Goal: Task Accomplishment & Management: Complete application form

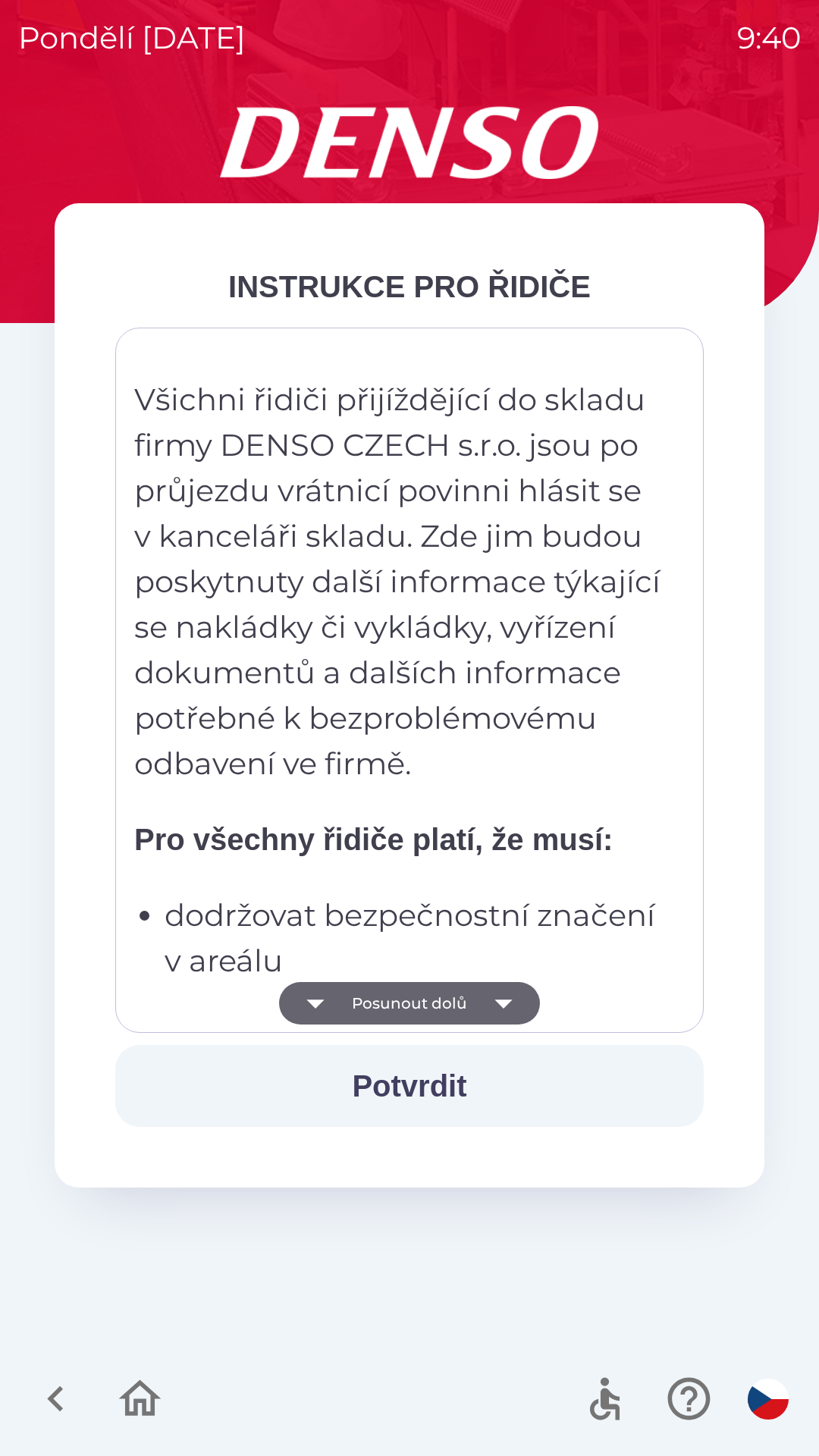
click at [487, 1006] on icon "button" at bounding box center [503, 1003] width 42 height 42
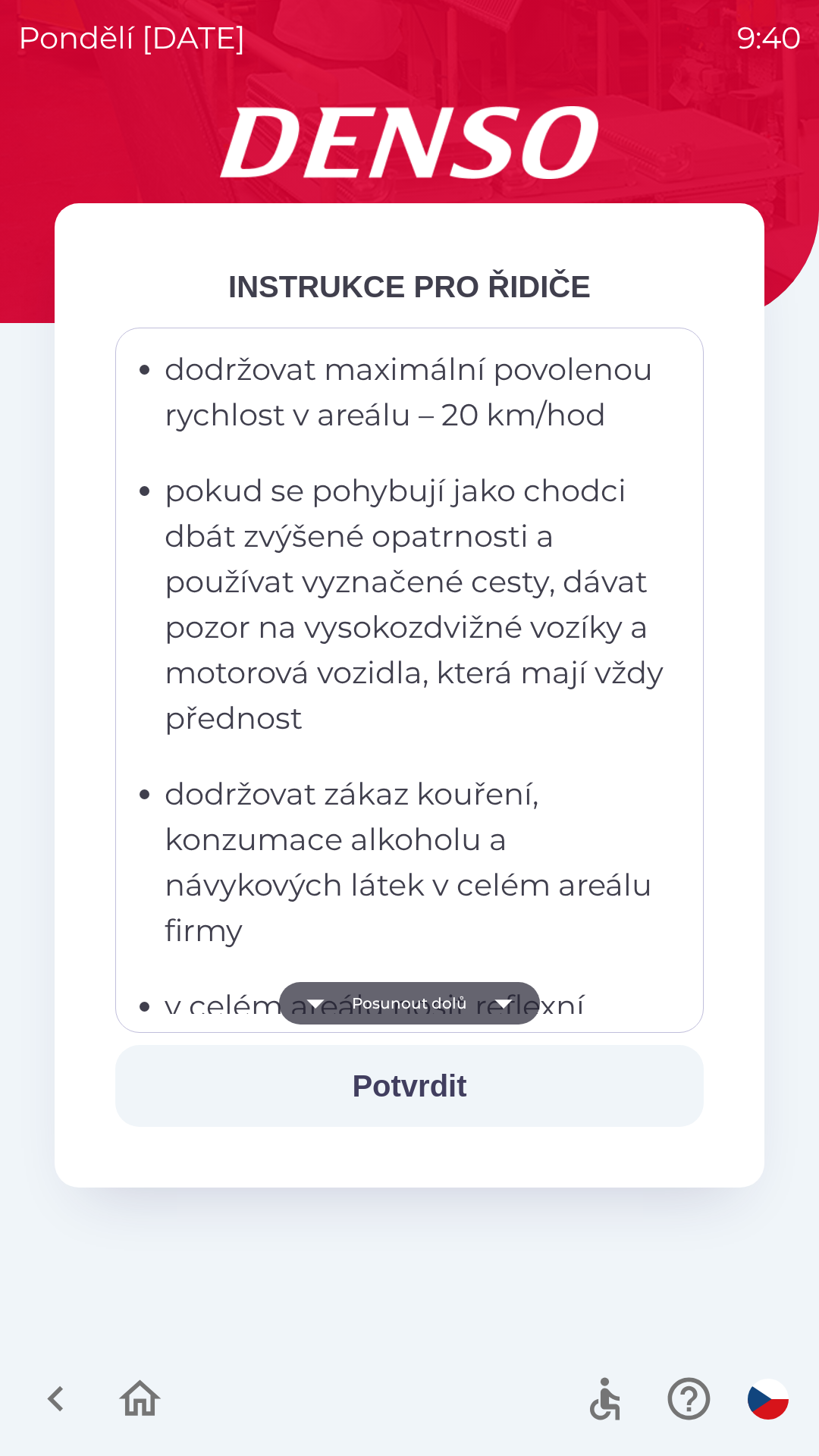
click at [494, 1081] on button "Potvrdit" at bounding box center [410, 1085] width 589 height 82
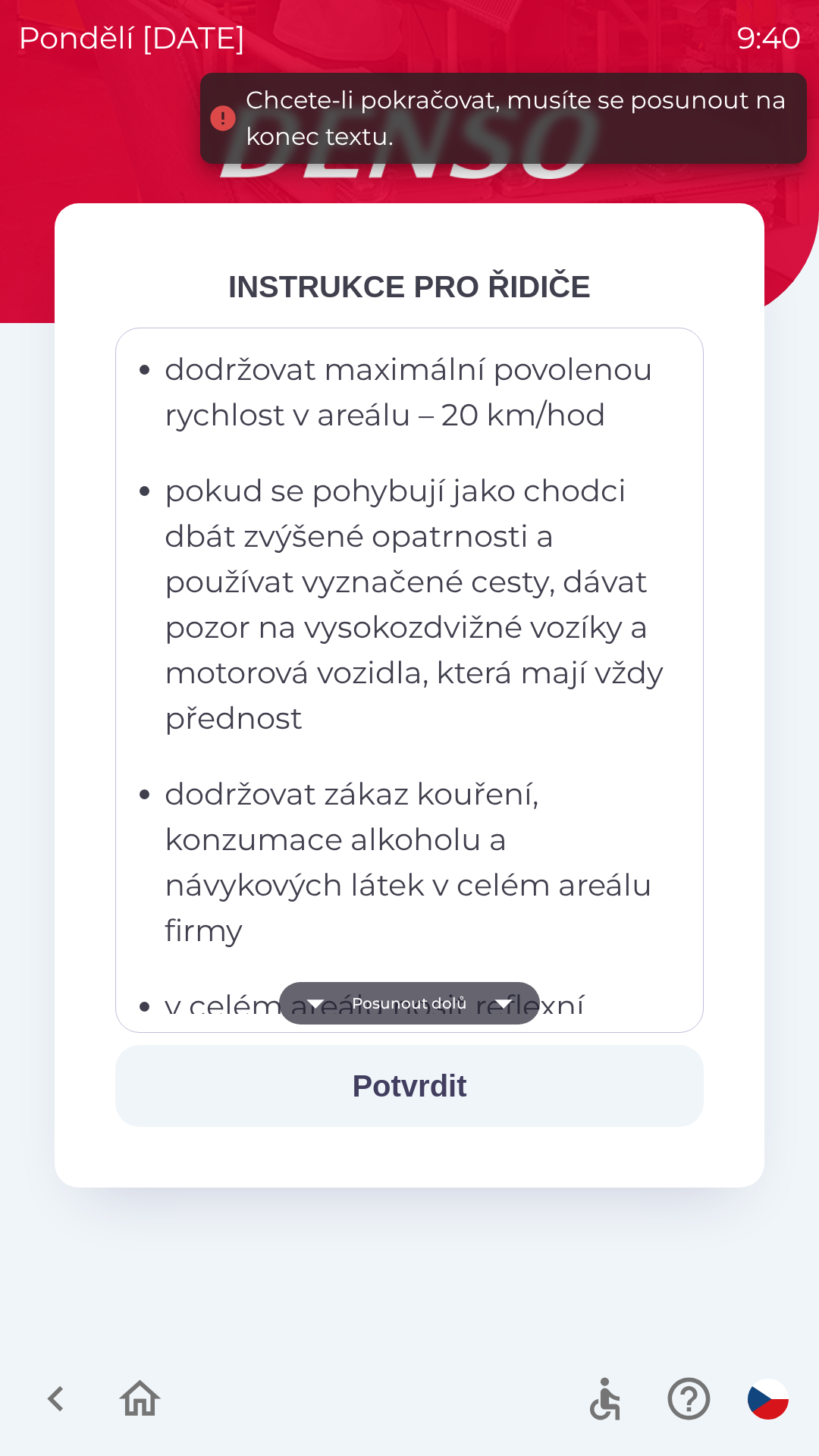
click at [480, 999] on button "Posunout dolů" at bounding box center [410, 1003] width 261 height 42
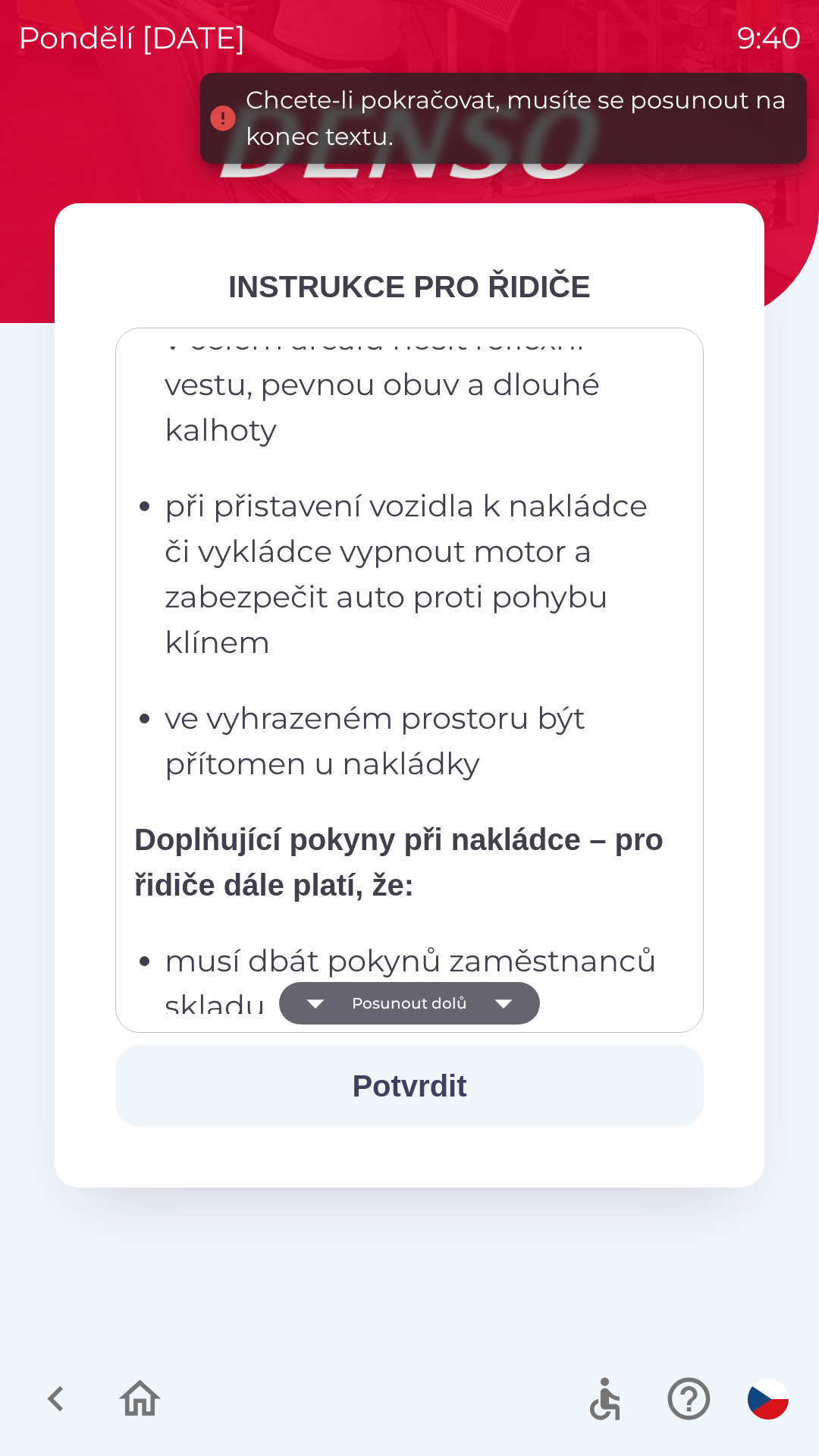
click at [488, 993] on icon "button" at bounding box center [503, 1003] width 42 height 42
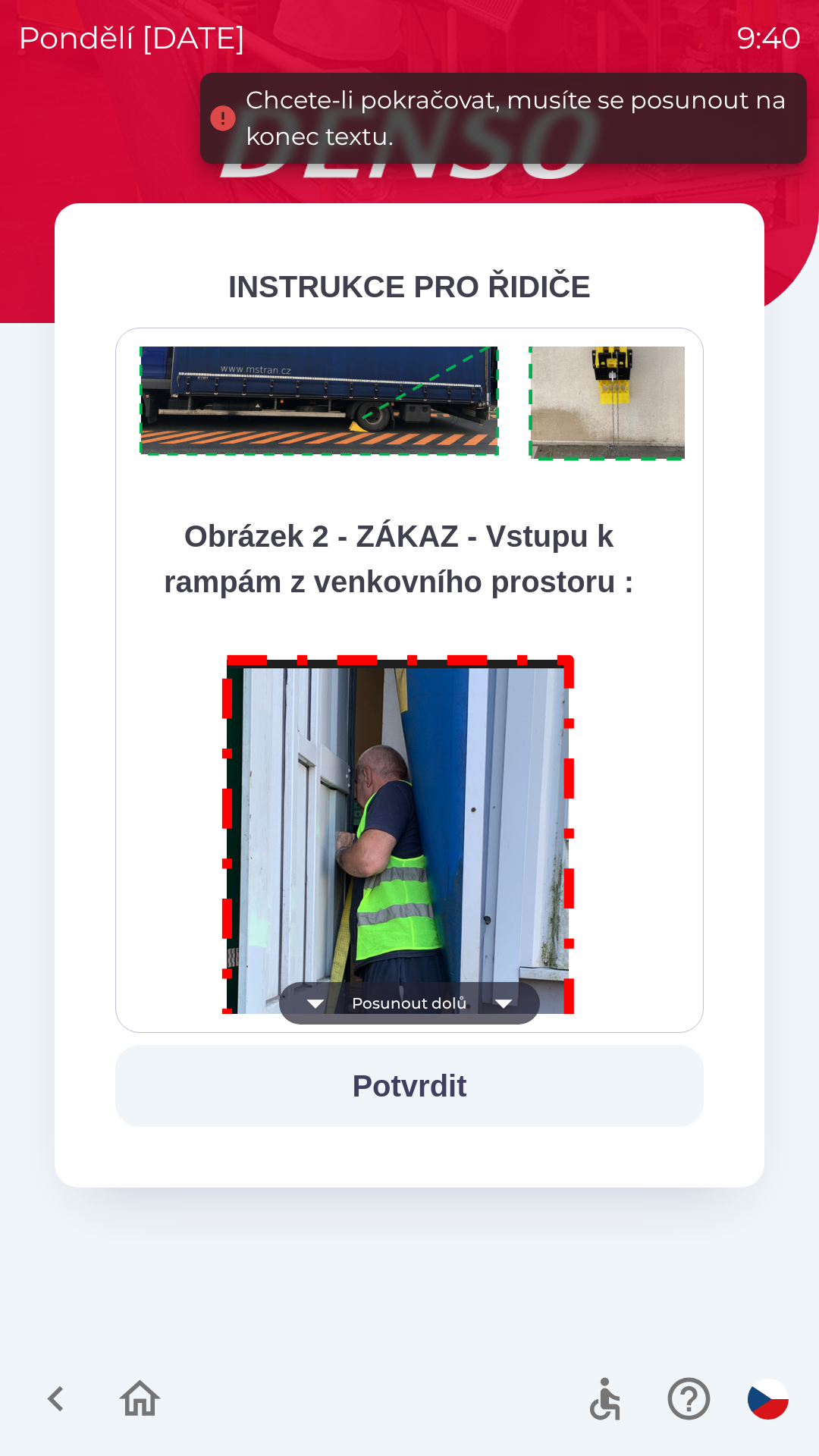
scroll to position [8521, 0]
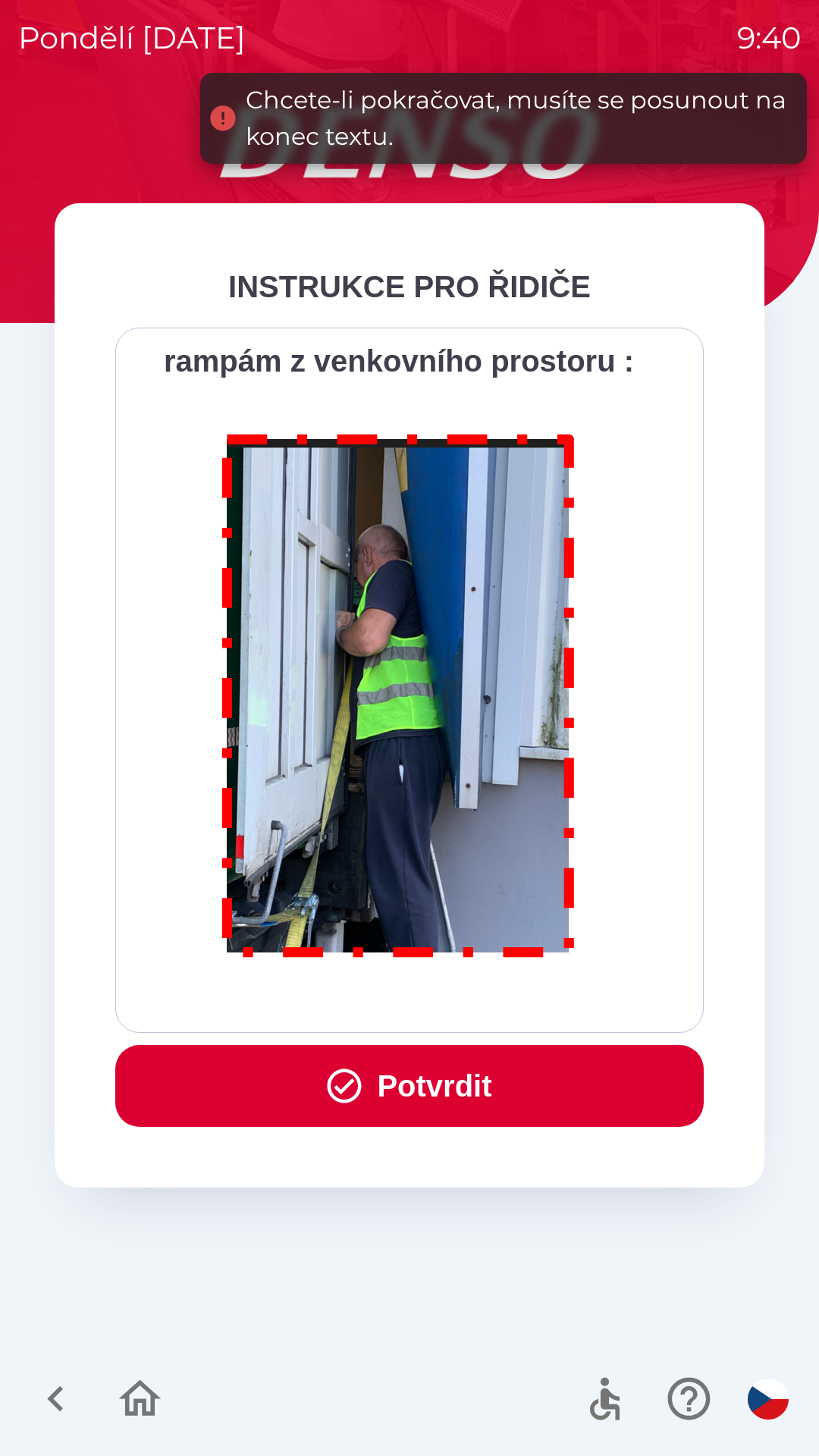
click at [476, 1086] on button "Potvrdit" at bounding box center [410, 1085] width 589 height 82
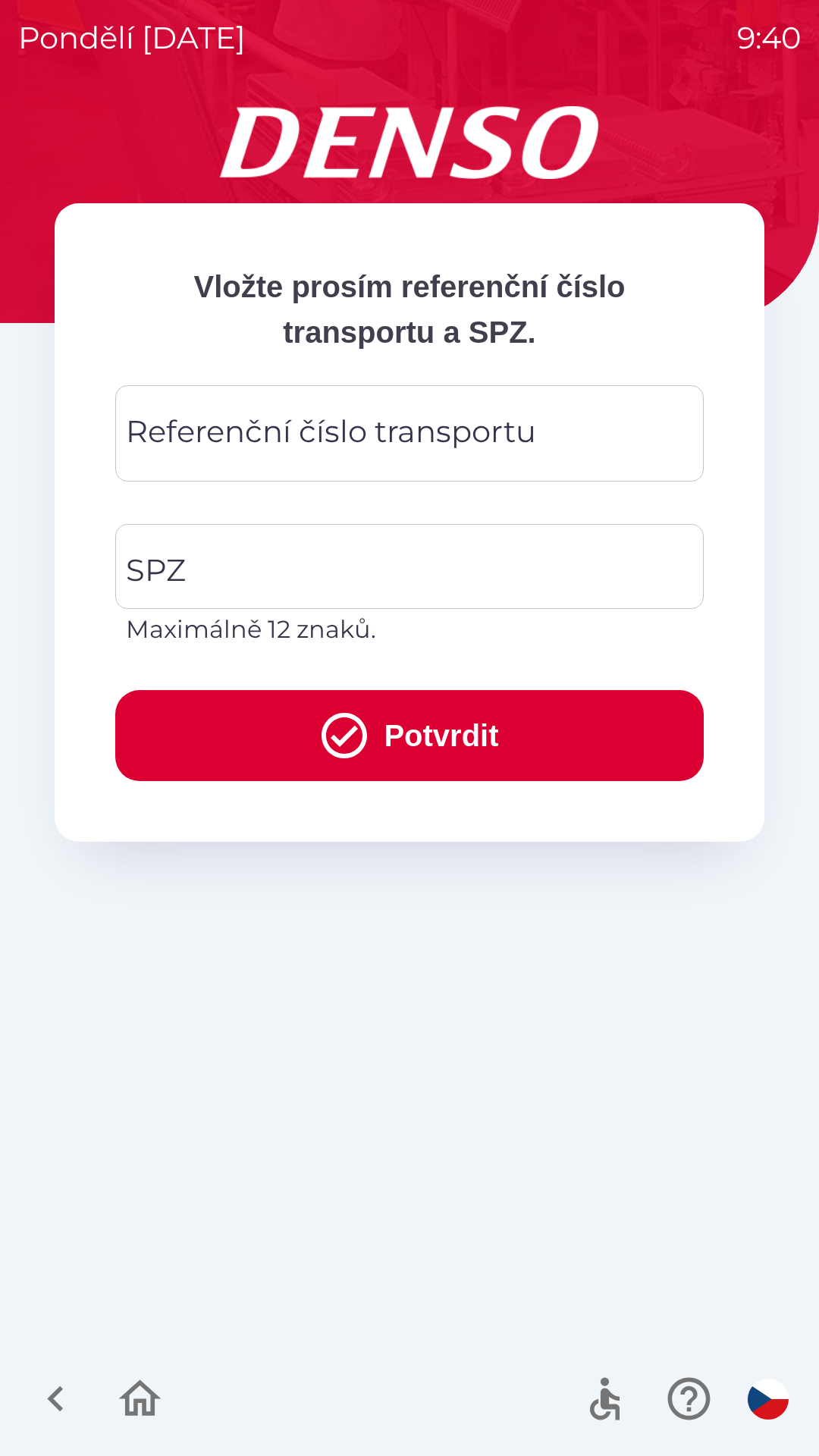
click at [474, 441] on div "Referenční číslo transportu Referenční číslo transportu" at bounding box center [410, 433] width 589 height 96
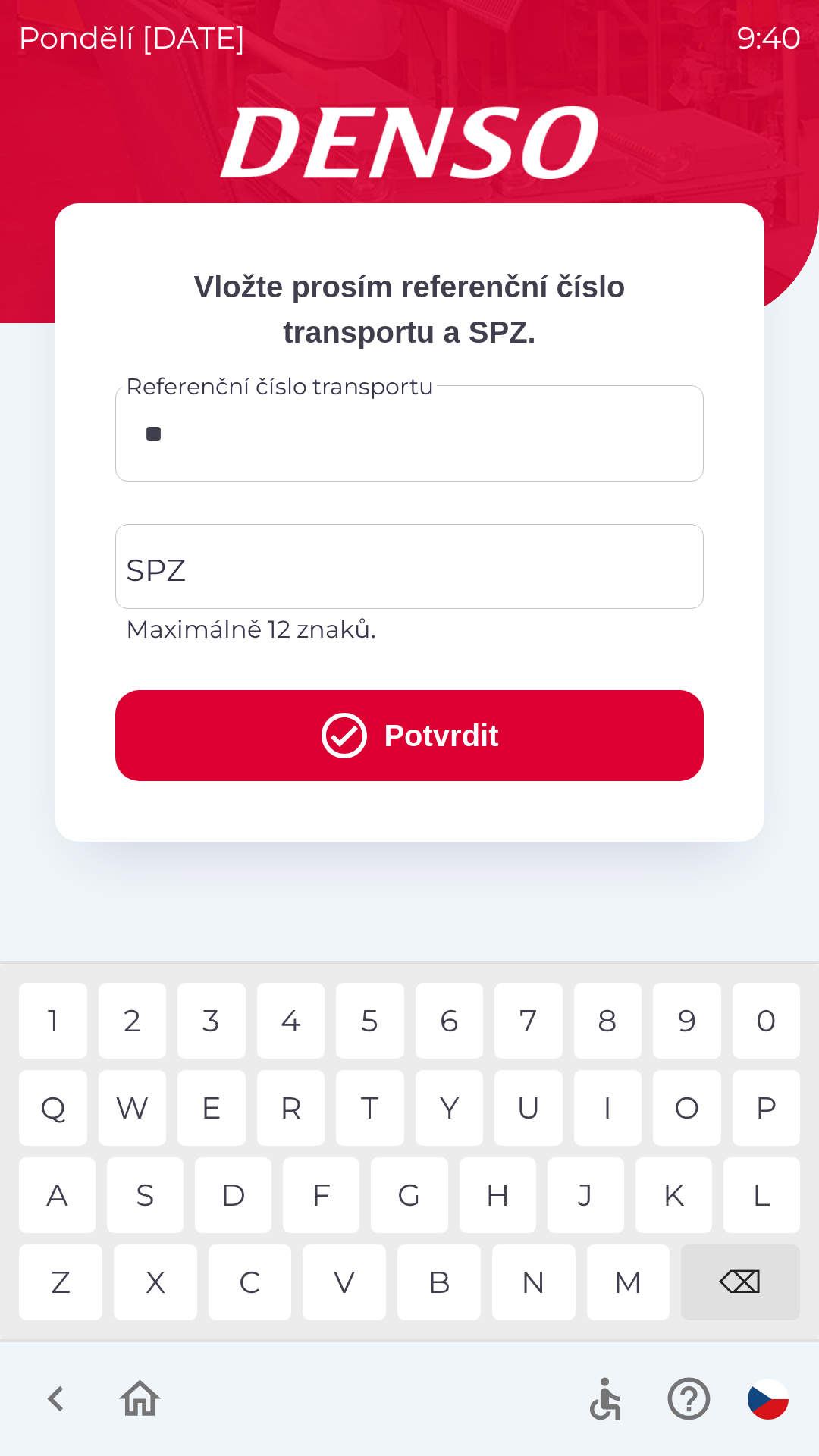
click at [611, 1019] on div "8" at bounding box center [608, 1020] width 68 height 76
click at [55, 1025] on div "1" at bounding box center [53, 1020] width 68 height 76
type input "*******"
click at [56, 1028] on div "1" at bounding box center [53, 1020] width 68 height 76
click at [326, 564] on input "SPZ" at bounding box center [398, 567] width 552 height 72
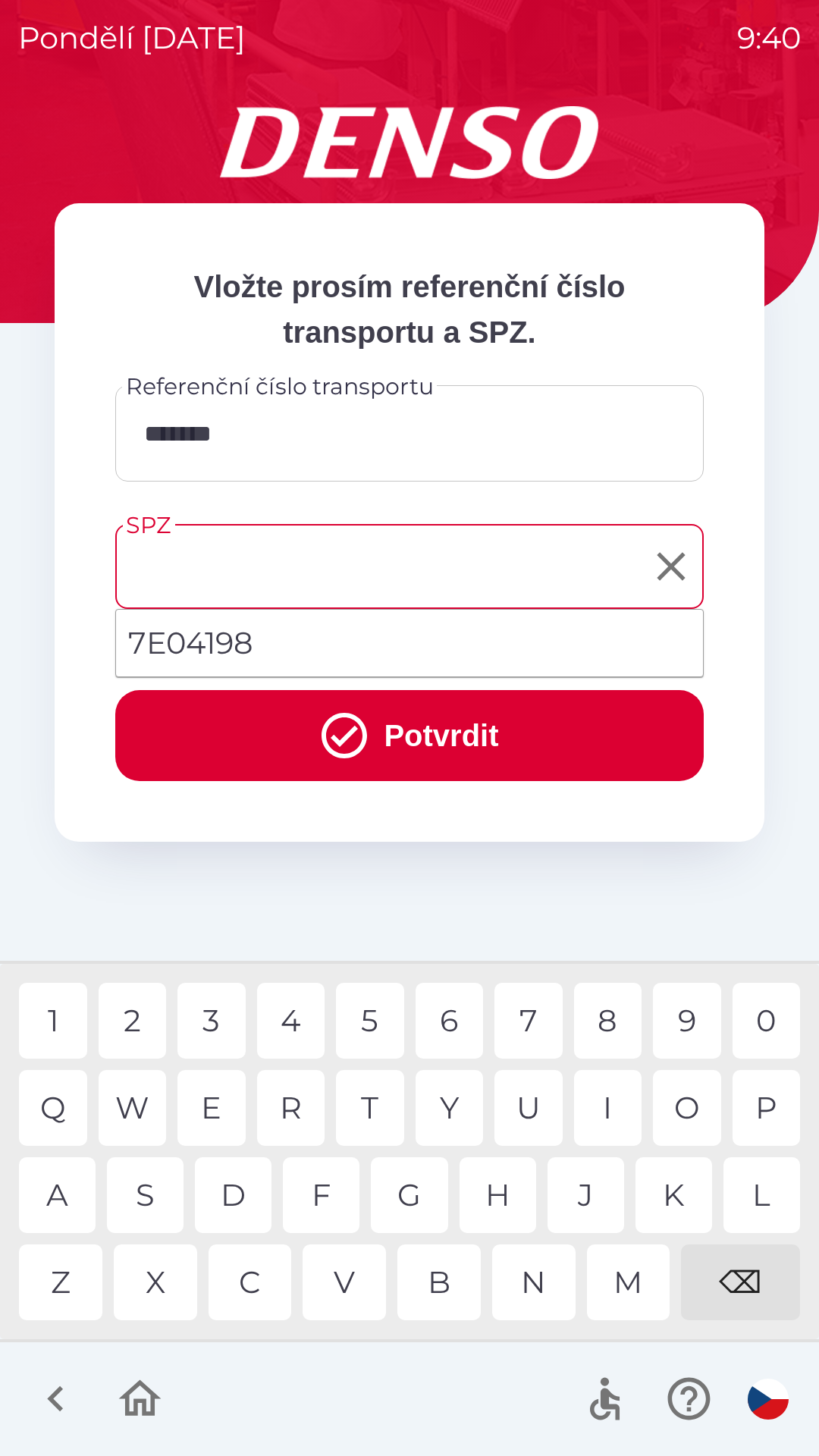
click at [179, 642] on li "7E04198" at bounding box center [409, 642] width 587 height 55
type input "*******"
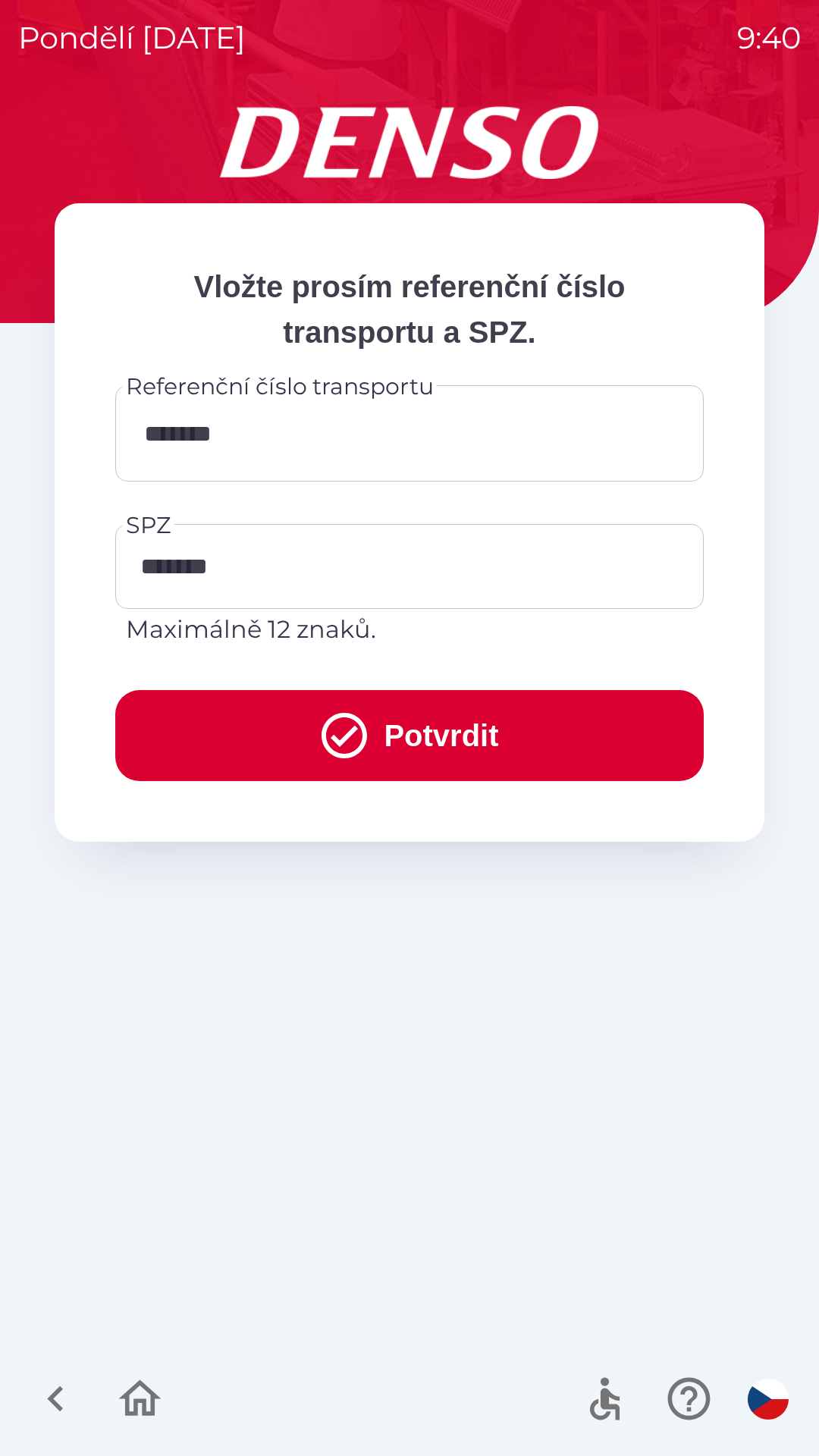
click at [268, 735] on button "Potvrdit" at bounding box center [410, 735] width 589 height 91
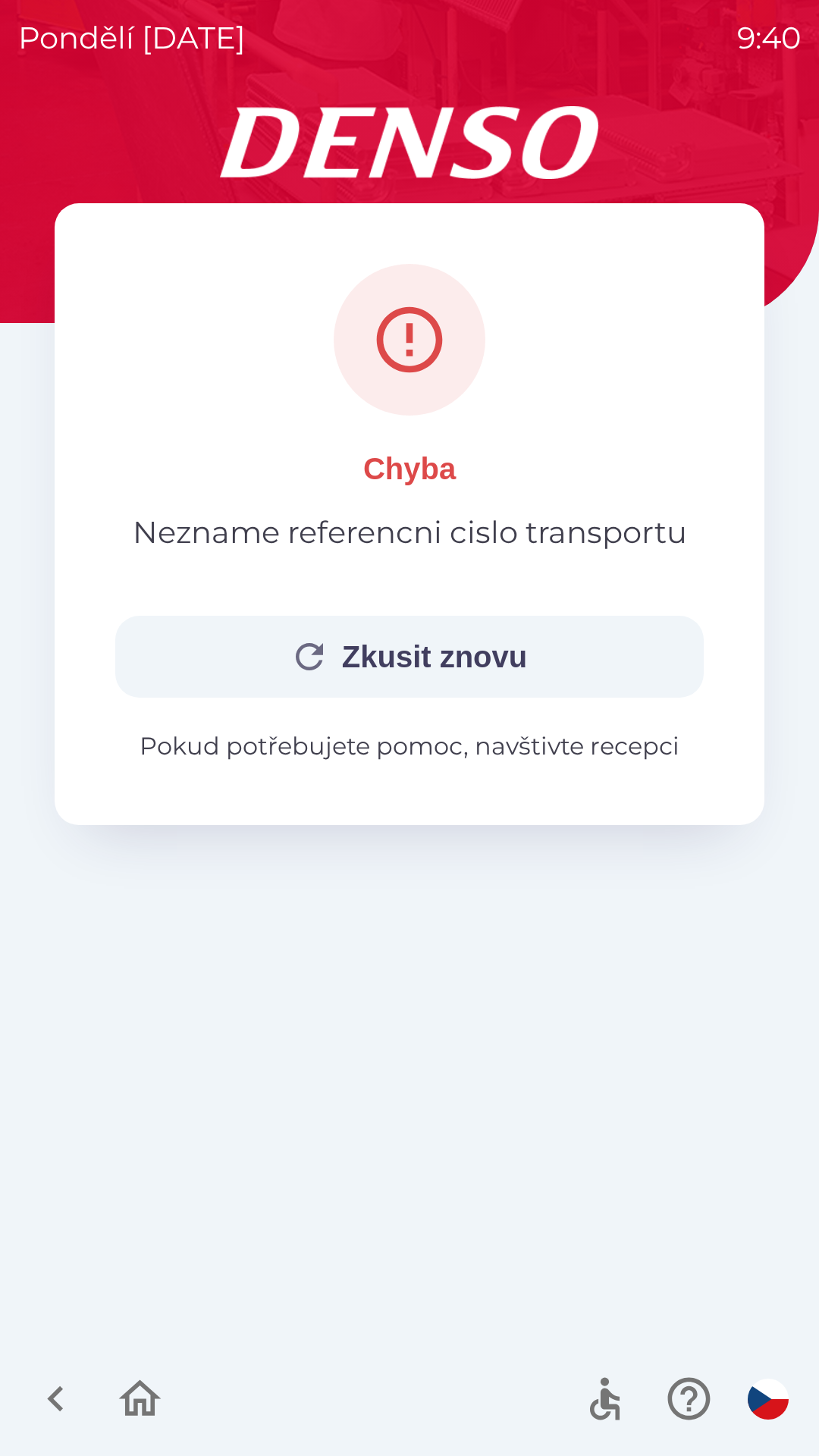
click at [374, 651] on button "Zkusit znovu" at bounding box center [410, 656] width 589 height 82
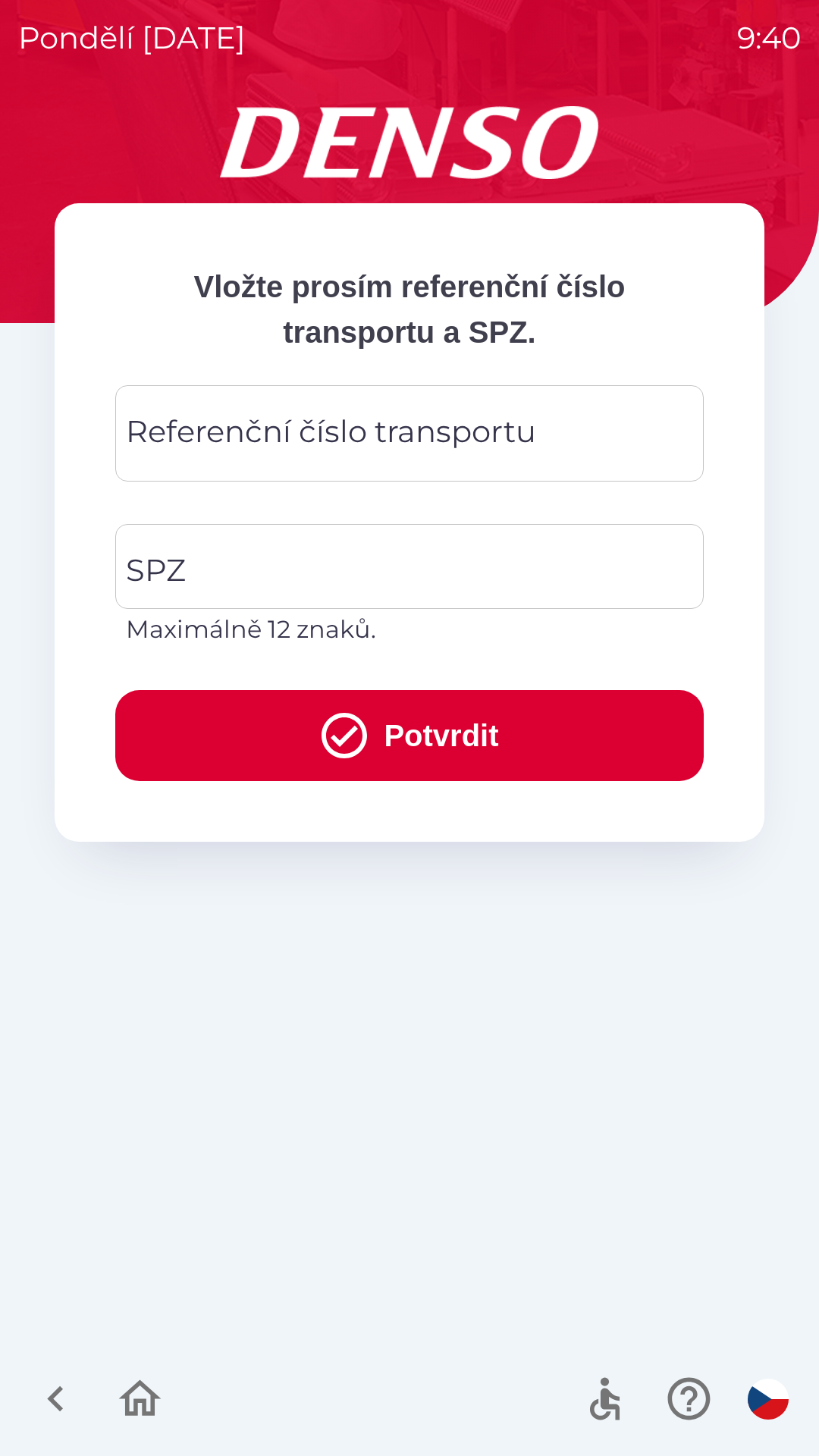
click at [383, 442] on div "Referenční číslo transportu Referenční číslo transportu" at bounding box center [410, 433] width 589 height 96
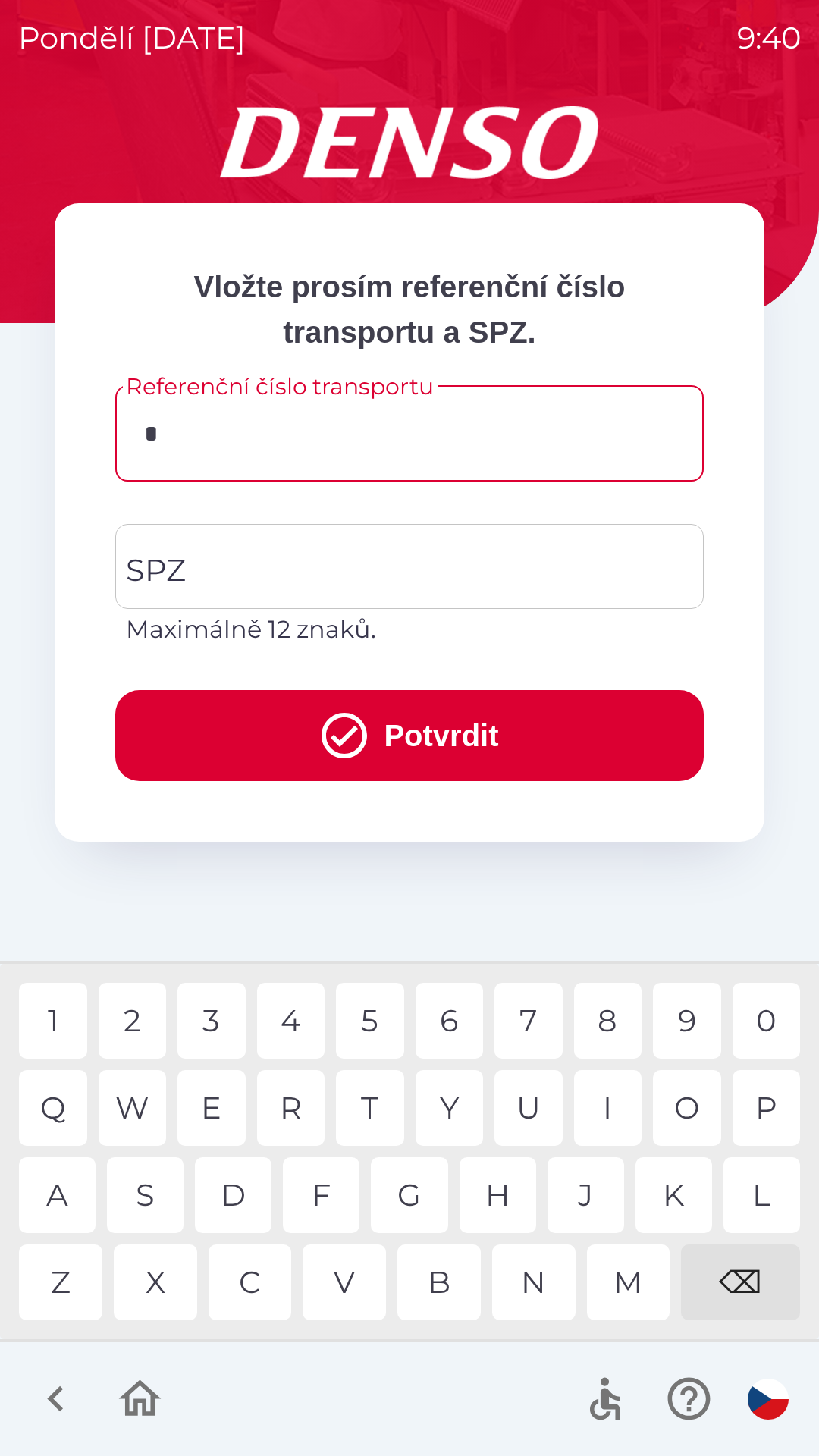
click at [291, 1032] on div "4" at bounding box center [291, 1020] width 68 height 76
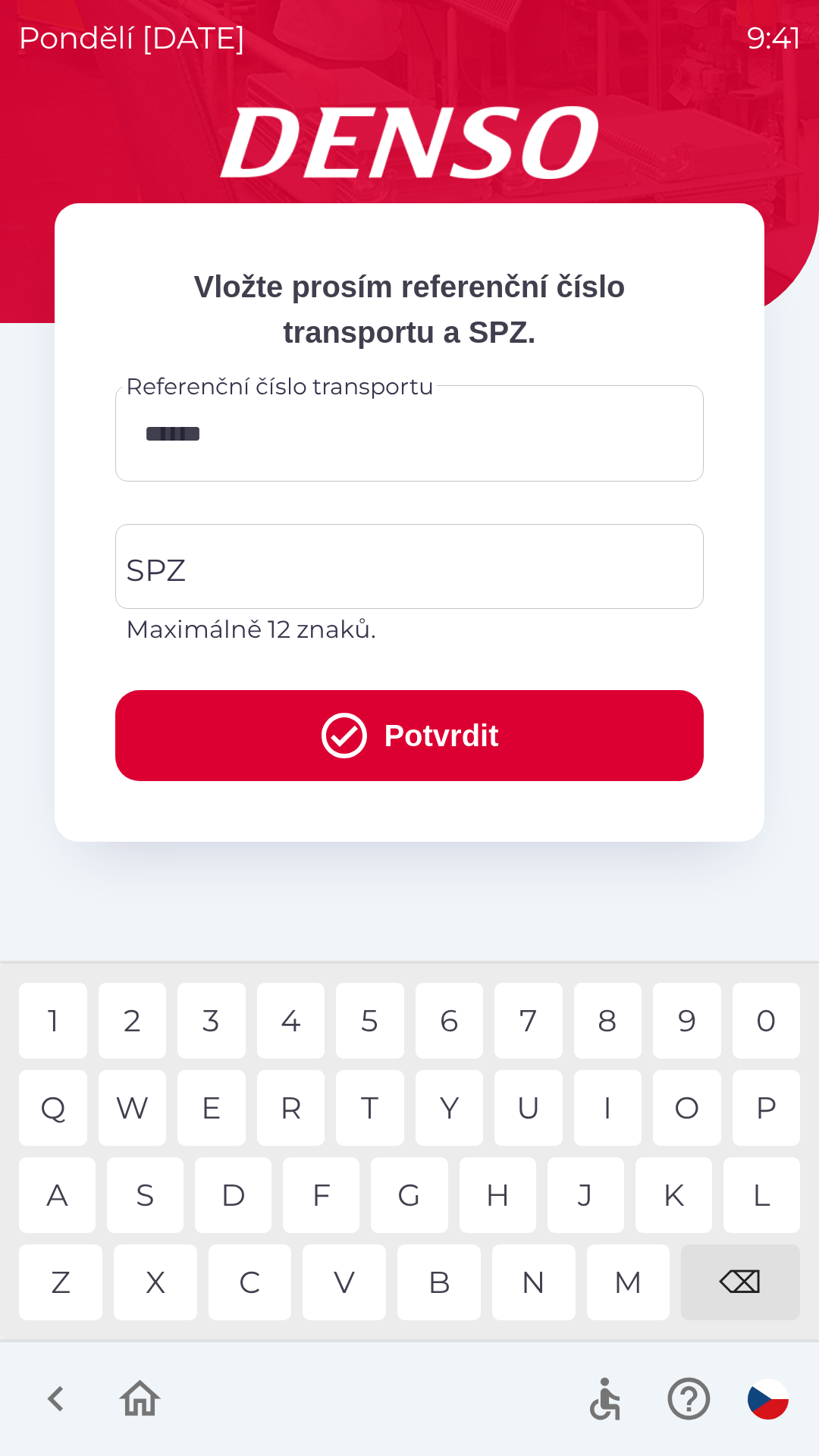
type input "*******"
click at [308, 580] on input "SPZ" at bounding box center [398, 567] width 552 height 72
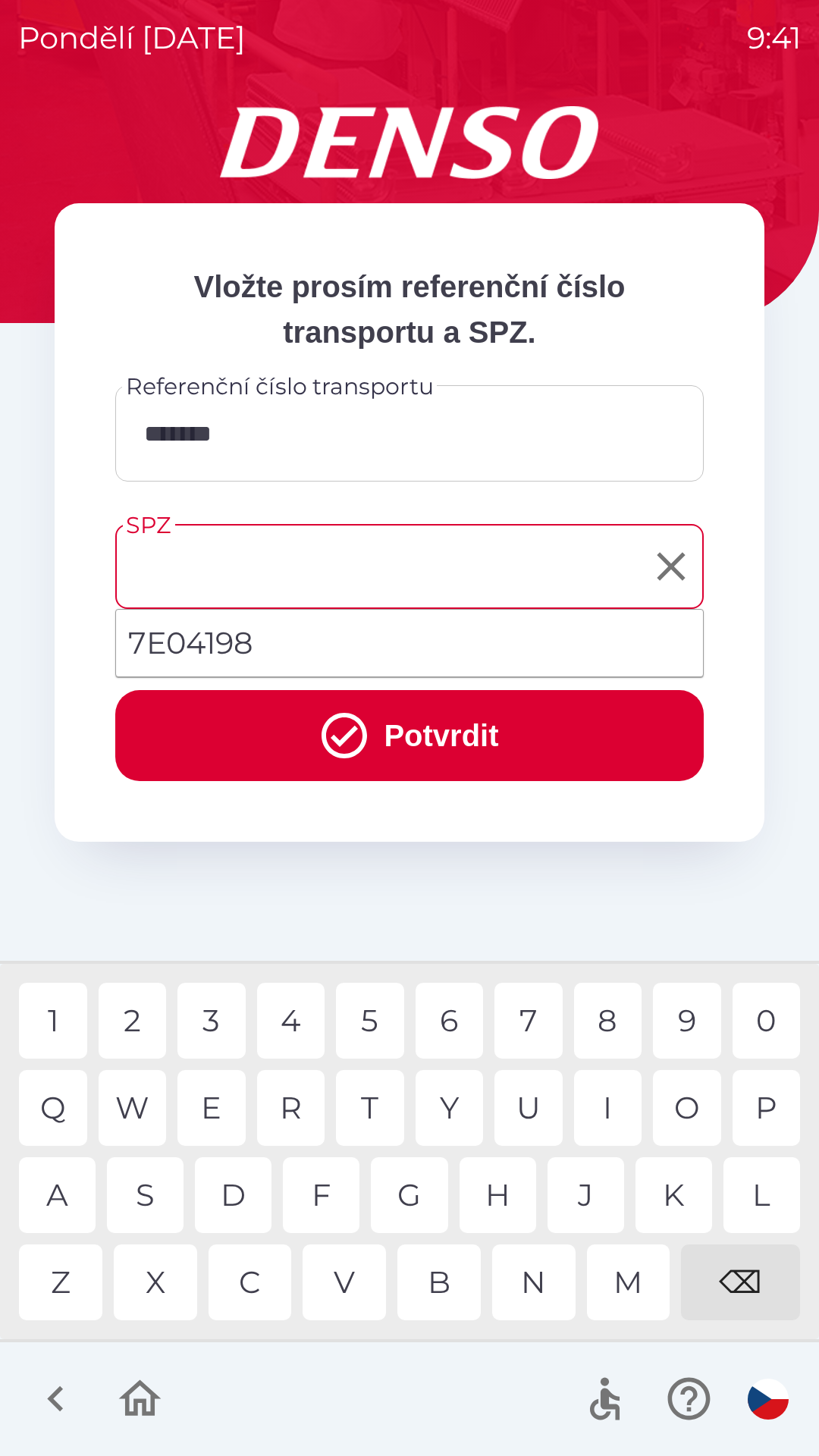
click at [291, 650] on li "7E04198" at bounding box center [409, 642] width 587 height 55
type input "*******"
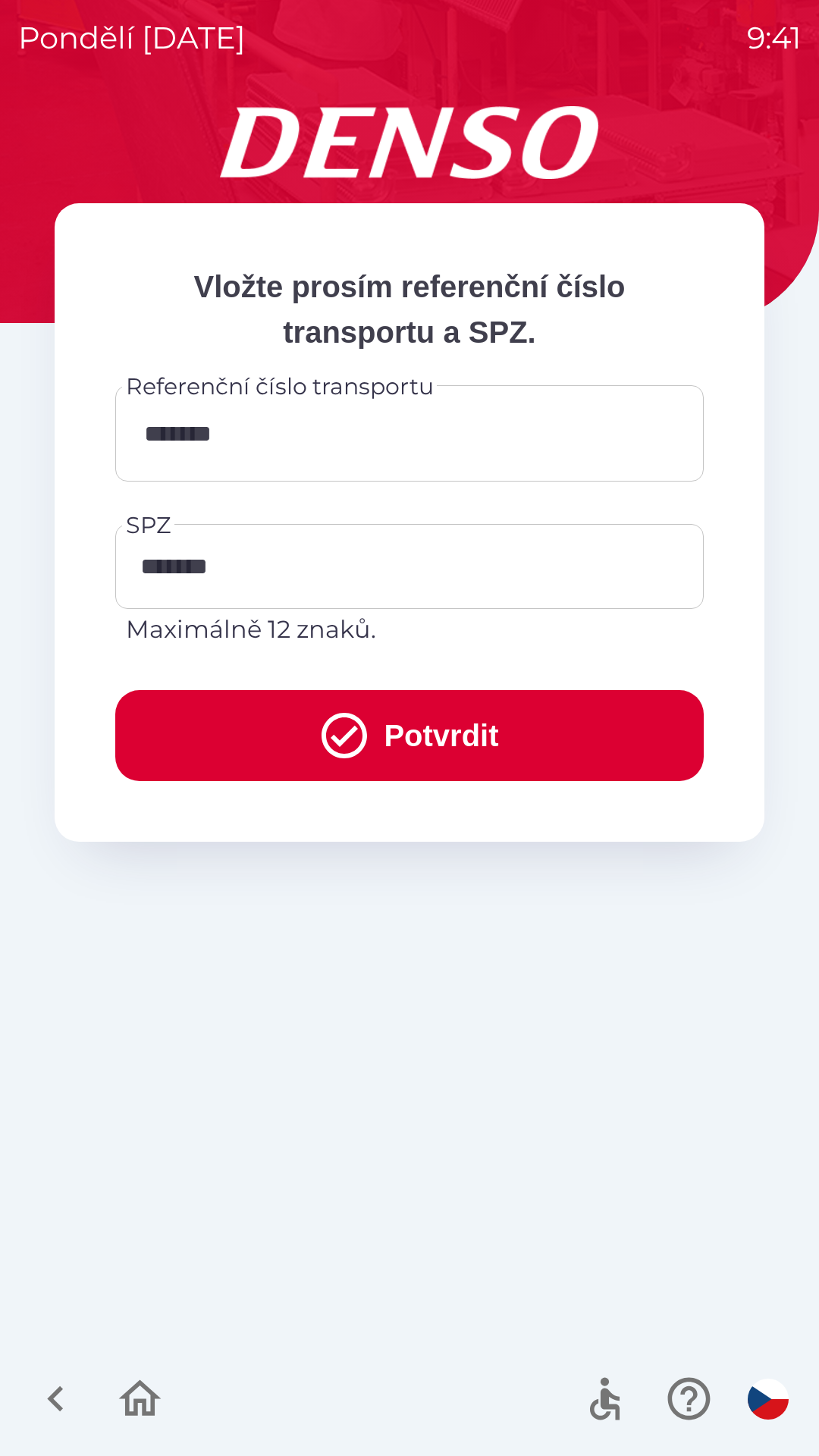
click at [337, 728] on icon "submit" at bounding box center [344, 735] width 55 height 55
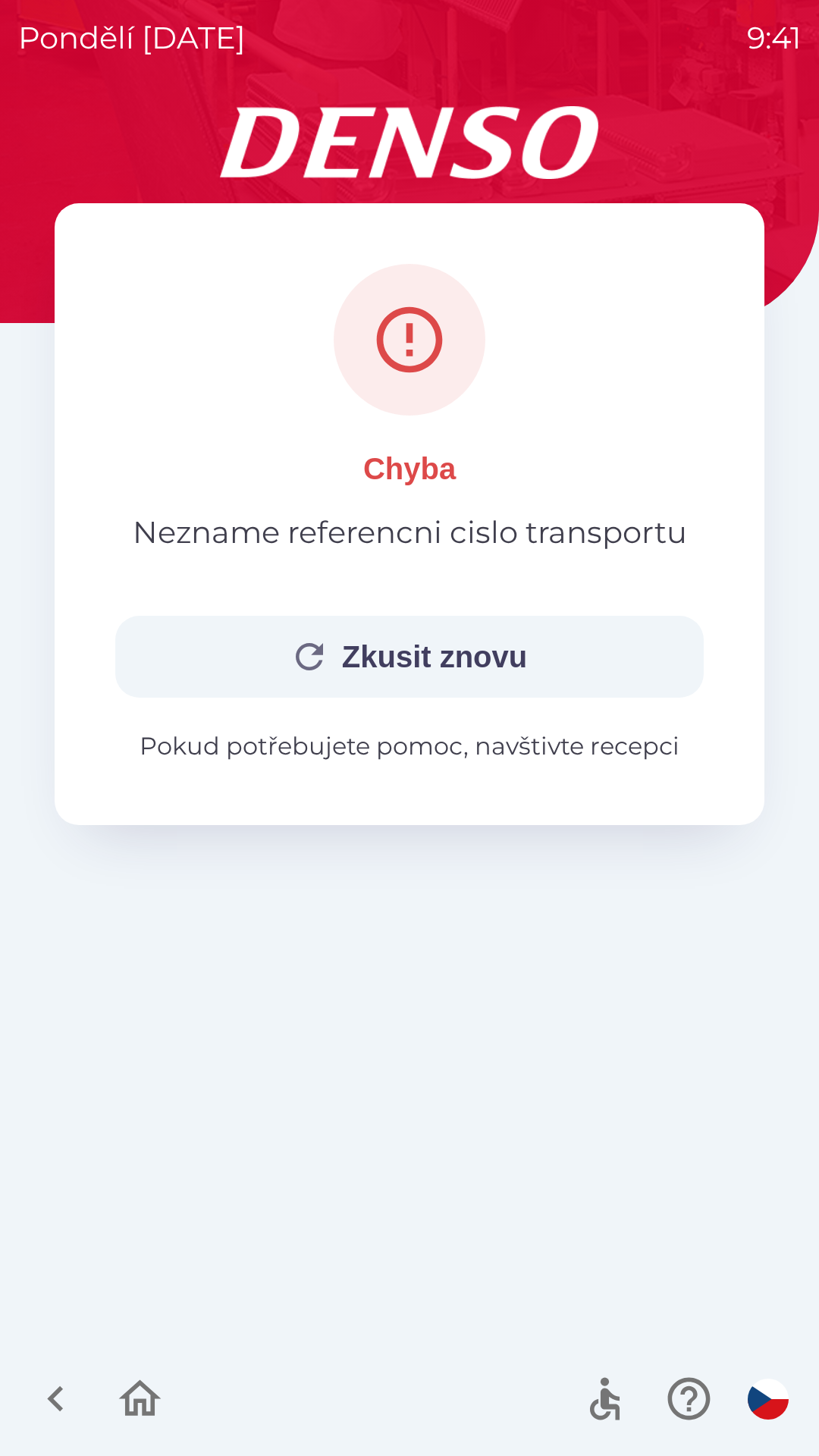
click at [257, 659] on button "Zkusit znovu" at bounding box center [410, 656] width 589 height 82
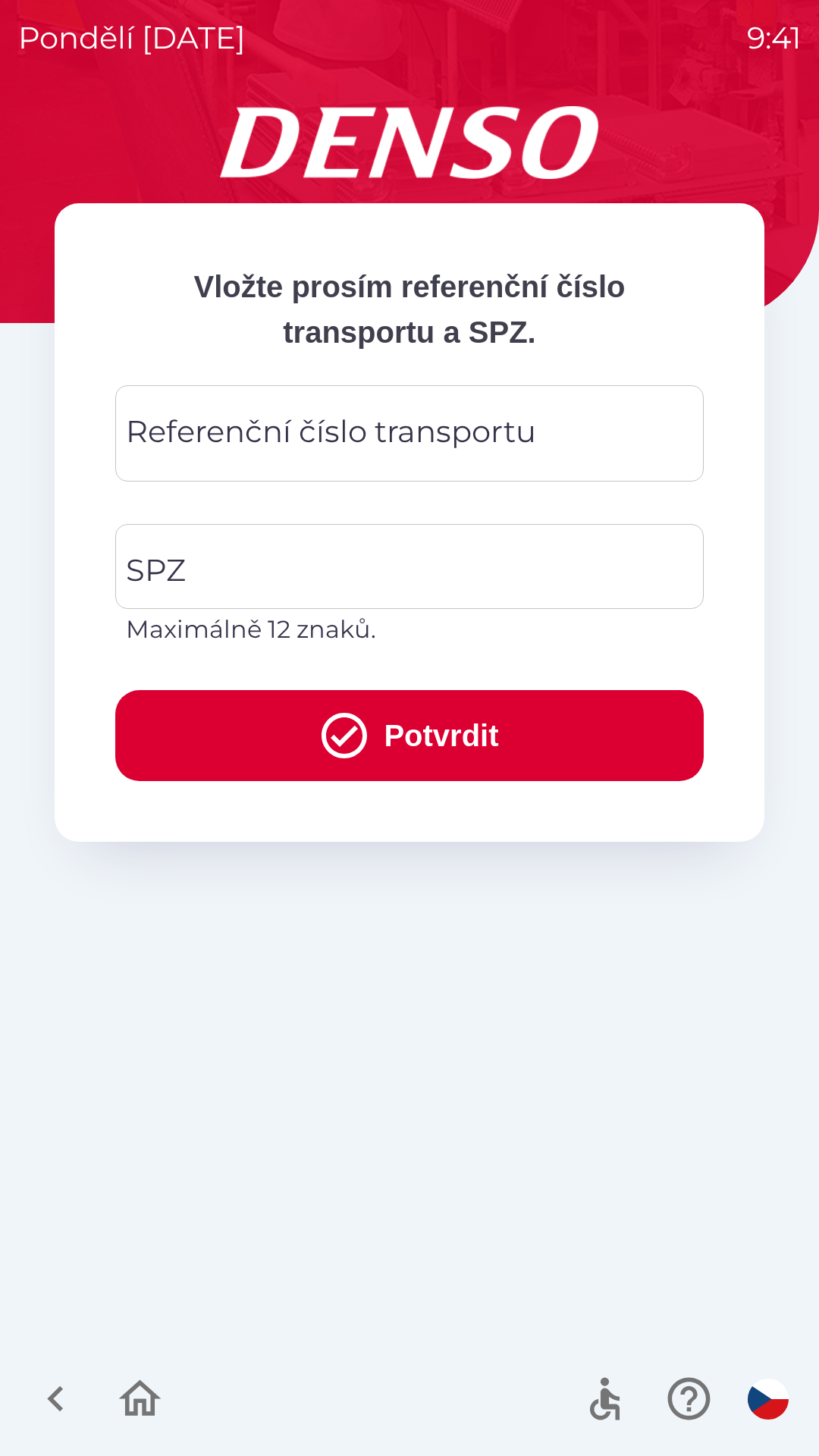
click at [165, 421] on div "Referenční číslo transportu Referenční číslo transportu" at bounding box center [410, 433] width 589 height 96
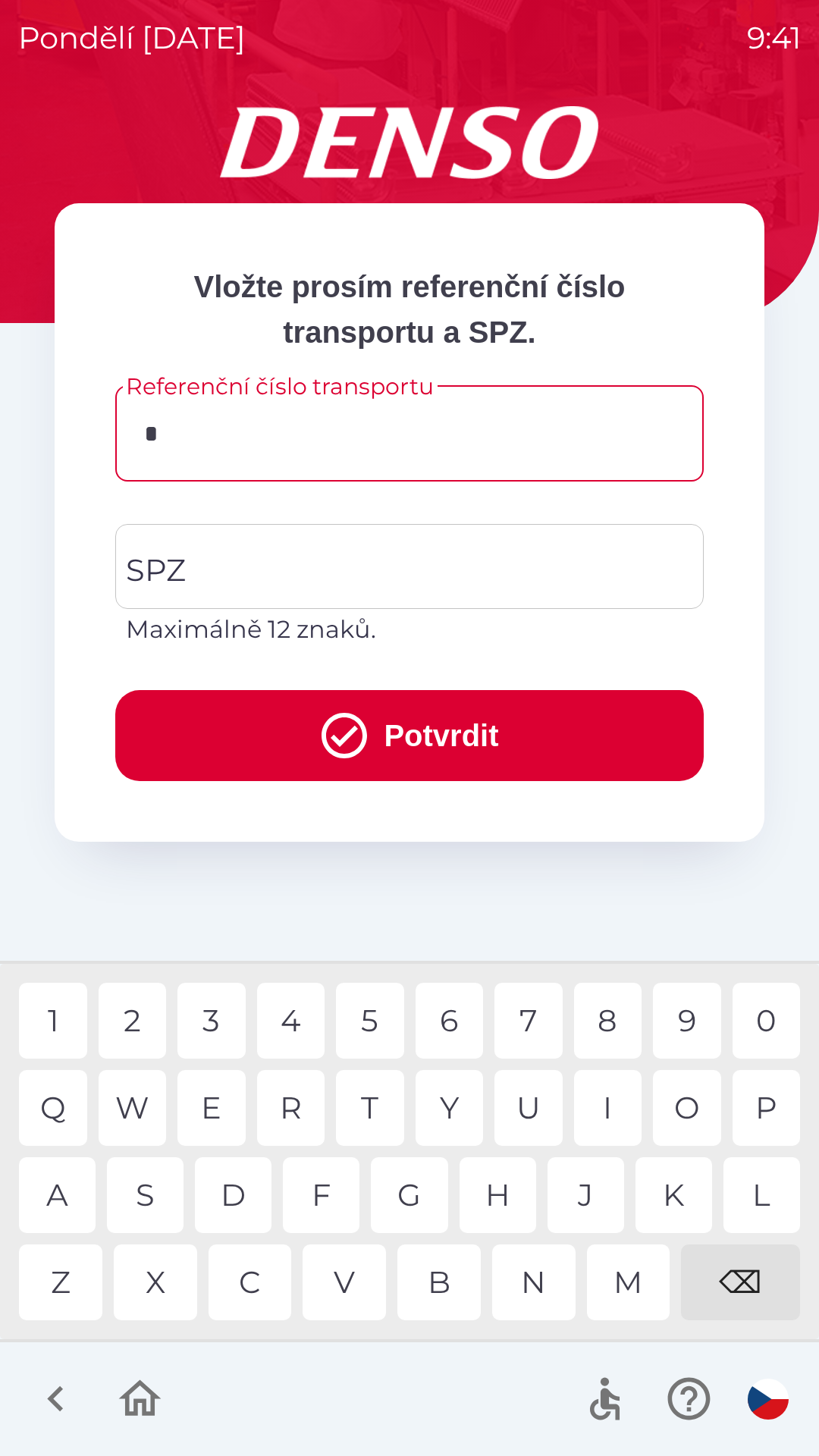
click at [278, 1022] on div "4" at bounding box center [291, 1020] width 68 height 76
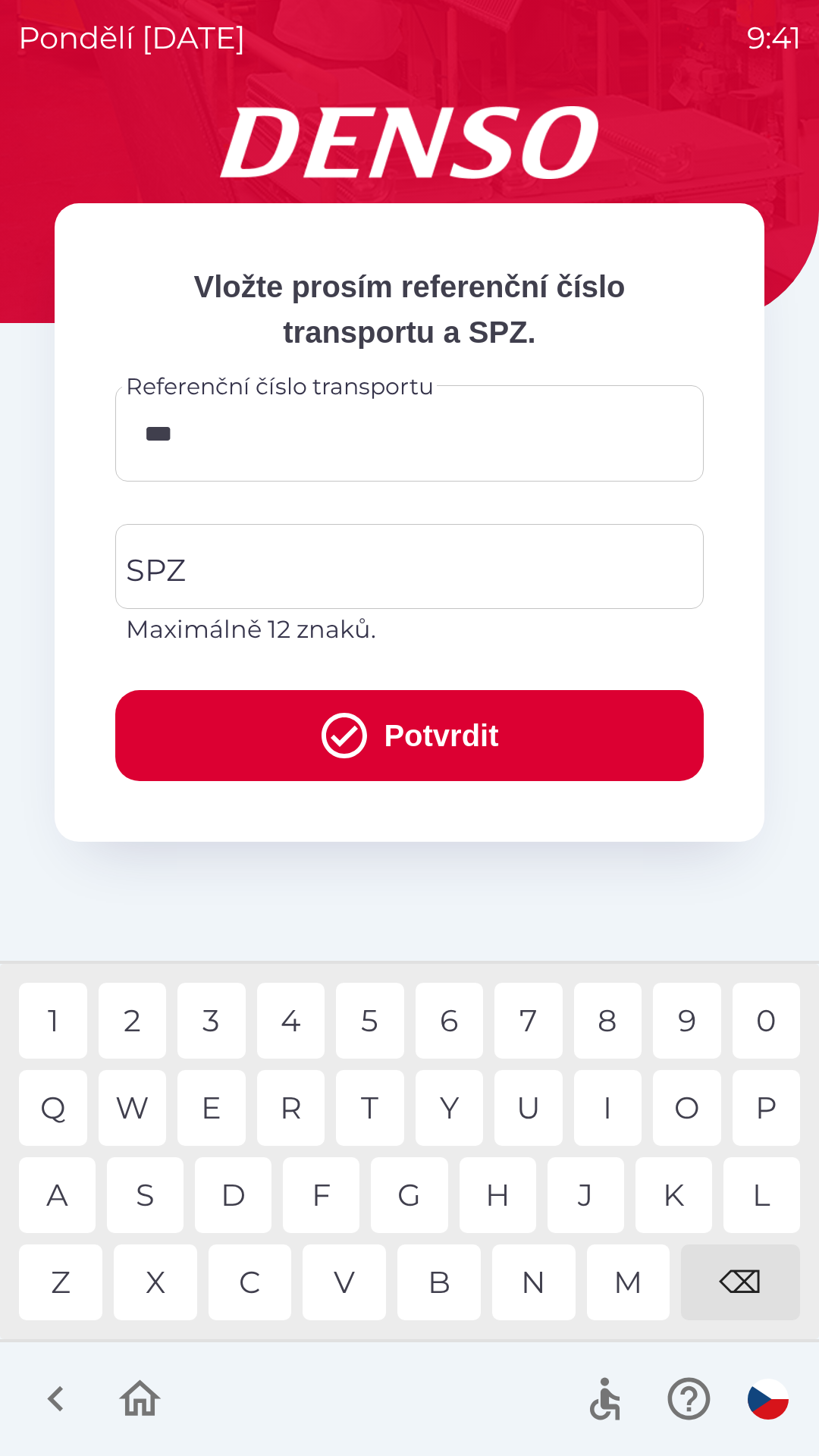
click at [63, 1006] on div "1" at bounding box center [53, 1020] width 68 height 76
type input "*******"
click at [54, 1003] on div "1" at bounding box center [53, 1020] width 68 height 76
click at [387, 568] on input "SPZ" at bounding box center [398, 567] width 552 height 72
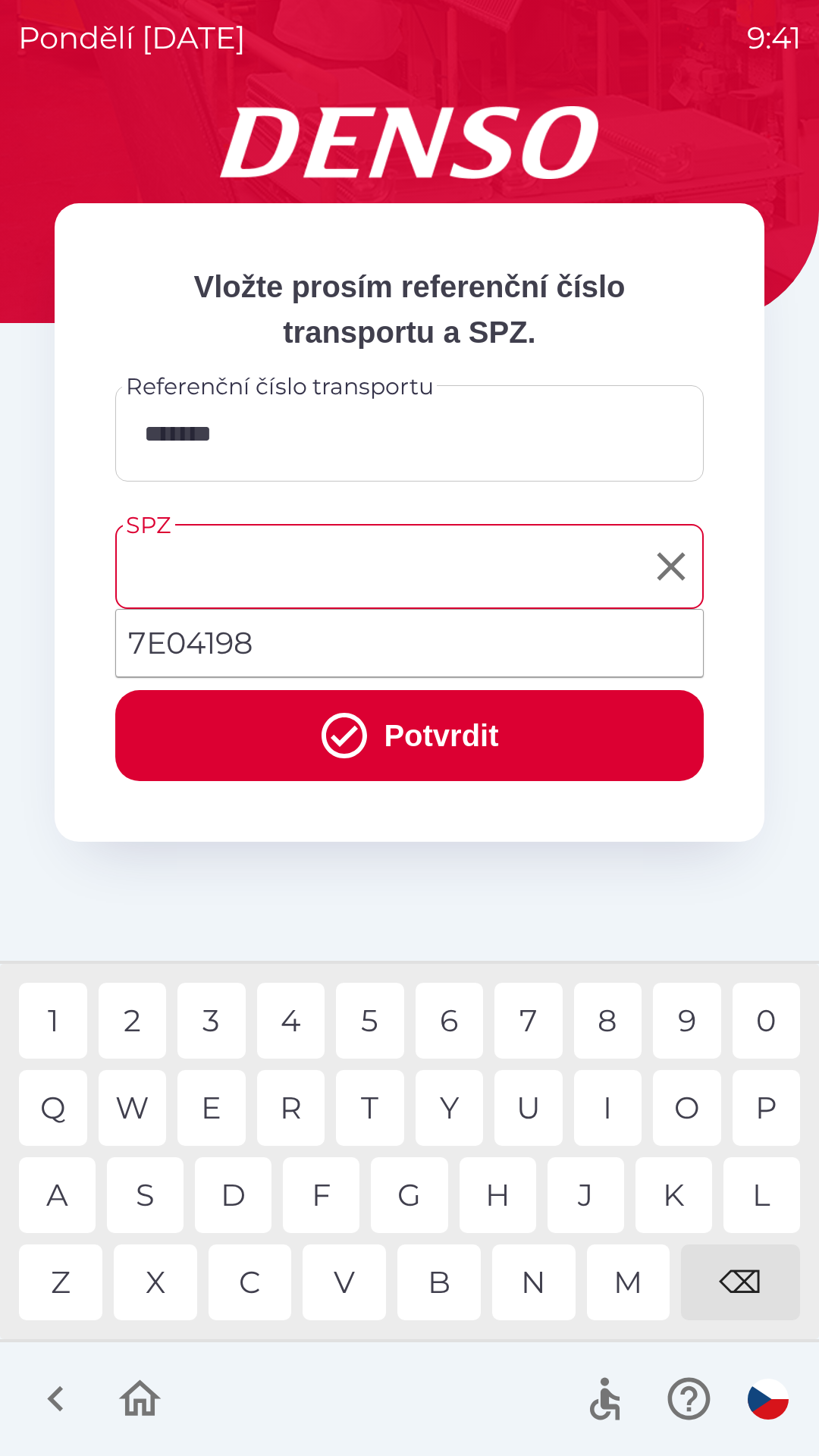
click at [291, 649] on li "7E04198" at bounding box center [409, 642] width 587 height 55
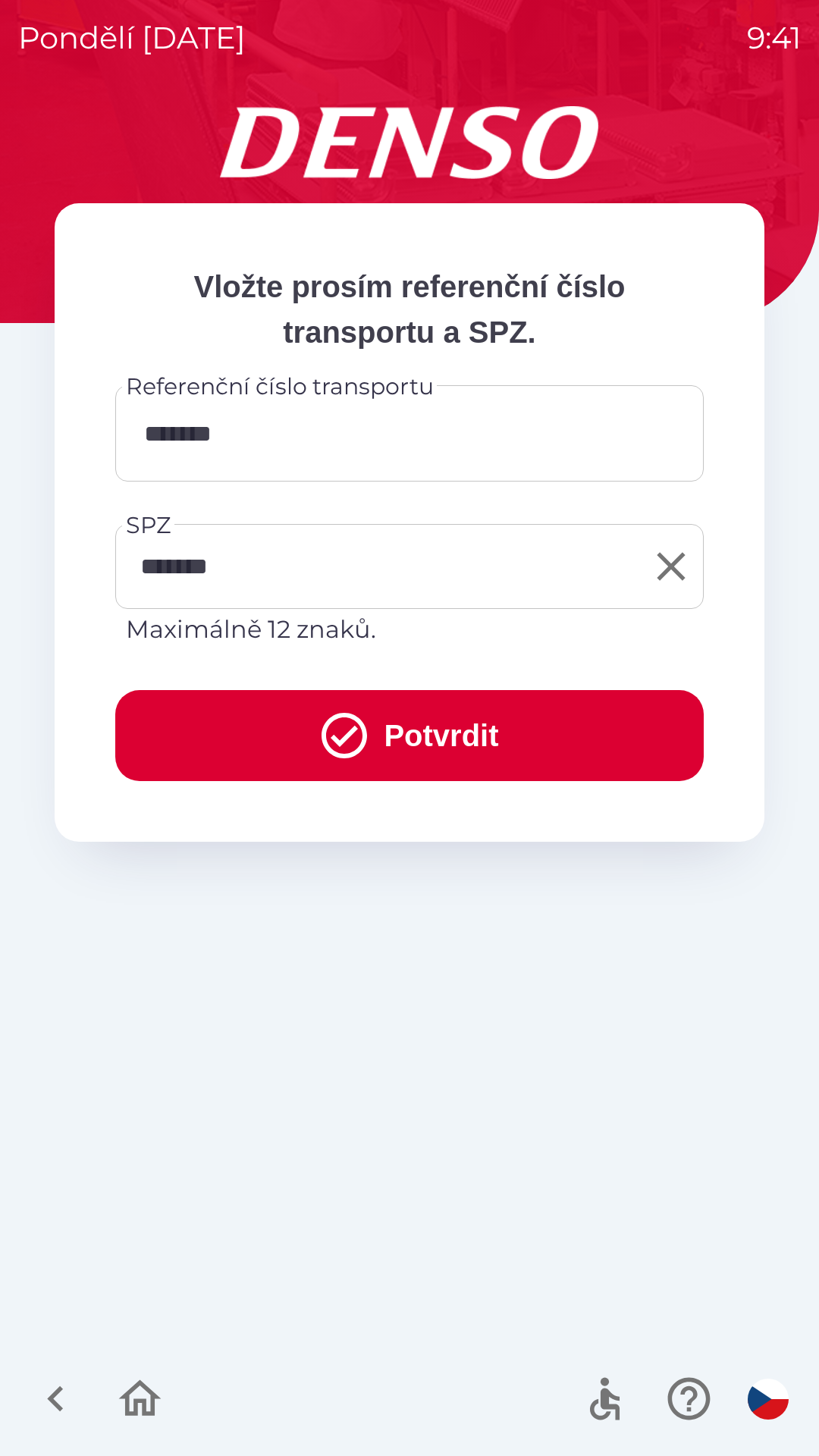
click at [193, 577] on input "*******" at bounding box center [398, 567] width 552 height 72
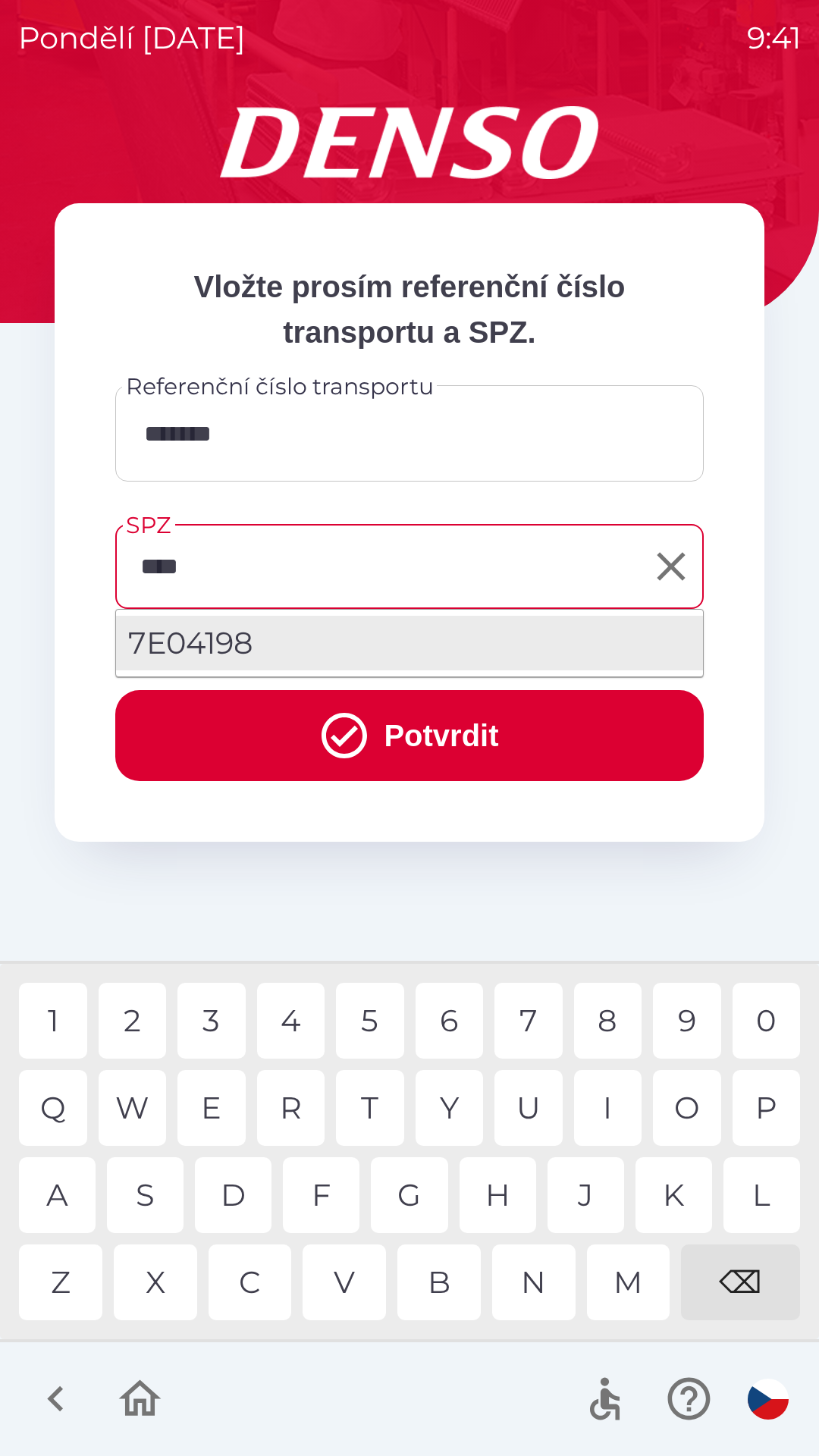
click at [742, 1281] on div "⌫" at bounding box center [740, 1282] width 119 height 76
click at [742, 1282] on div "⌫" at bounding box center [740, 1282] width 119 height 76
click at [289, 1041] on div "4" at bounding box center [291, 1020] width 68 height 76
type input "*******"
click at [619, 1021] on div "8" at bounding box center [608, 1020] width 68 height 76
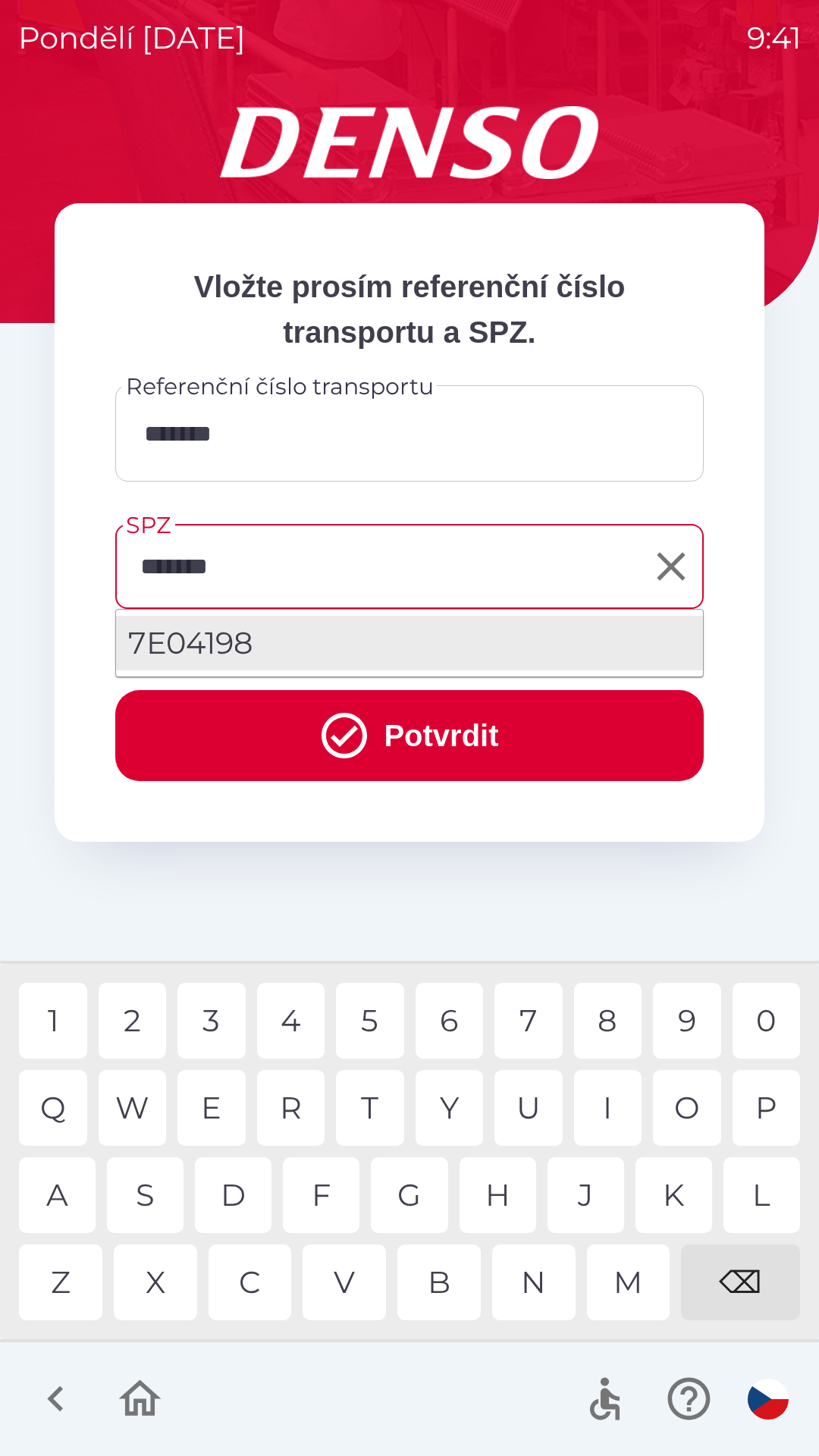
click at [485, 752] on button "Potvrdit" at bounding box center [410, 735] width 589 height 91
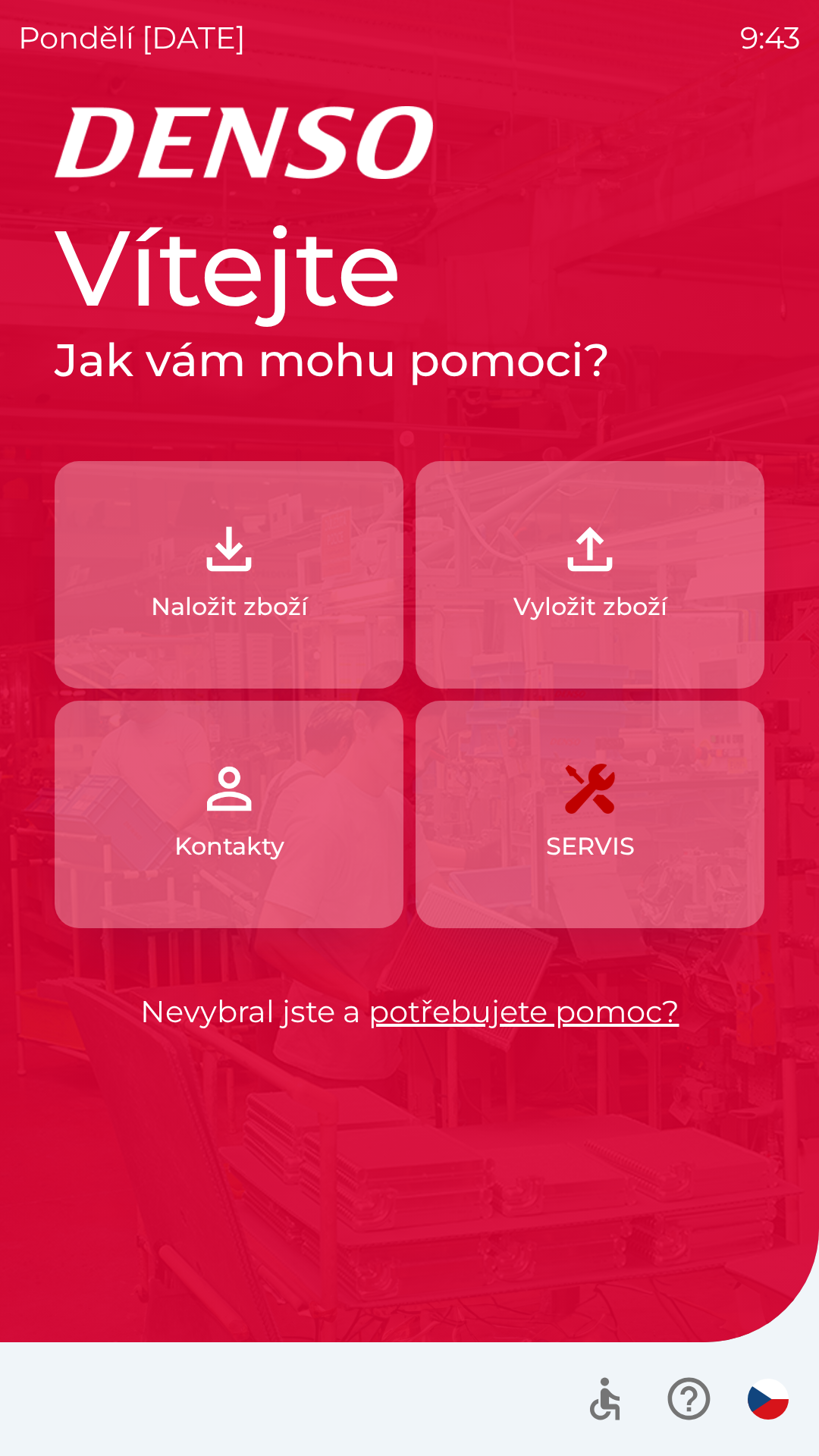
click at [305, 603] on p "Naložit zboží" at bounding box center [229, 607] width 157 height 37
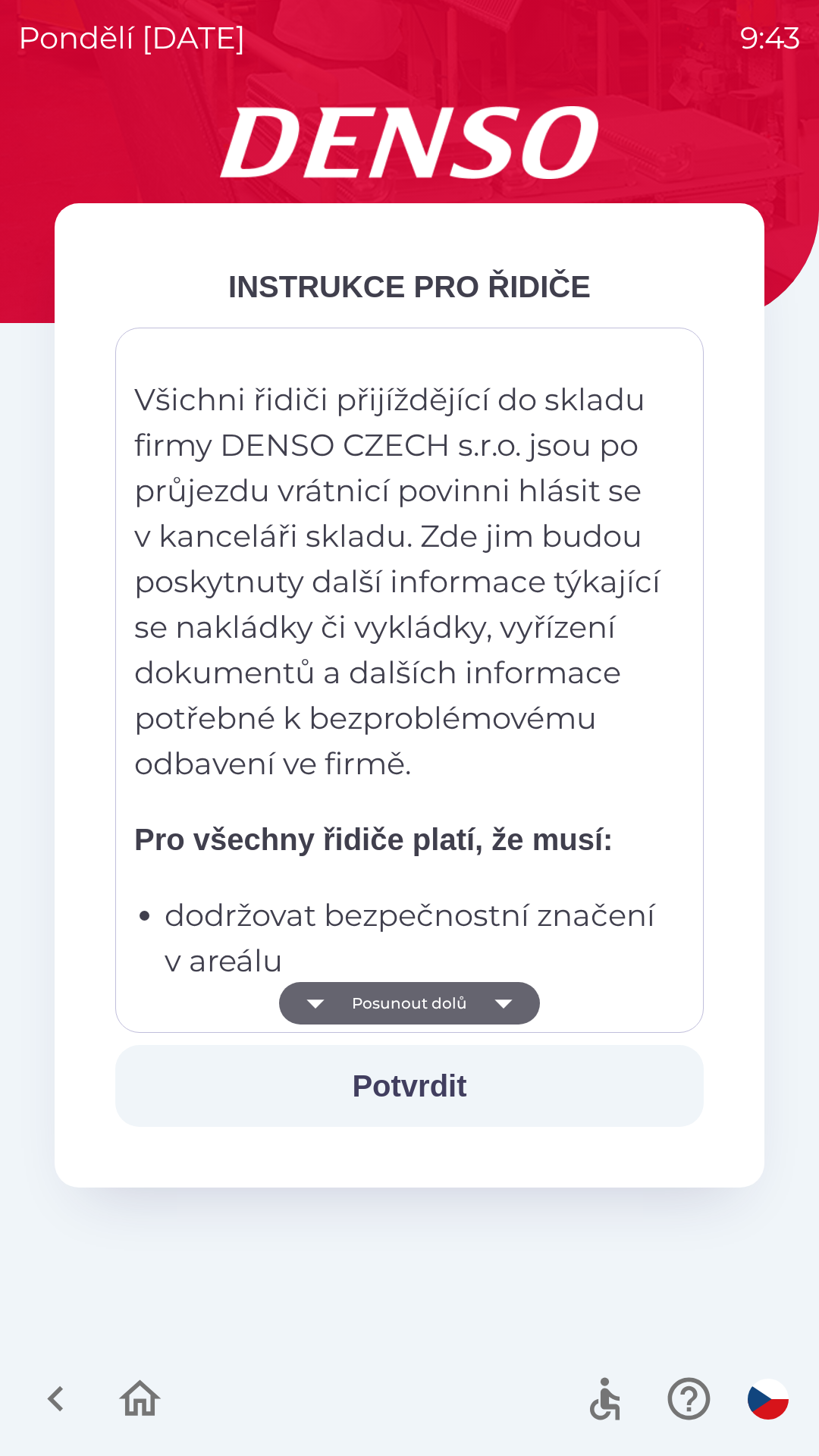
click at [497, 1006] on icon "button" at bounding box center [503, 1003] width 42 height 42
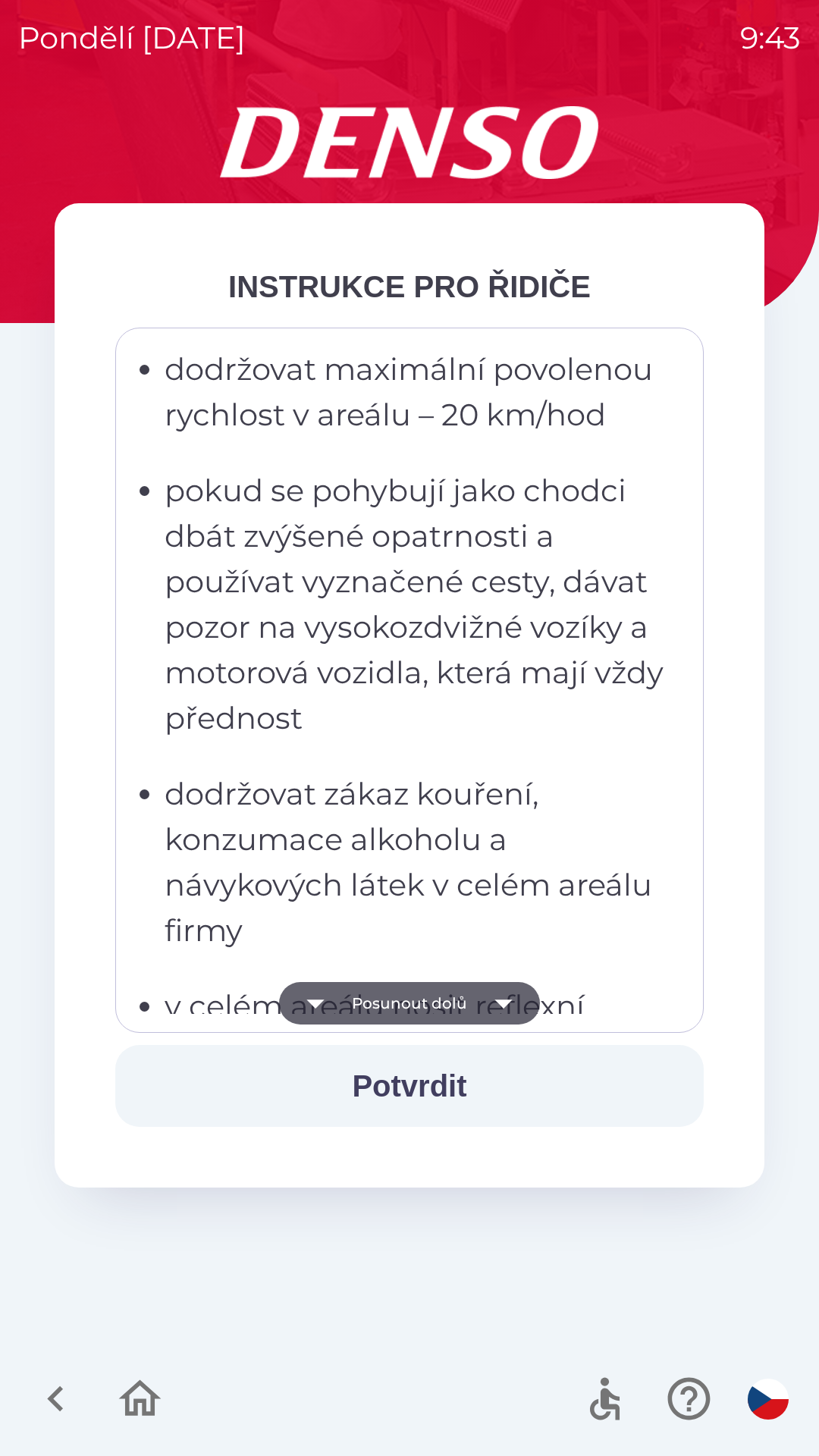
click at [505, 1000] on icon "button" at bounding box center [502, 1003] width 17 height 9
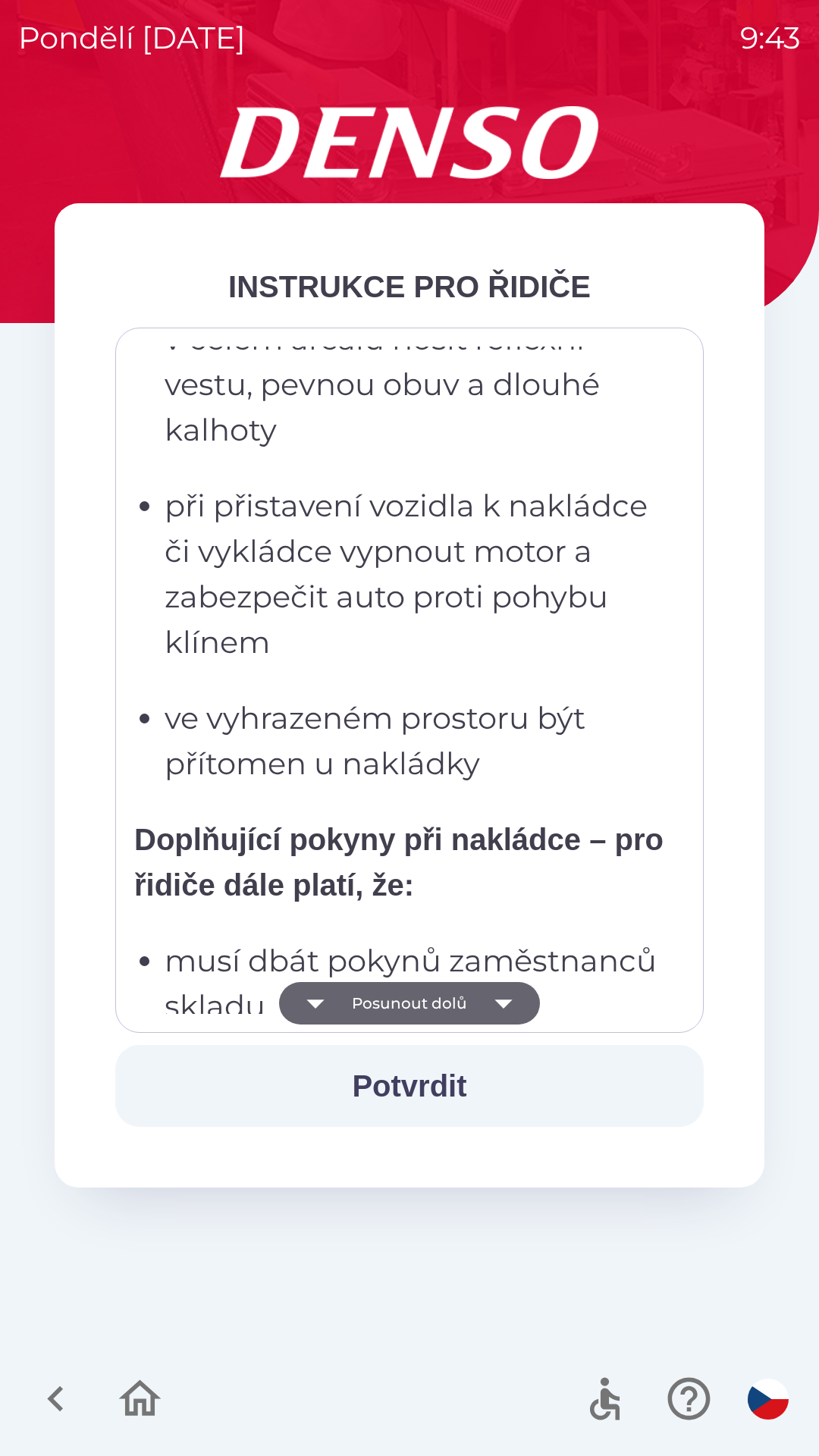
click at [506, 1002] on icon "button" at bounding box center [502, 1003] width 17 height 9
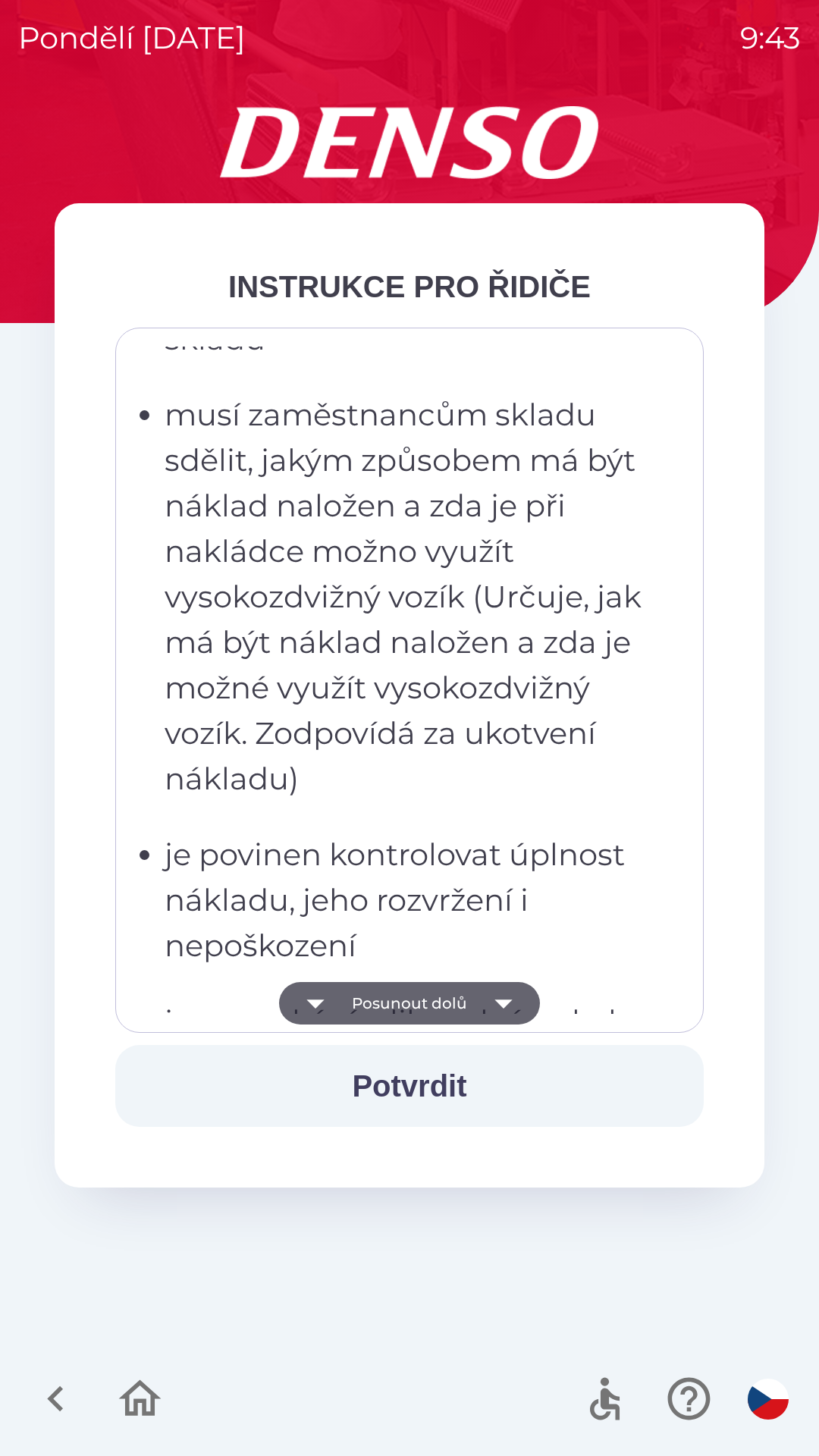
click at [503, 1005] on icon "button" at bounding box center [502, 1003] width 17 height 9
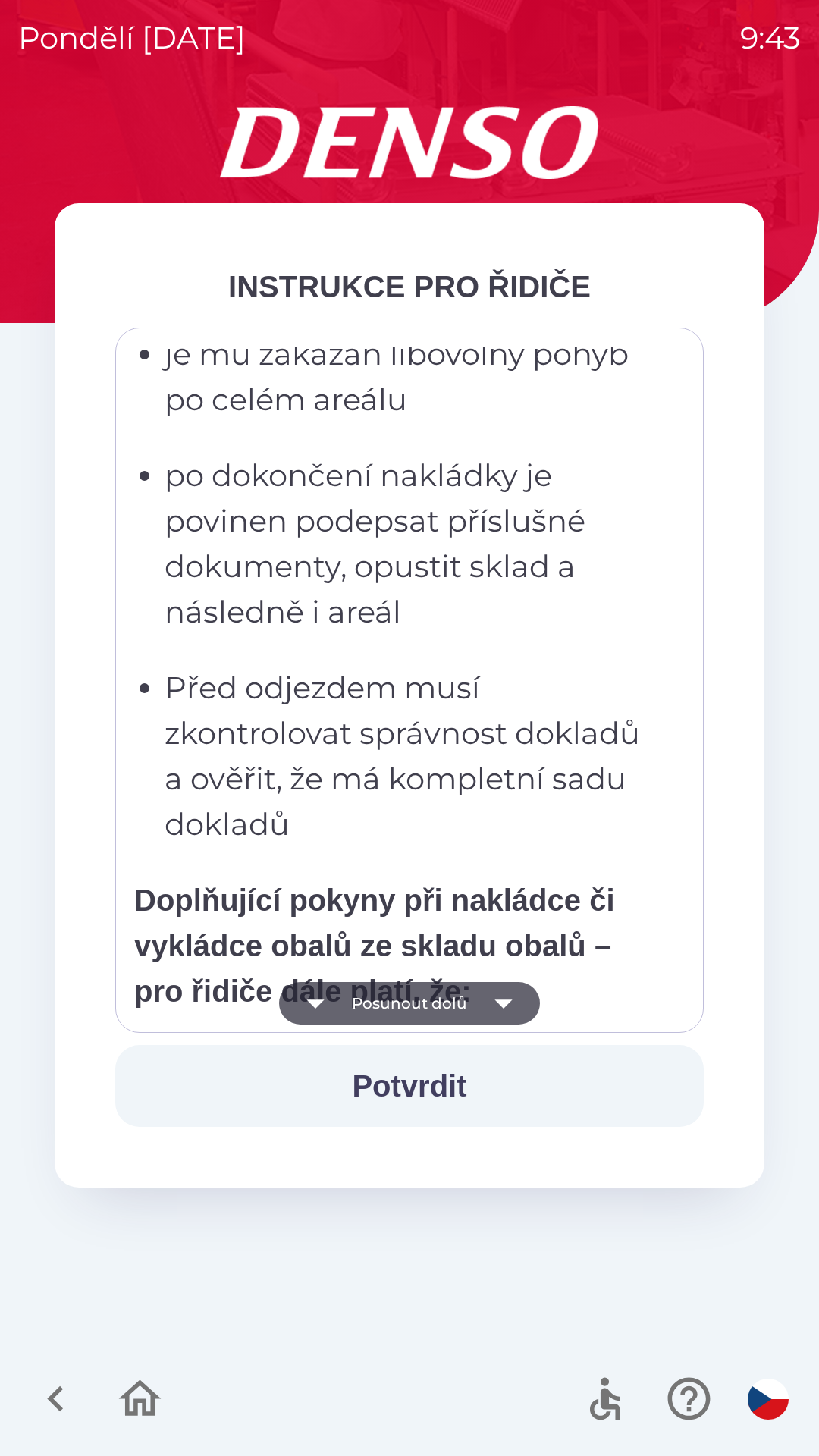
click at [510, 1006] on icon "button" at bounding box center [503, 1003] width 42 height 42
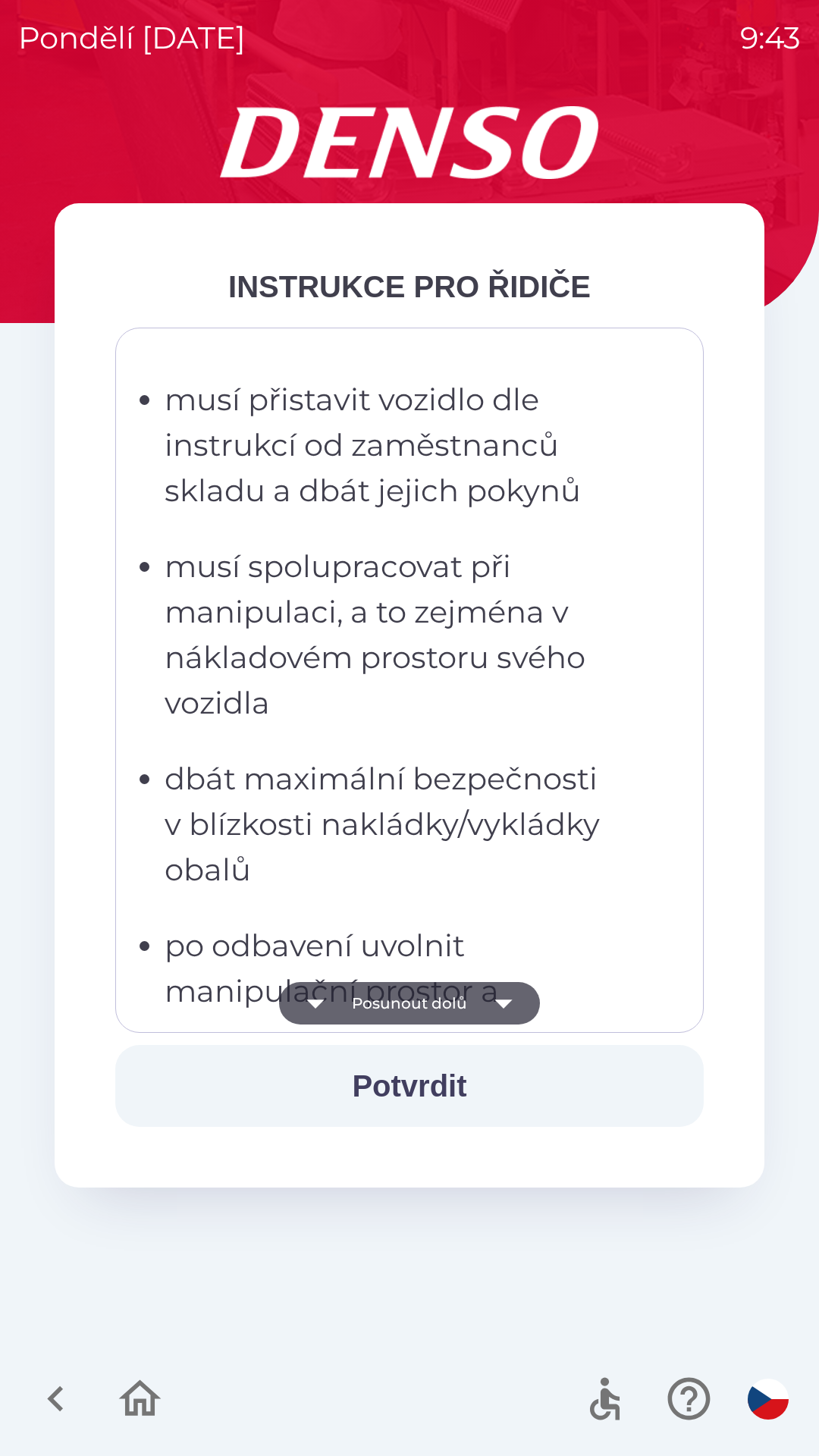
click at [506, 1010] on icon "button" at bounding box center [503, 1003] width 42 height 42
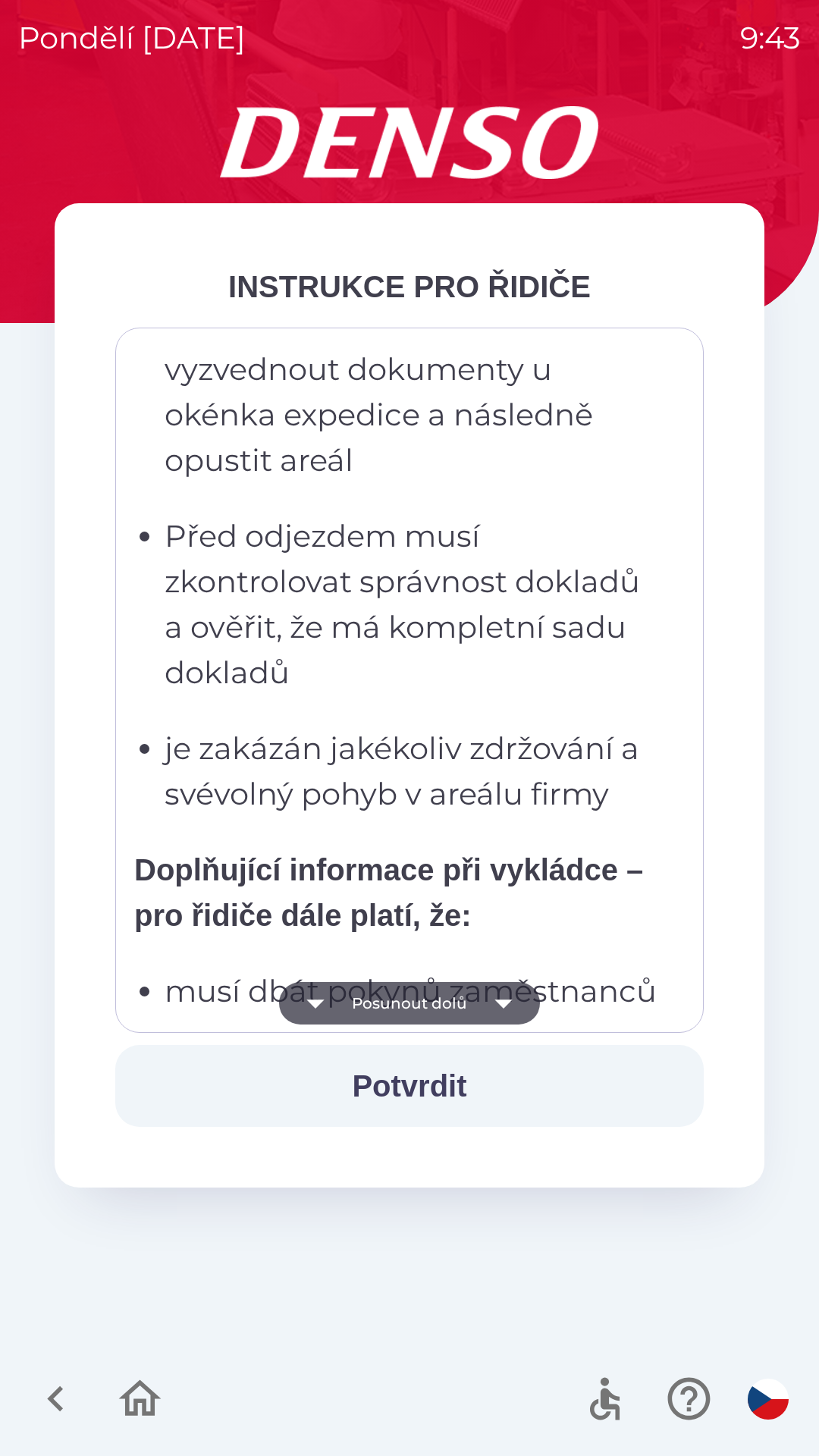
click at [504, 1006] on icon "button" at bounding box center [502, 1003] width 17 height 9
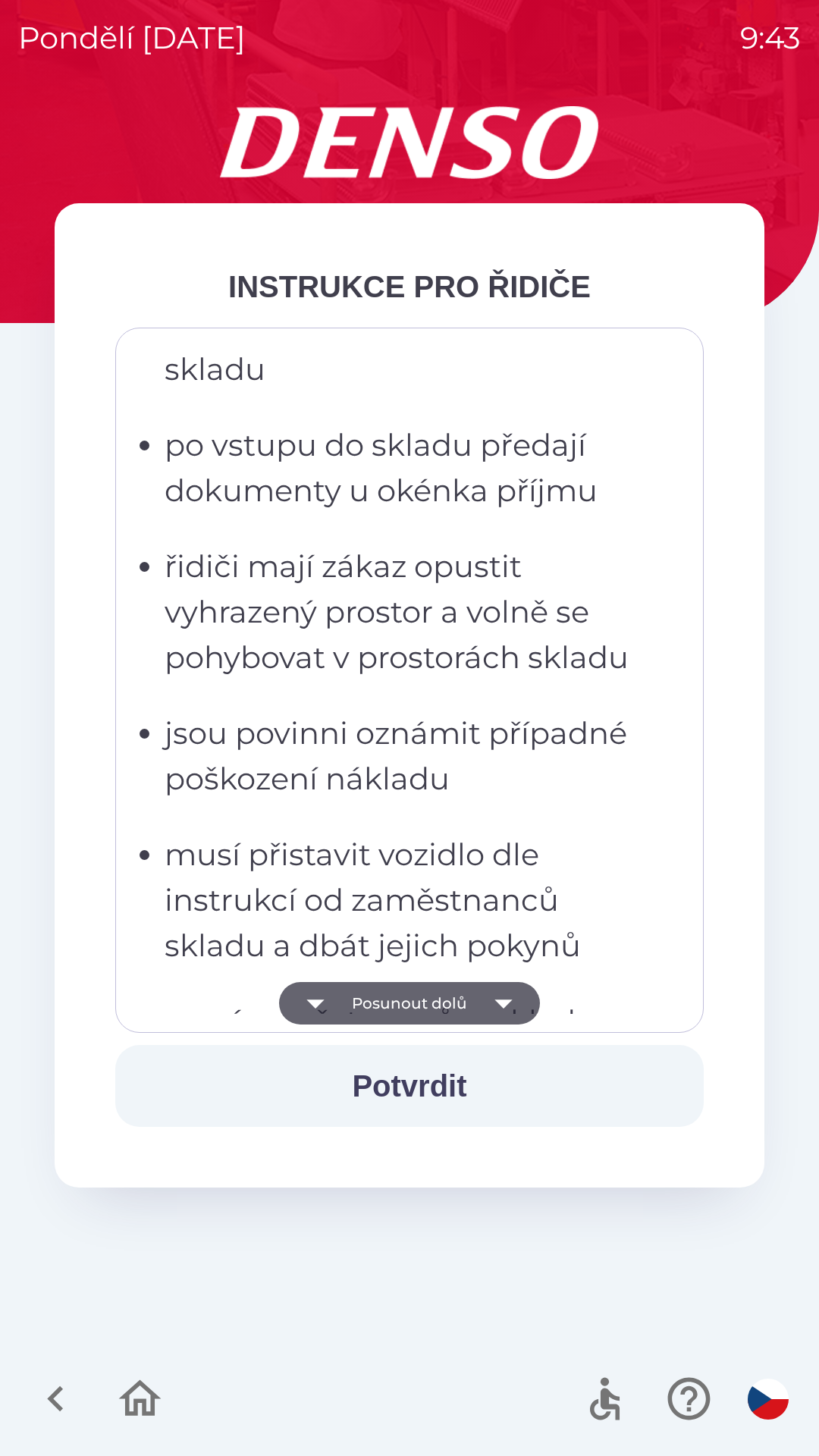
click at [502, 1004] on icon "button" at bounding box center [502, 1003] width 17 height 9
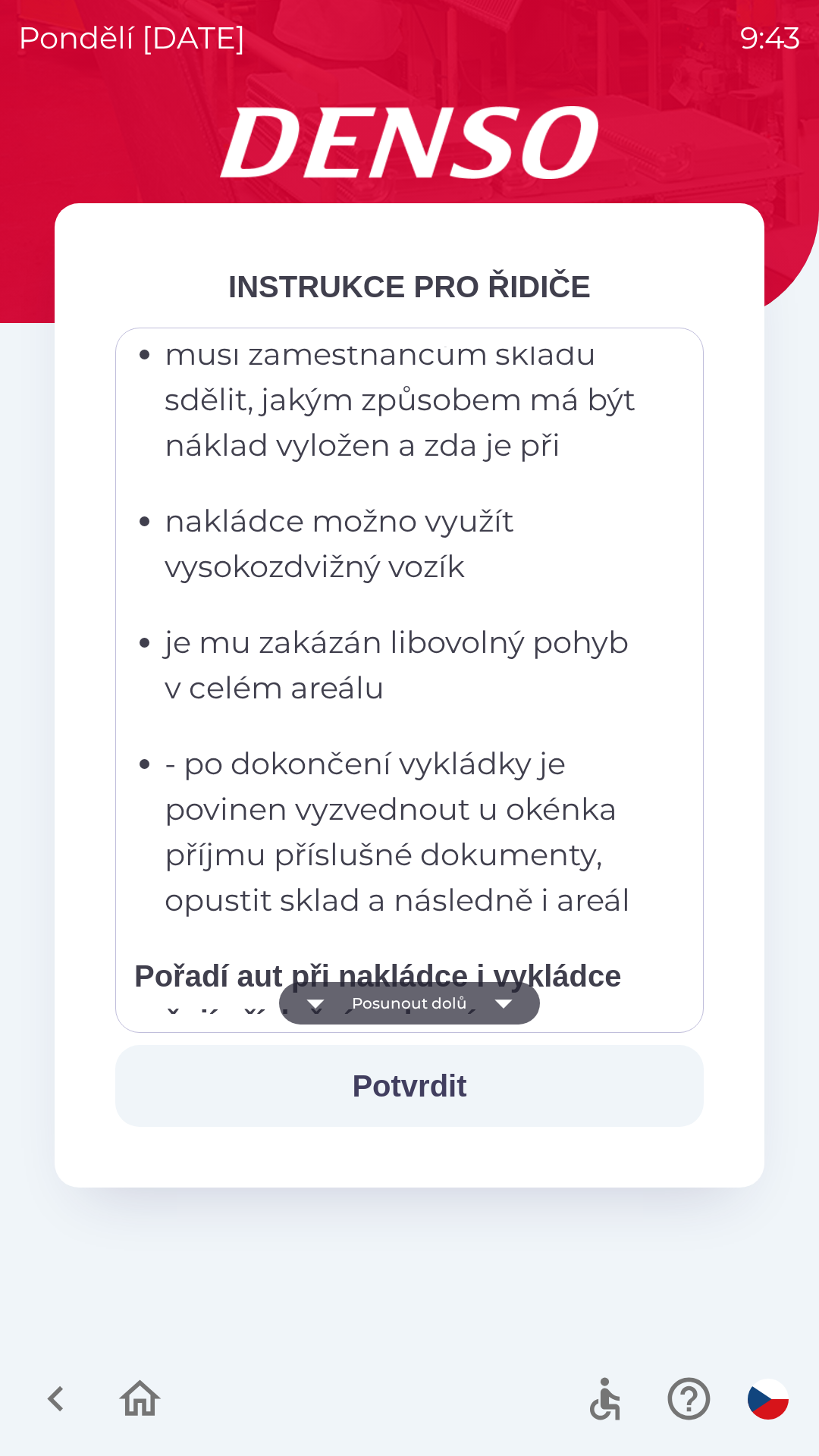
click at [502, 1009] on icon "button" at bounding box center [503, 1003] width 42 height 42
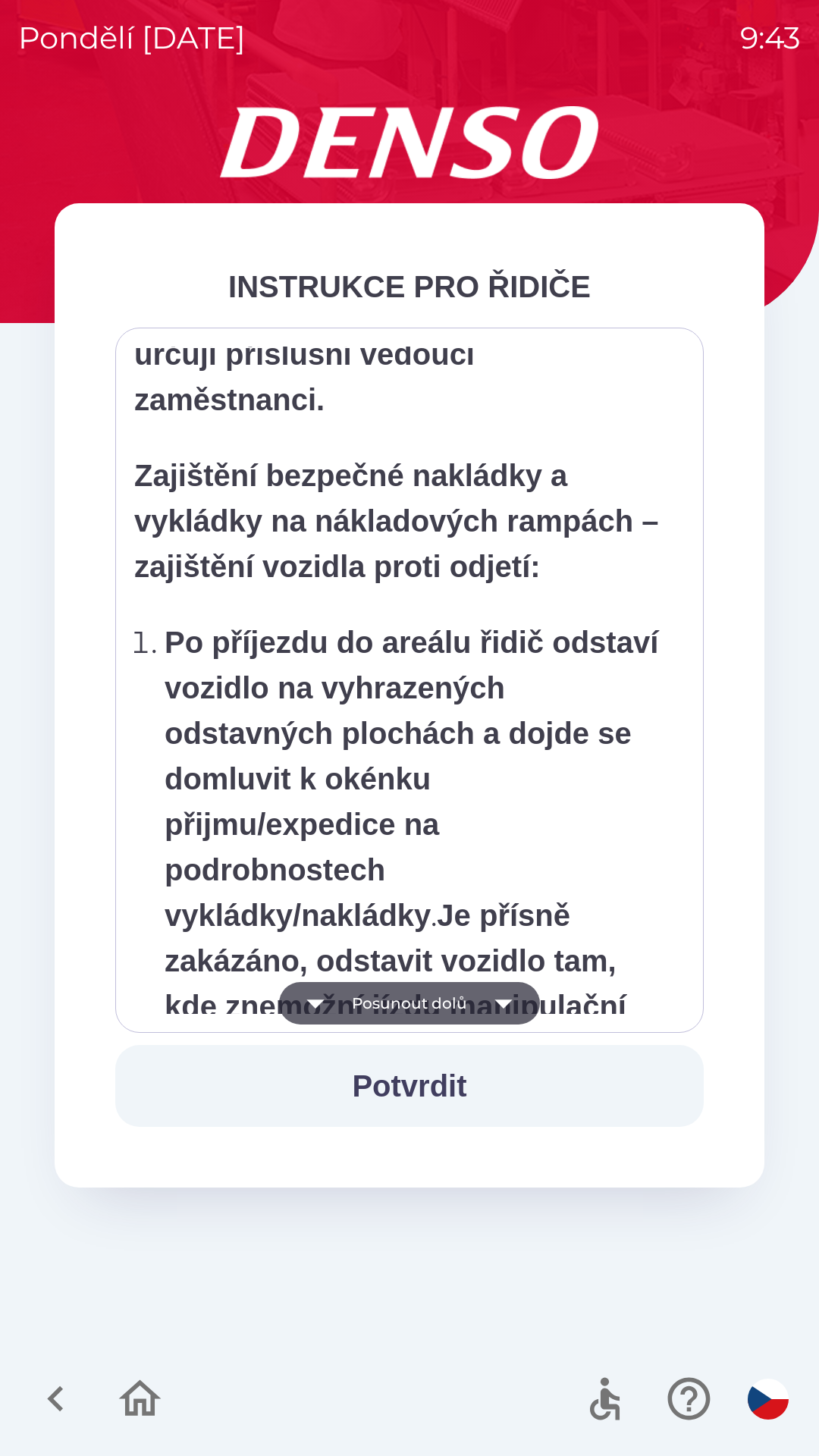
click at [504, 1005] on icon "button" at bounding box center [502, 1003] width 17 height 9
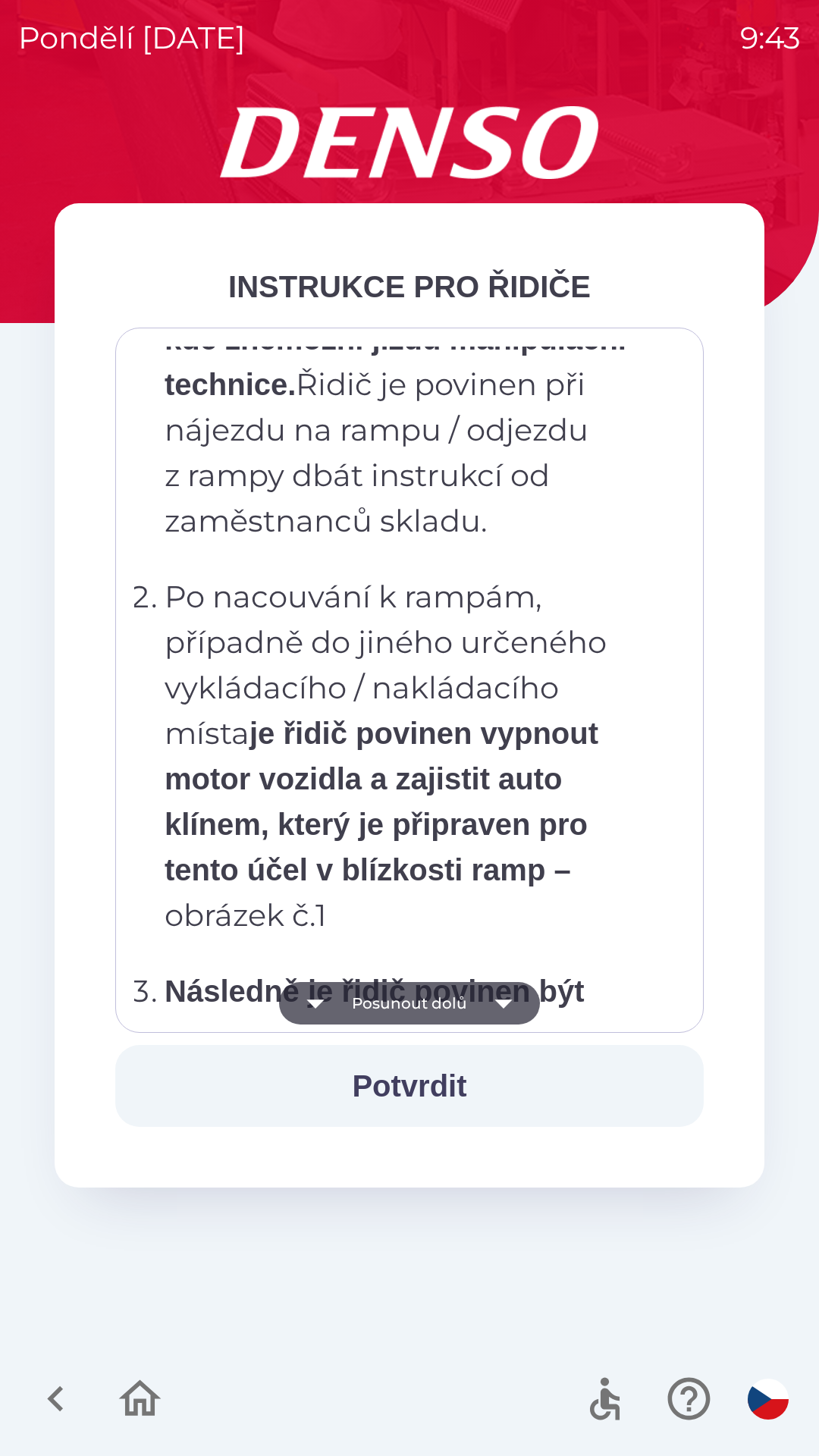
click at [506, 1002] on icon "button" at bounding box center [502, 1003] width 17 height 9
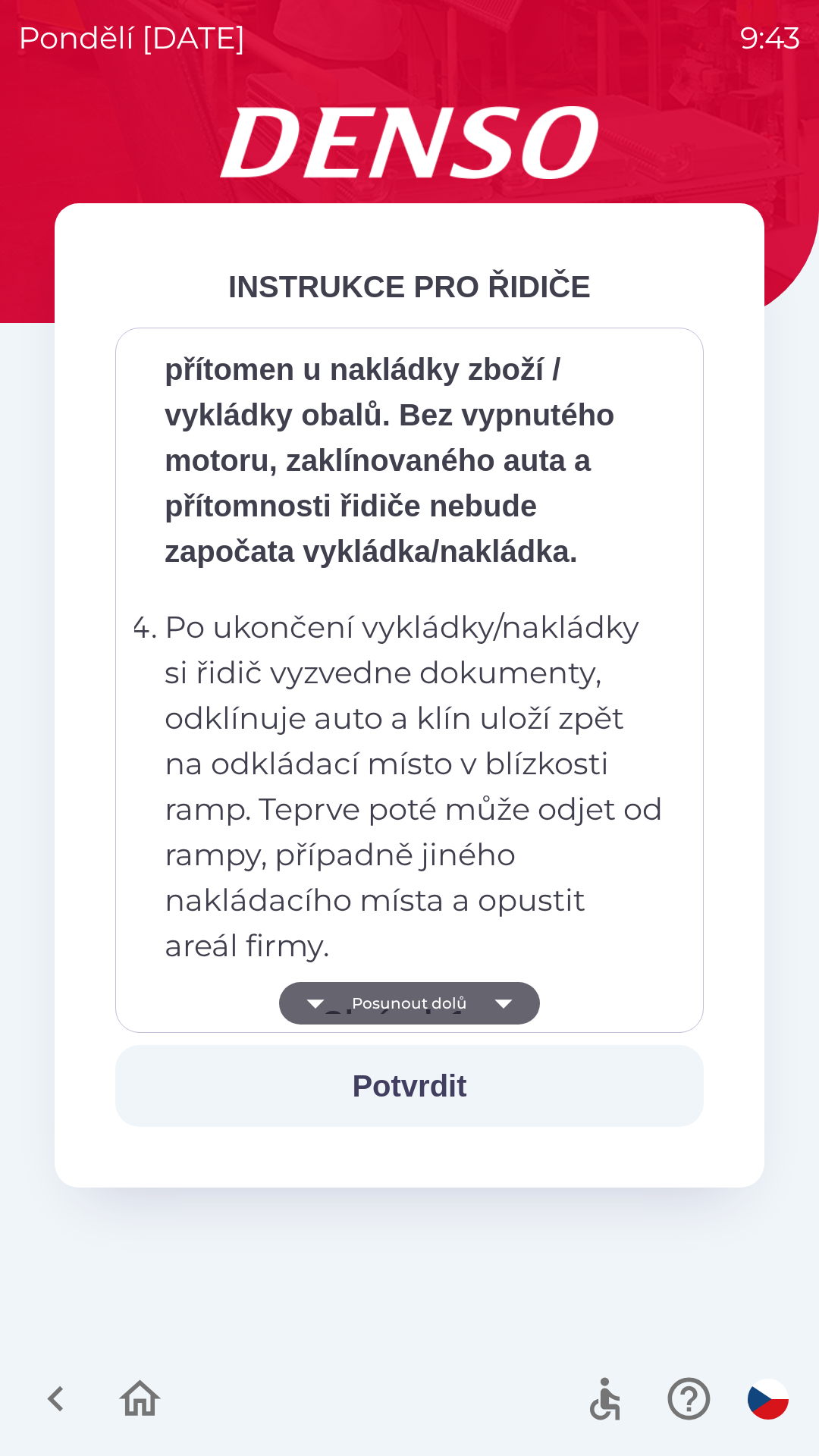
click at [510, 998] on icon "button" at bounding box center [503, 1003] width 42 height 42
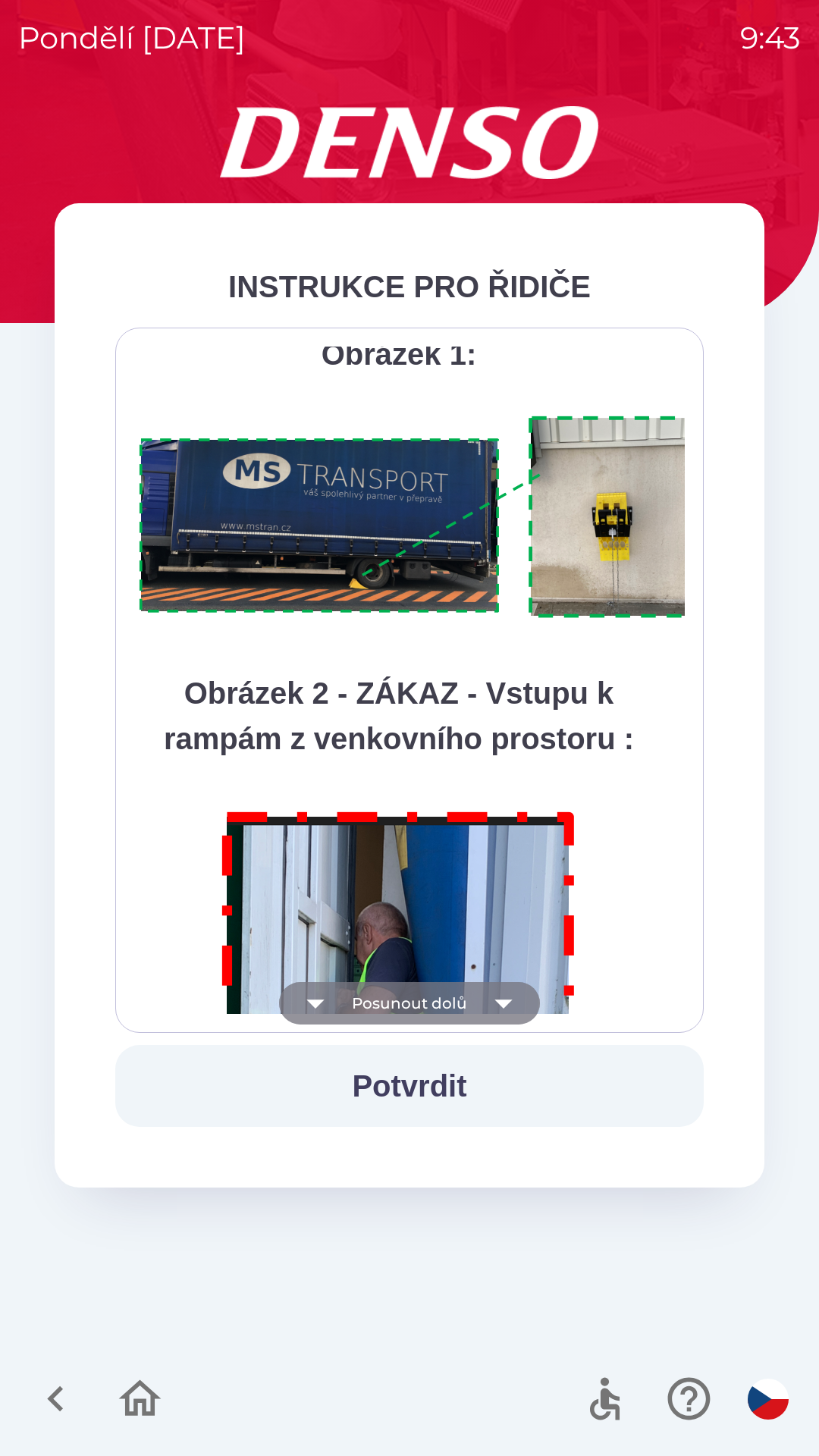
click at [516, 1001] on icon "button" at bounding box center [503, 1003] width 42 height 42
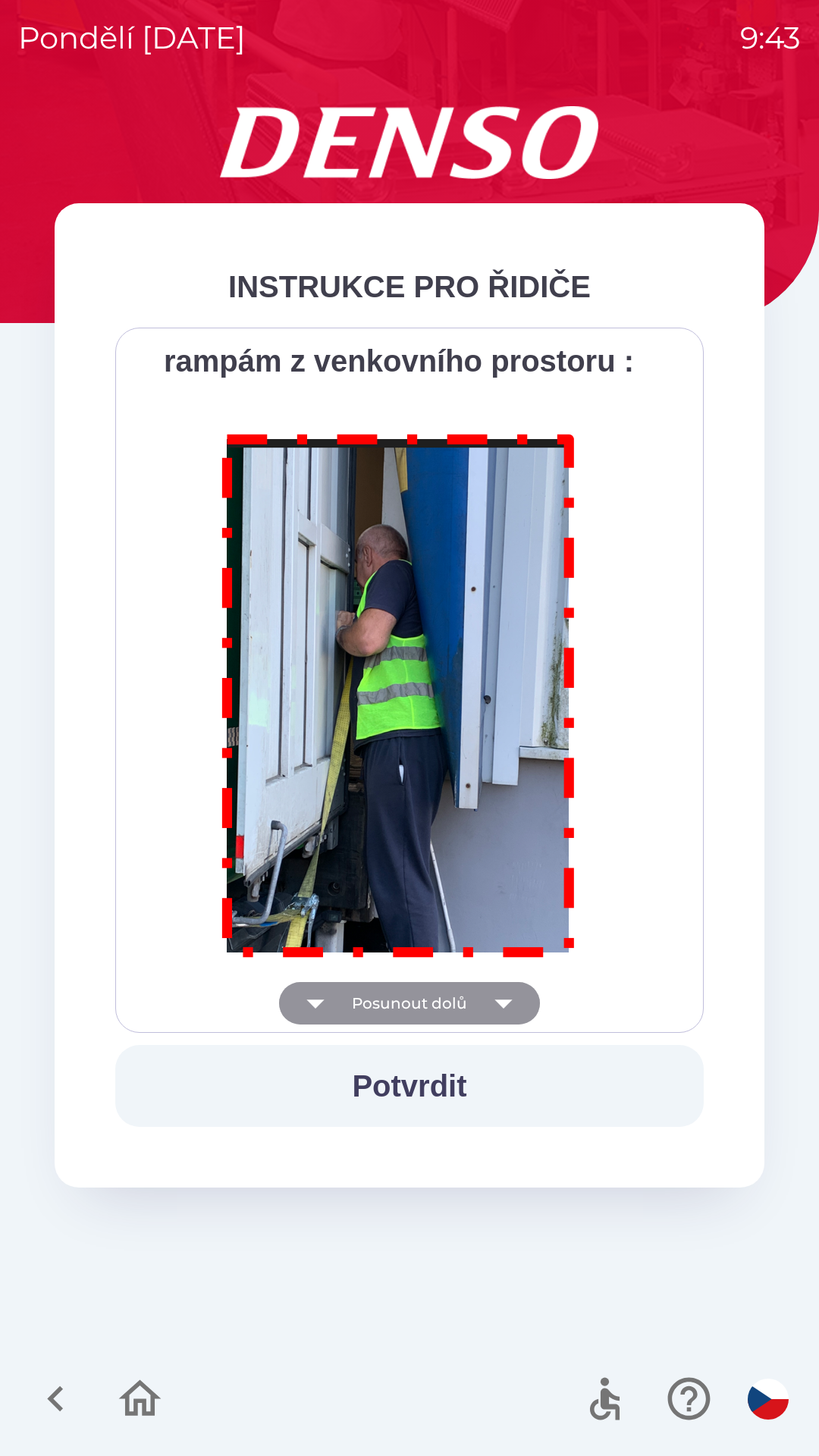
click at [522, 993] on div "Všichni řidiči přijíždějící do skladu firmy DENSO CZECH s.r.o. jsou po průjezdu…" at bounding box center [410, 680] width 550 height 667
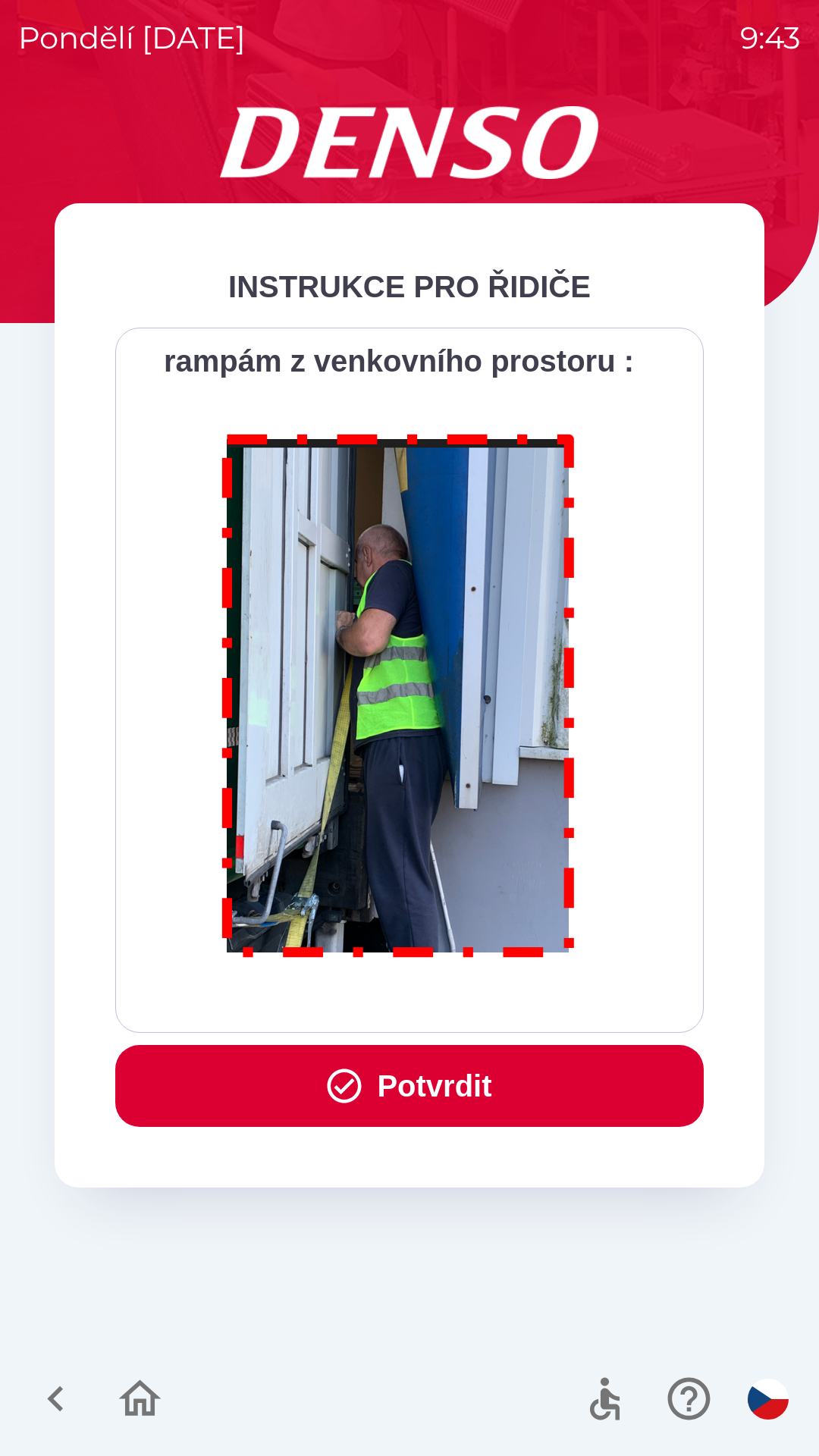
click at [484, 1087] on button "Potvrdit" at bounding box center [410, 1085] width 589 height 82
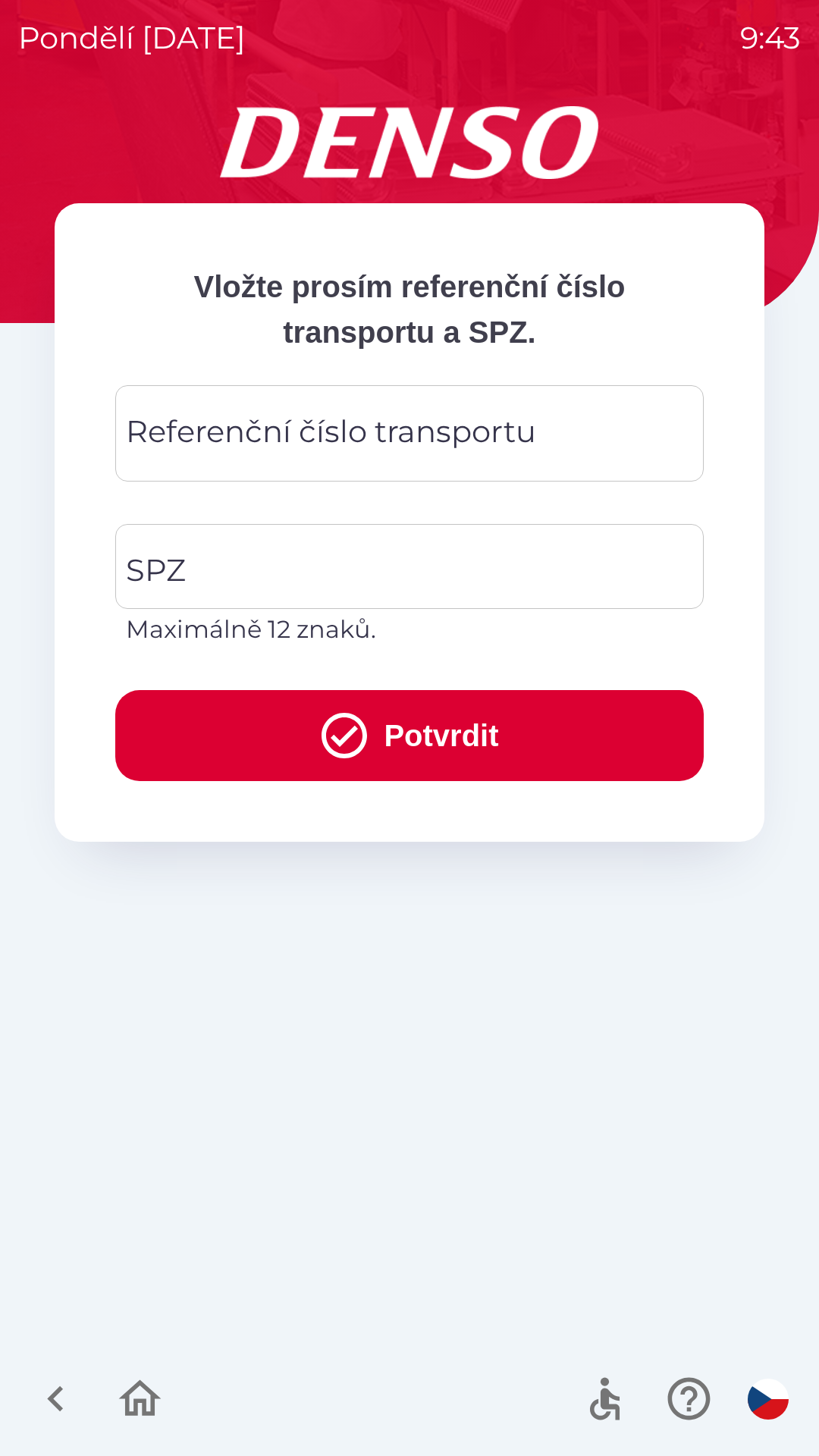
click at [389, 424] on div "Referenční číslo transportu Referenční číslo transportu" at bounding box center [410, 433] width 589 height 96
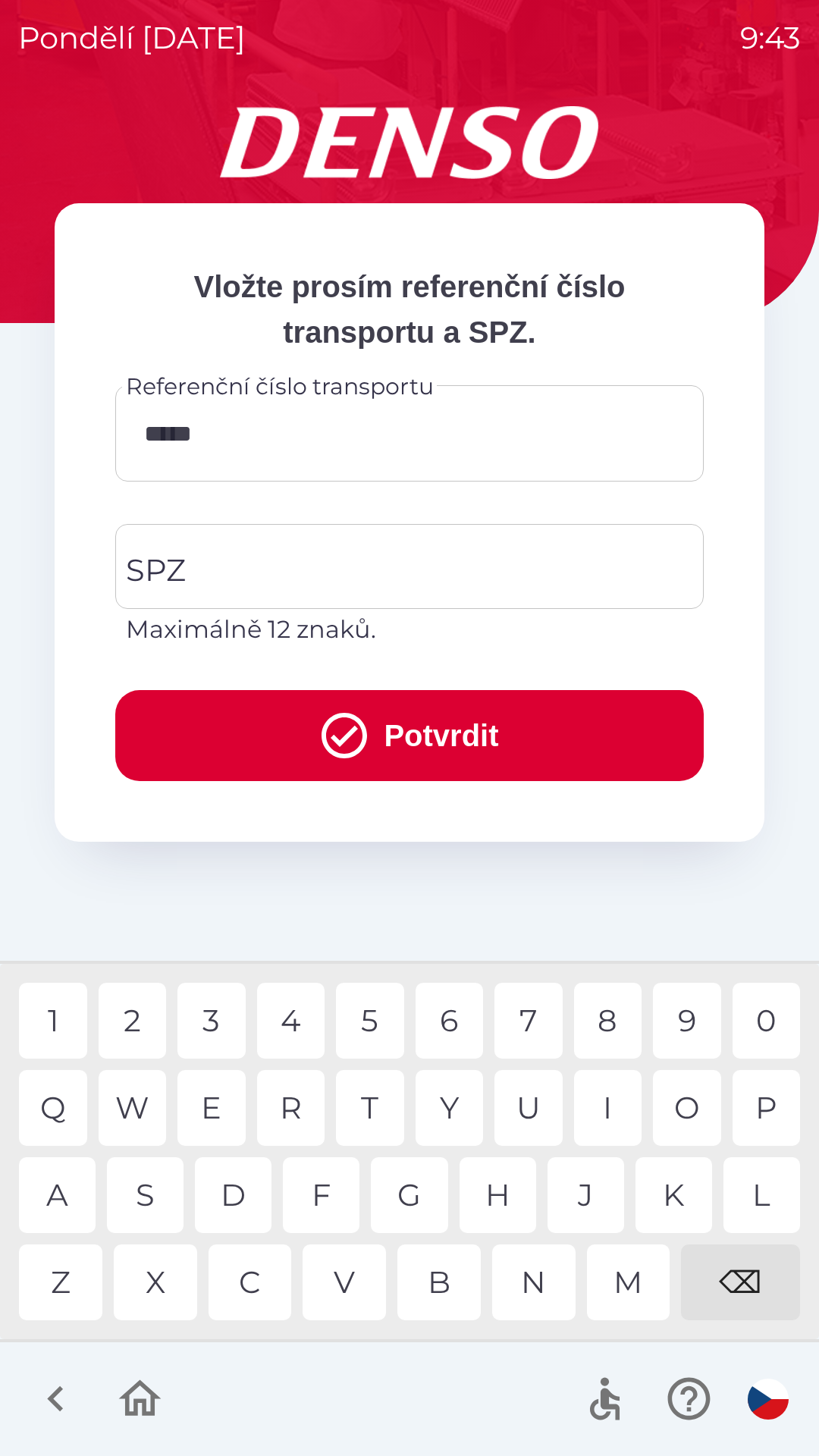
click at [224, 1025] on div "3" at bounding box center [212, 1020] width 68 height 76
click at [395, 1023] on div "5" at bounding box center [370, 1020] width 68 height 76
type input "*******"
click at [364, 549] on input "SPZ" at bounding box center [398, 567] width 552 height 72
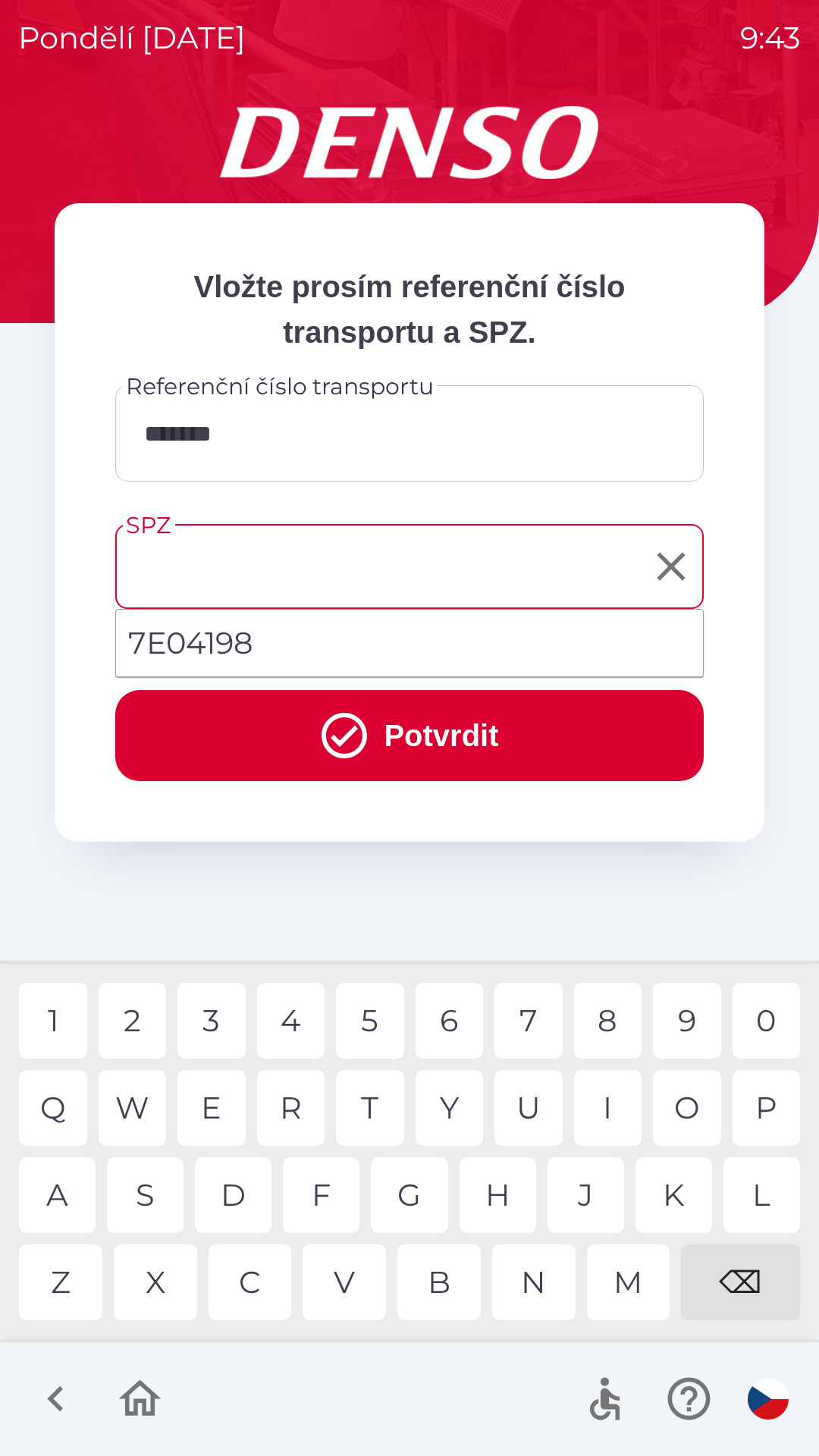
click at [326, 655] on li "7E04198" at bounding box center [409, 642] width 587 height 55
type input "*******"
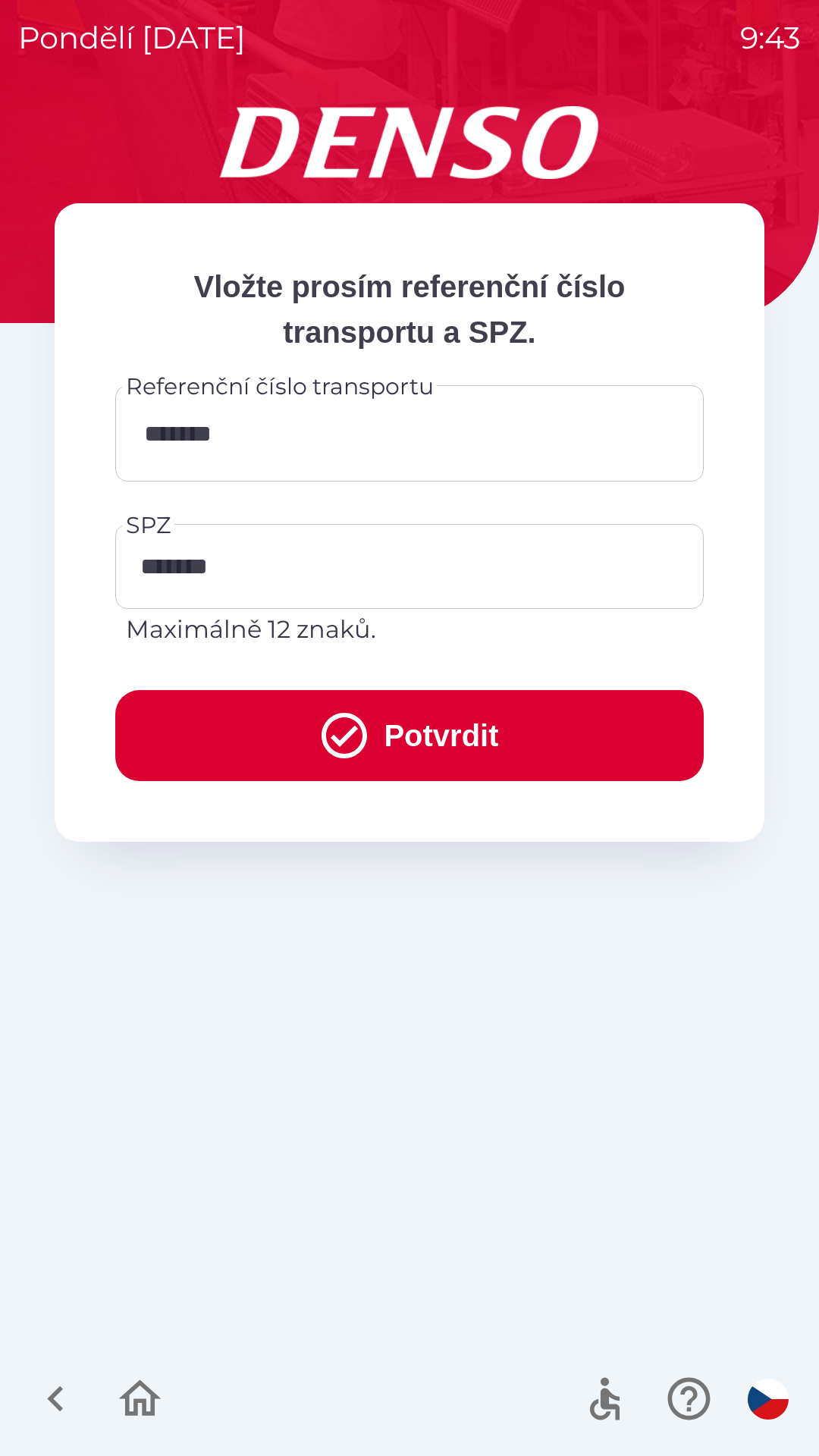
click at [363, 749] on icon "submit" at bounding box center [344, 735] width 55 height 55
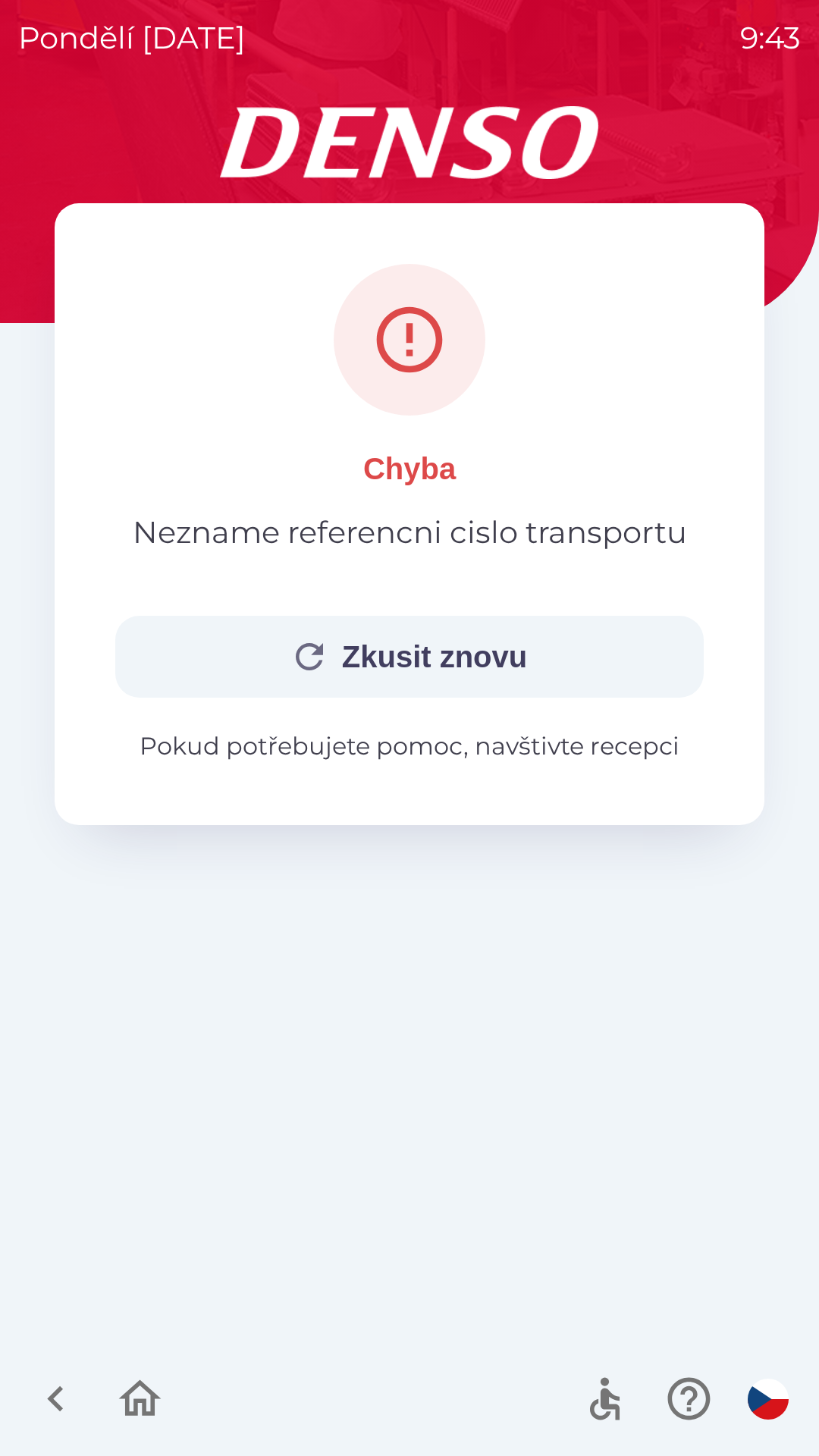
click at [550, 643] on button "Zkusit znovu" at bounding box center [410, 656] width 589 height 82
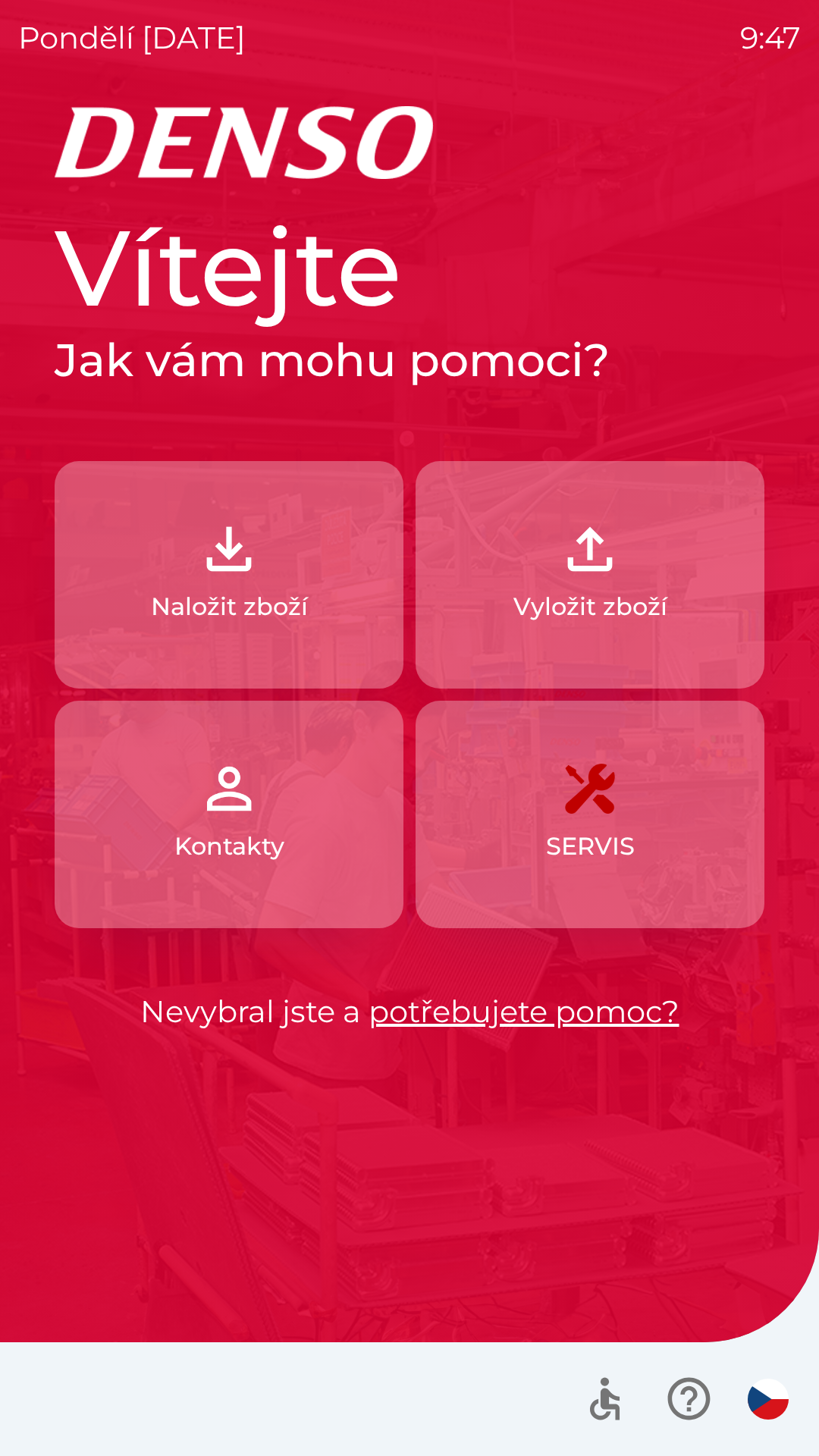
click at [304, 591] on p "Naložit zboží" at bounding box center [229, 607] width 157 height 37
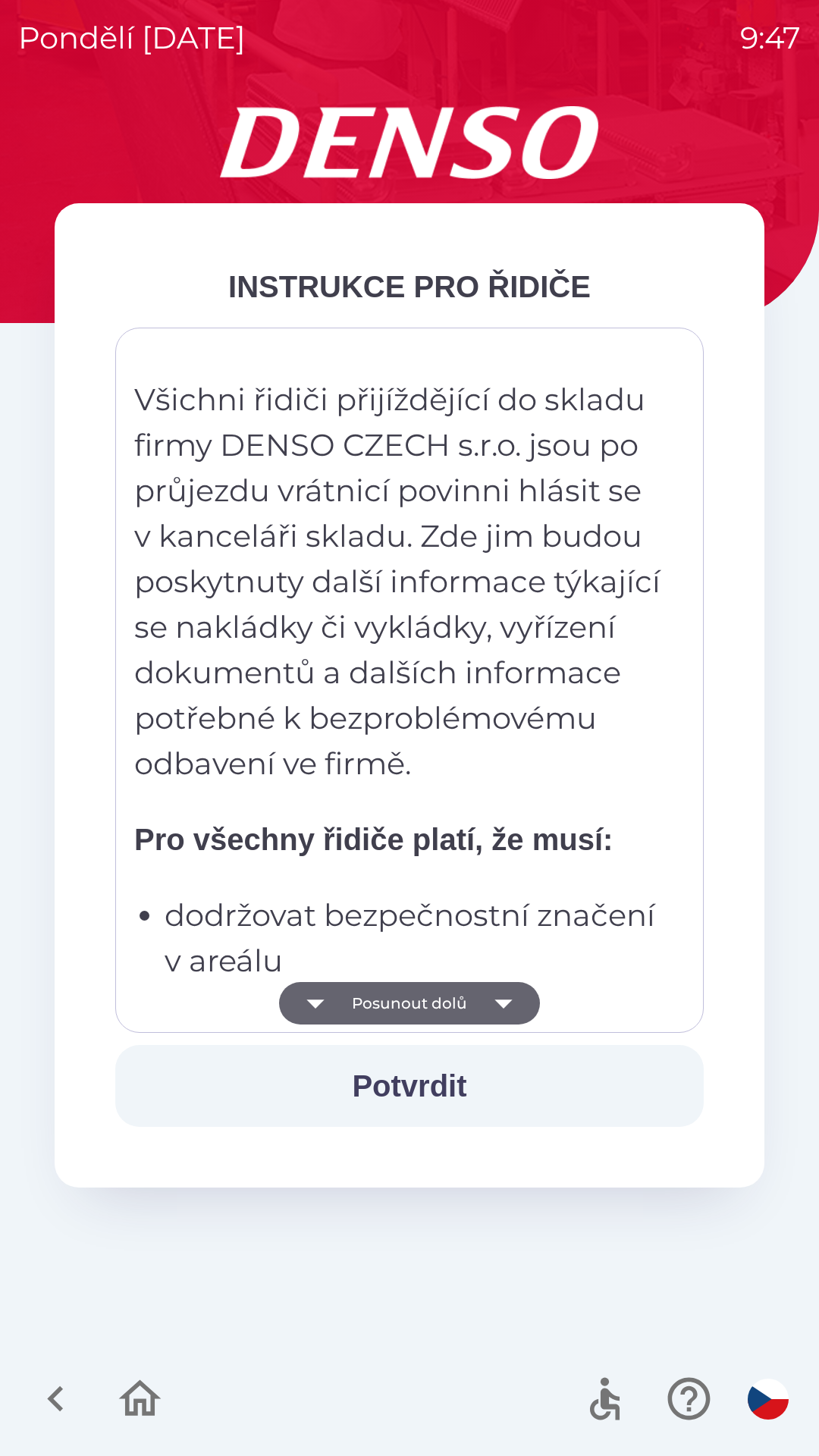
click at [497, 990] on icon "button" at bounding box center [503, 1003] width 42 height 42
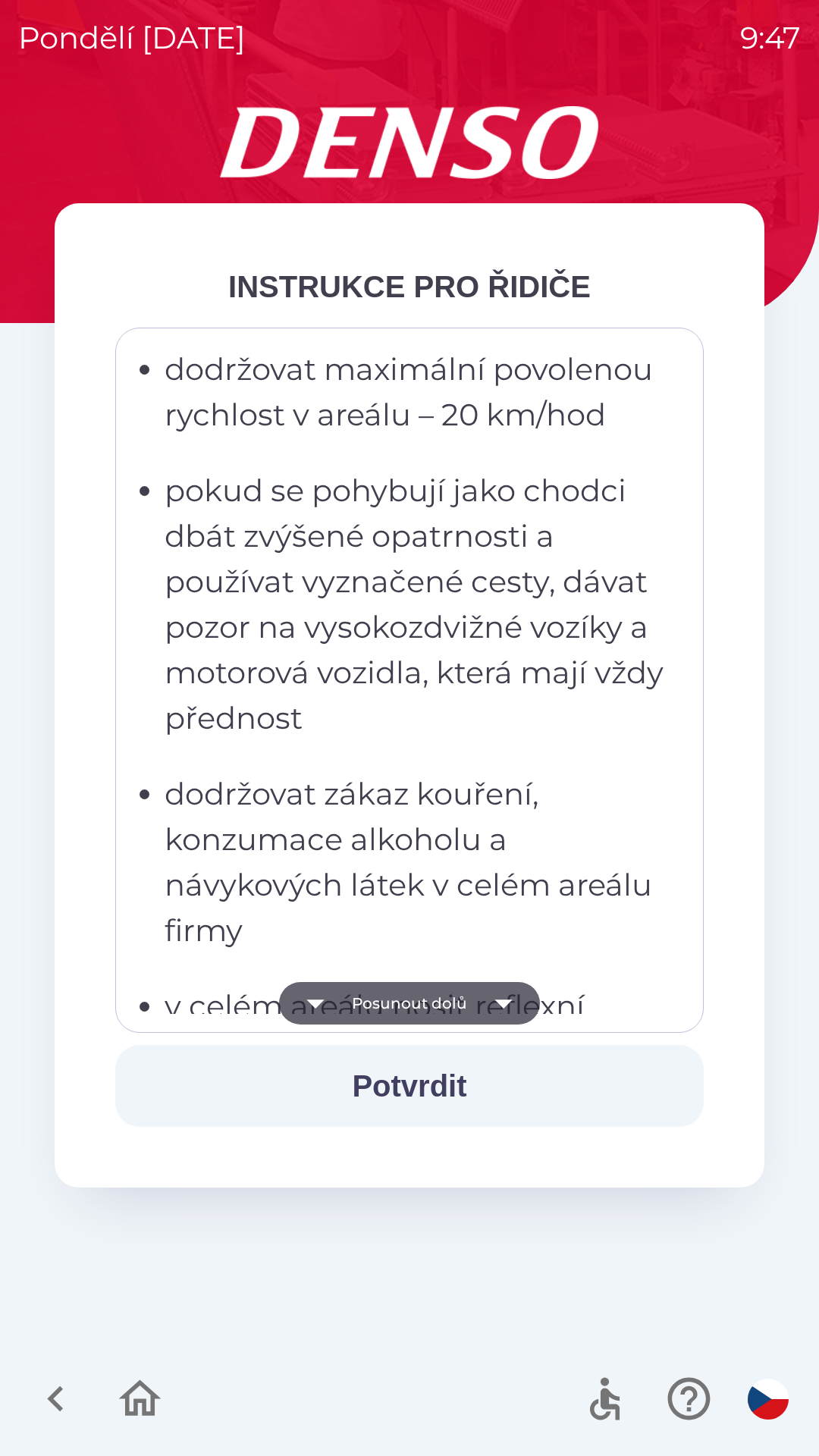
click at [503, 1000] on icon "button" at bounding box center [502, 1003] width 17 height 9
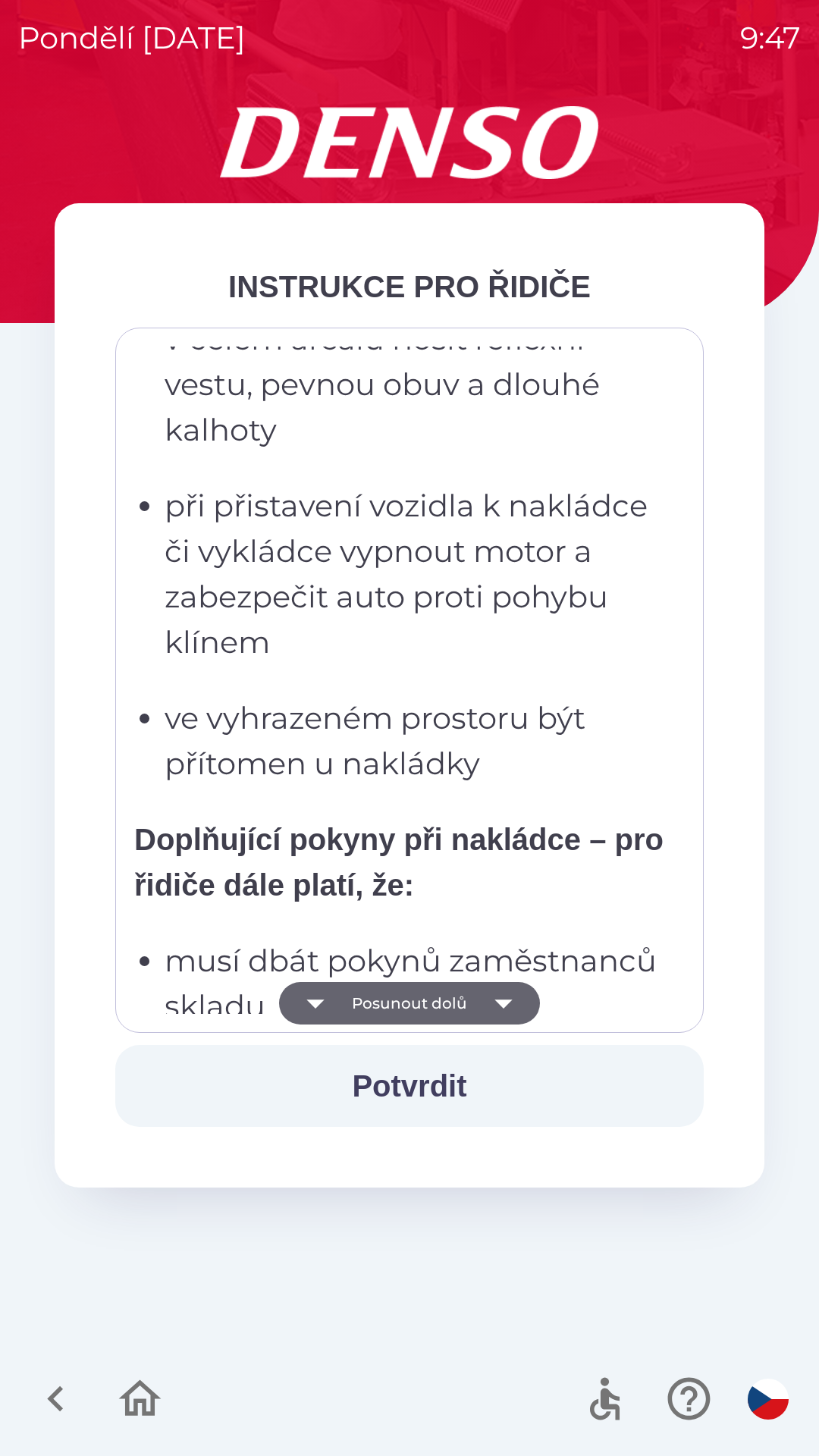
click at [508, 1003] on icon "button" at bounding box center [503, 1003] width 42 height 42
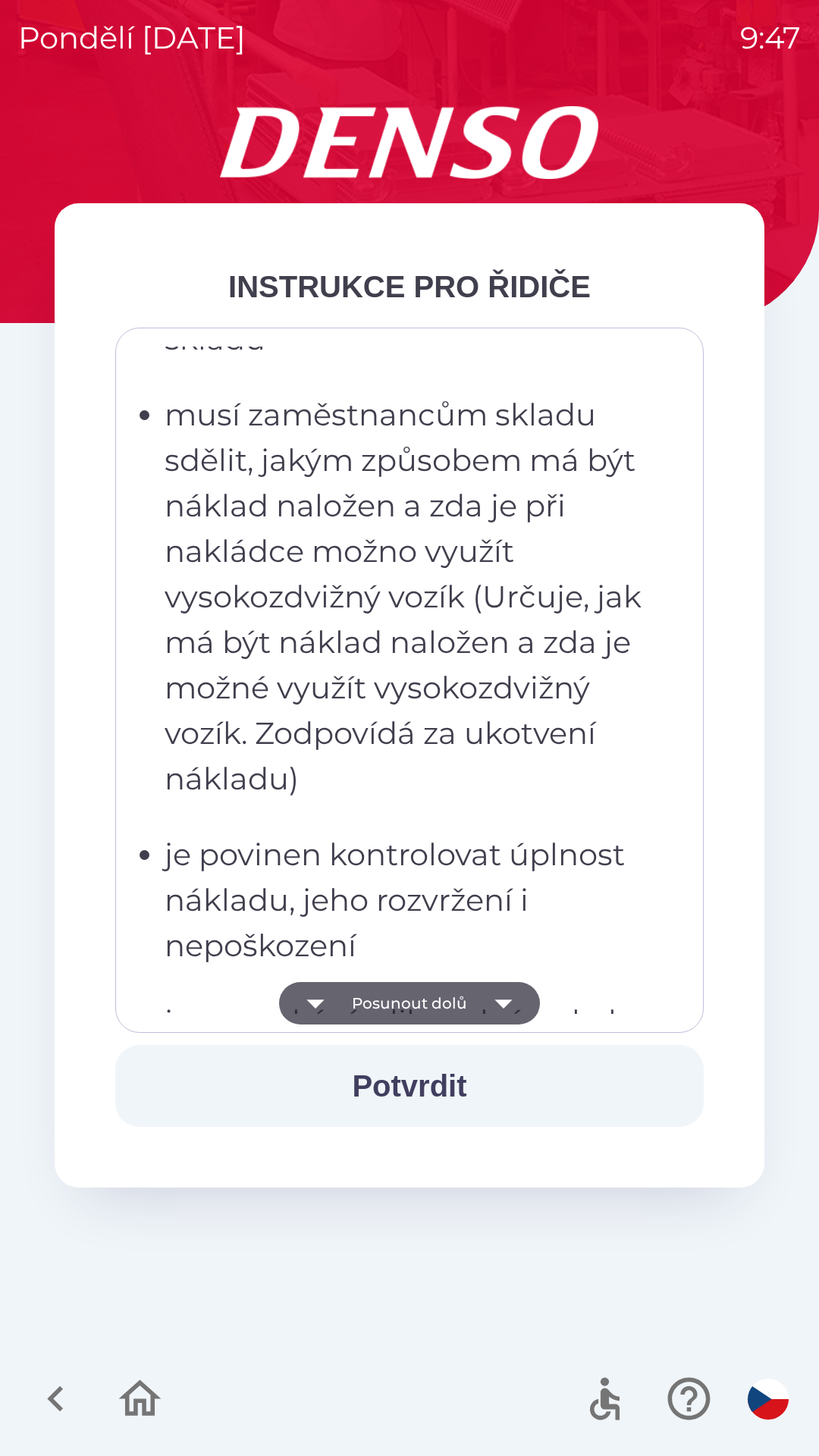
click at [506, 1006] on icon "button" at bounding box center [503, 1003] width 42 height 42
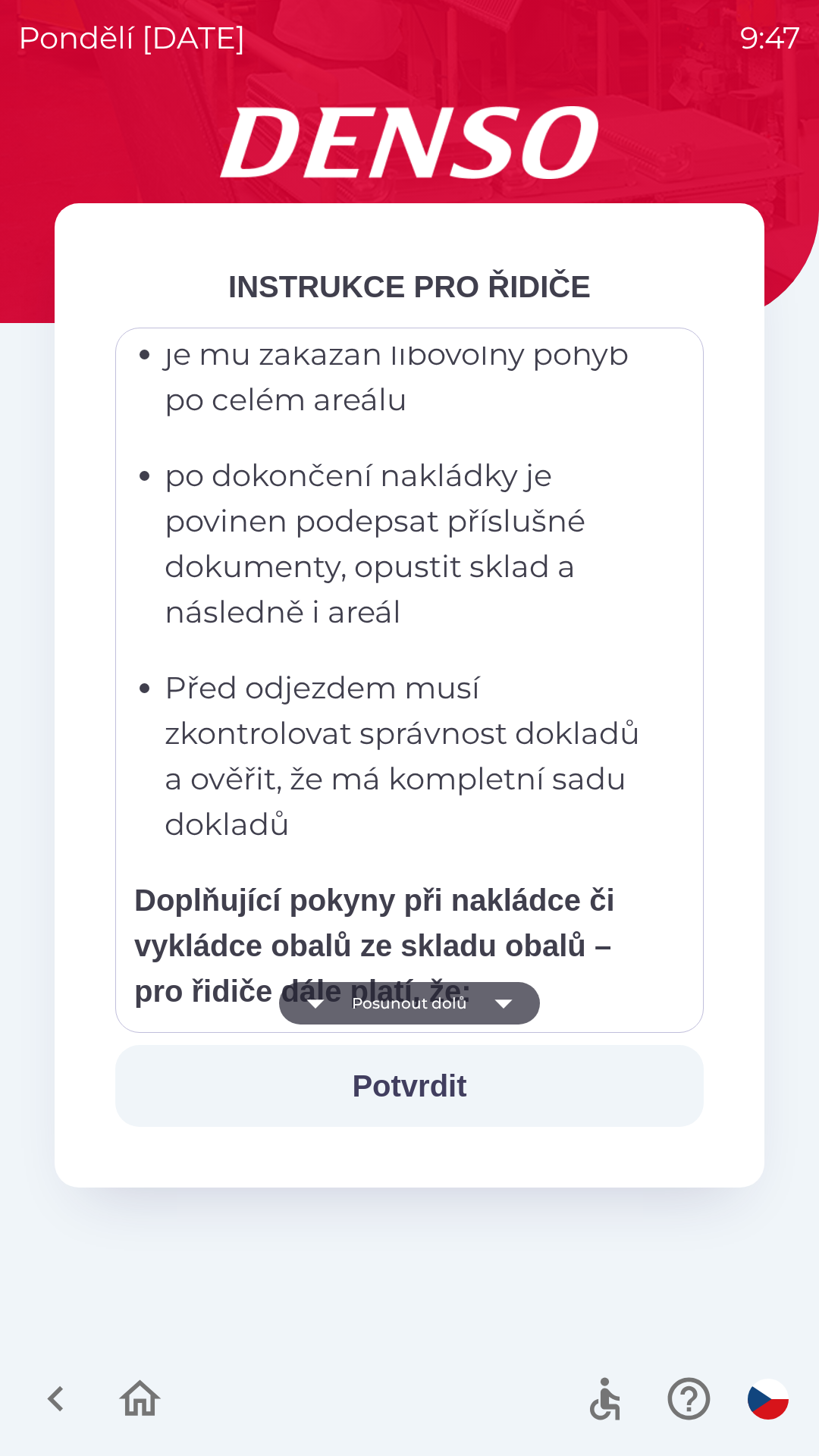
click at [501, 1003] on icon "button" at bounding box center [502, 1003] width 17 height 9
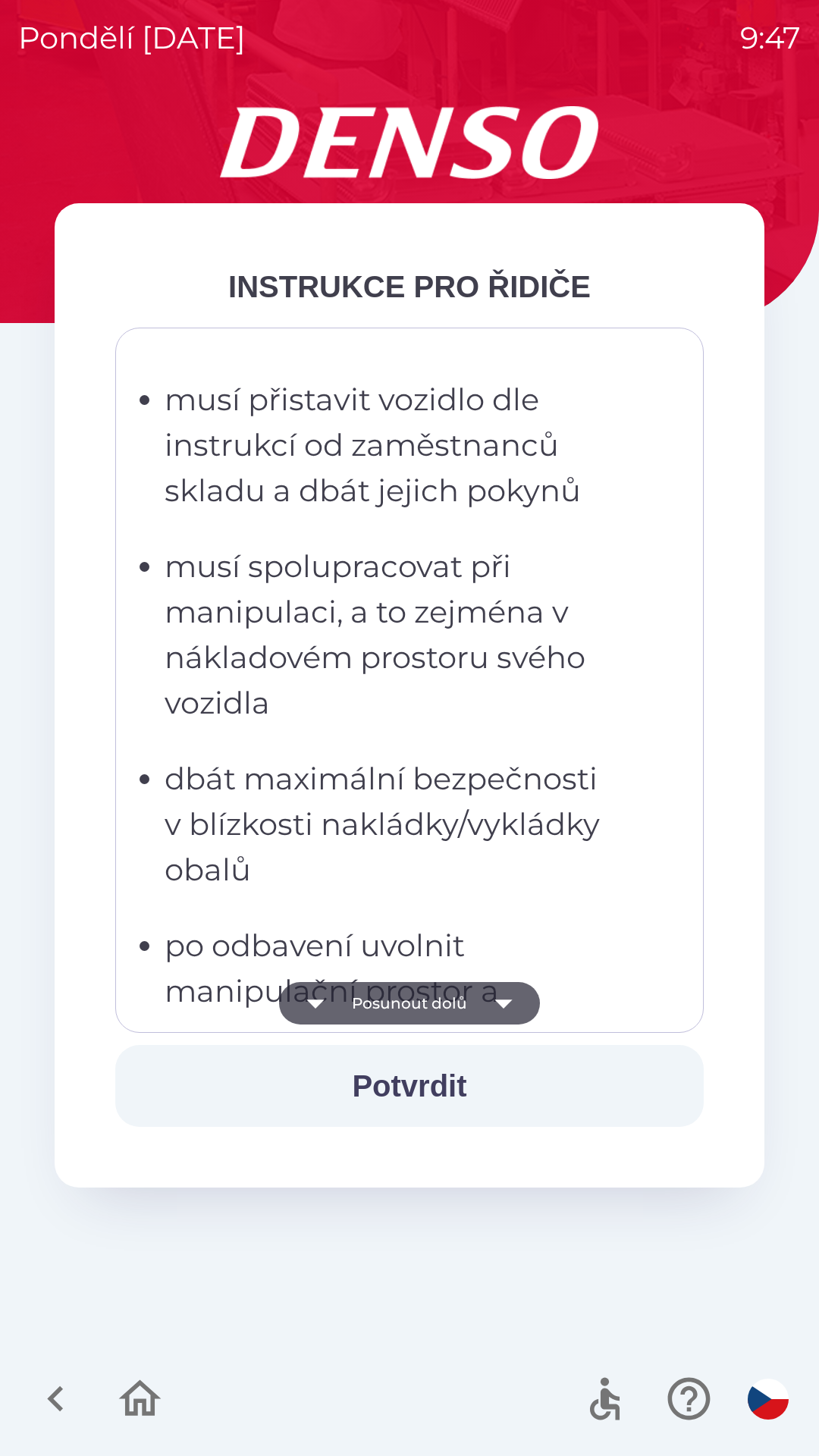
click at [499, 1004] on icon "button" at bounding box center [502, 1003] width 17 height 9
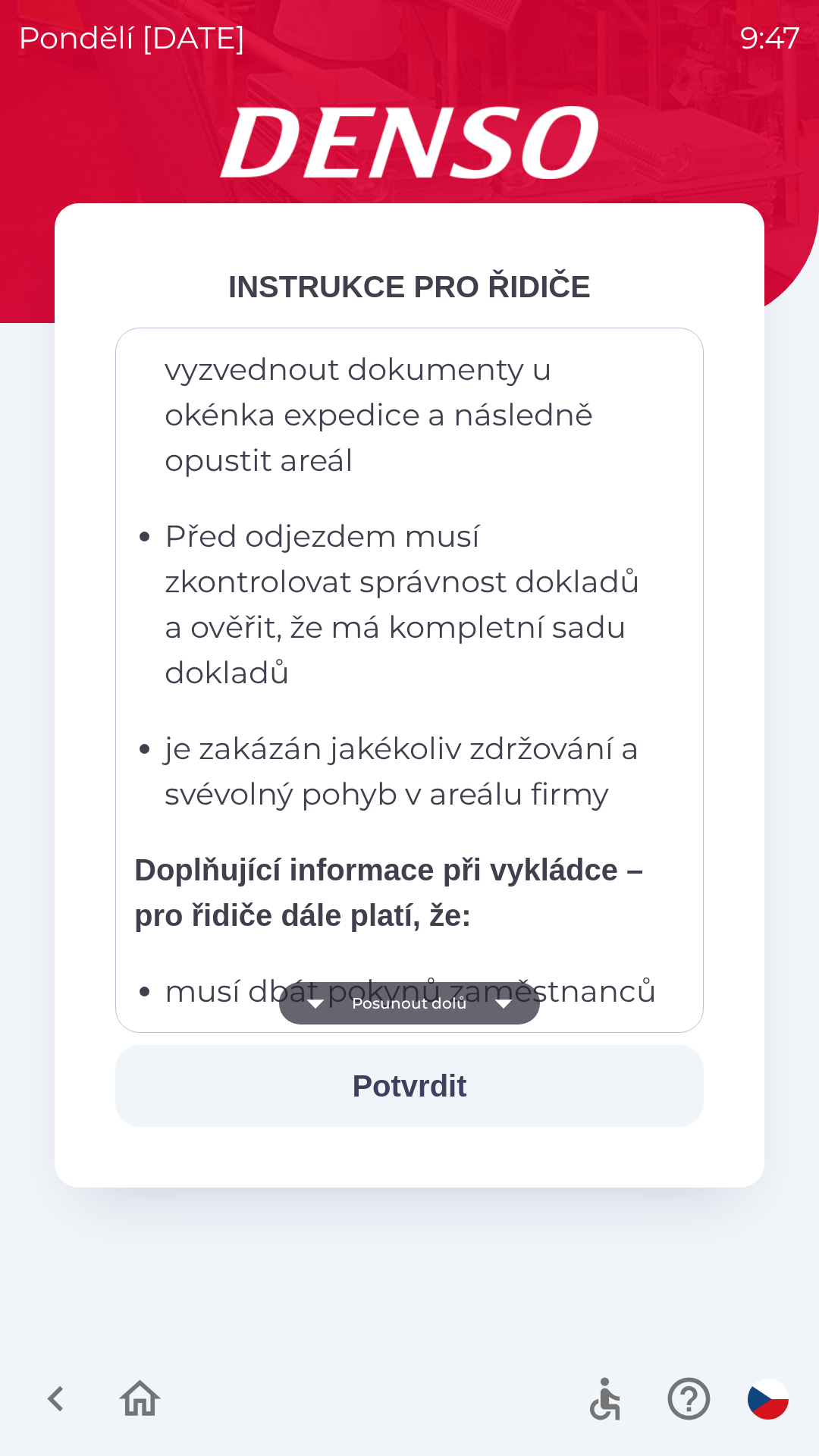
click at [497, 1009] on icon "button" at bounding box center [503, 1003] width 42 height 42
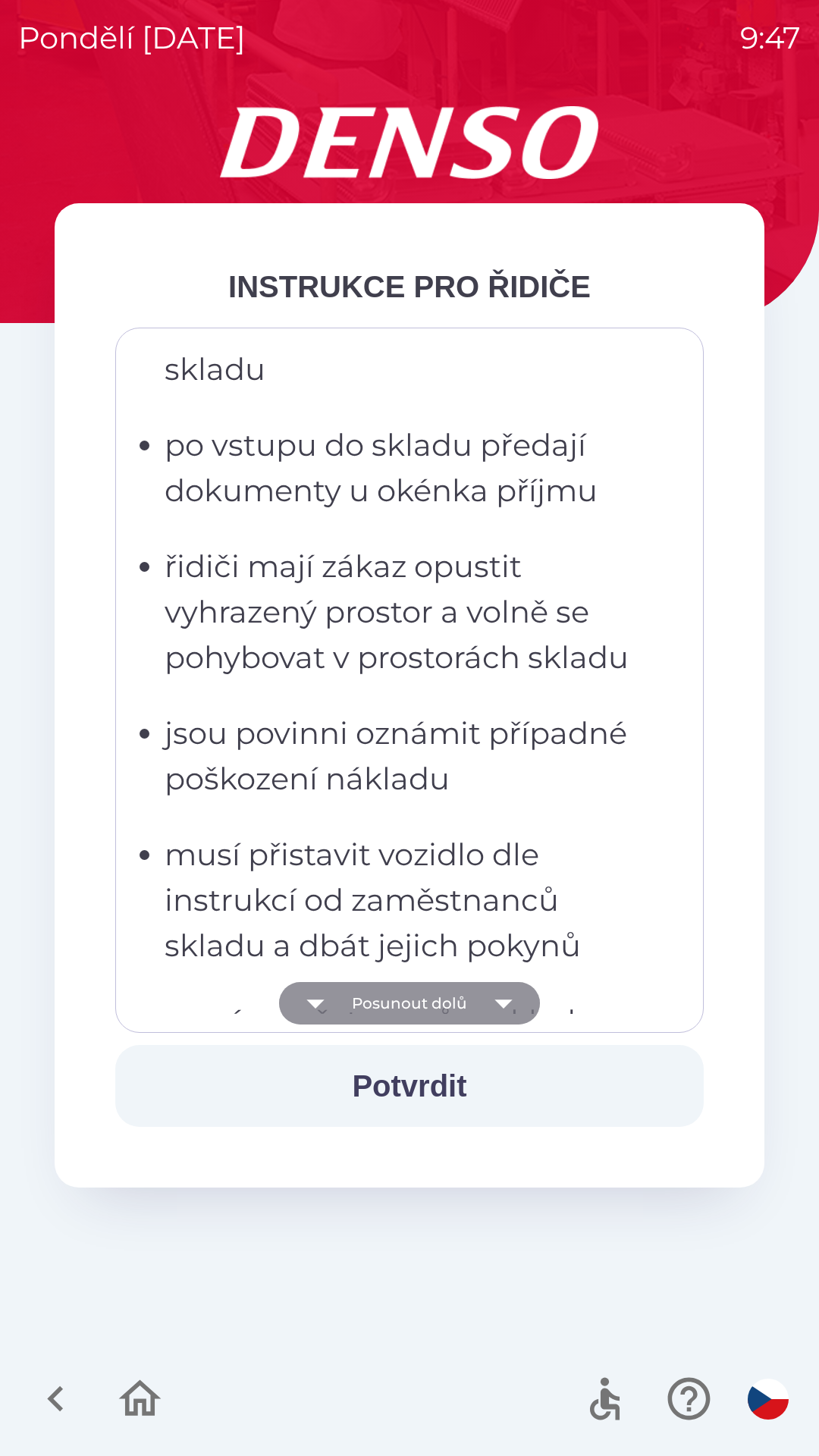
click at [489, 1004] on icon "button" at bounding box center [503, 1003] width 42 height 42
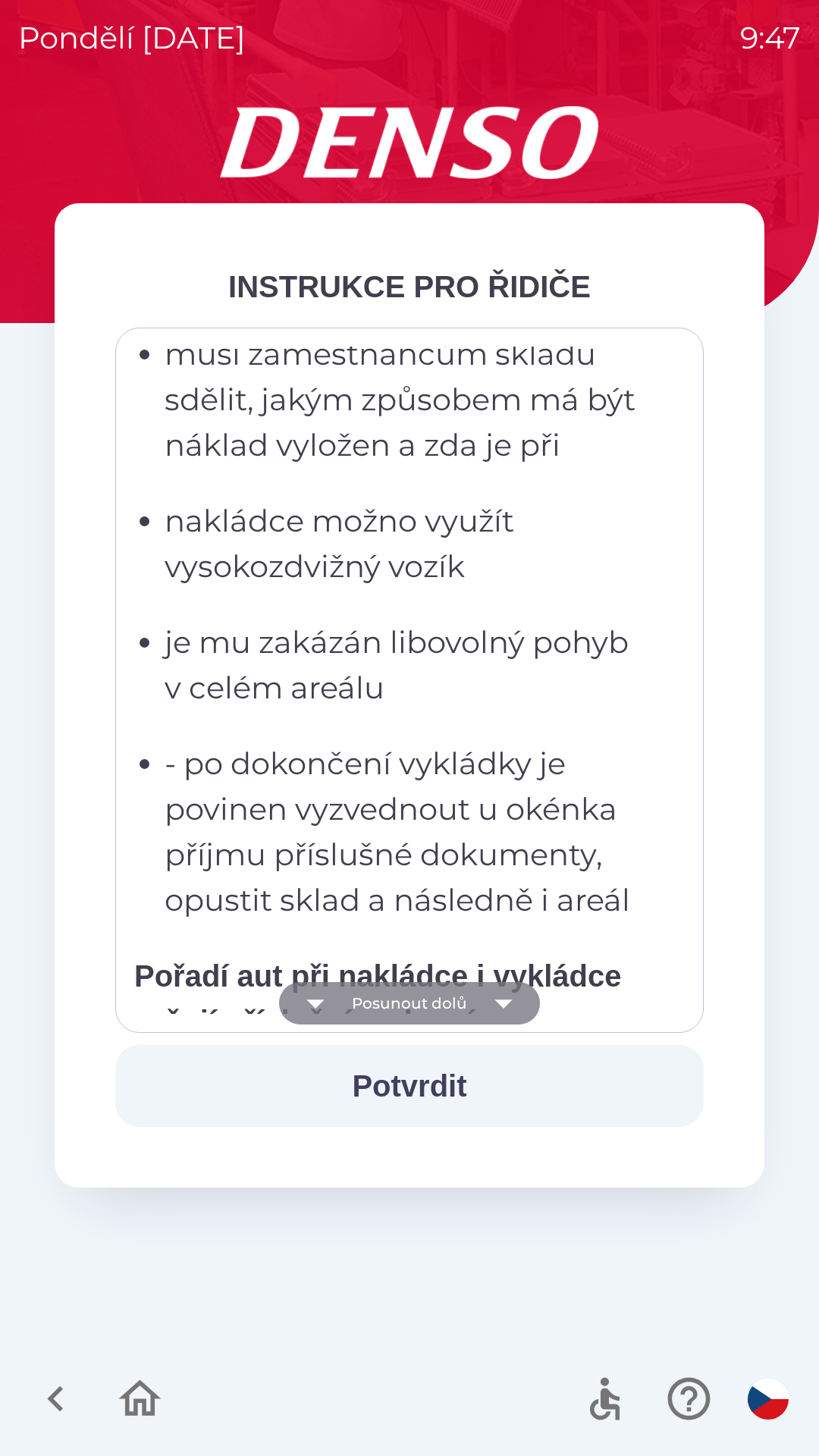
click at [493, 996] on icon "button" at bounding box center [503, 1003] width 42 height 42
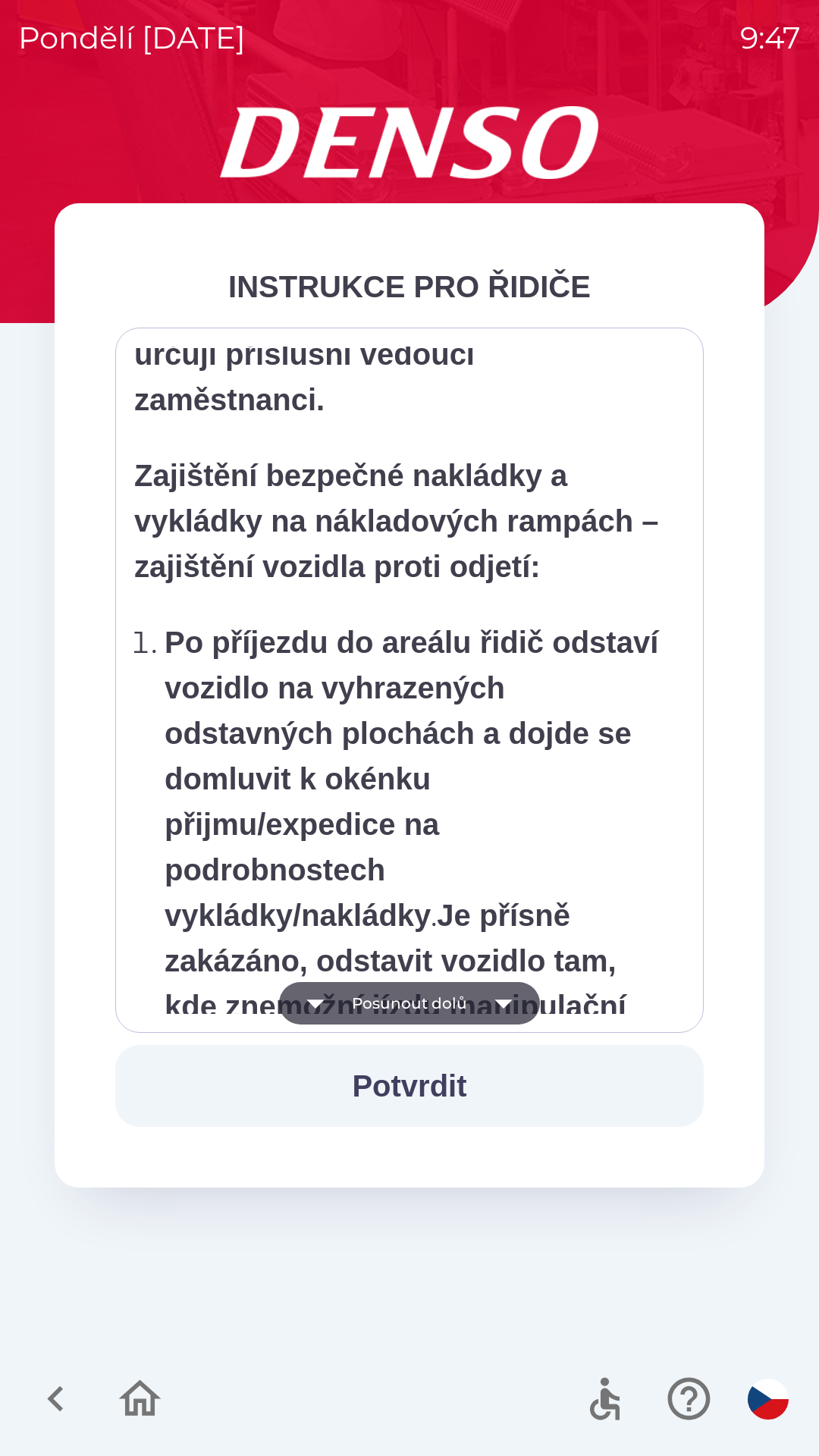
click at [501, 1000] on icon "button" at bounding box center [502, 1003] width 17 height 9
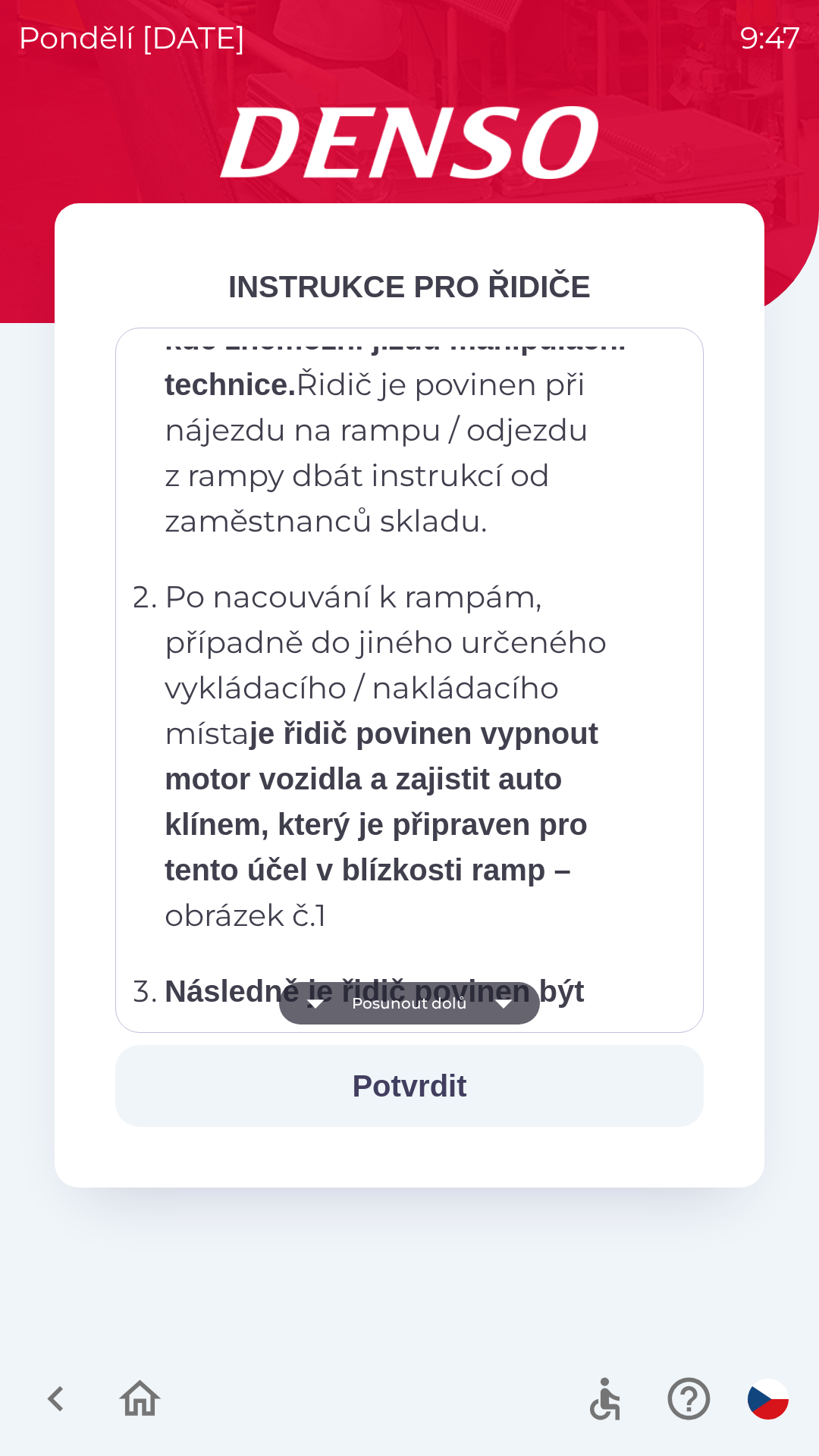
click at [504, 1006] on icon "button" at bounding box center [502, 1003] width 17 height 9
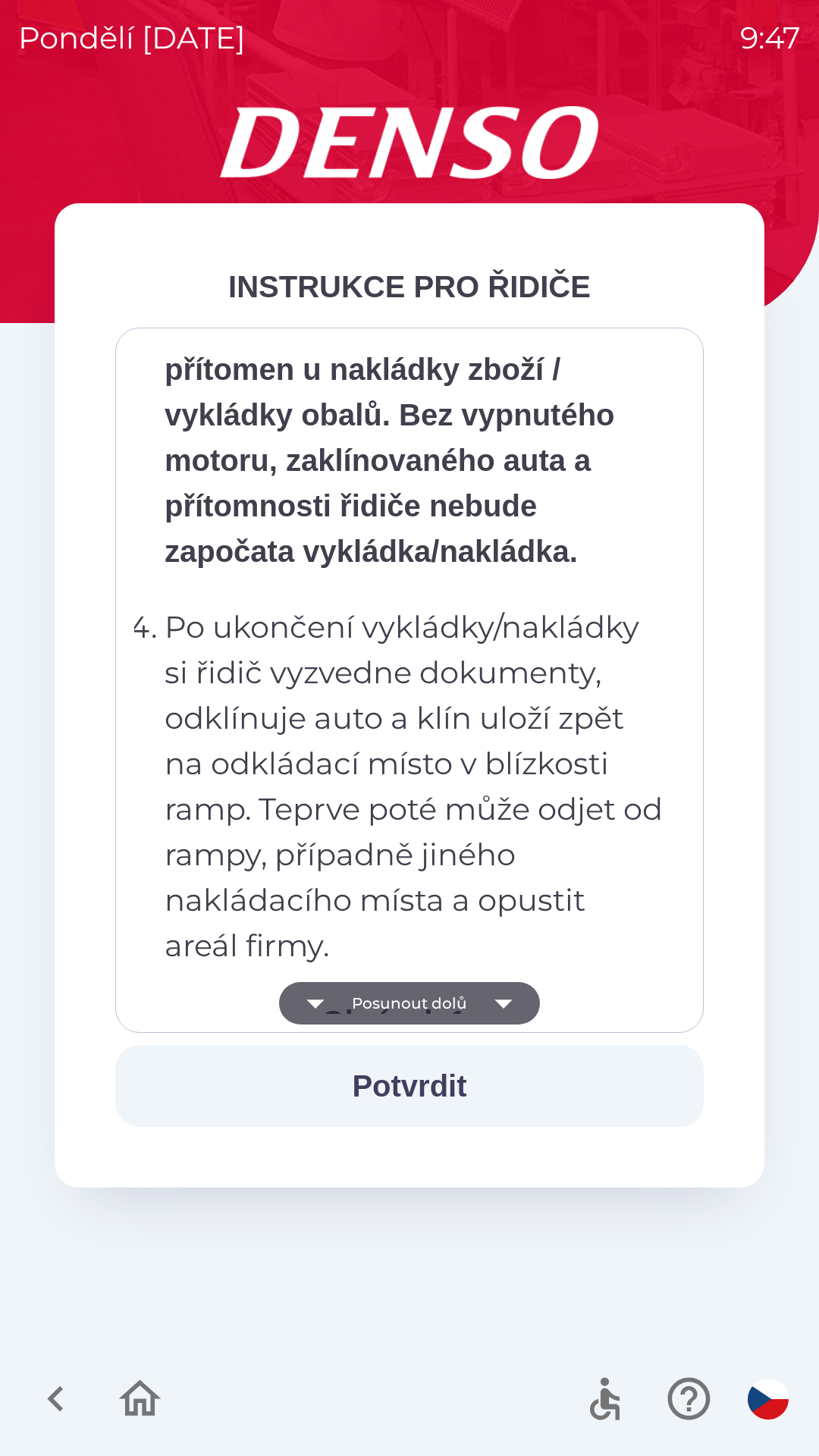
click at [504, 1003] on icon "button" at bounding box center [502, 1003] width 17 height 9
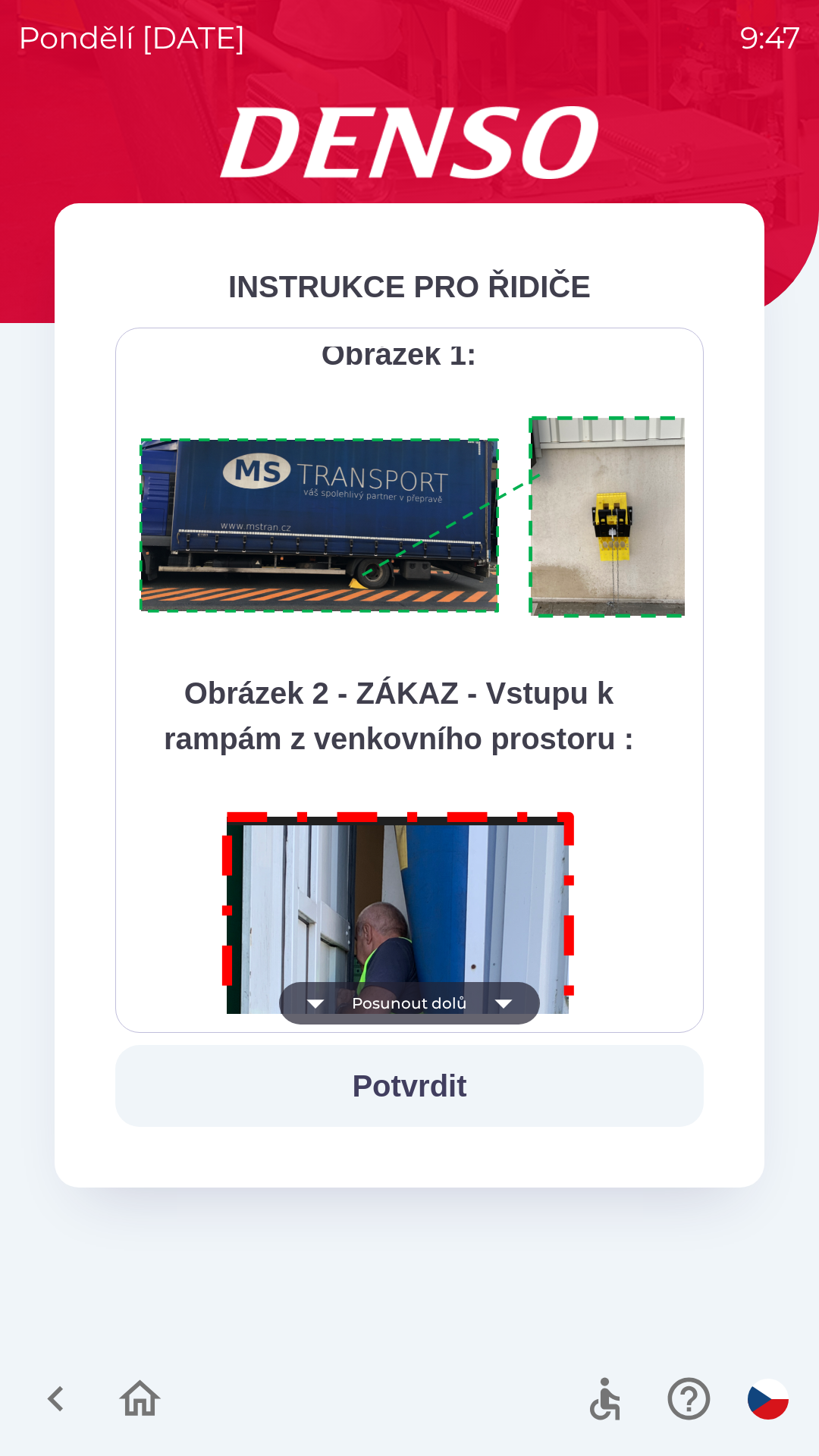
click at [507, 1002] on icon "button" at bounding box center [502, 1003] width 17 height 9
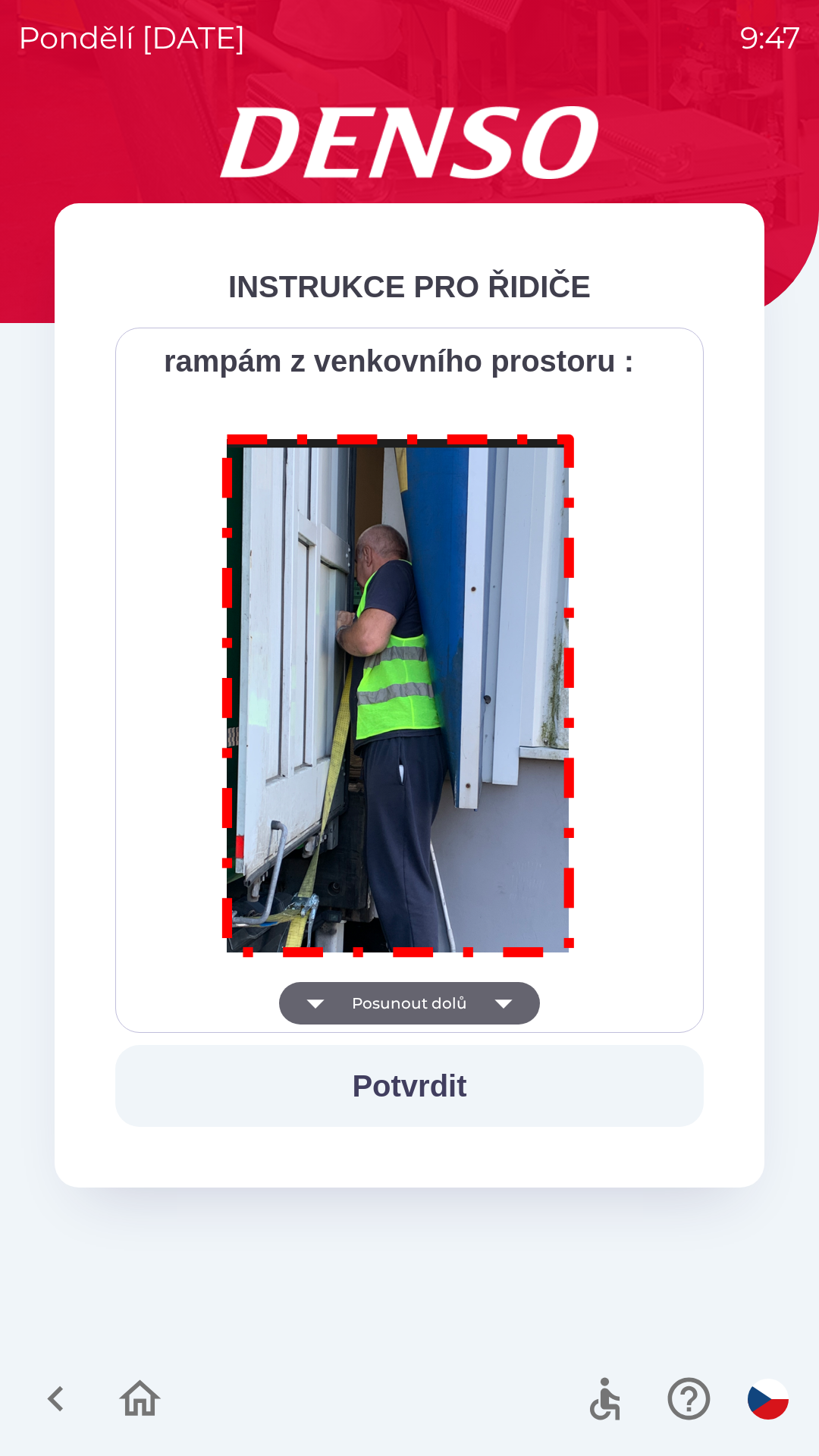
click at [505, 1002] on div "Všichni řidiči přijíždějící do skladu firmy DENSO CZECH s.r.o. jsou po průjezdu…" at bounding box center [410, 680] width 550 height 667
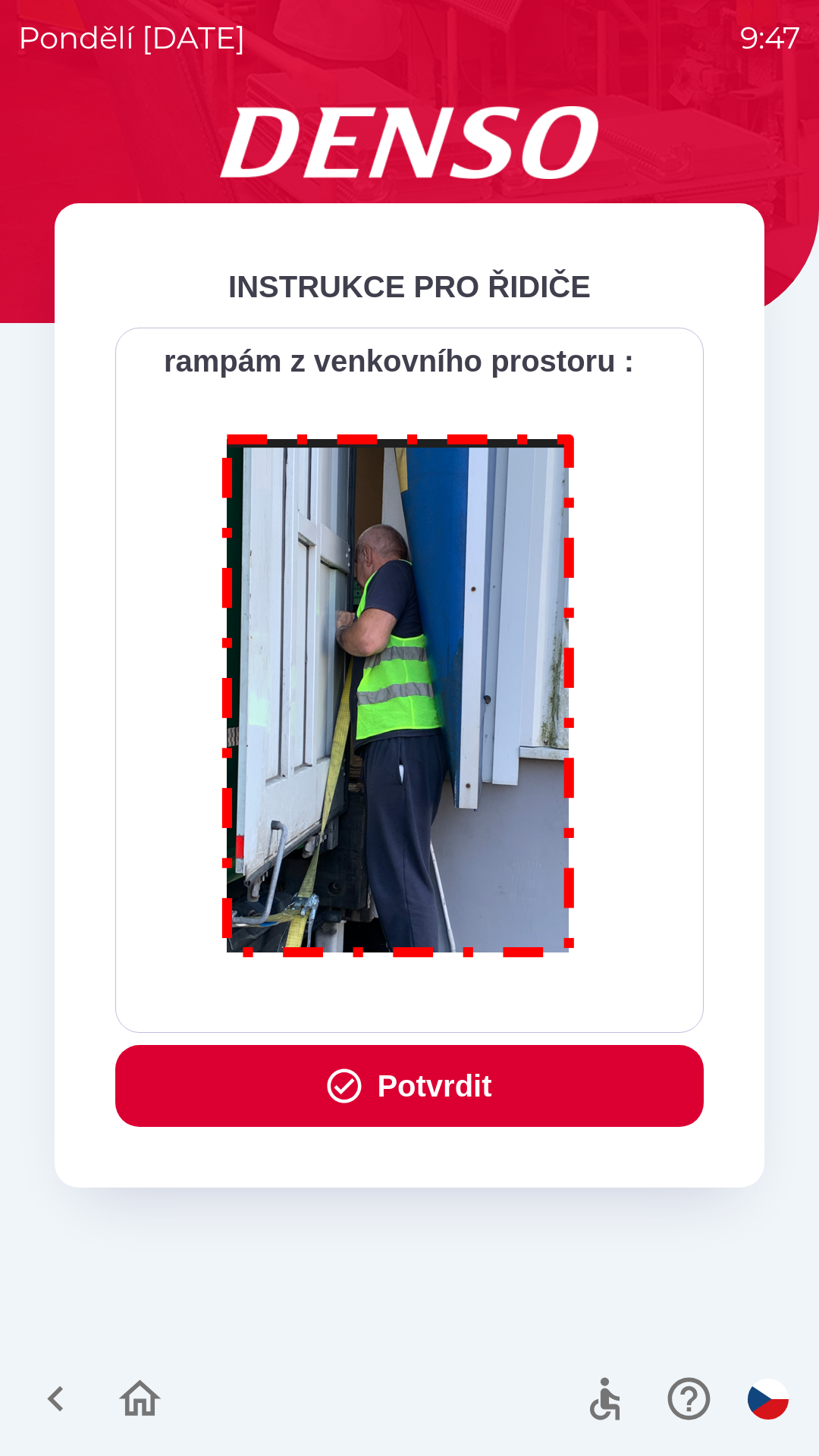
click at [474, 1102] on button "Potvrdit" at bounding box center [410, 1085] width 589 height 82
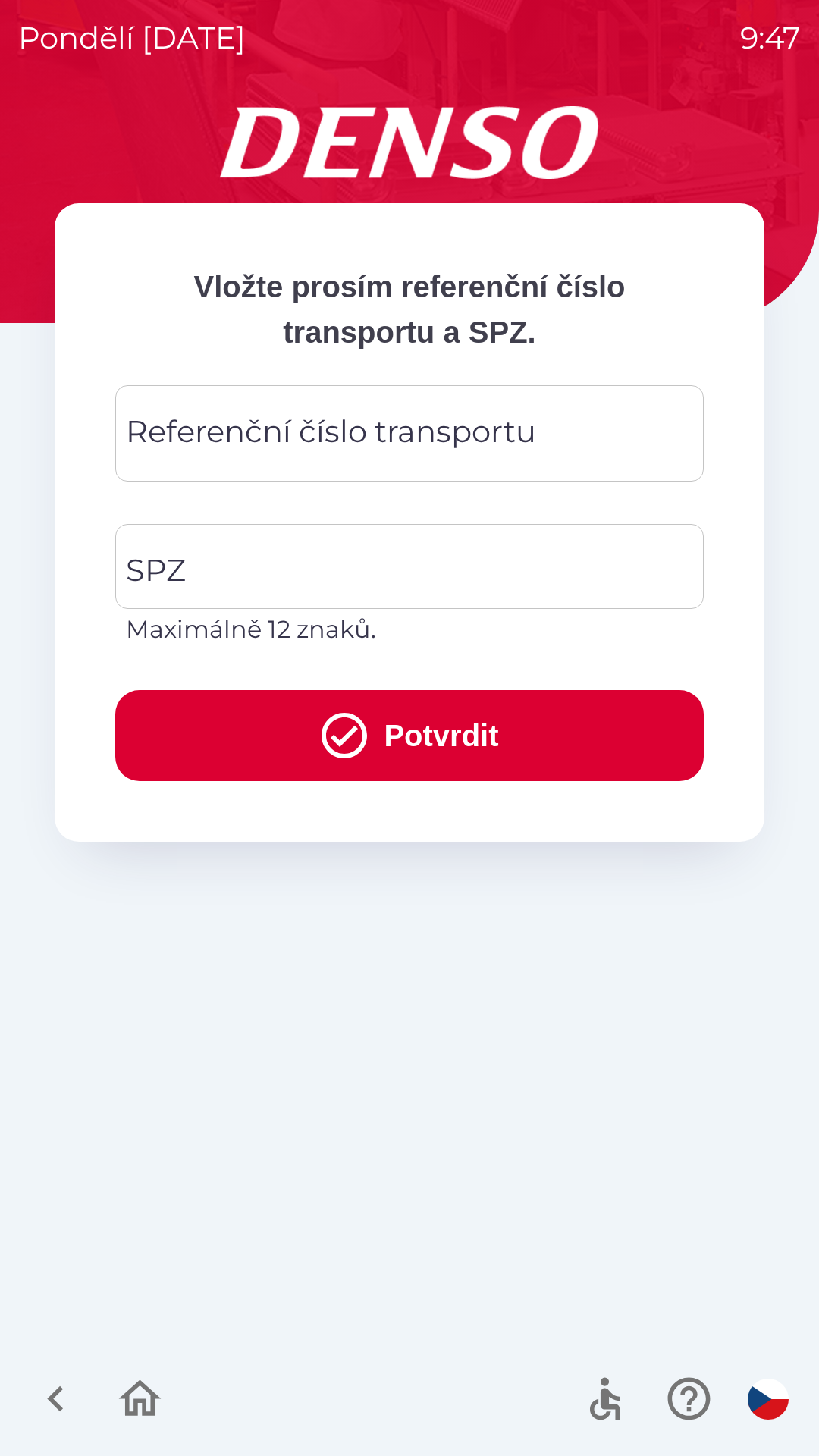
click at [453, 438] on div "Referenční číslo transportu Referenční číslo transportu" at bounding box center [410, 433] width 589 height 96
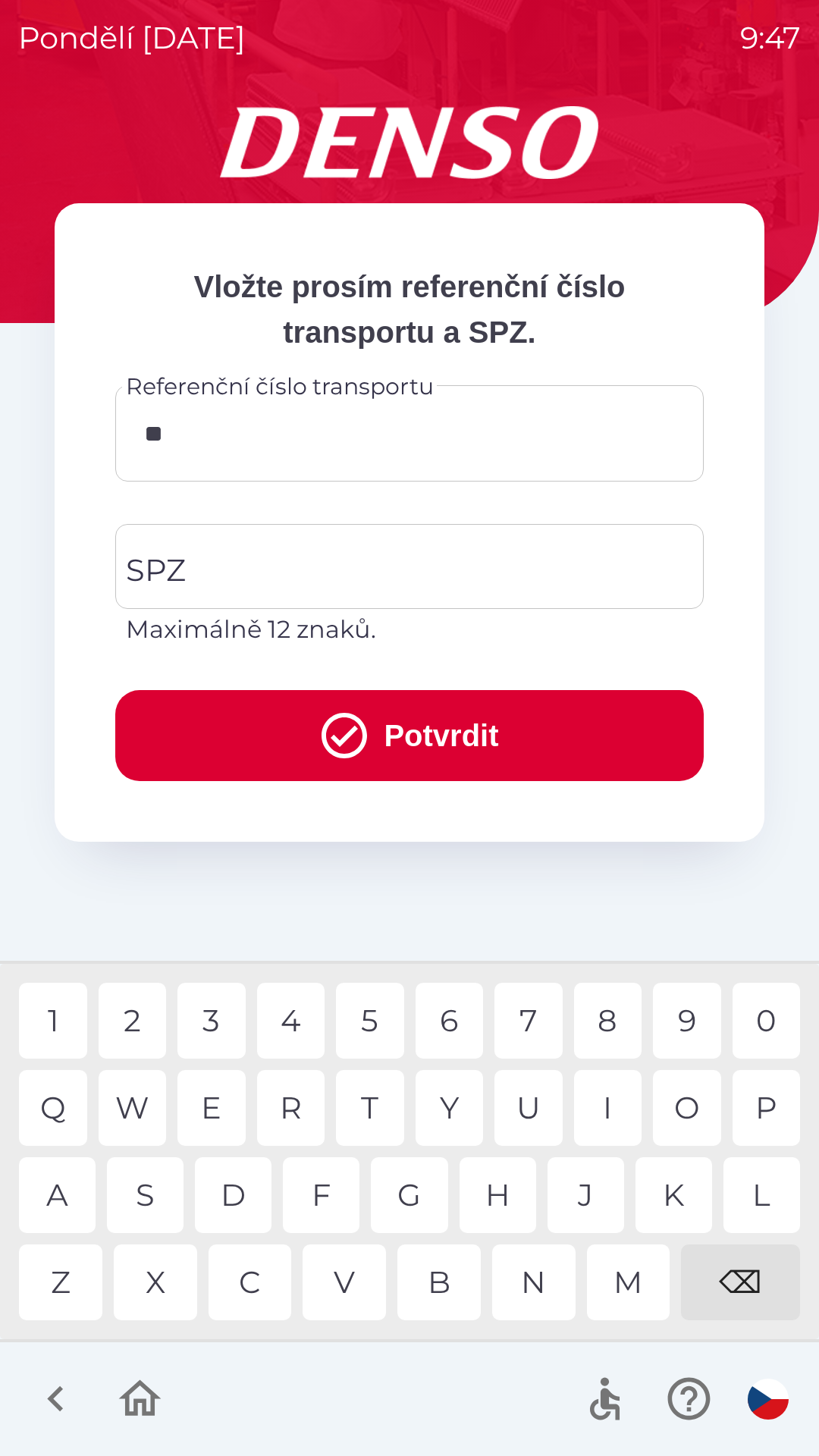
click at [602, 1027] on div "8" at bounding box center [608, 1020] width 68 height 76
click at [211, 1034] on div "3" at bounding box center [212, 1020] width 68 height 76
type input "*******"
click at [413, 575] on input "SPZ" at bounding box center [398, 567] width 552 height 72
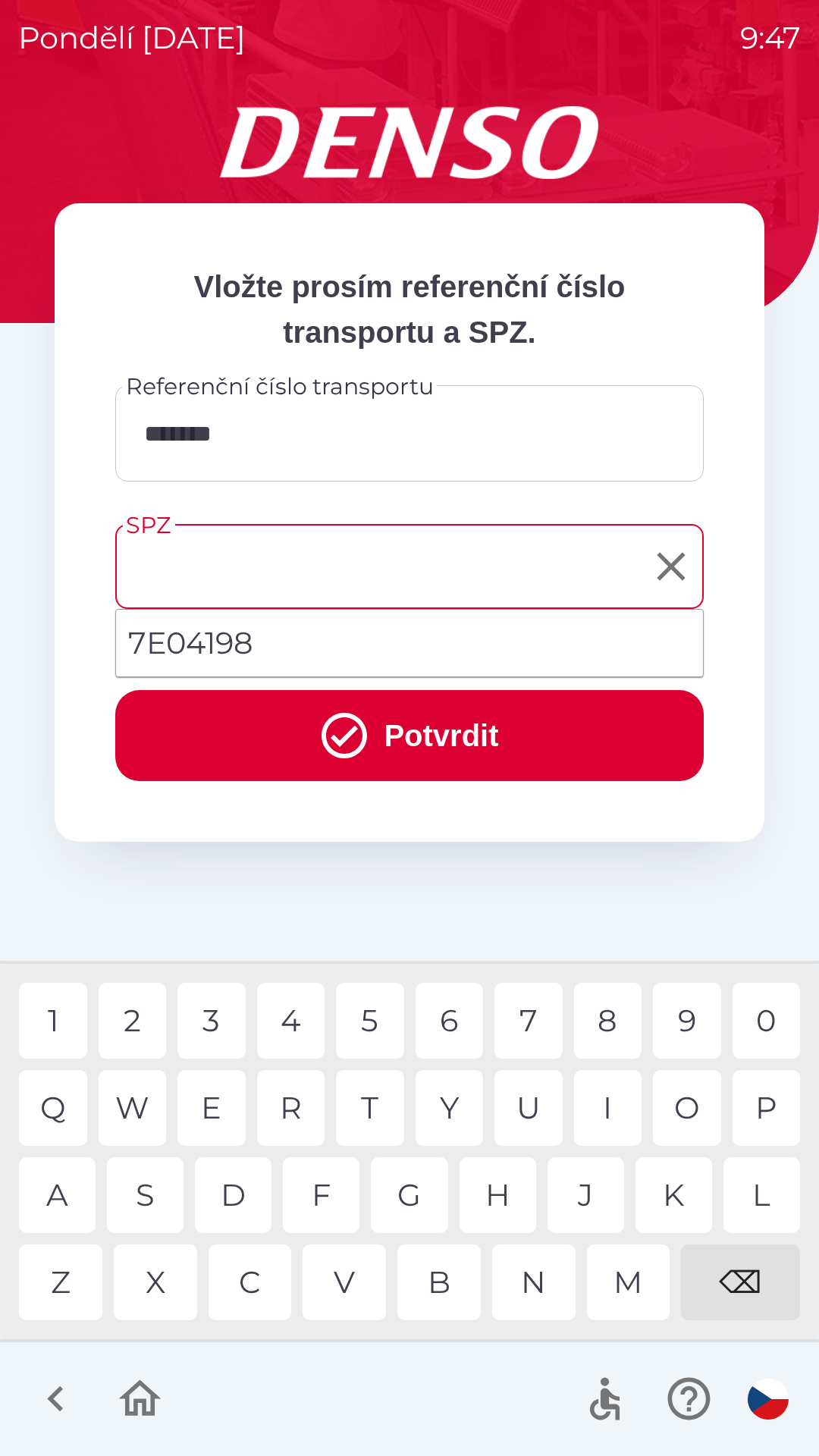
click at [296, 651] on li "7E04198" at bounding box center [409, 642] width 587 height 55
type input "*******"
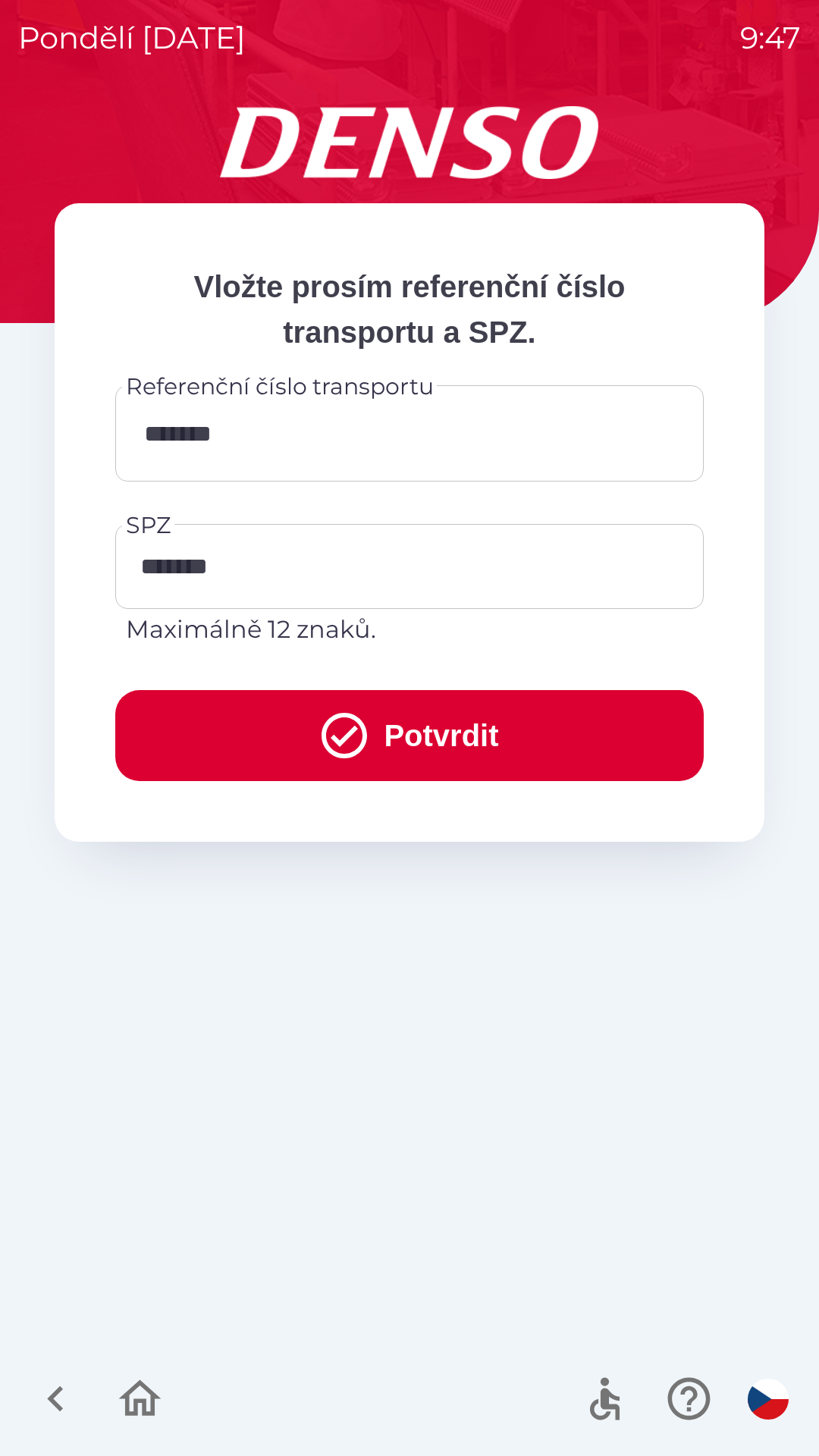
click at [337, 711] on icon "submit" at bounding box center [344, 735] width 55 height 55
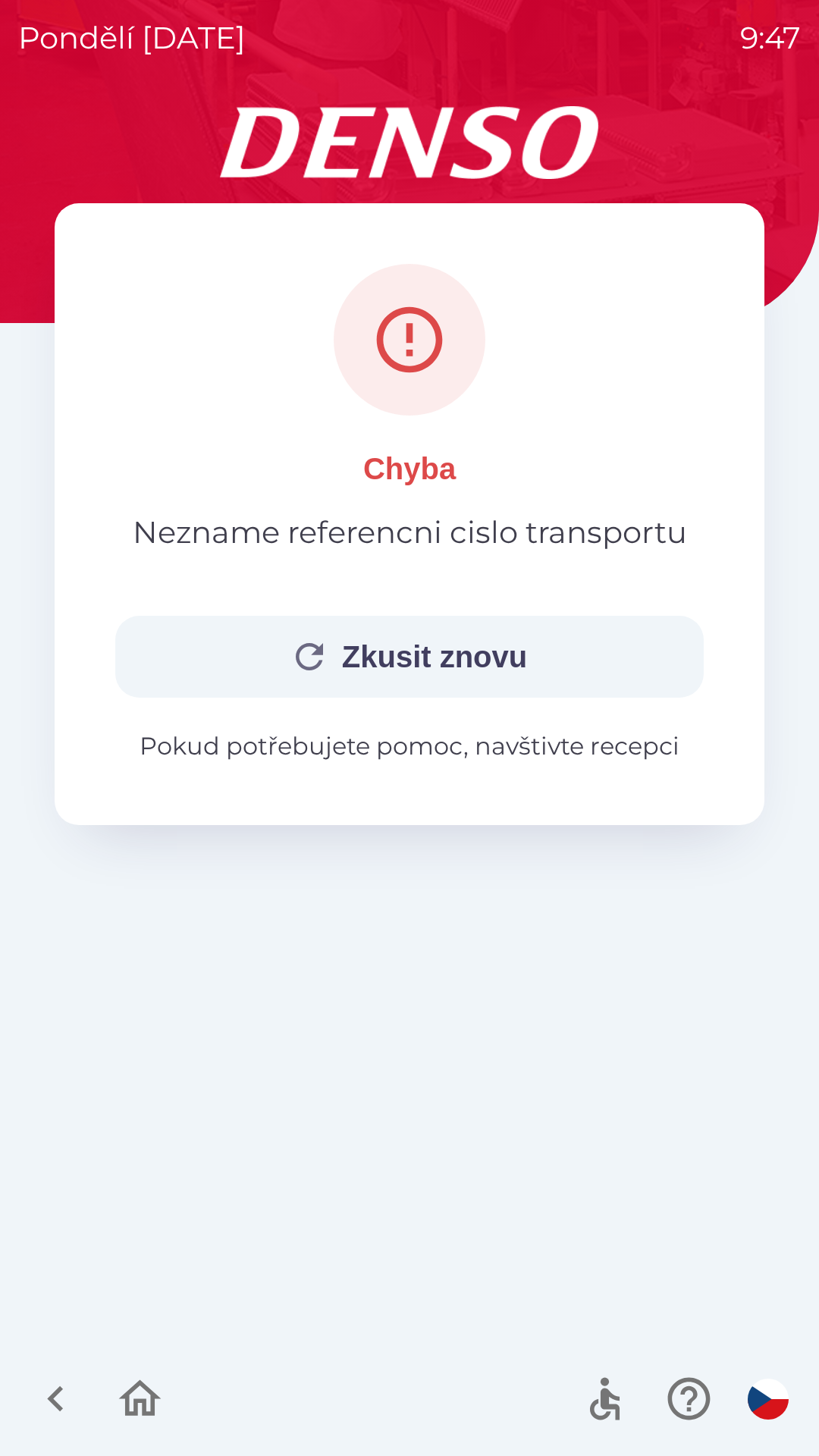
click at [478, 665] on button "Zkusit znovu" at bounding box center [410, 656] width 589 height 82
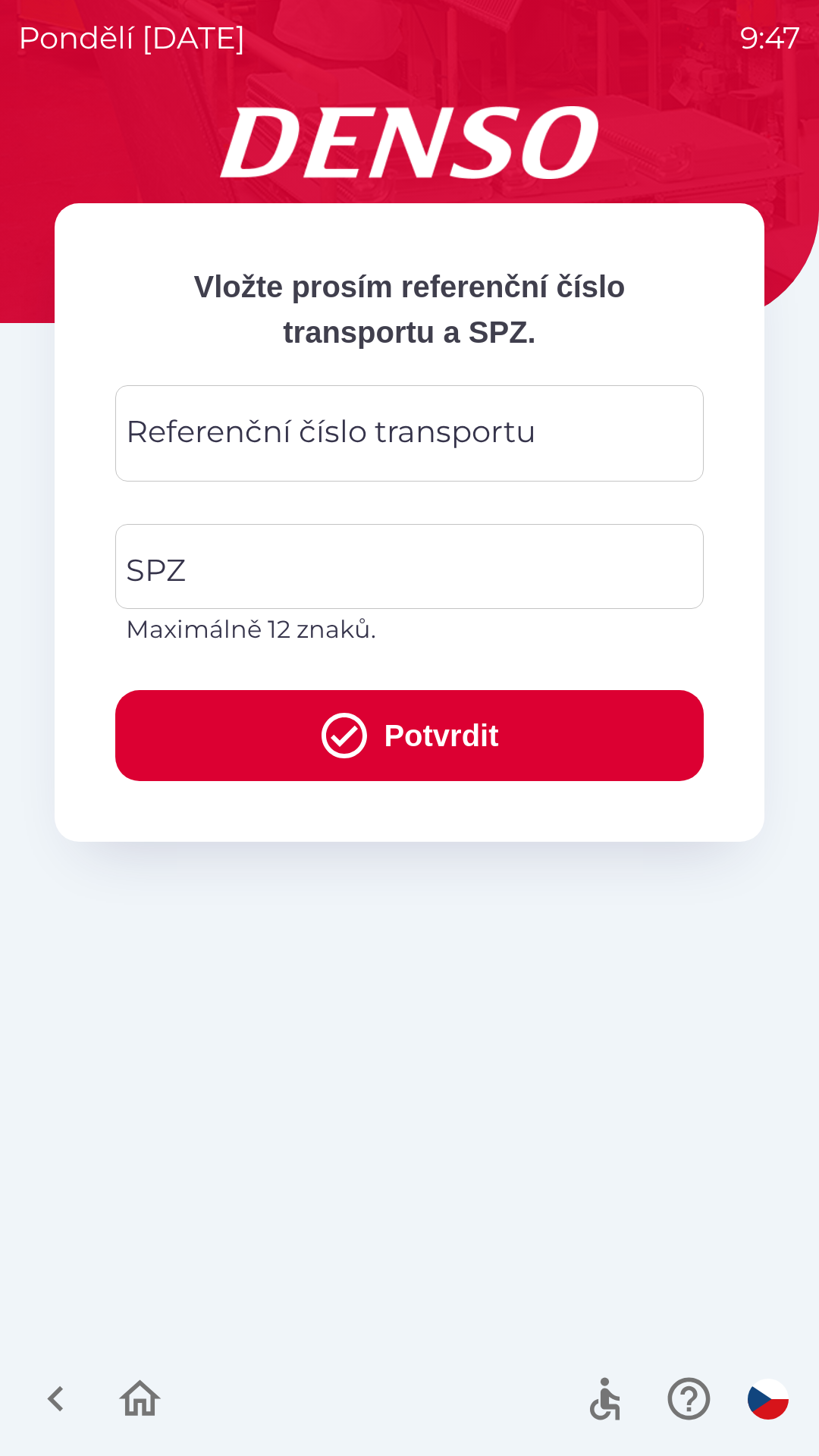
click at [132, 1414] on icon "button" at bounding box center [140, 1398] width 42 height 37
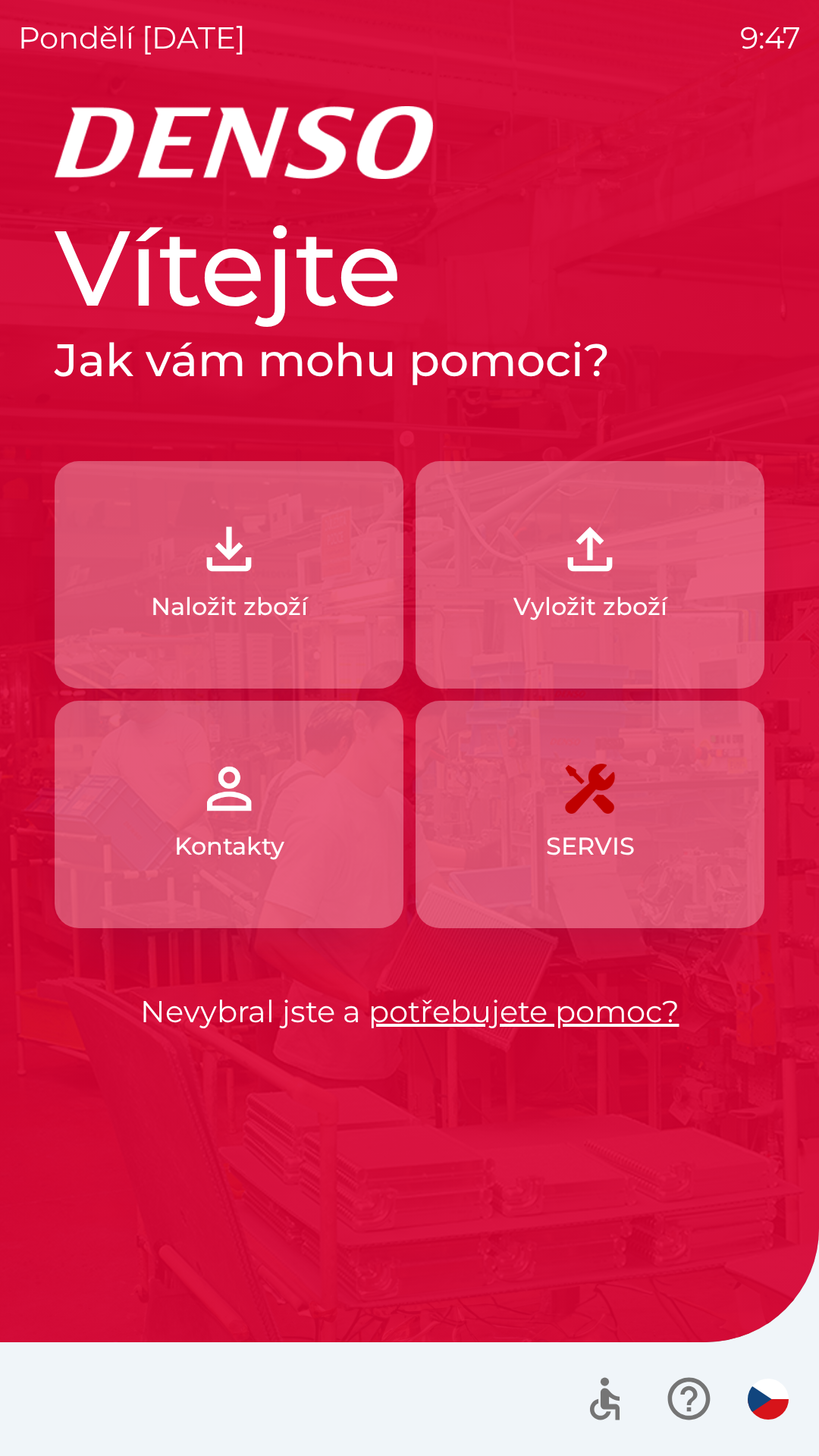
click at [288, 819] on button "Kontakty" at bounding box center [229, 814] width 348 height 227
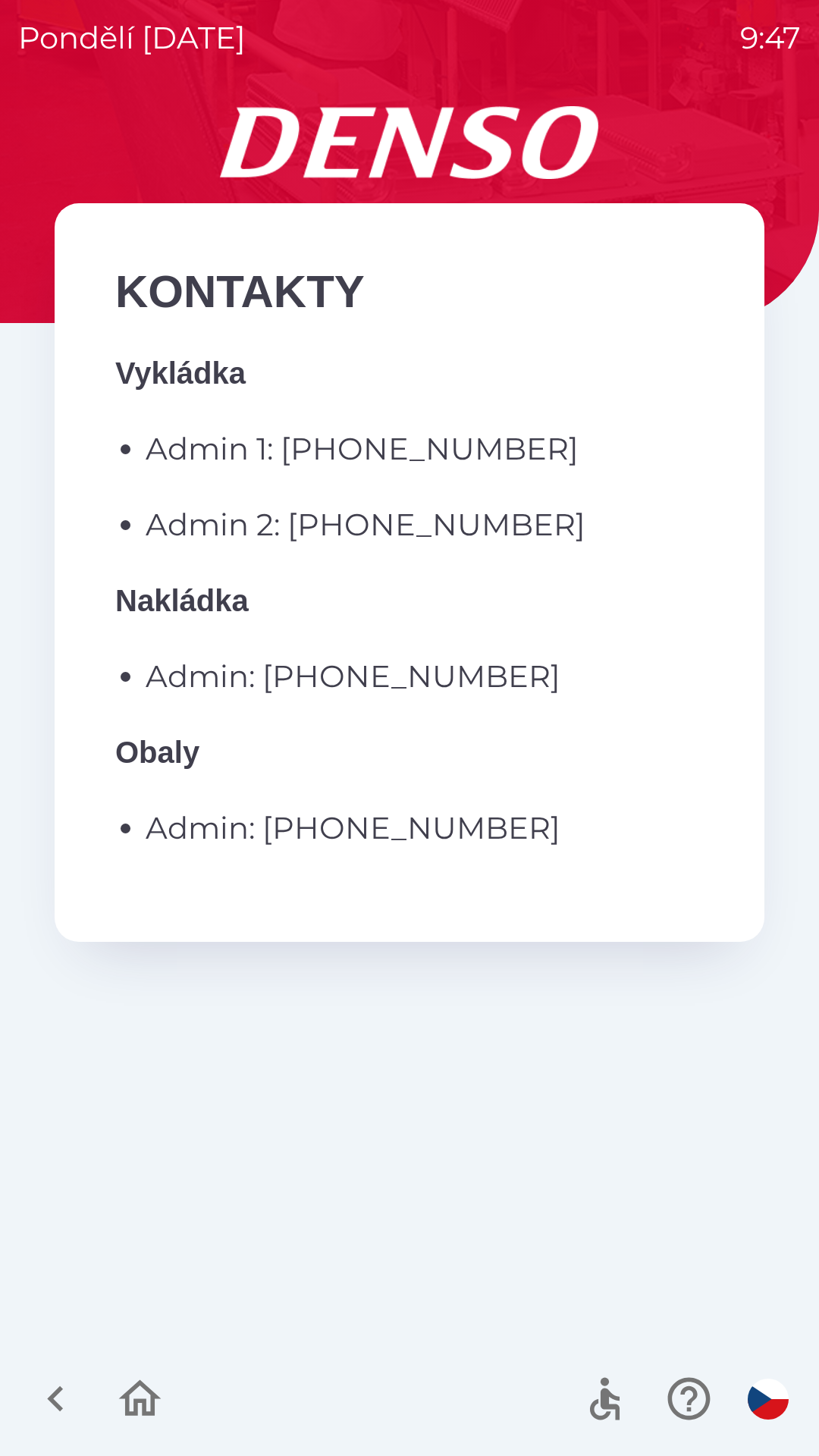
click at [72, 1409] on icon "button" at bounding box center [55, 1398] width 50 height 50
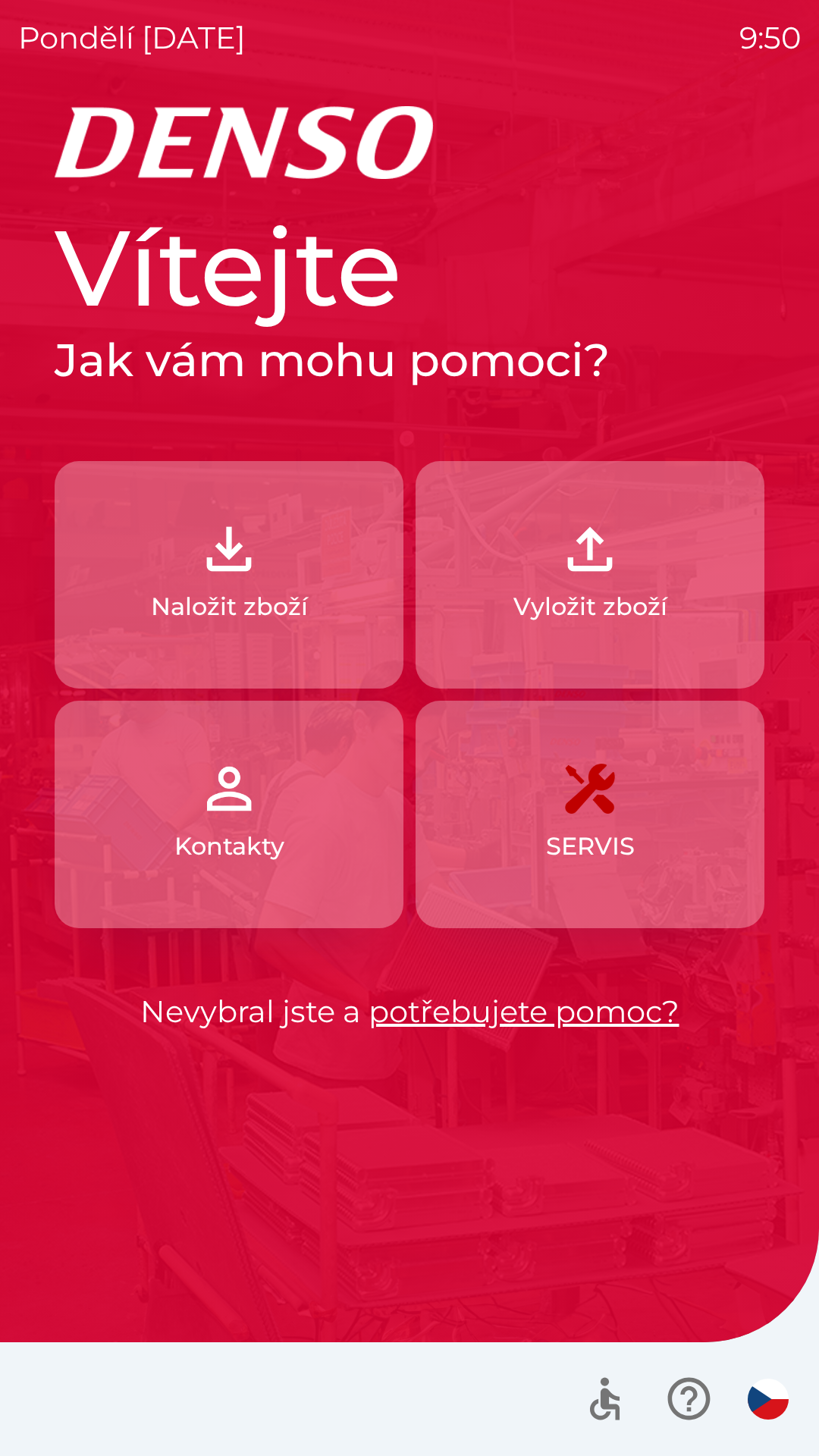
click at [273, 567] on button "Naložit zboží" at bounding box center [229, 574] width 348 height 227
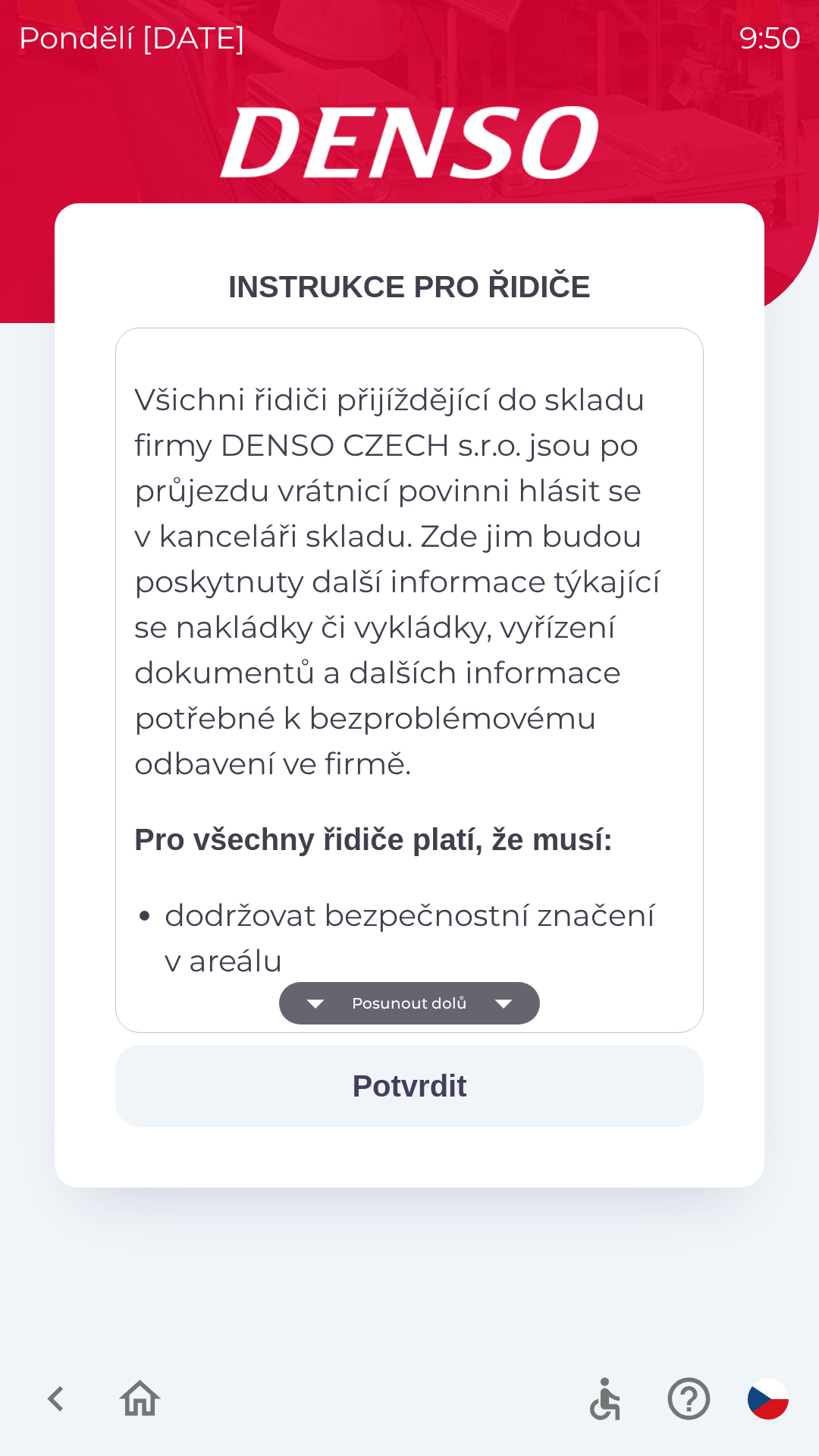
click at [386, 989] on button "Posunout dolů" at bounding box center [410, 1003] width 261 height 42
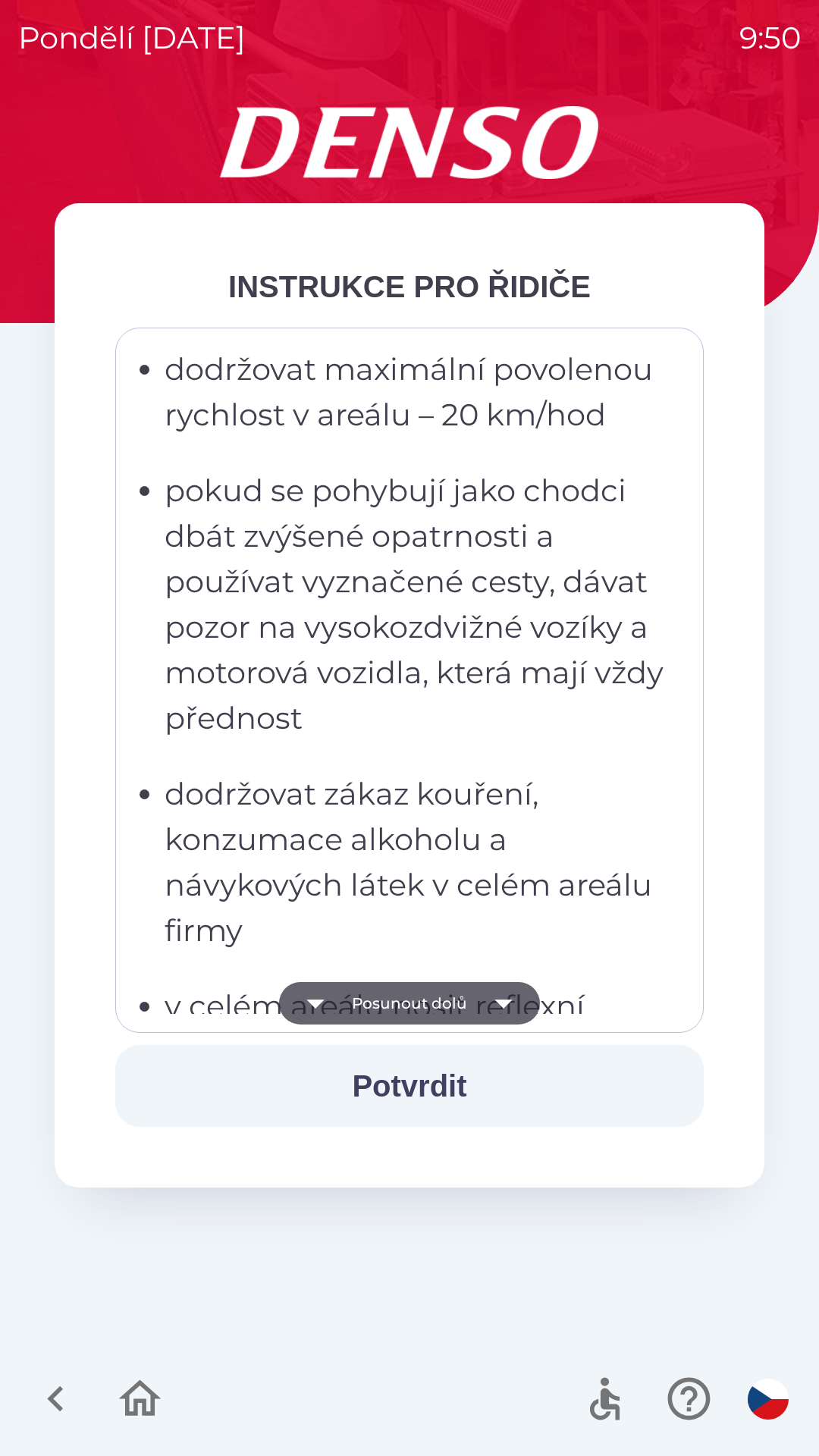
click at [397, 994] on button "Posunout dolů" at bounding box center [410, 1003] width 261 height 42
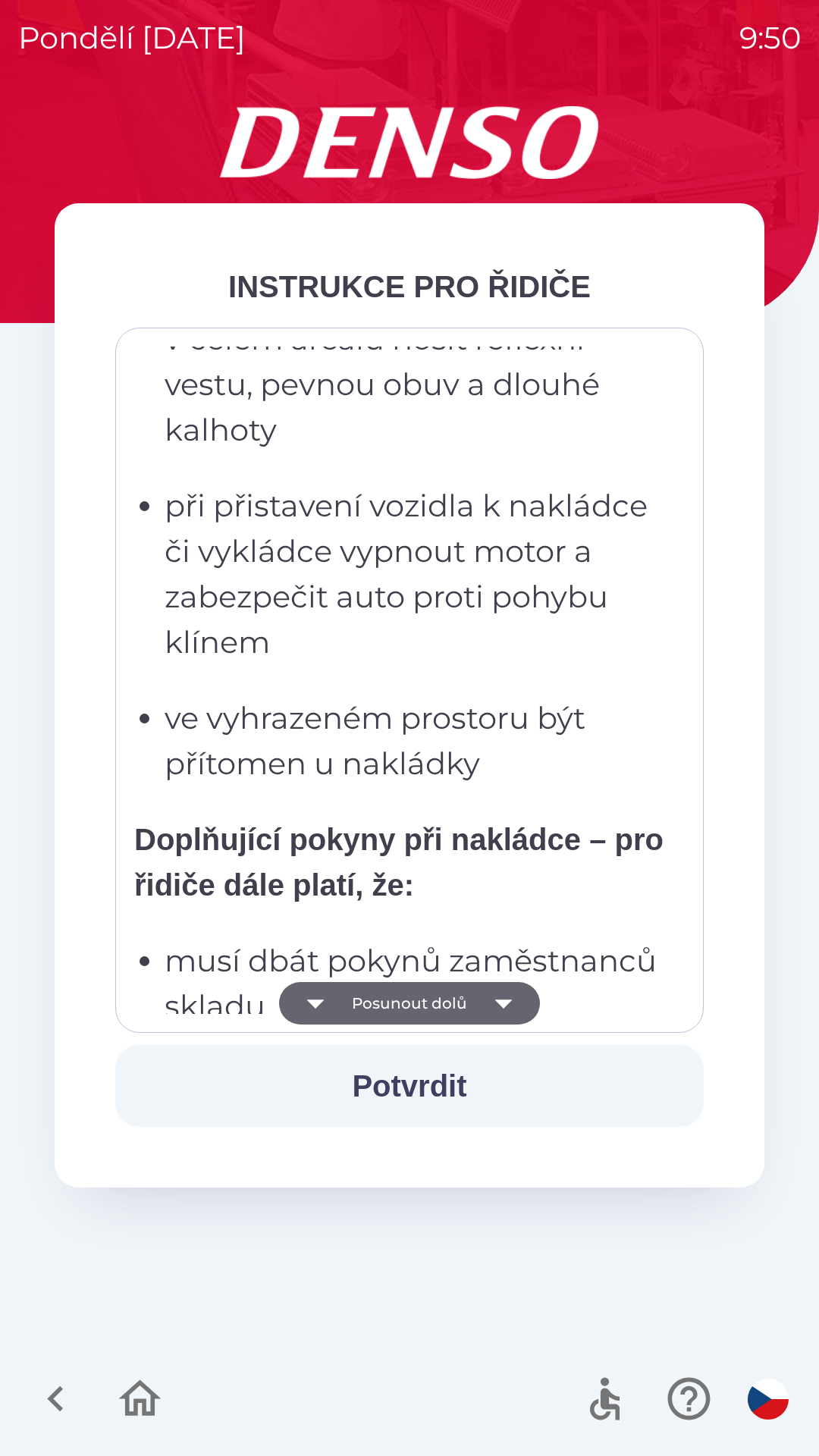
click at [399, 1001] on button "Posunout dolů" at bounding box center [410, 1003] width 261 height 42
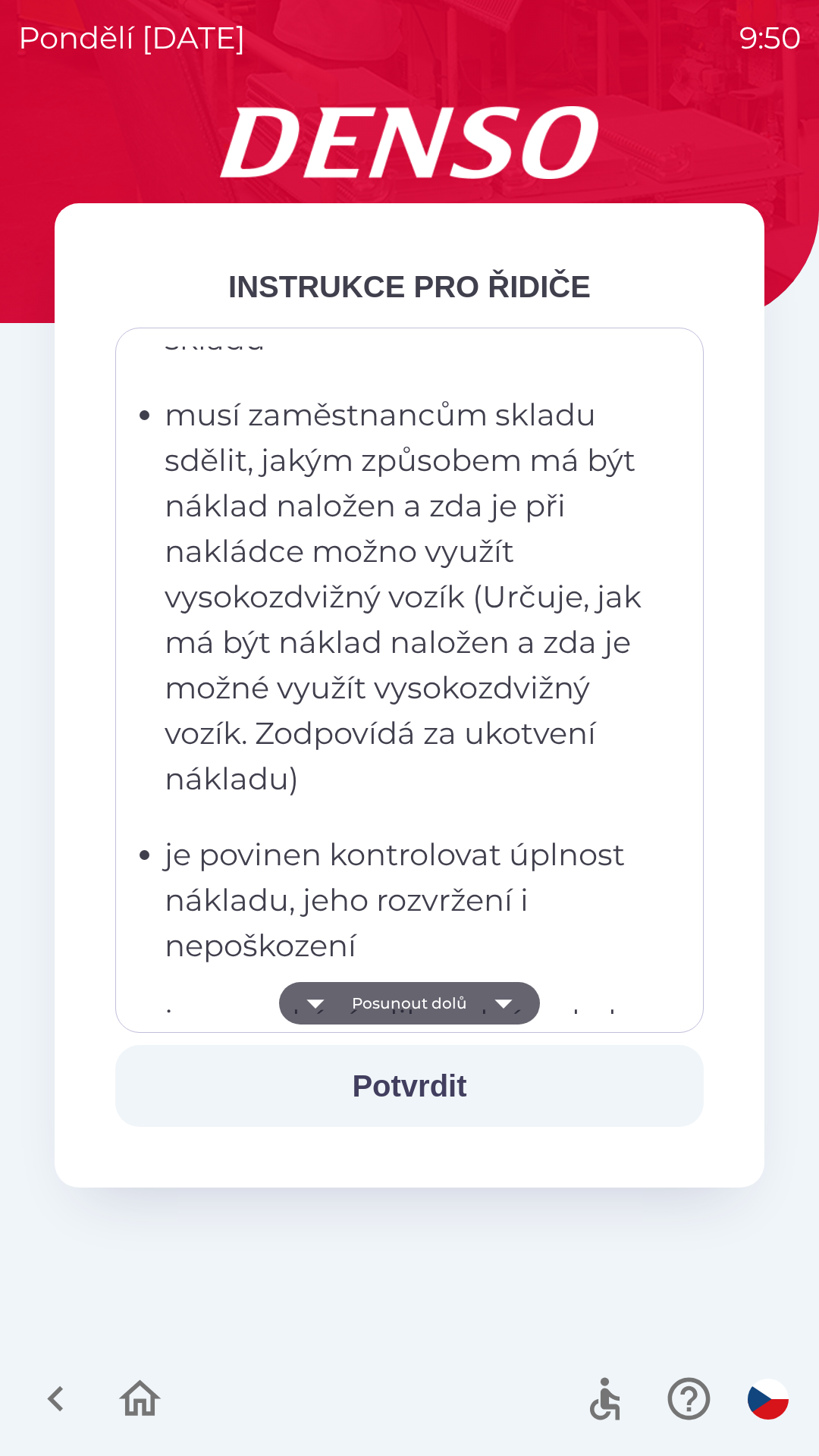
click at [401, 1002] on button "Posunout dolů" at bounding box center [410, 1003] width 261 height 42
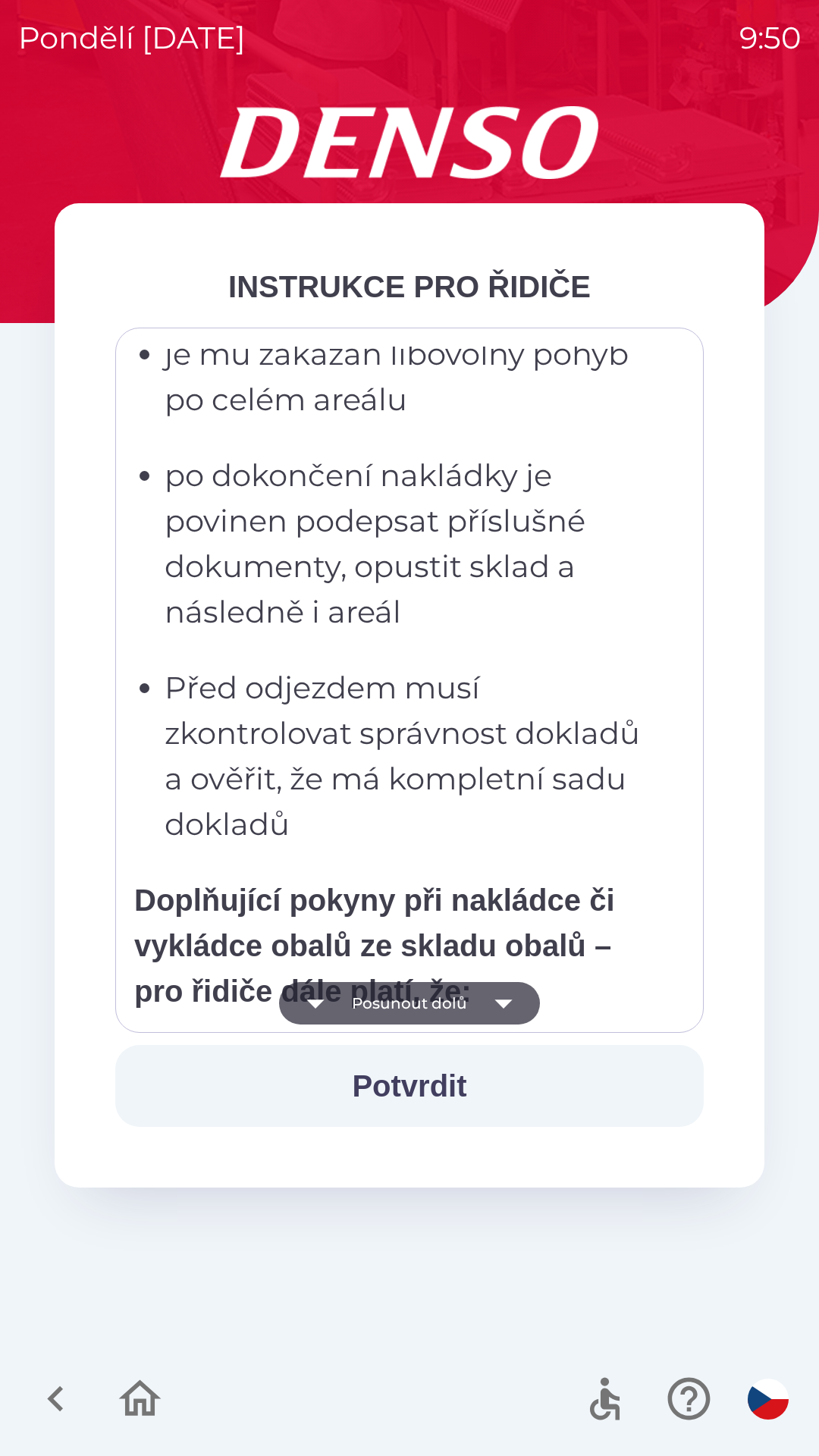
click at [406, 1000] on button "Posunout dolů" at bounding box center [410, 1003] width 261 height 42
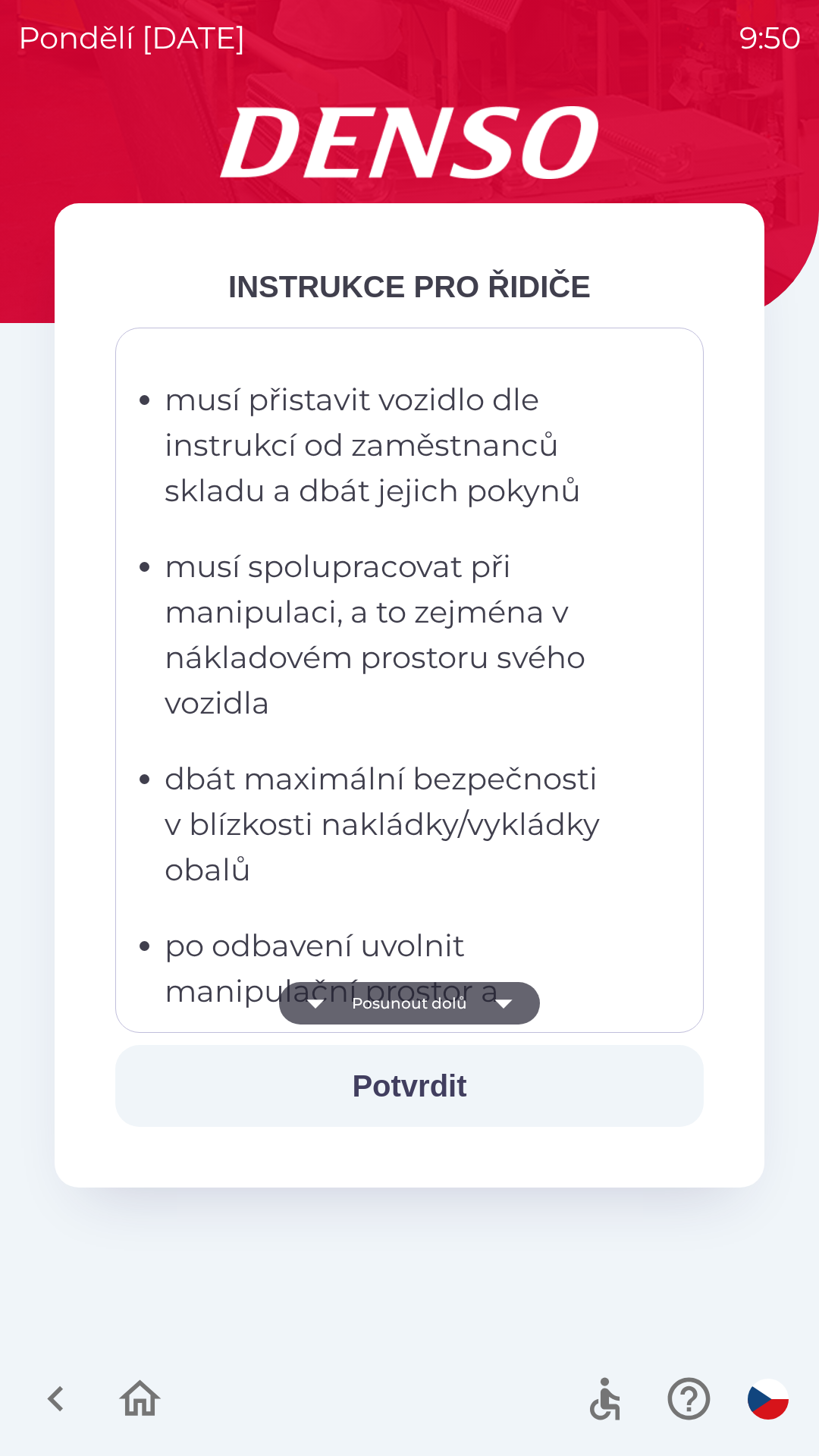
click at [406, 1001] on button "Posunout dolů" at bounding box center [410, 1003] width 261 height 42
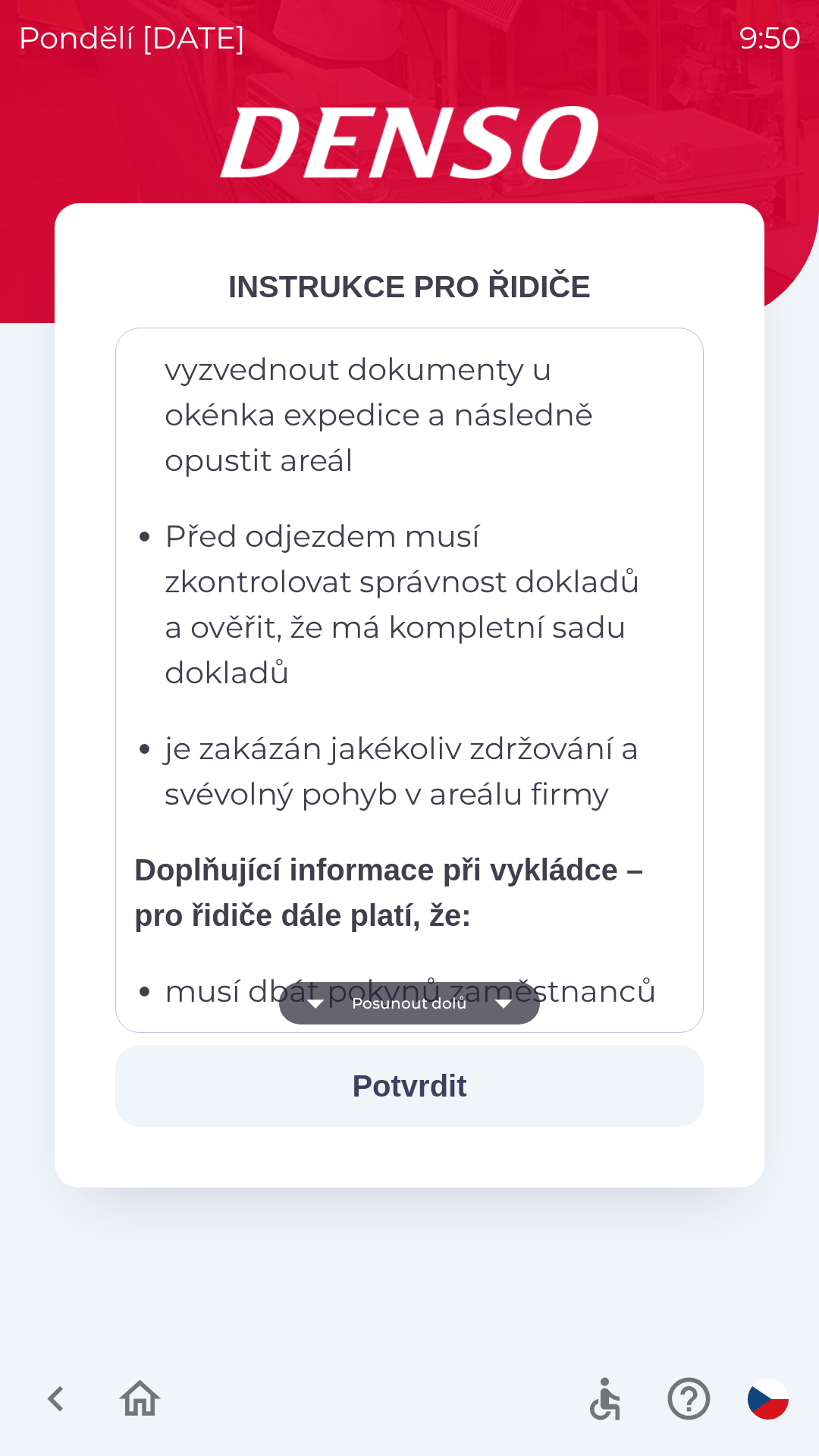
click at [406, 1001] on button "Posunout dolů" at bounding box center [410, 1003] width 261 height 42
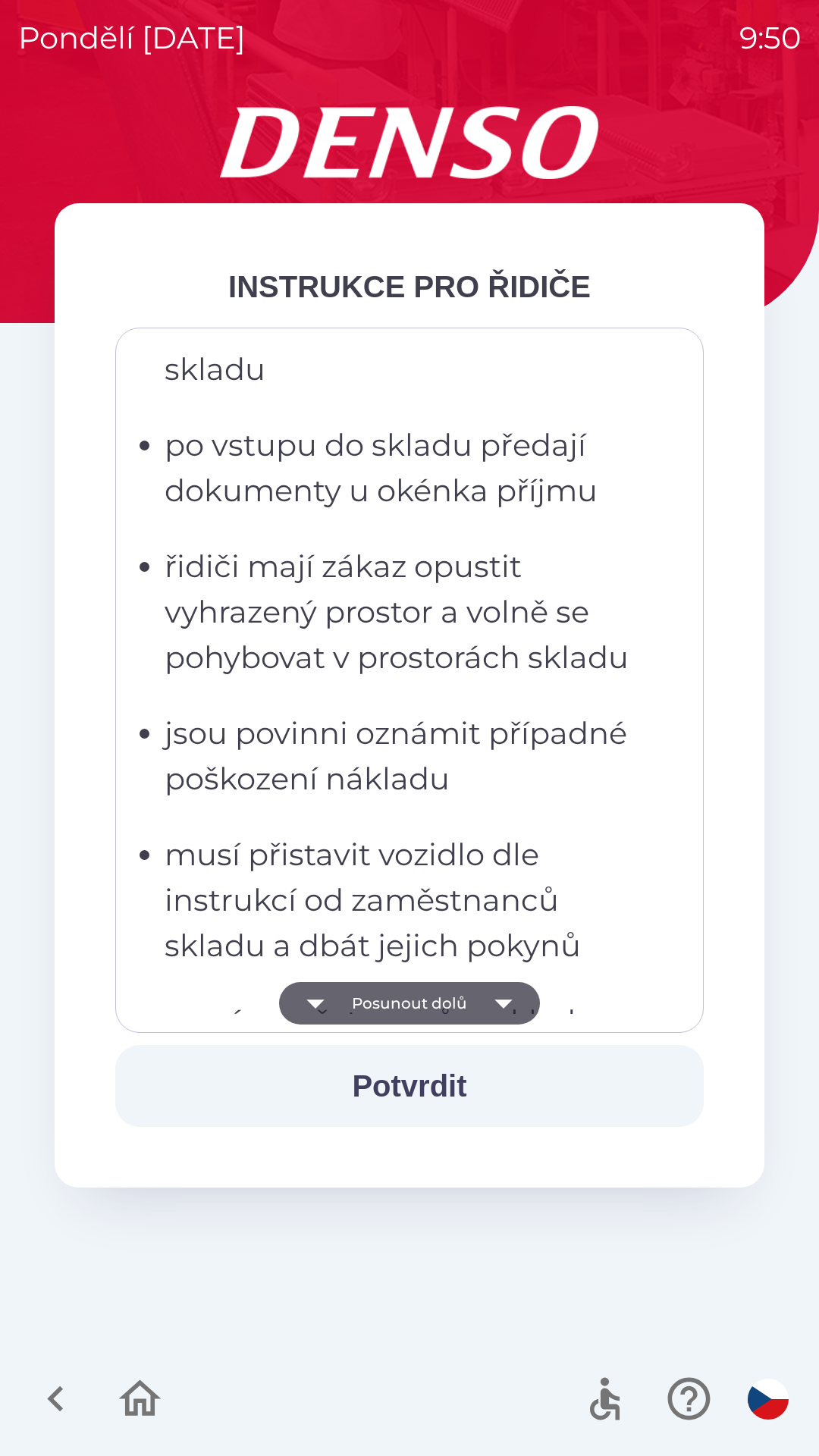
click at [408, 1002] on button "Posunout dolů" at bounding box center [410, 1003] width 261 height 42
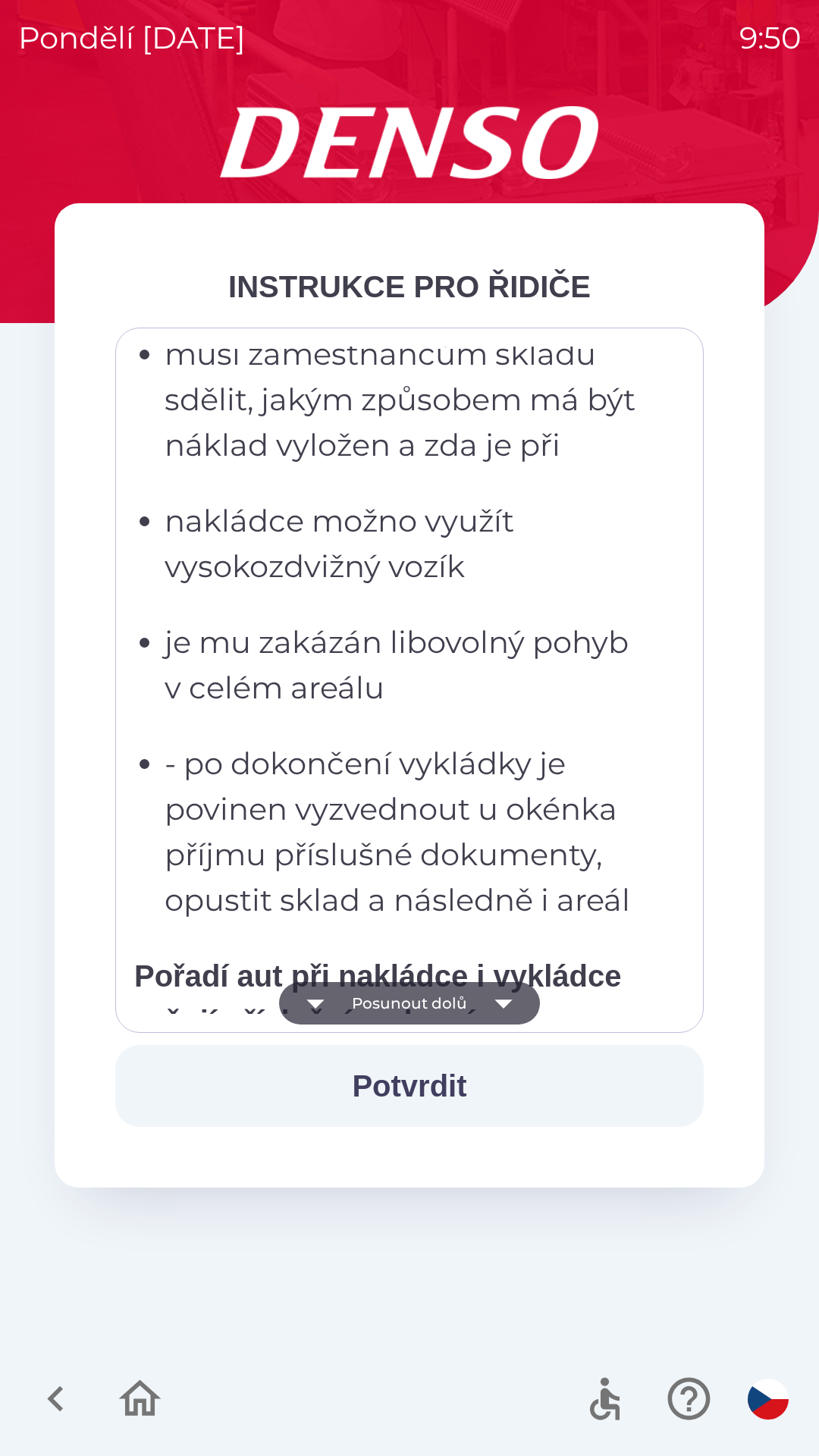
click at [407, 1006] on button "Posunout dolů" at bounding box center [410, 1003] width 261 height 42
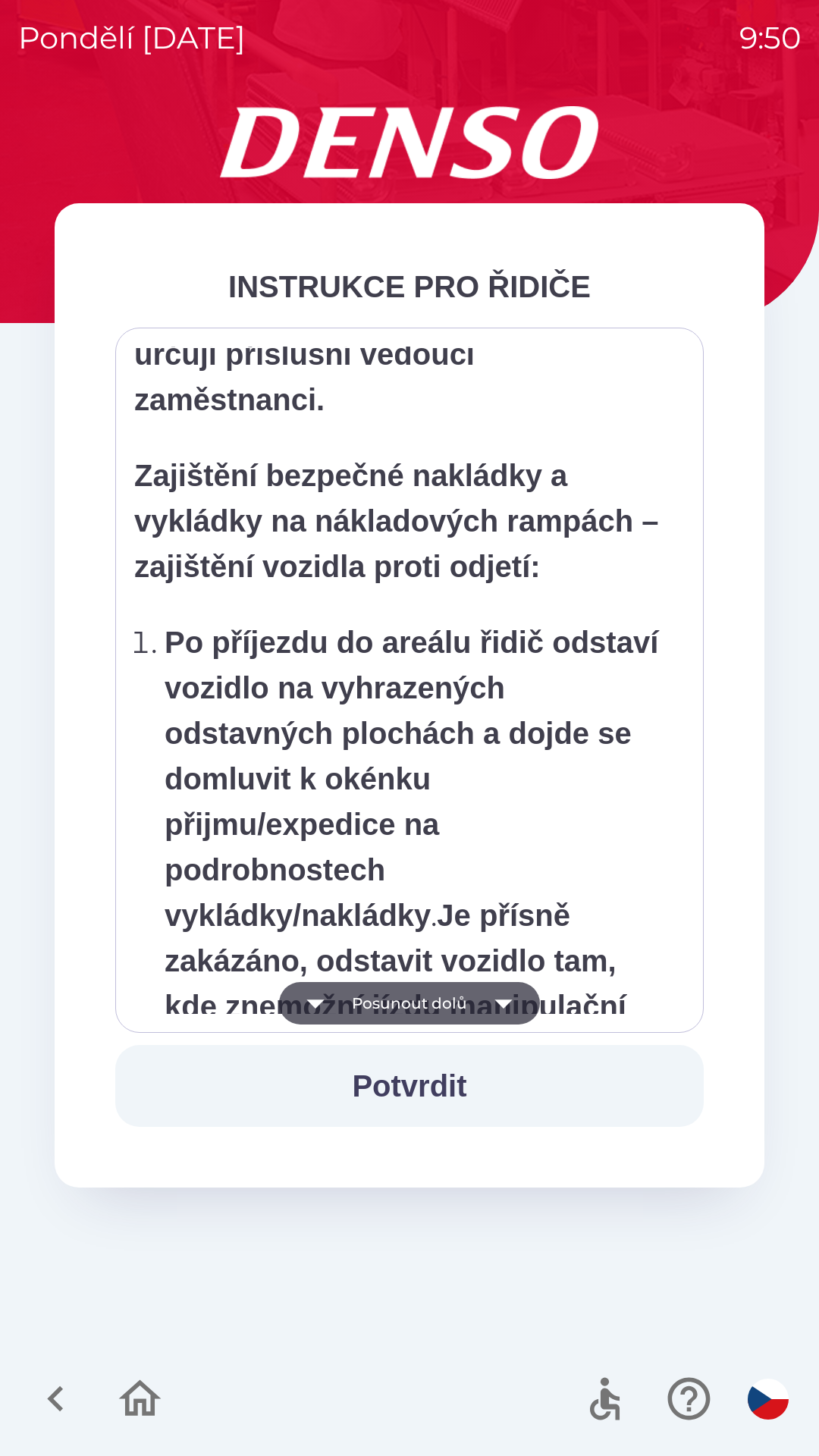
click at [409, 1006] on button "Posunout dolů" at bounding box center [410, 1003] width 261 height 42
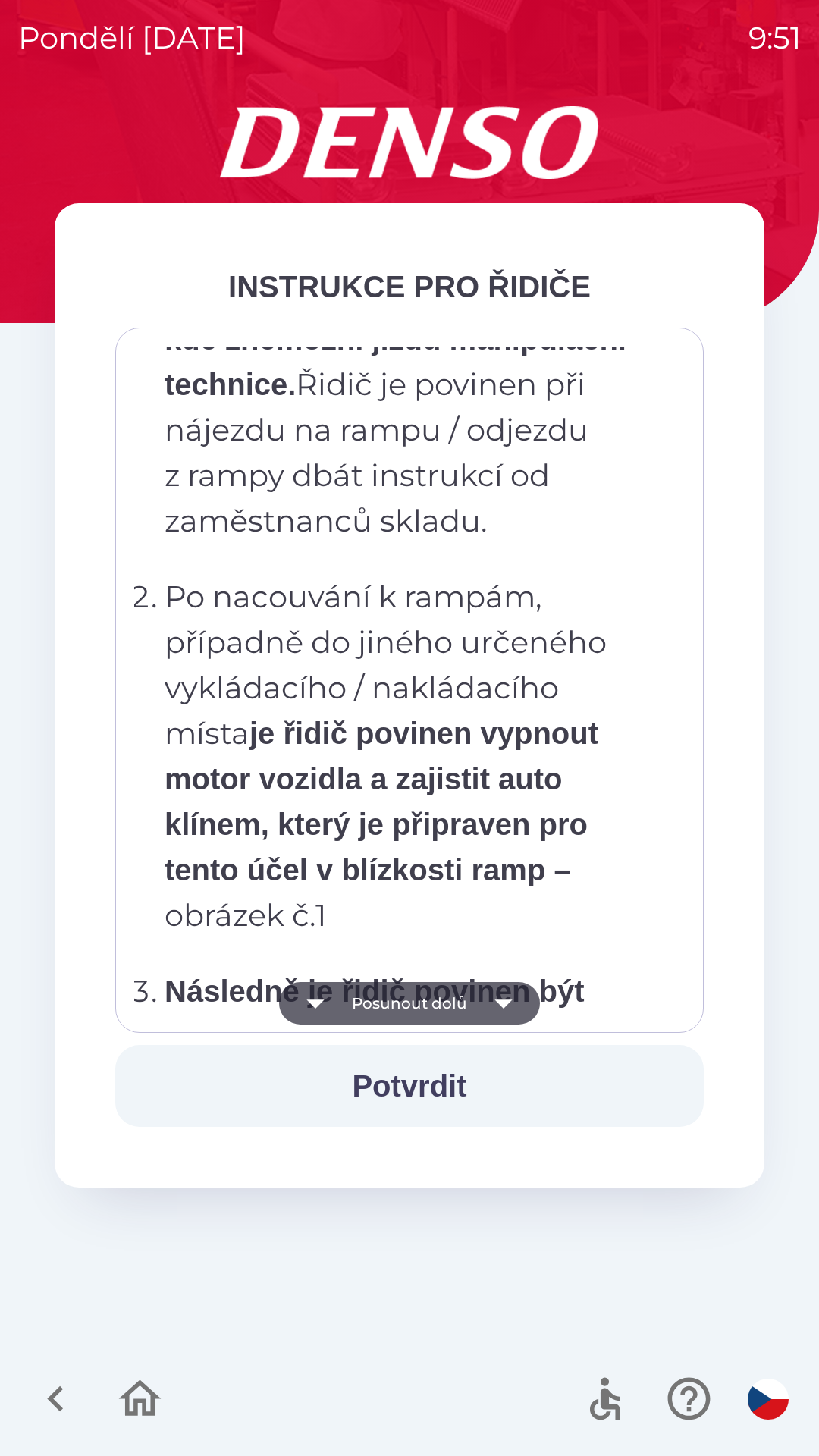
click at [410, 1002] on button "Posunout dolů" at bounding box center [410, 1003] width 261 height 42
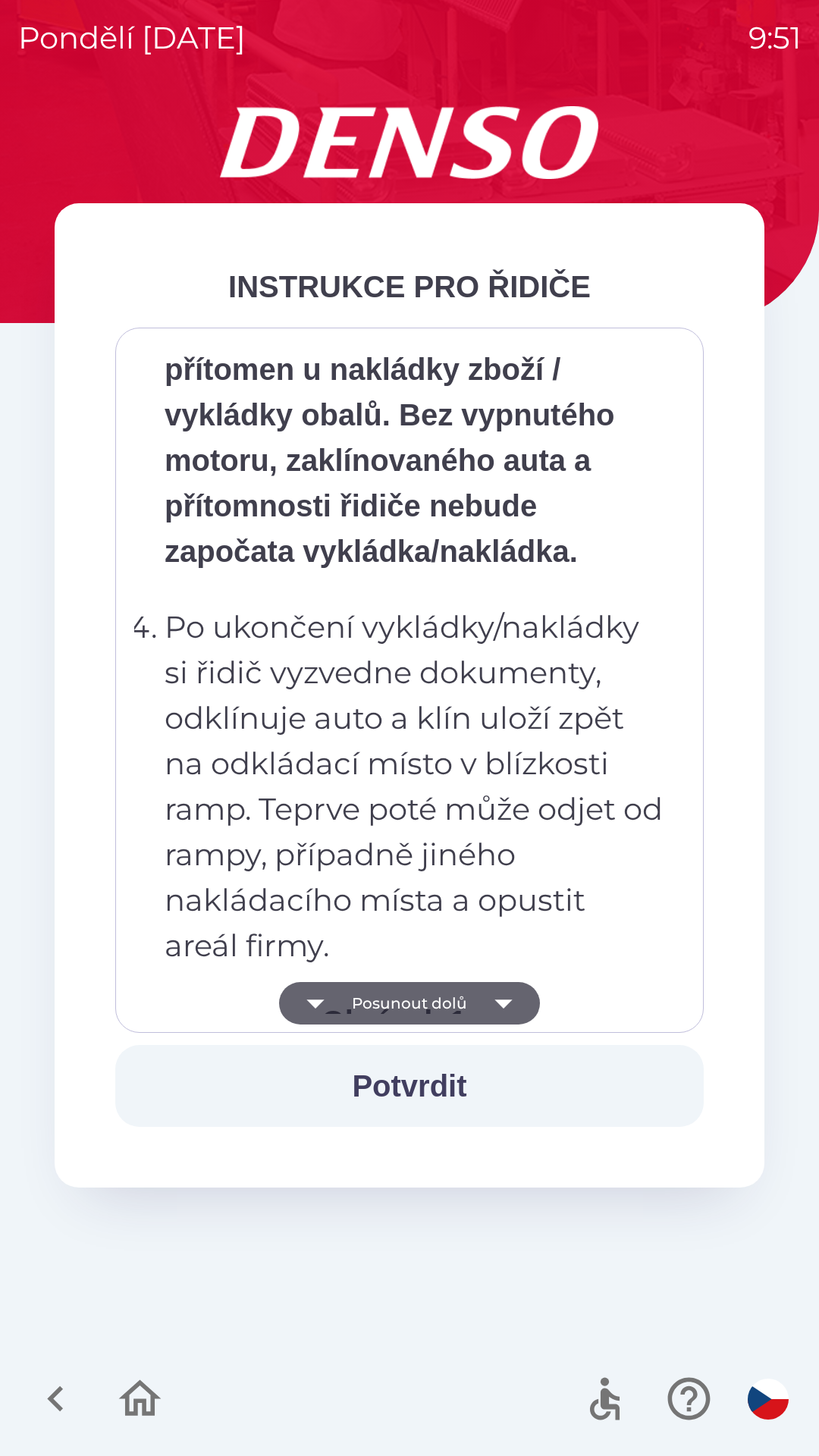
click at [411, 1000] on button "Posunout dolů" at bounding box center [410, 1003] width 261 height 42
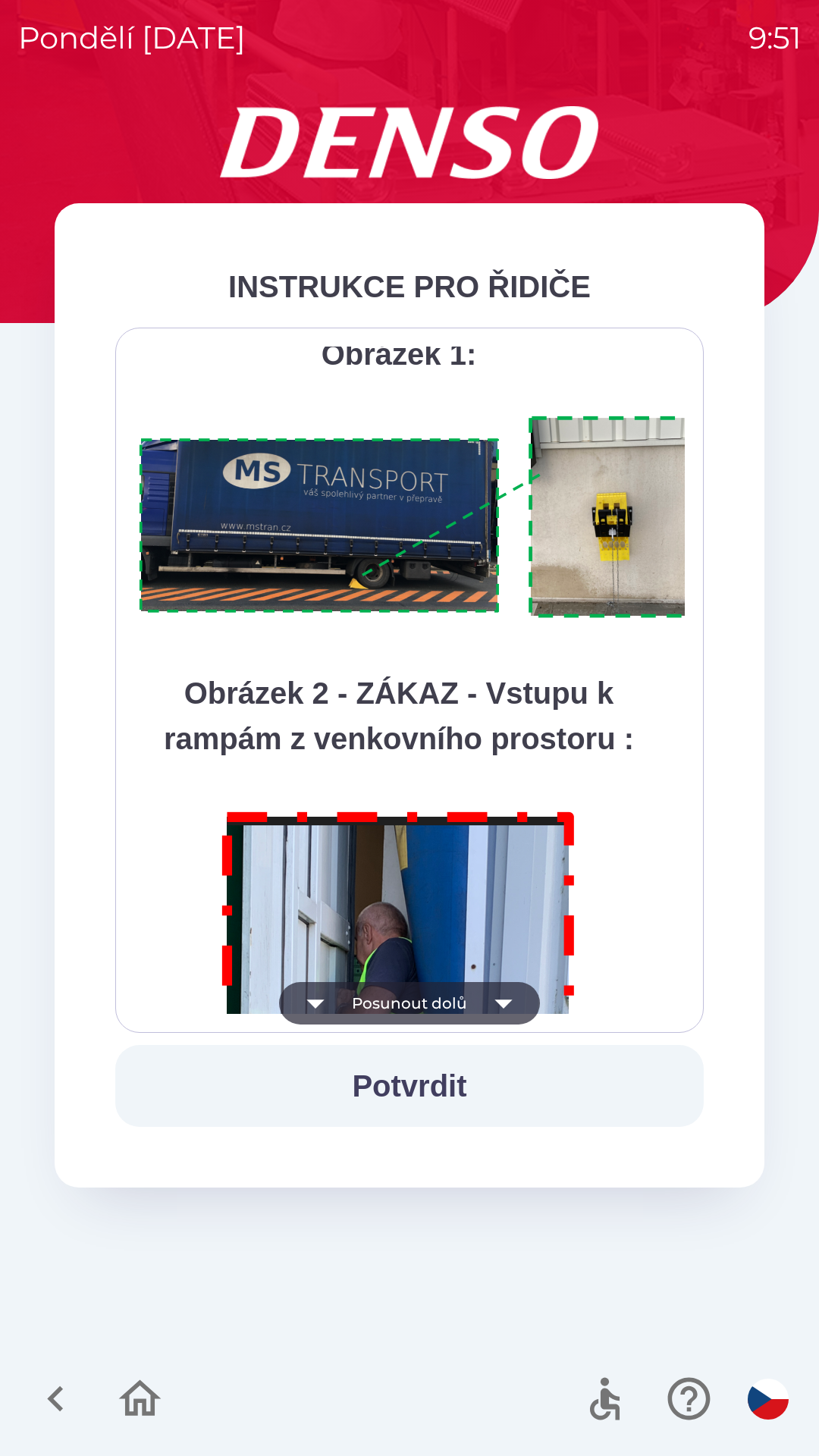
click at [414, 995] on button "Posunout dolů" at bounding box center [410, 1003] width 261 height 42
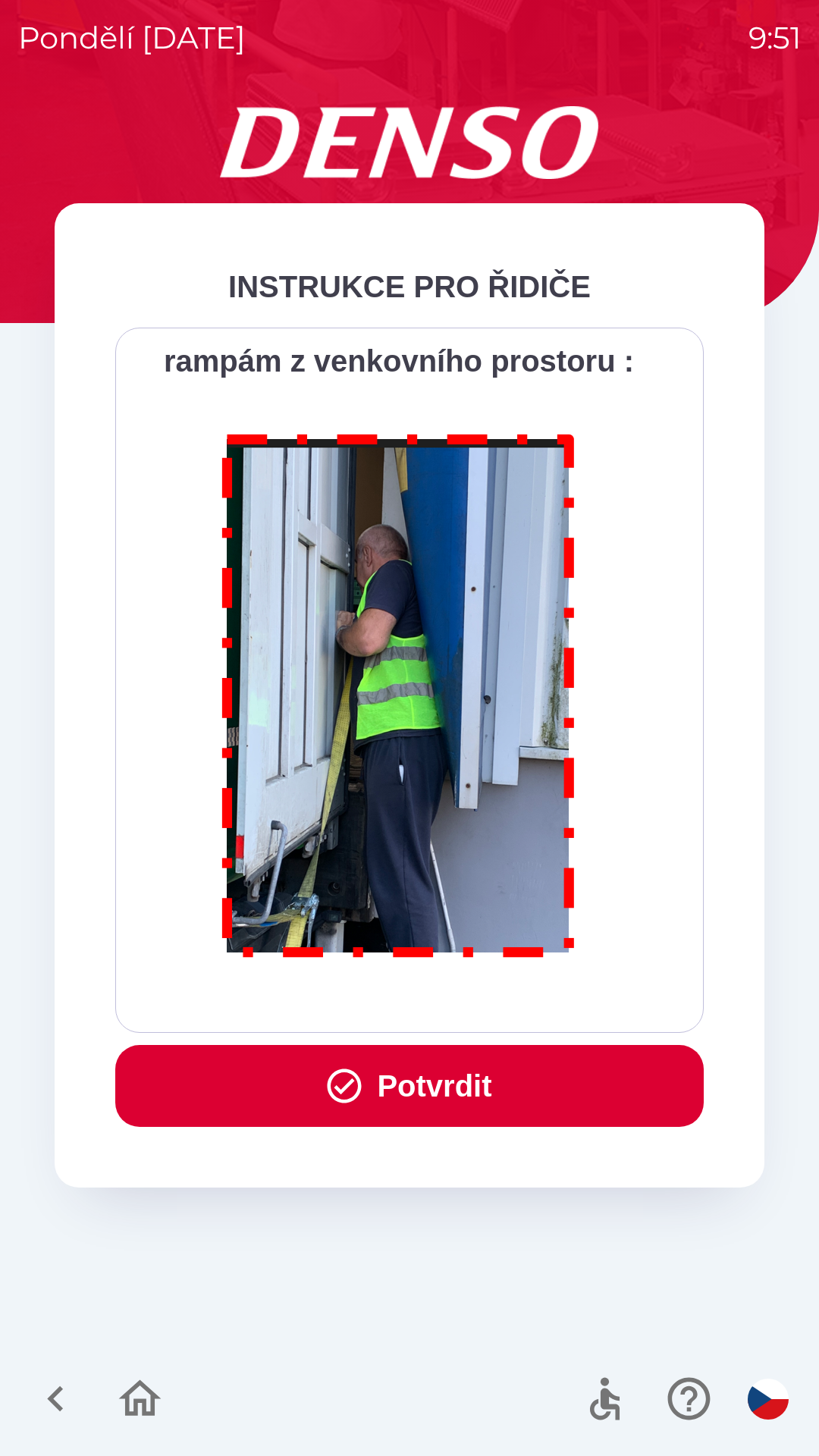
click at [418, 997] on div "Všichni řidiči přijíždějící do skladu firmy DENSO CZECH s.r.o. jsou po průjezdu…" at bounding box center [410, 680] width 550 height 667
click at [404, 1094] on button "Potvrdit" at bounding box center [410, 1085] width 589 height 82
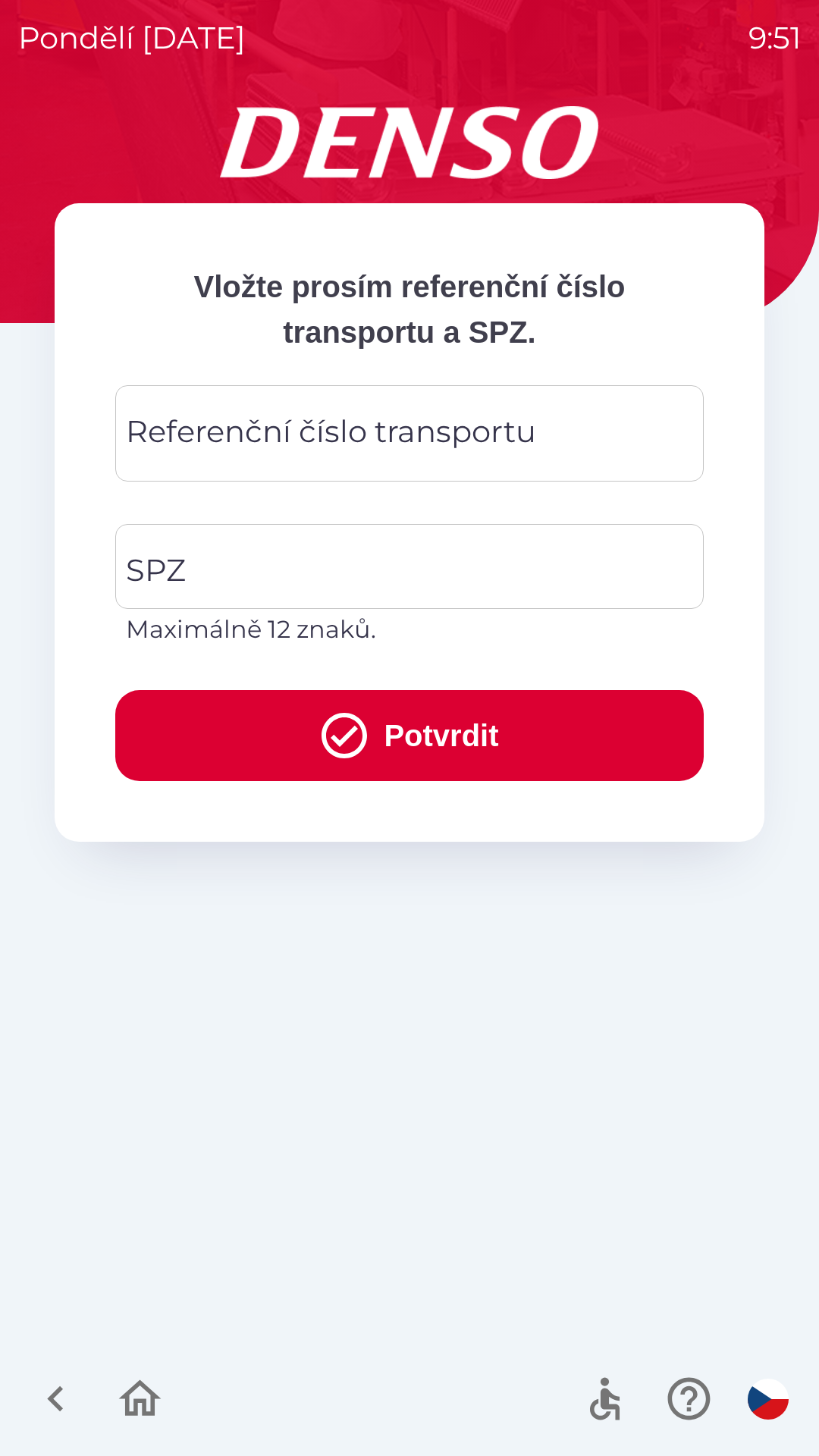
click at [339, 420] on div "Referenční číslo transportu Referenční číslo transportu" at bounding box center [410, 433] width 589 height 96
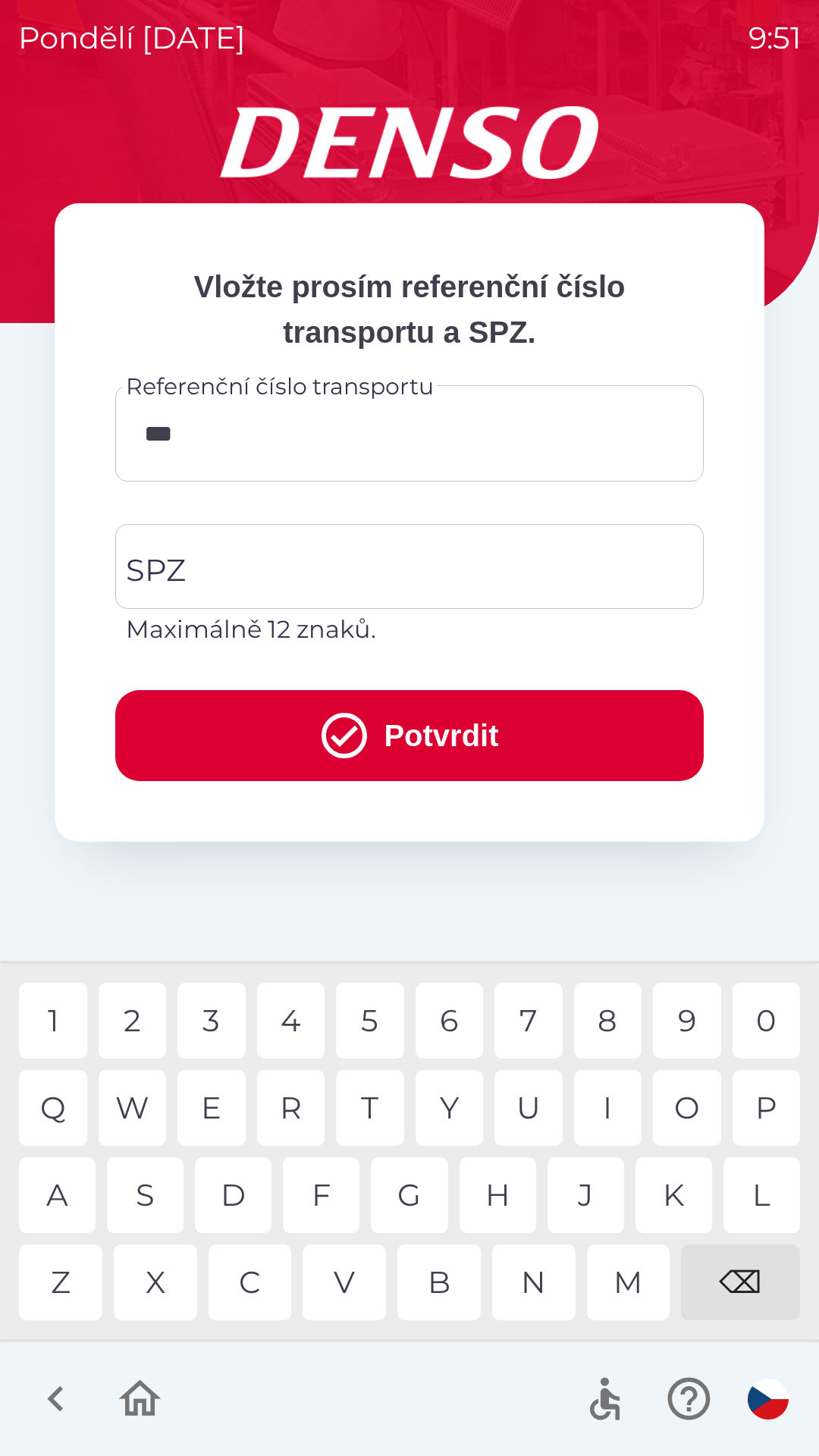
click at [455, 1281] on div "B" at bounding box center [439, 1282] width 83 height 76
click at [214, 1022] on div "3" at bounding box center [212, 1020] width 68 height 76
click at [774, 1020] on div "0" at bounding box center [766, 1020] width 68 height 76
click at [64, 1011] on div "1" at bounding box center [53, 1020] width 68 height 76
click at [209, 1032] on div "3" at bounding box center [212, 1020] width 68 height 76
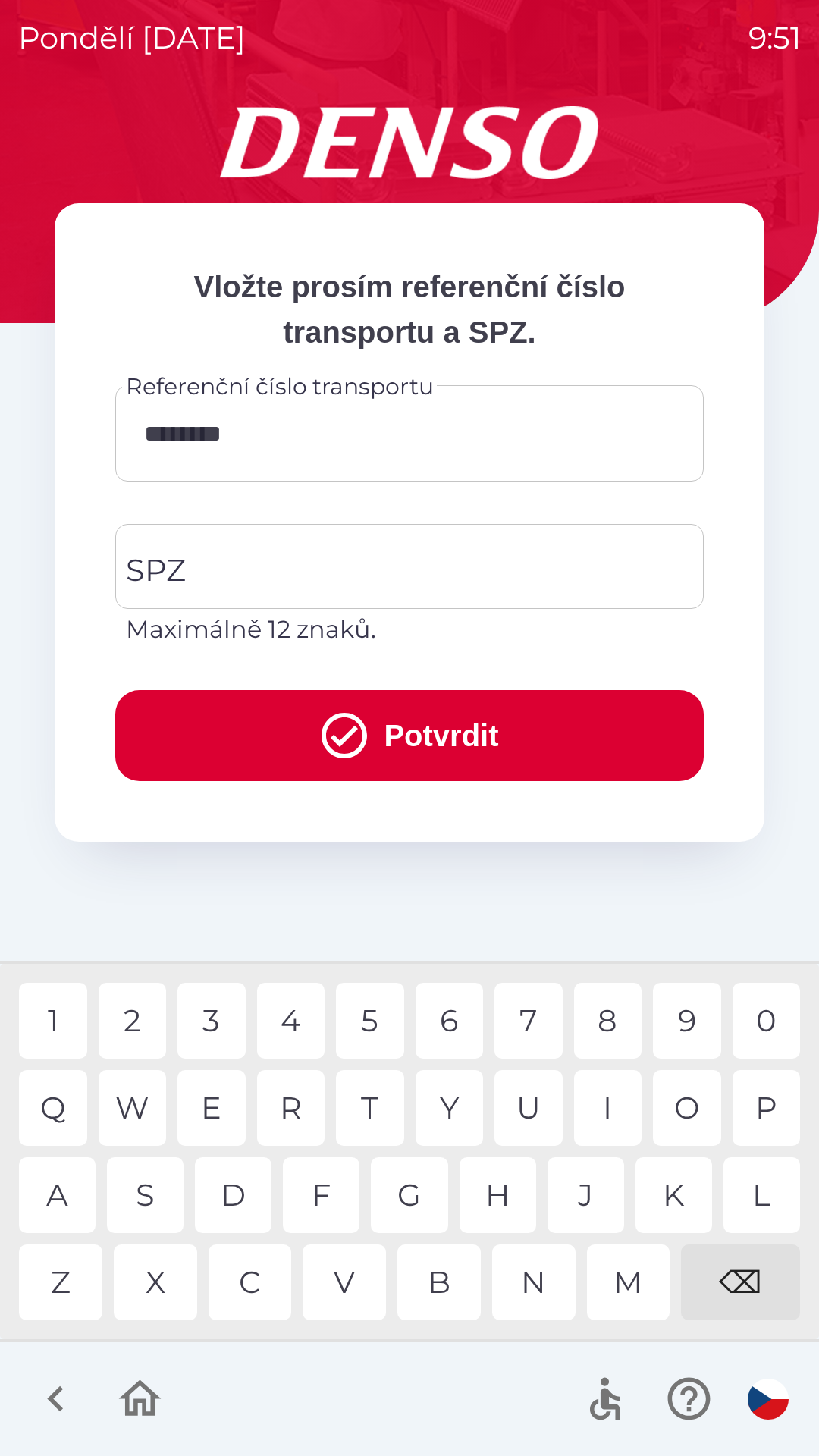
type input "*********"
click at [669, 1007] on div "9" at bounding box center [687, 1020] width 68 height 76
click at [353, 561] on input "SPZ" at bounding box center [398, 567] width 552 height 72
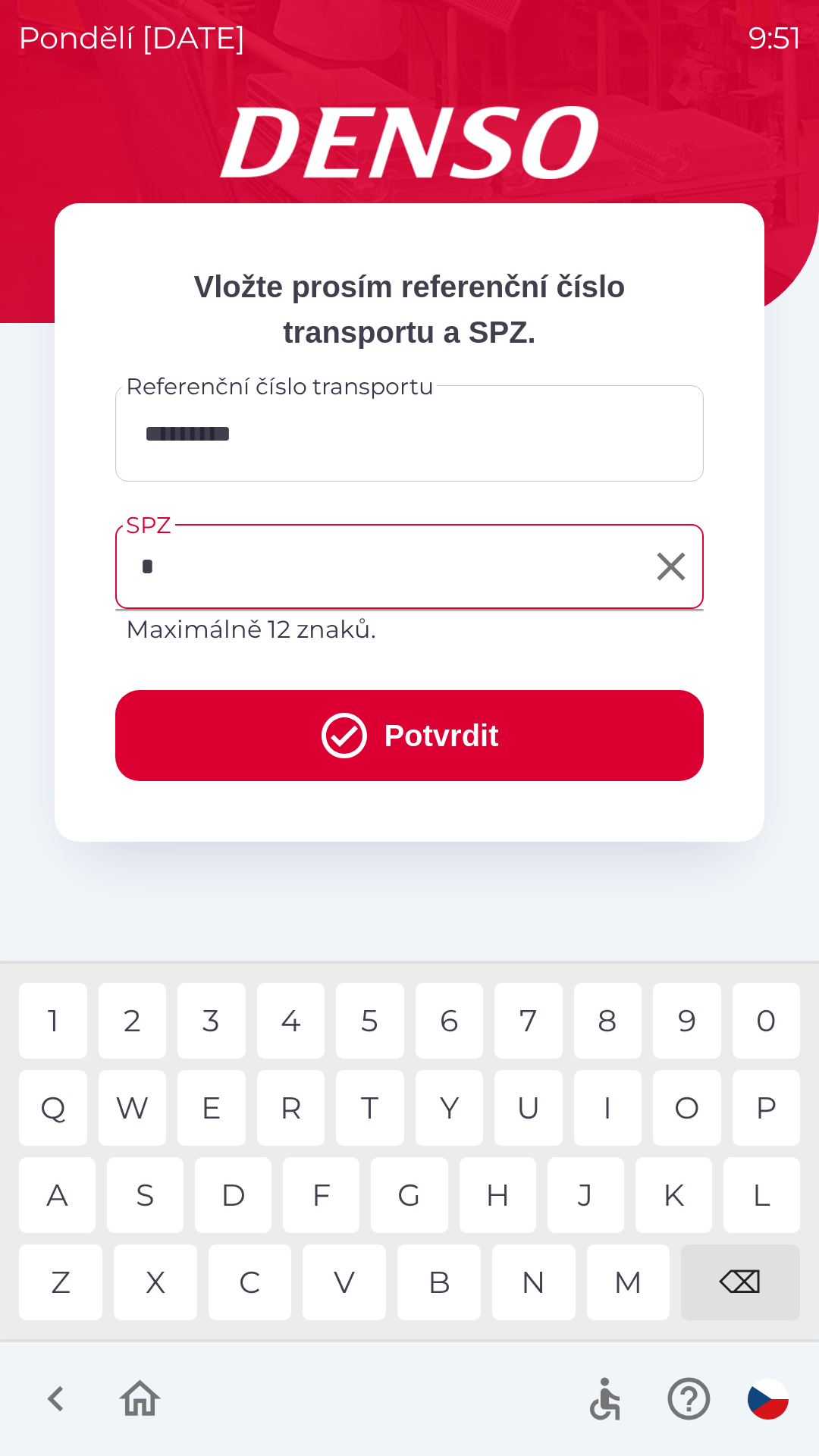
click at [384, 1018] on div "5" at bounding box center [370, 1020] width 68 height 76
click at [355, 1278] on div "V" at bounding box center [344, 1282] width 83 height 76
click at [683, 1020] on div "9" at bounding box center [687, 1020] width 68 height 76
type input "*******"
click at [160, 1006] on div "2" at bounding box center [133, 1020] width 68 height 76
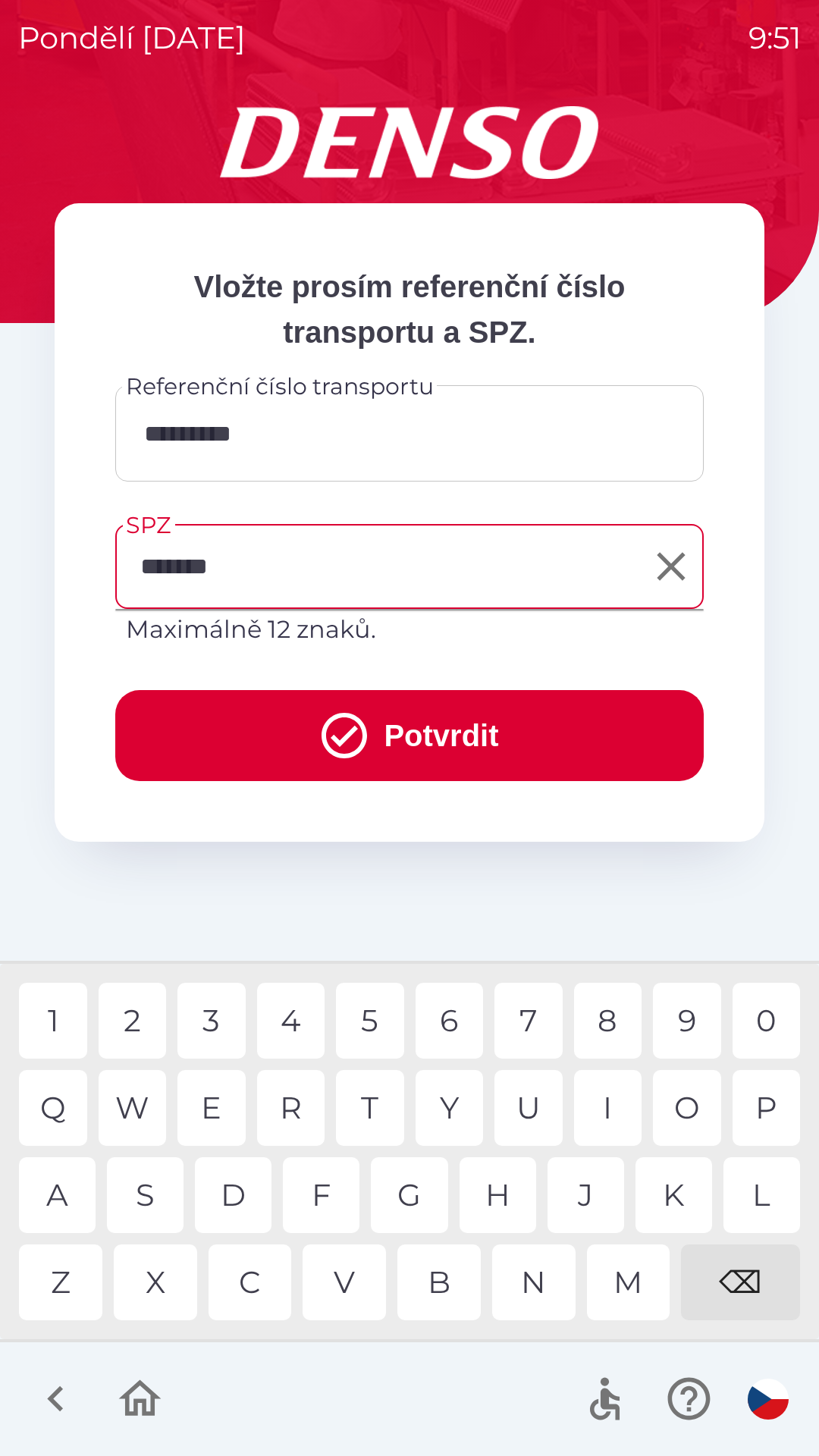
click at [479, 717] on button "Potvrdit" at bounding box center [410, 735] width 589 height 91
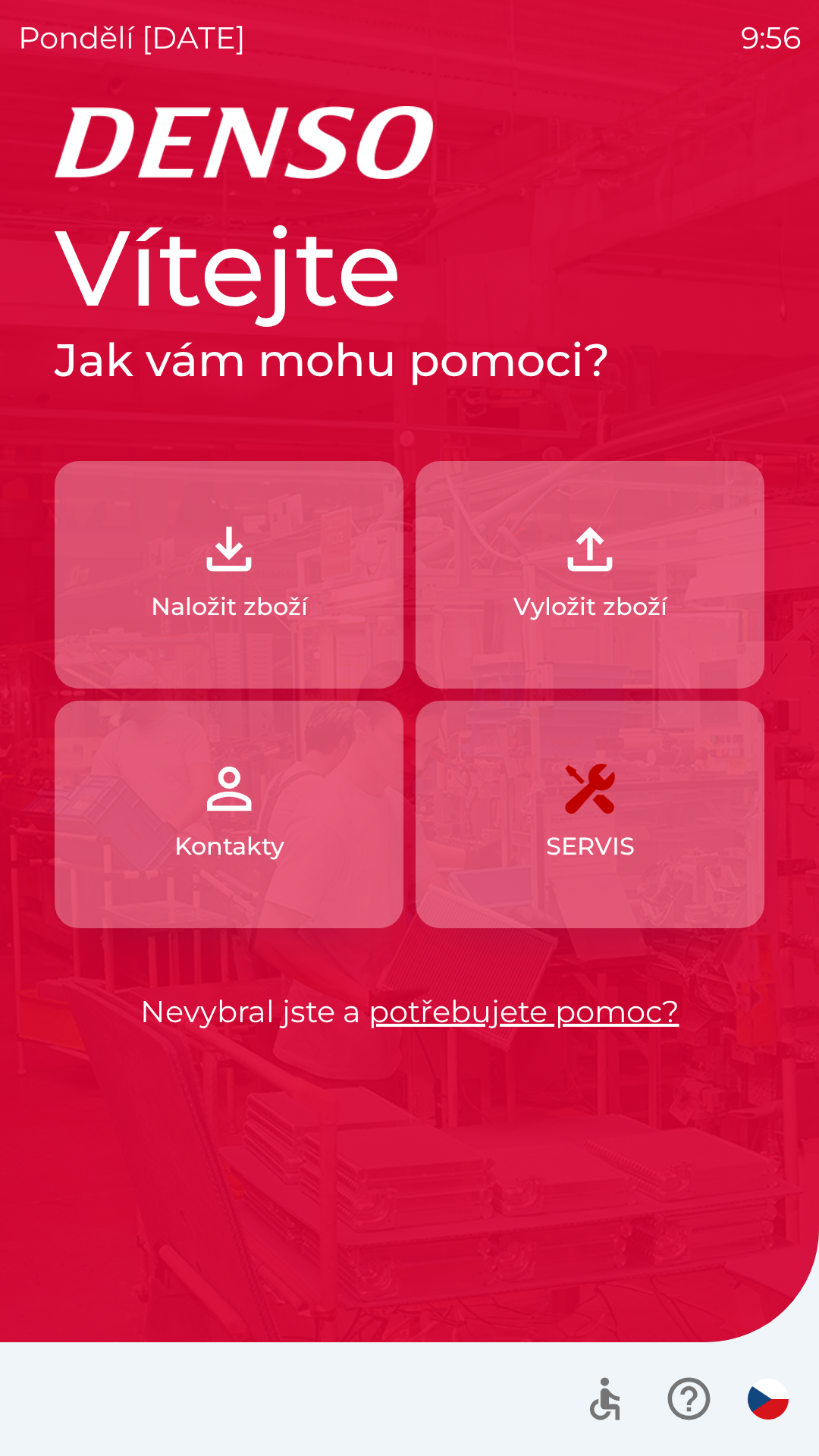
click at [243, 601] on p "Naložit zboží" at bounding box center [229, 607] width 157 height 37
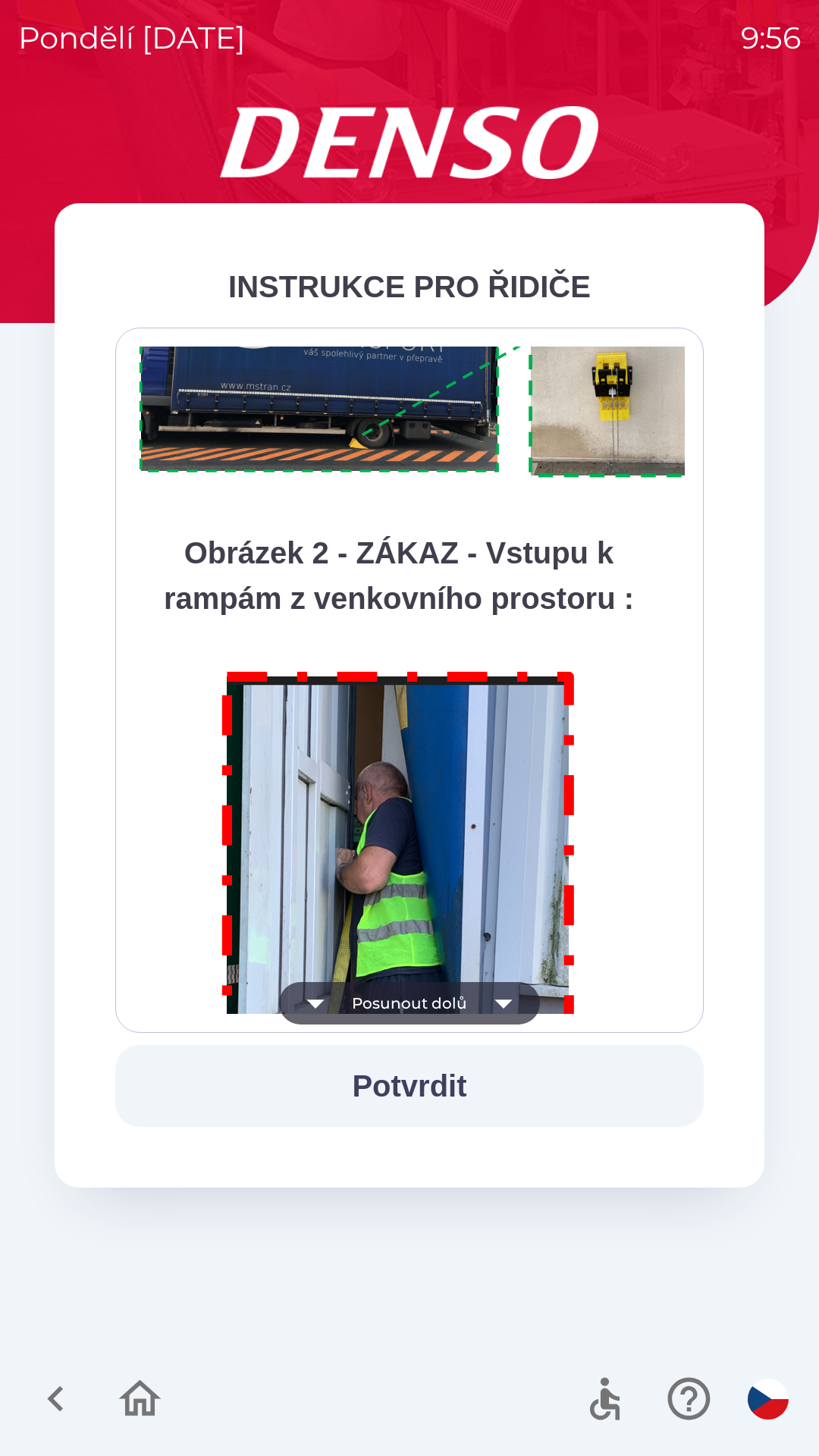
scroll to position [8521, 0]
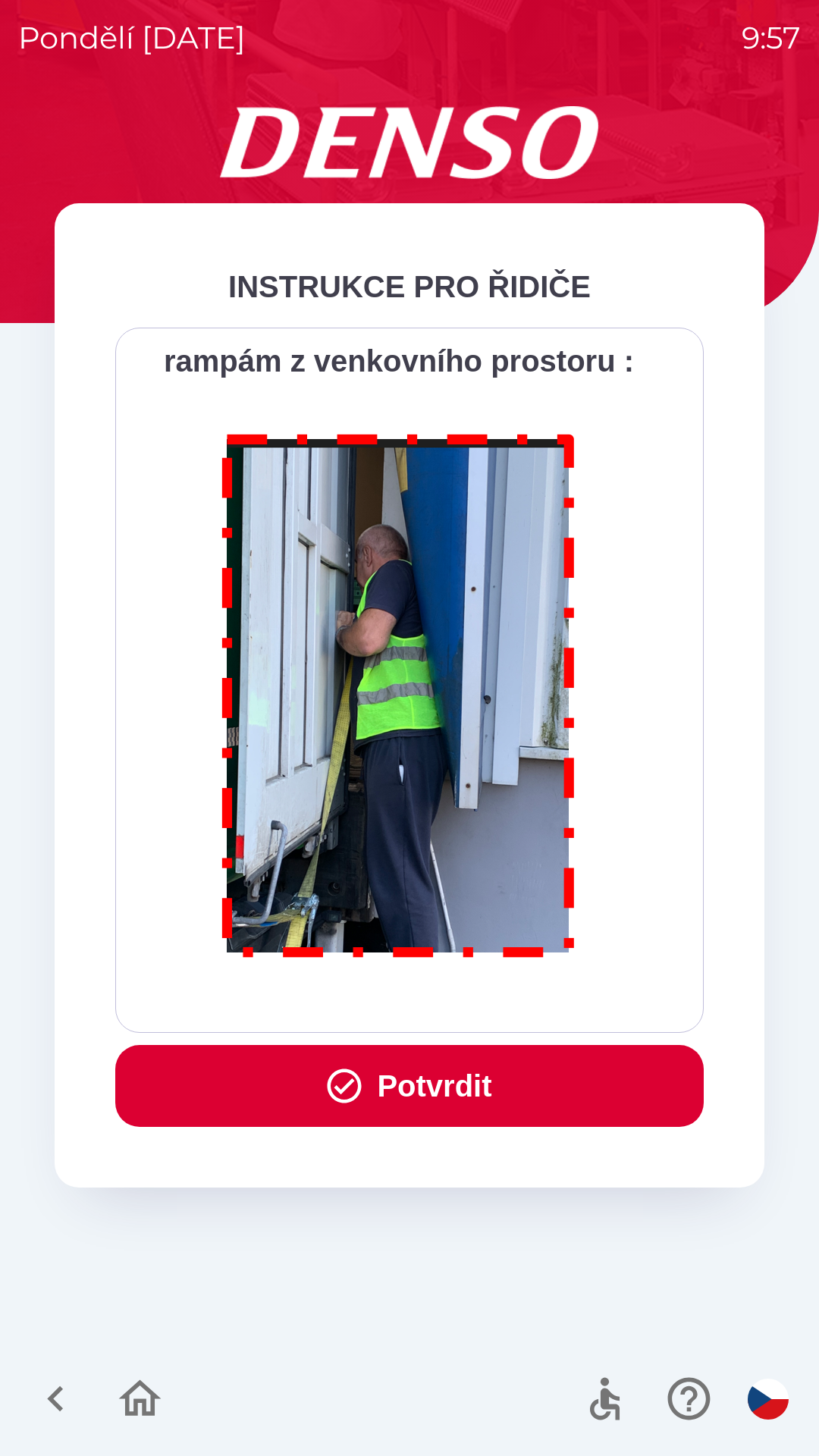
click at [385, 1087] on button "Potvrdit" at bounding box center [410, 1085] width 589 height 82
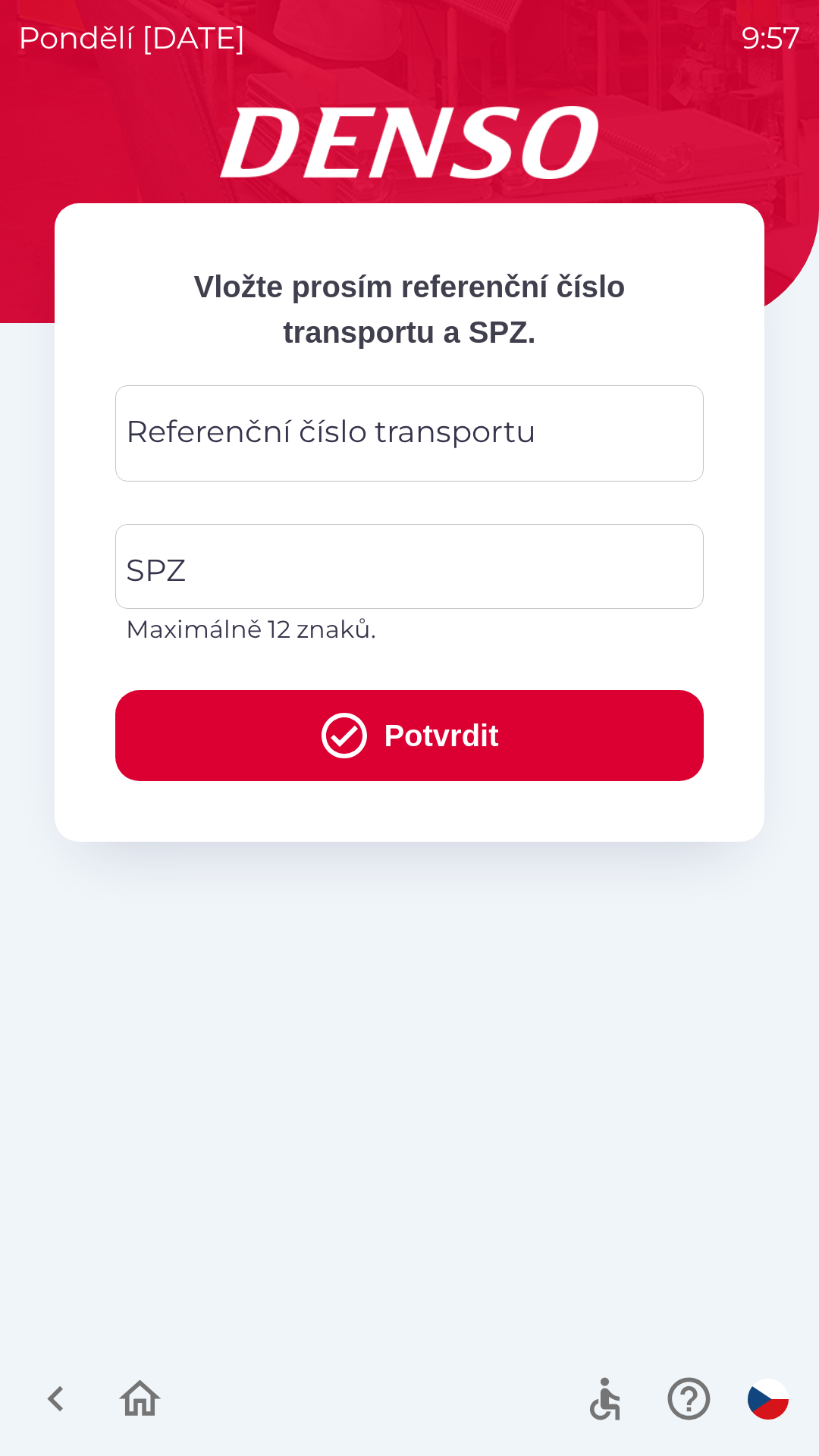
click at [215, 425] on div "Referenční číslo transportu Referenční číslo transportu" at bounding box center [410, 433] width 589 height 96
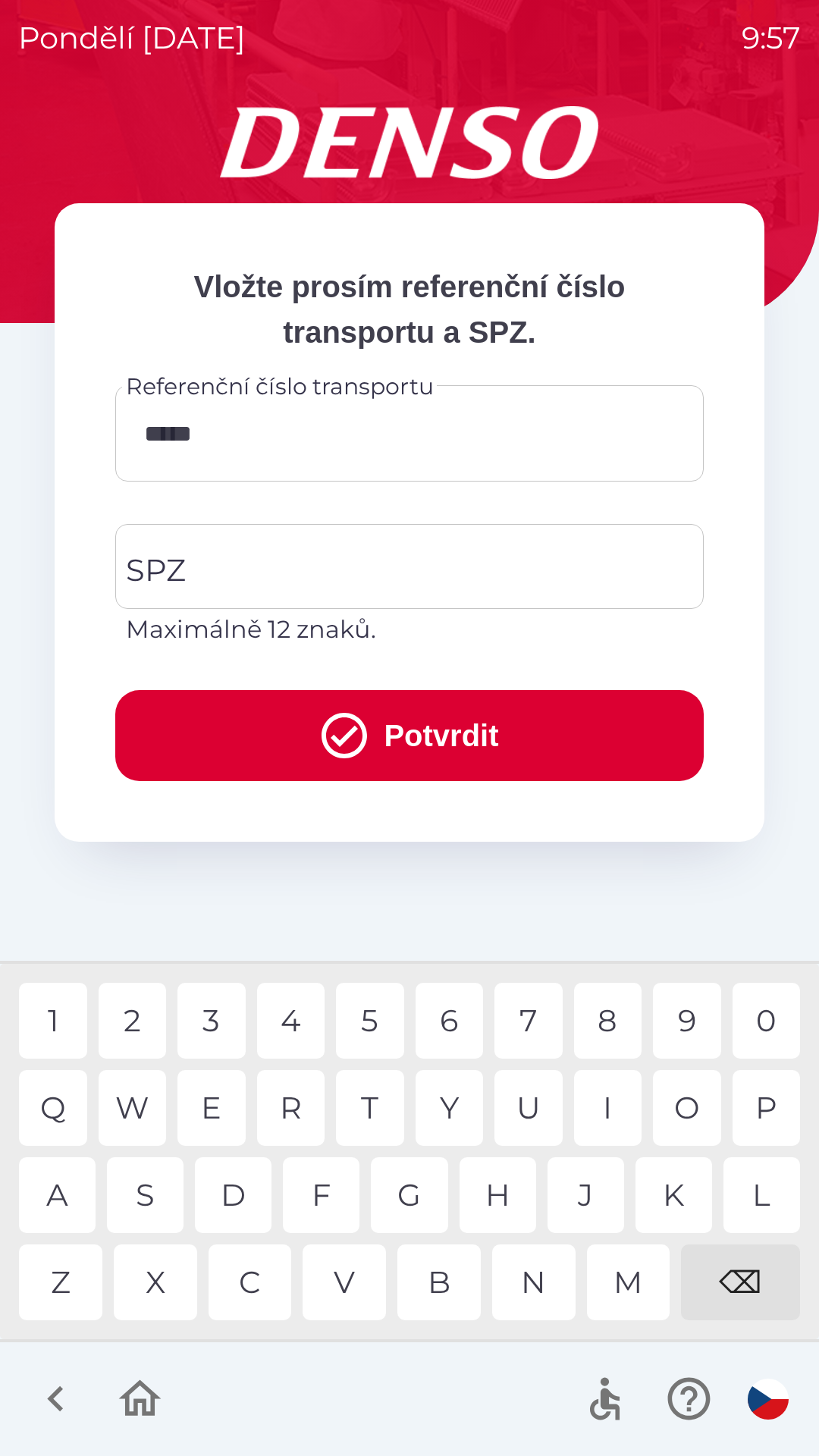
type input "******"
click at [217, 1023] on div "3" at bounding box center [212, 1020] width 68 height 76
click at [187, 557] on input "SPZ" at bounding box center [398, 567] width 552 height 72
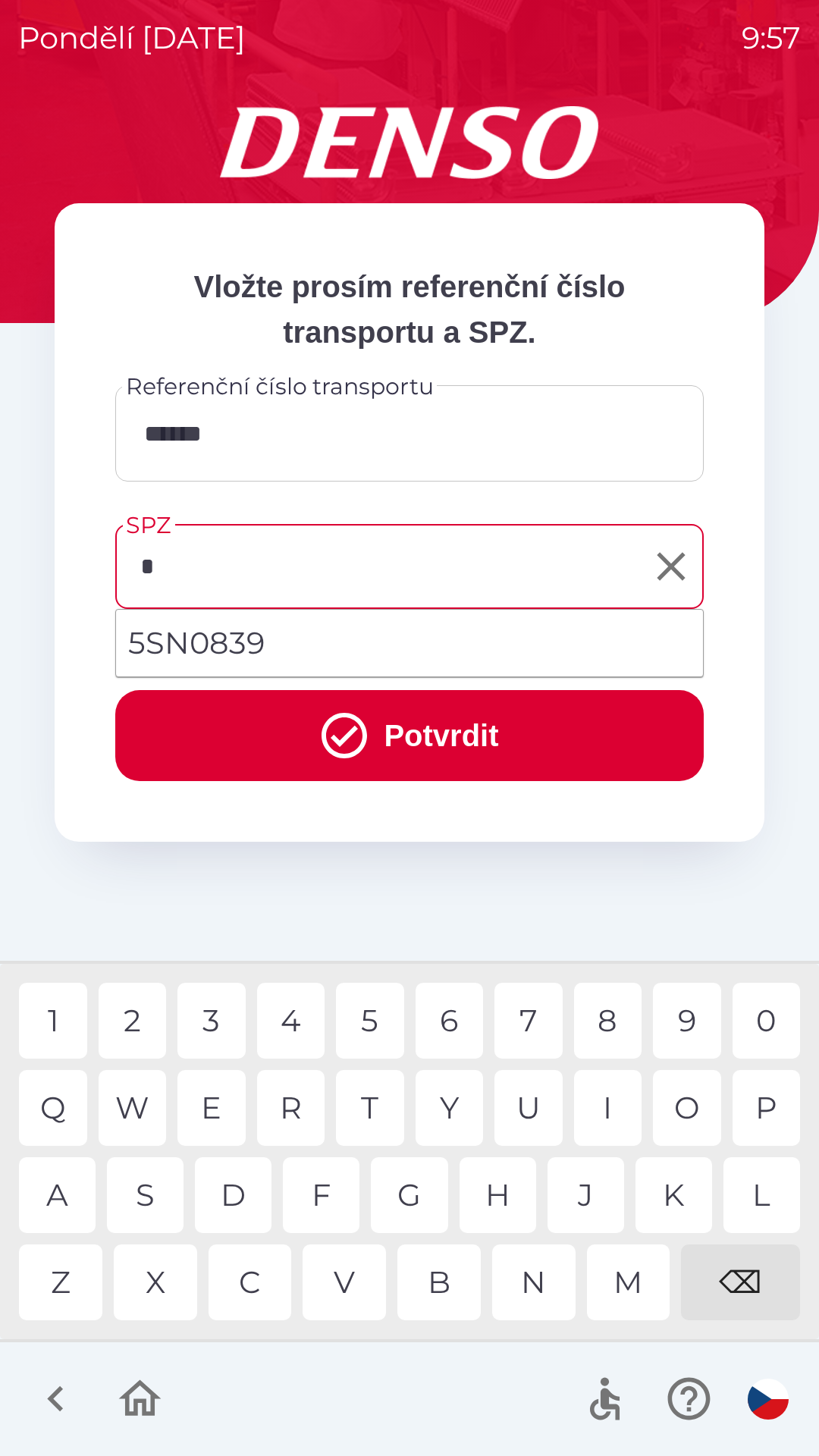
click at [358, 1006] on div "5" at bounding box center [370, 1020] width 68 height 76
click at [160, 1198] on div "S" at bounding box center [145, 1195] width 77 height 76
click at [518, 1293] on div "N" at bounding box center [533, 1282] width 83 height 76
click at [611, 1023] on div "8" at bounding box center [608, 1020] width 68 height 76
click at [201, 1020] on div "3" at bounding box center [212, 1020] width 68 height 76
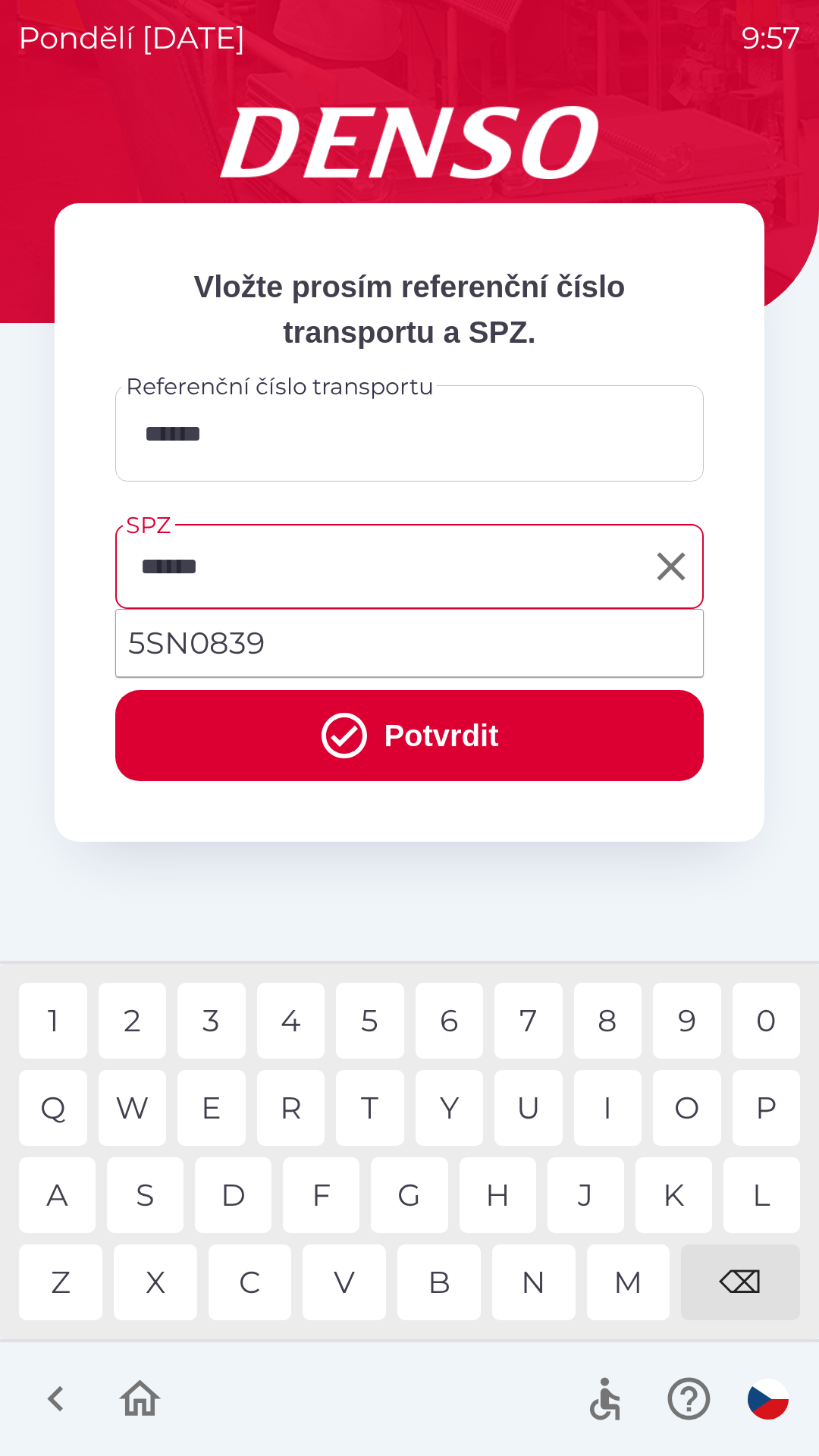
type input "*******"
click at [460, 742] on button "Potvrdit" at bounding box center [410, 735] width 589 height 91
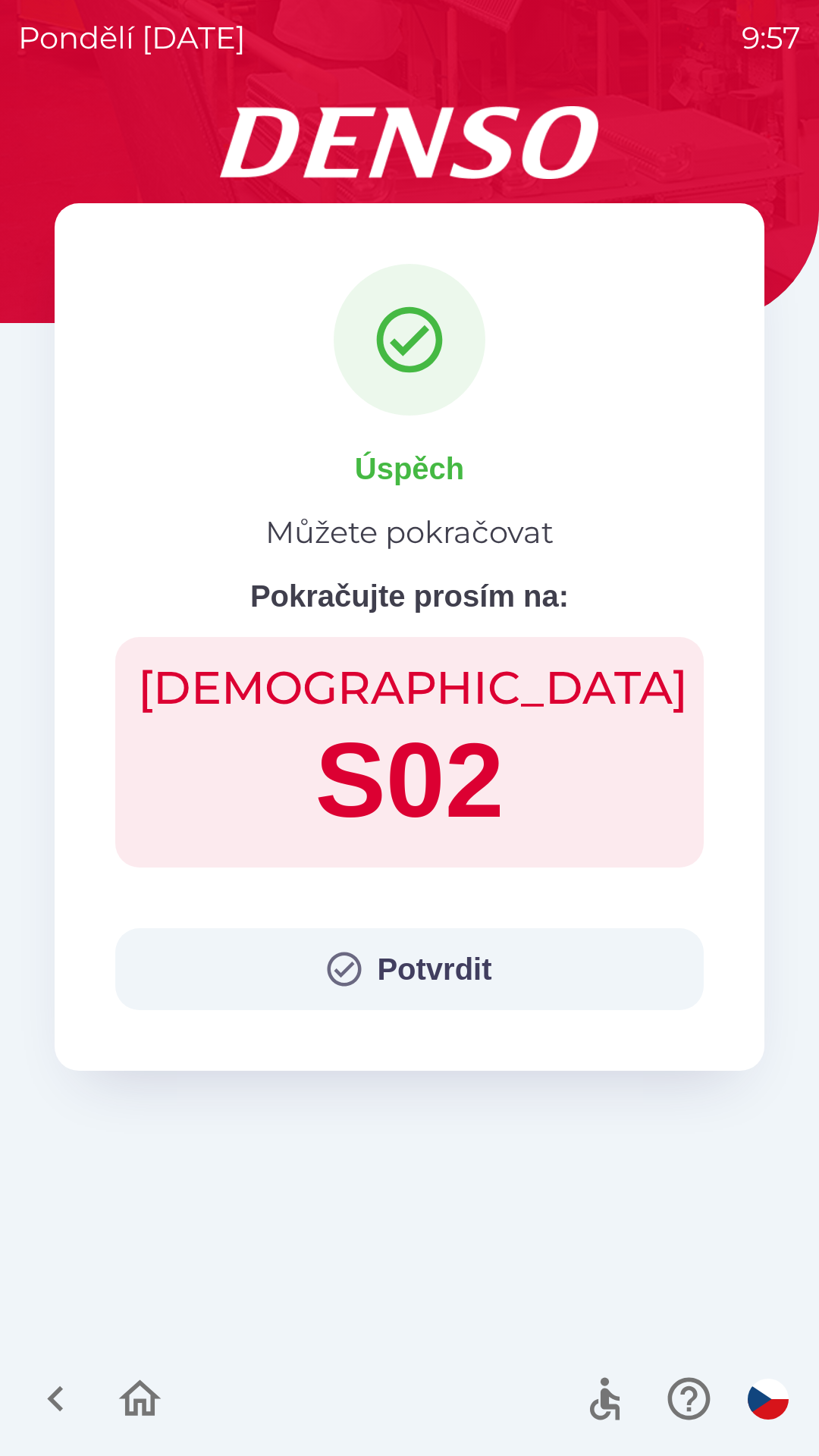
click at [418, 959] on button "Potvrdit" at bounding box center [410, 969] width 589 height 82
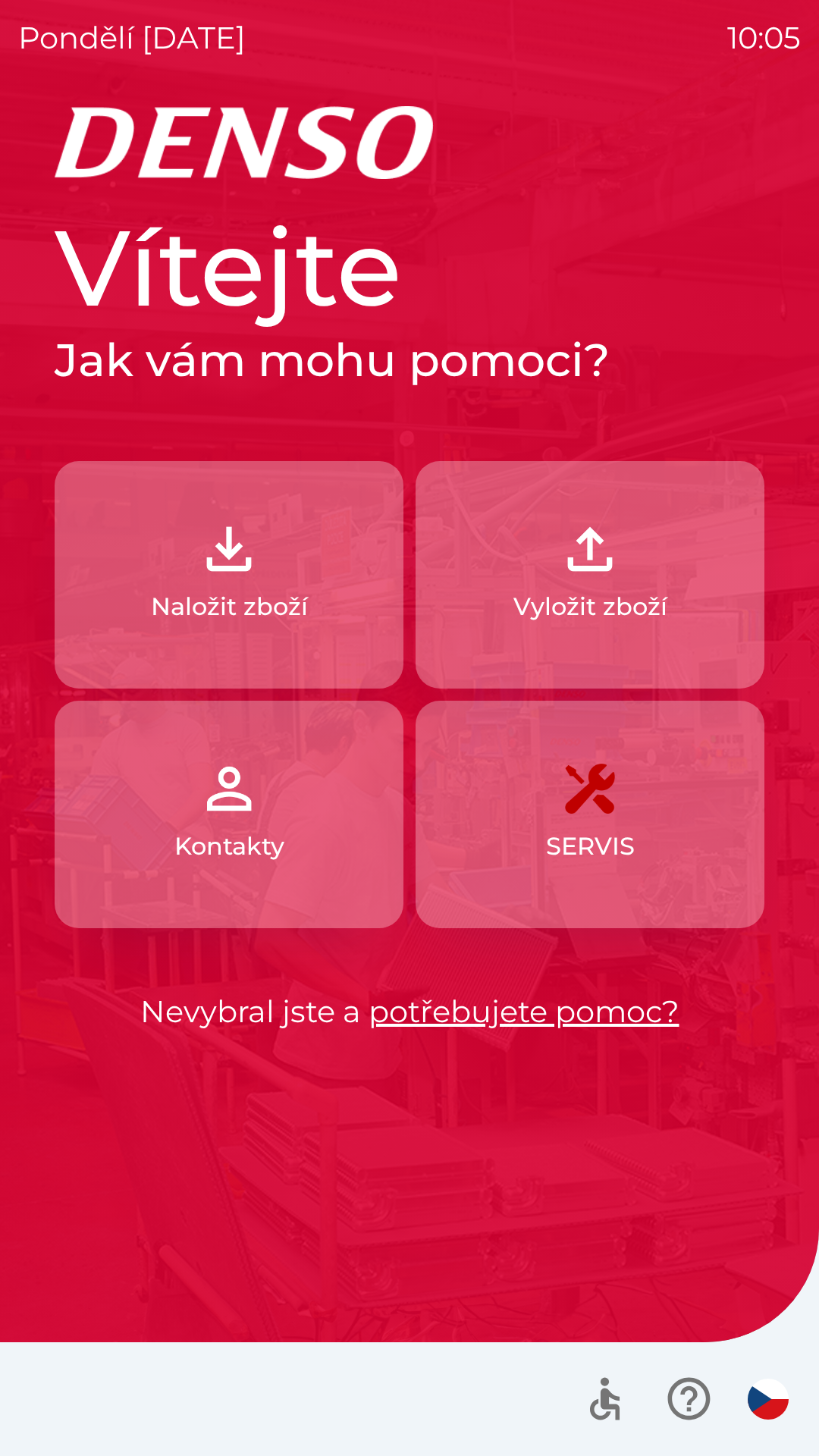
click at [257, 614] on p "Naložit zboží" at bounding box center [229, 607] width 157 height 37
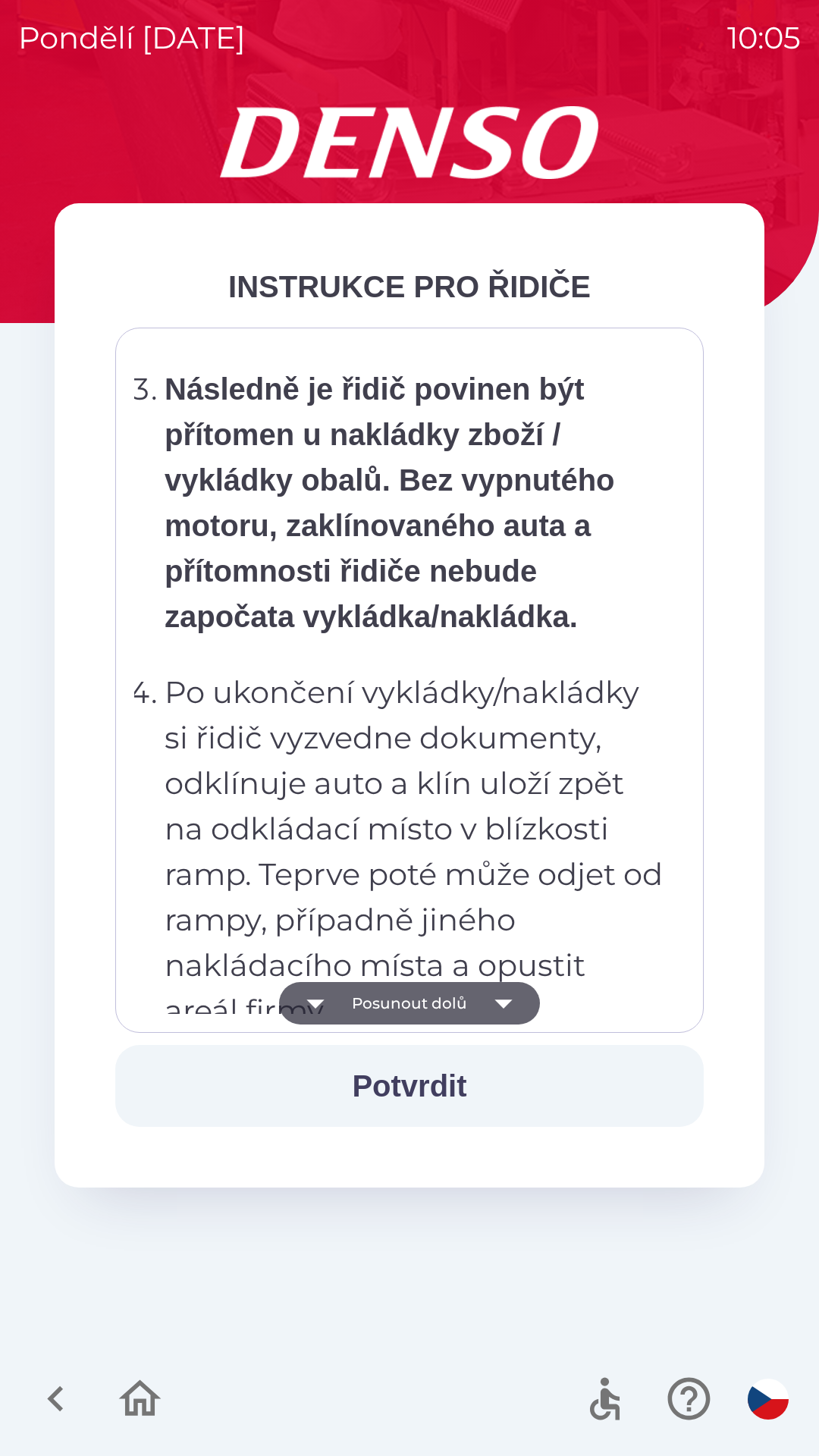
scroll to position [8521, 0]
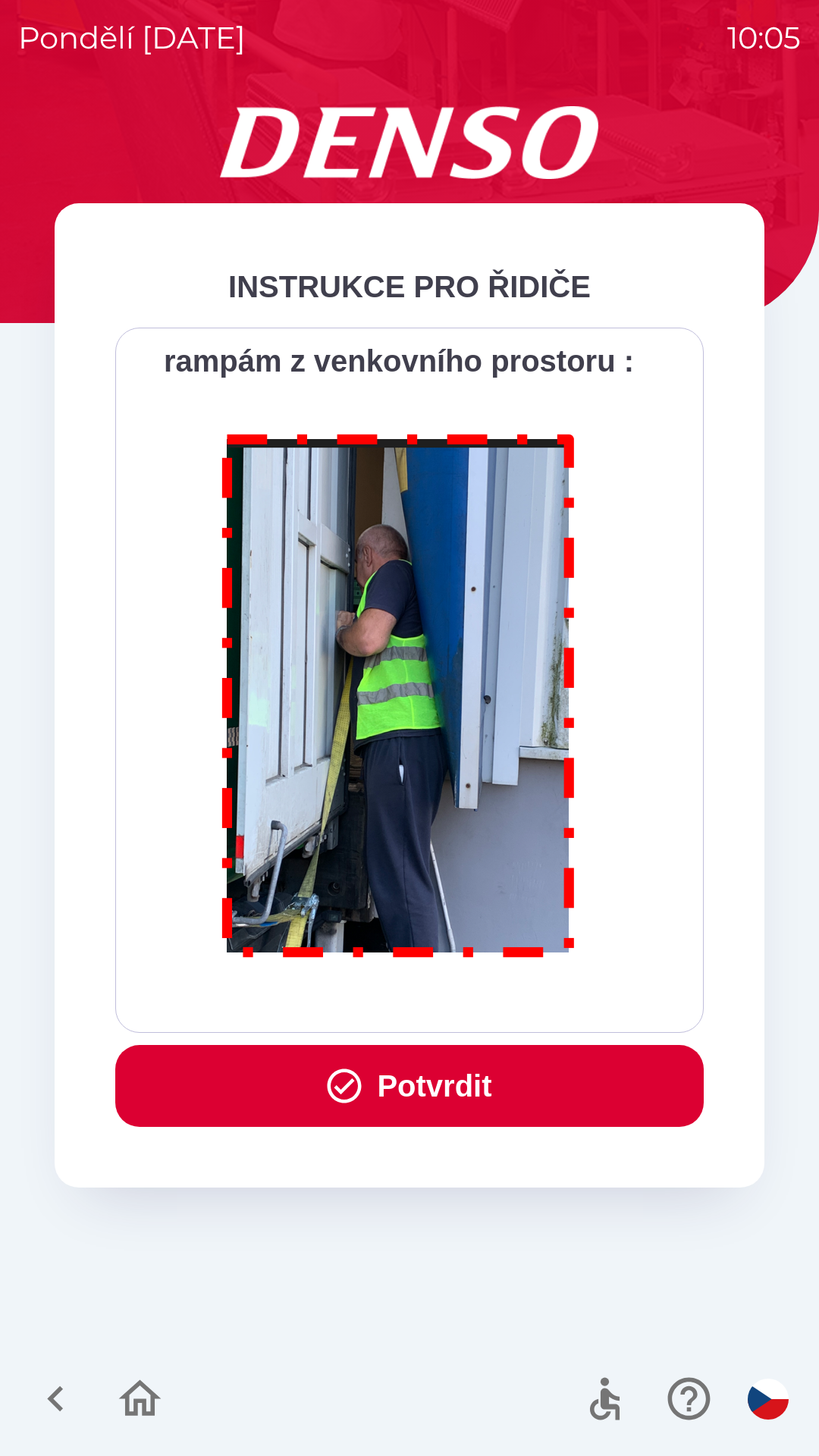
click at [442, 1091] on button "Potvrdit" at bounding box center [410, 1085] width 589 height 82
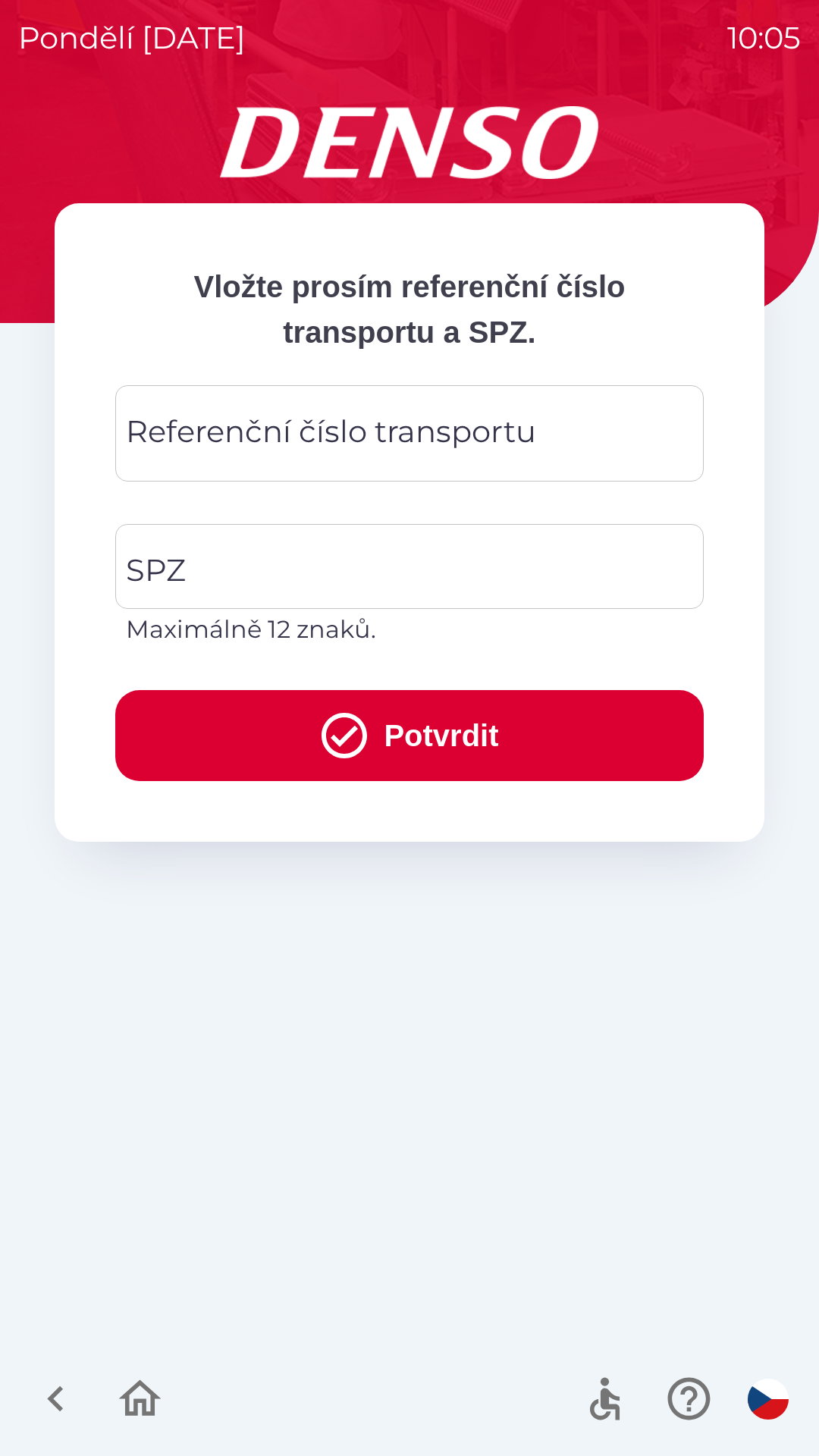
click at [348, 444] on div "Referenční číslo transportu Referenční číslo transportu" at bounding box center [410, 433] width 589 height 96
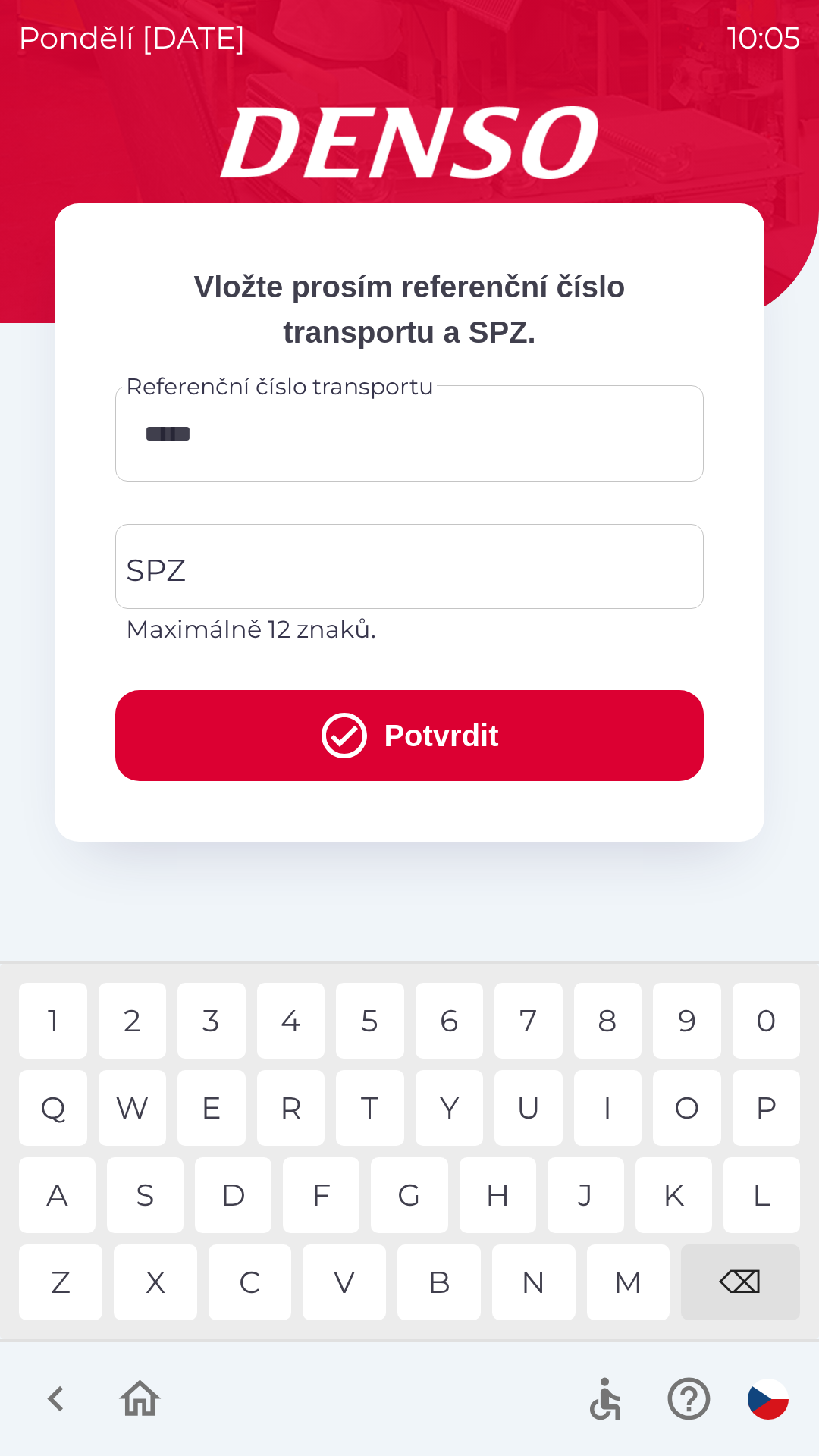
click at [611, 1024] on div "8" at bounding box center [608, 1020] width 68 height 76
click at [382, 1016] on div "5" at bounding box center [370, 1020] width 68 height 76
type input "**********"
click at [335, 553] on input "SPZ" at bounding box center [398, 567] width 552 height 72
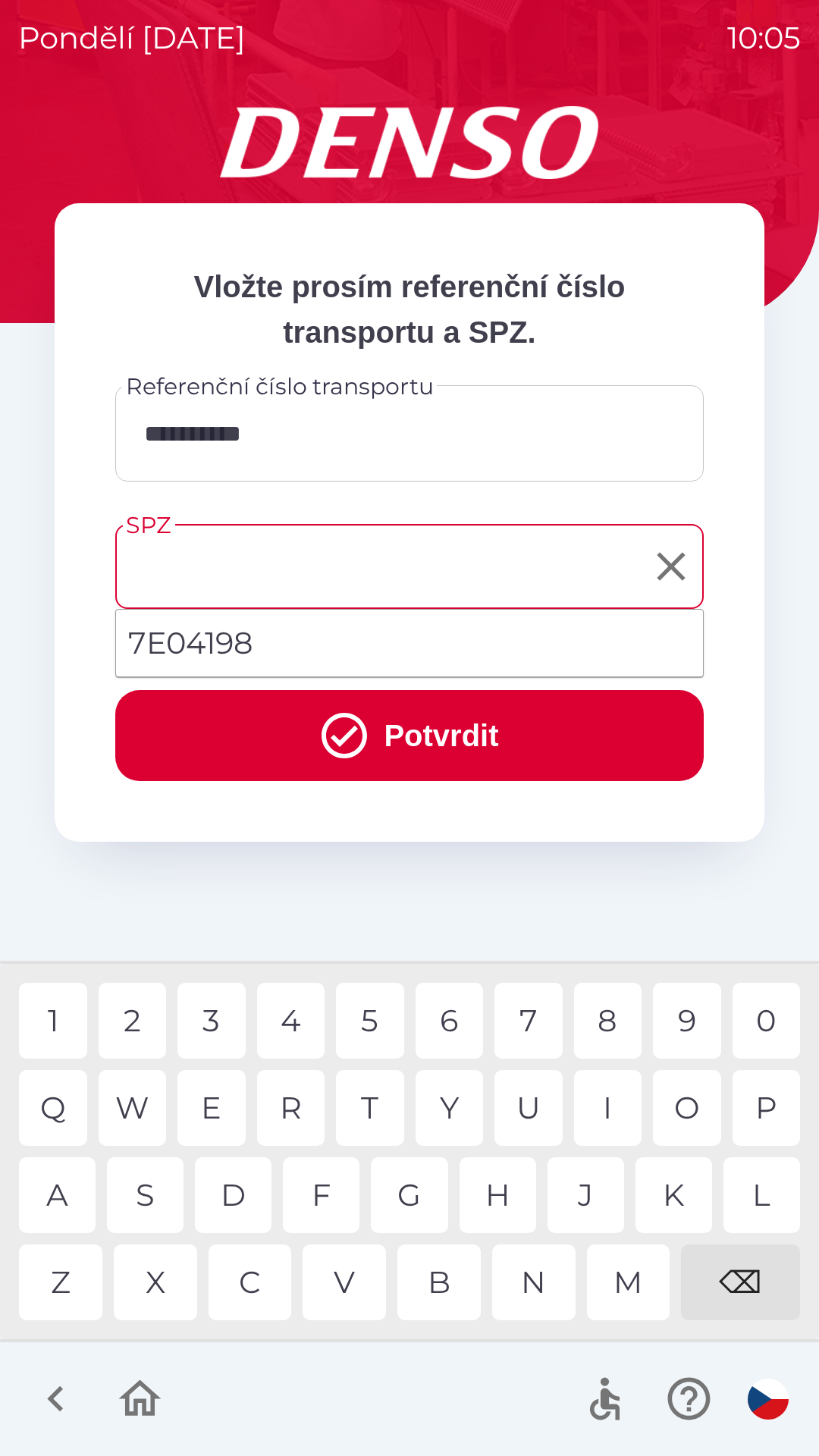
click at [296, 654] on li "7E04198" at bounding box center [409, 642] width 587 height 55
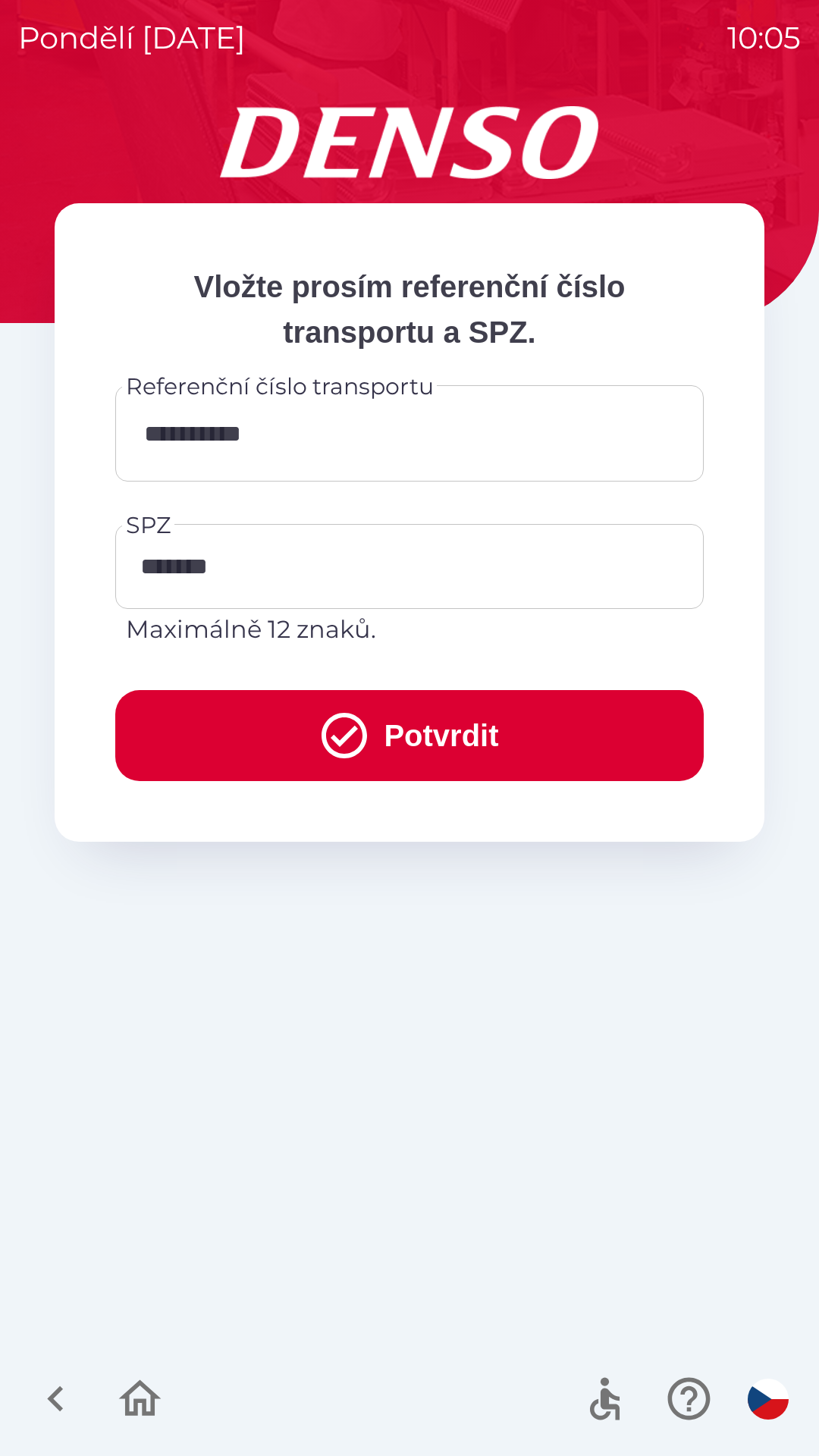
type input "*******"
click at [368, 734] on button "Potvrdit" at bounding box center [410, 735] width 589 height 91
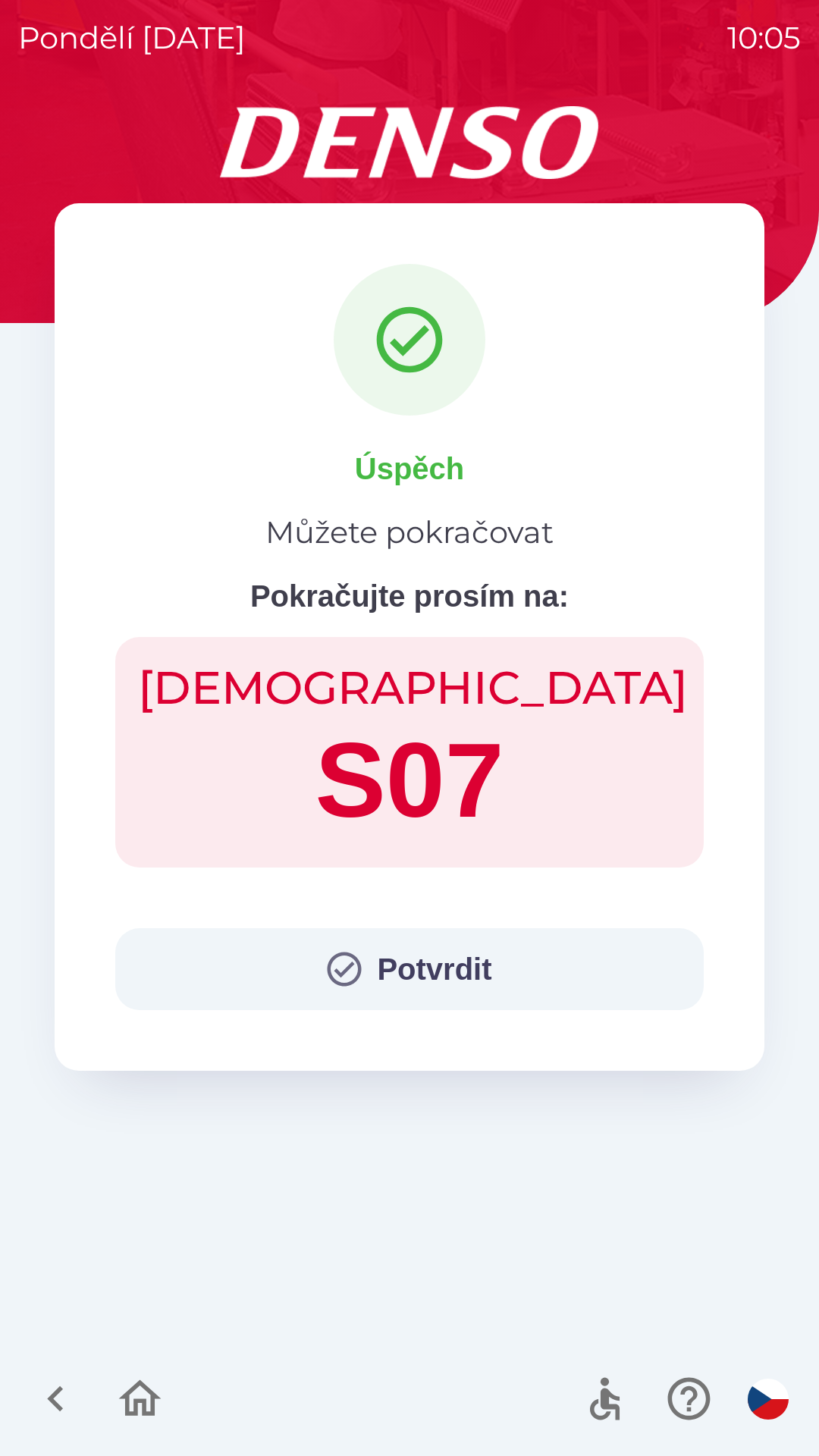
click at [431, 975] on button "Potvrdit" at bounding box center [410, 969] width 589 height 82
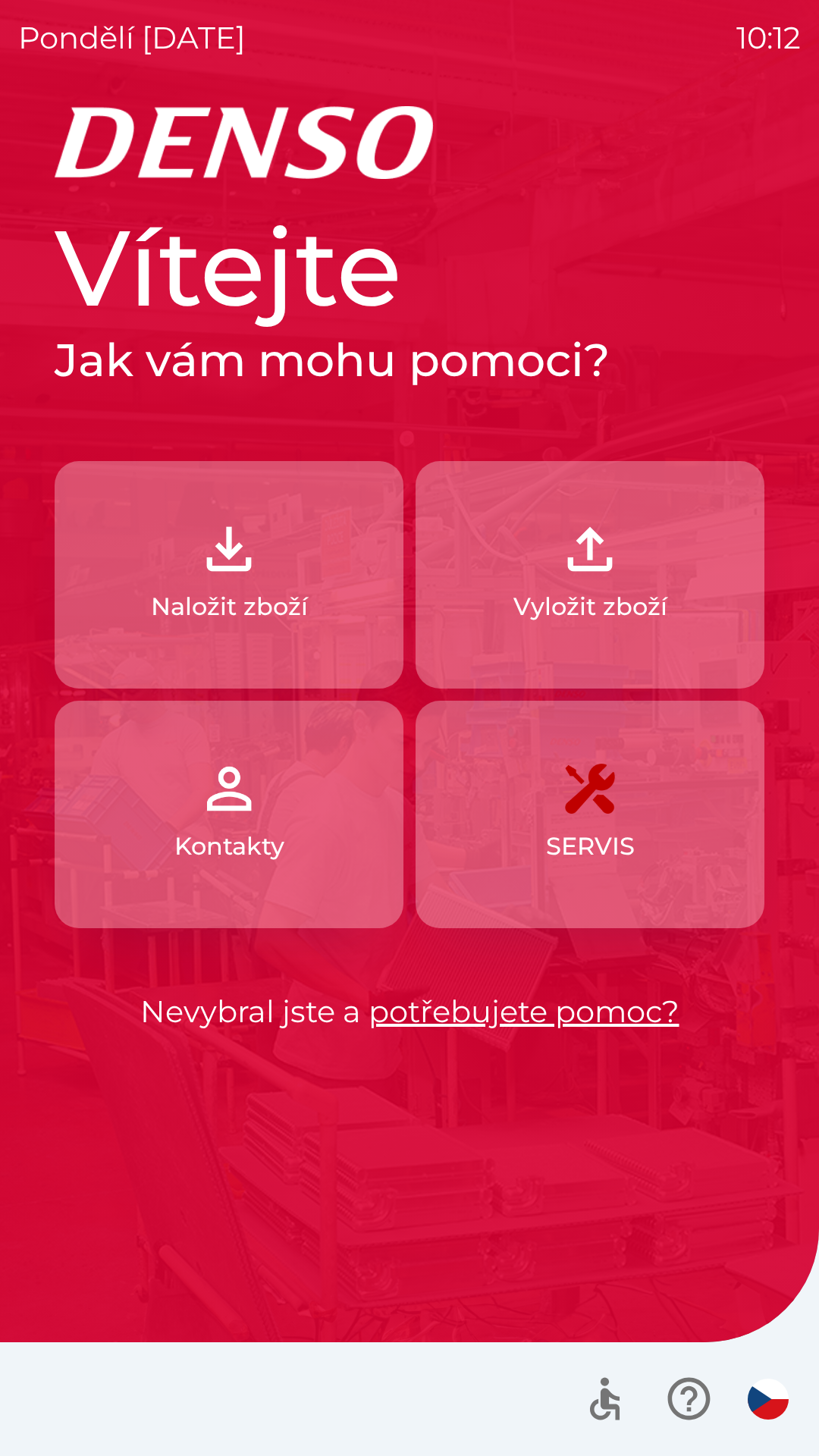
click at [291, 613] on p "Naložit zboží" at bounding box center [229, 607] width 157 height 37
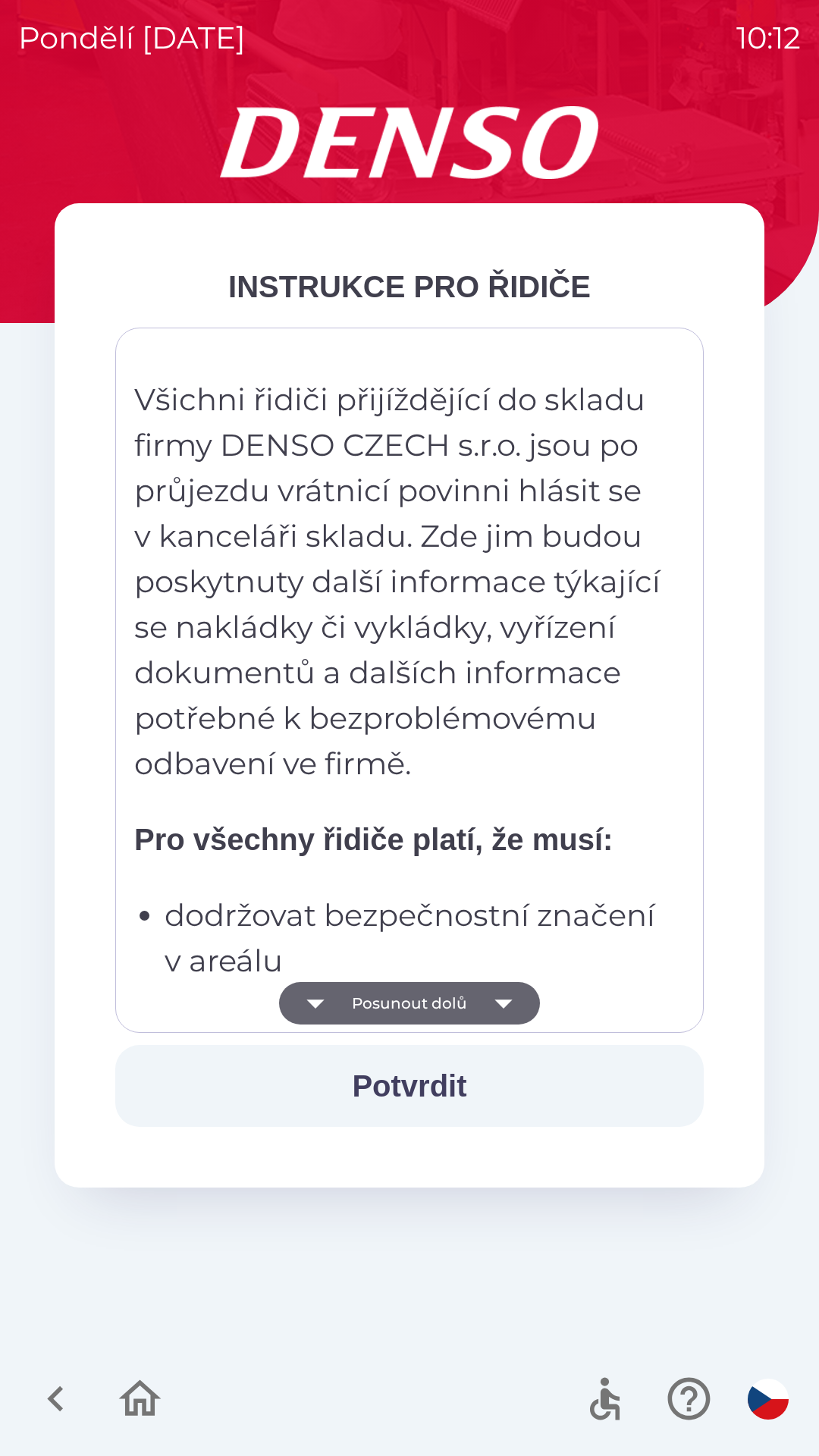
click at [404, 1003] on button "Posunout dolů" at bounding box center [410, 1003] width 261 height 42
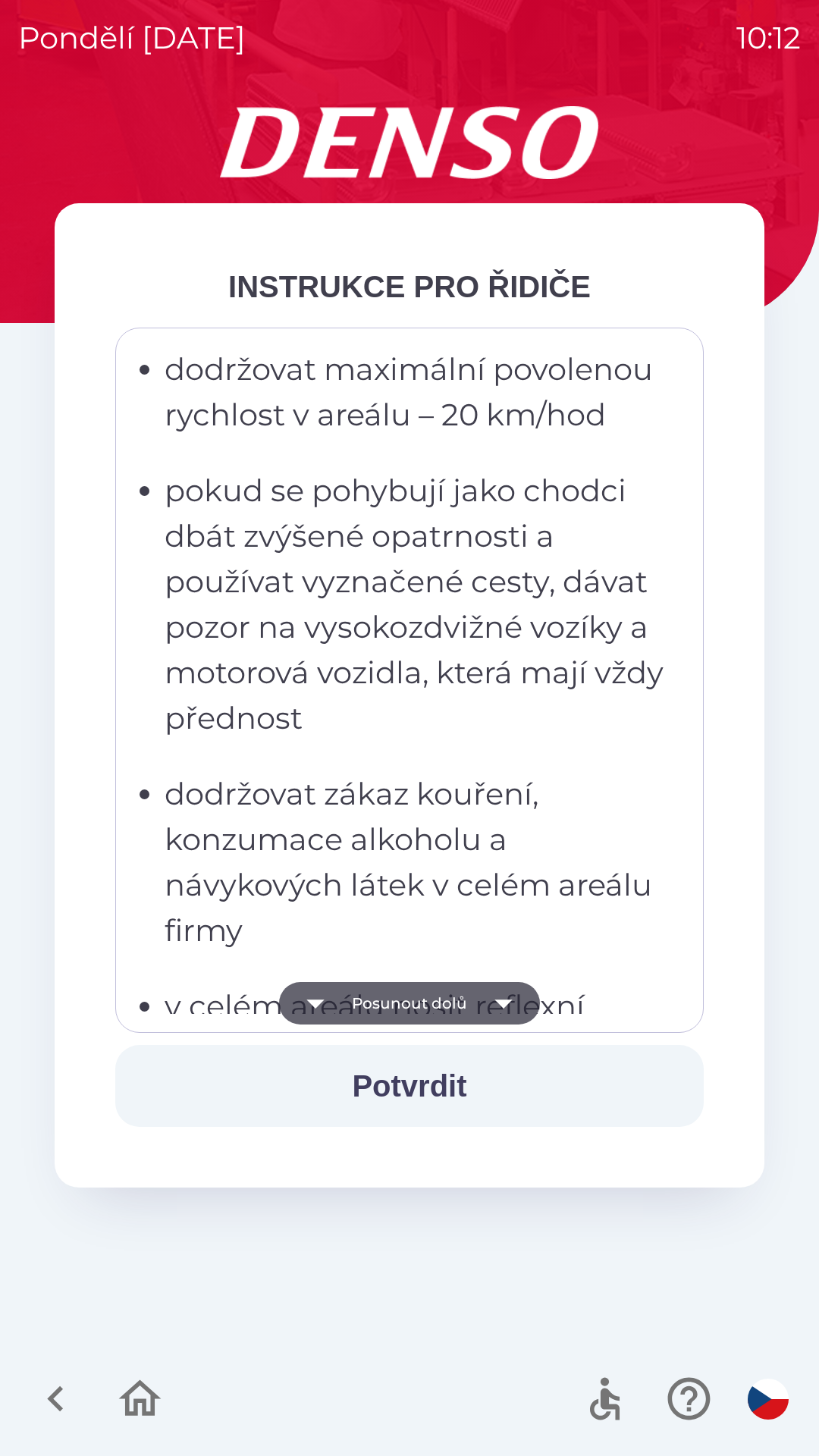
click at [396, 1006] on button "Posunout dolů" at bounding box center [410, 1003] width 261 height 42
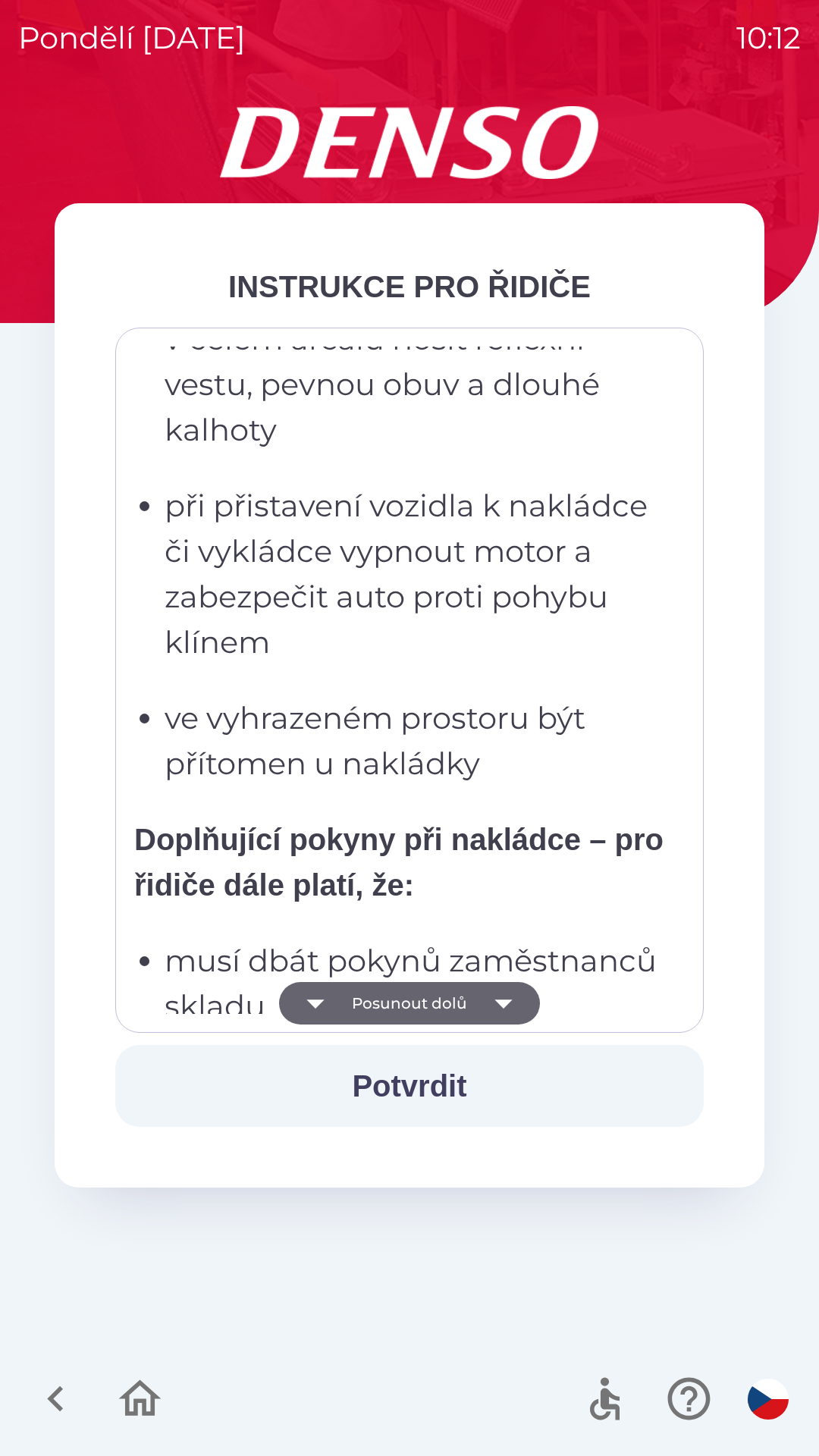
click at [379, 1000] on button "Posunout dolů" at bounding box center [410, 1003] width 261 height 42
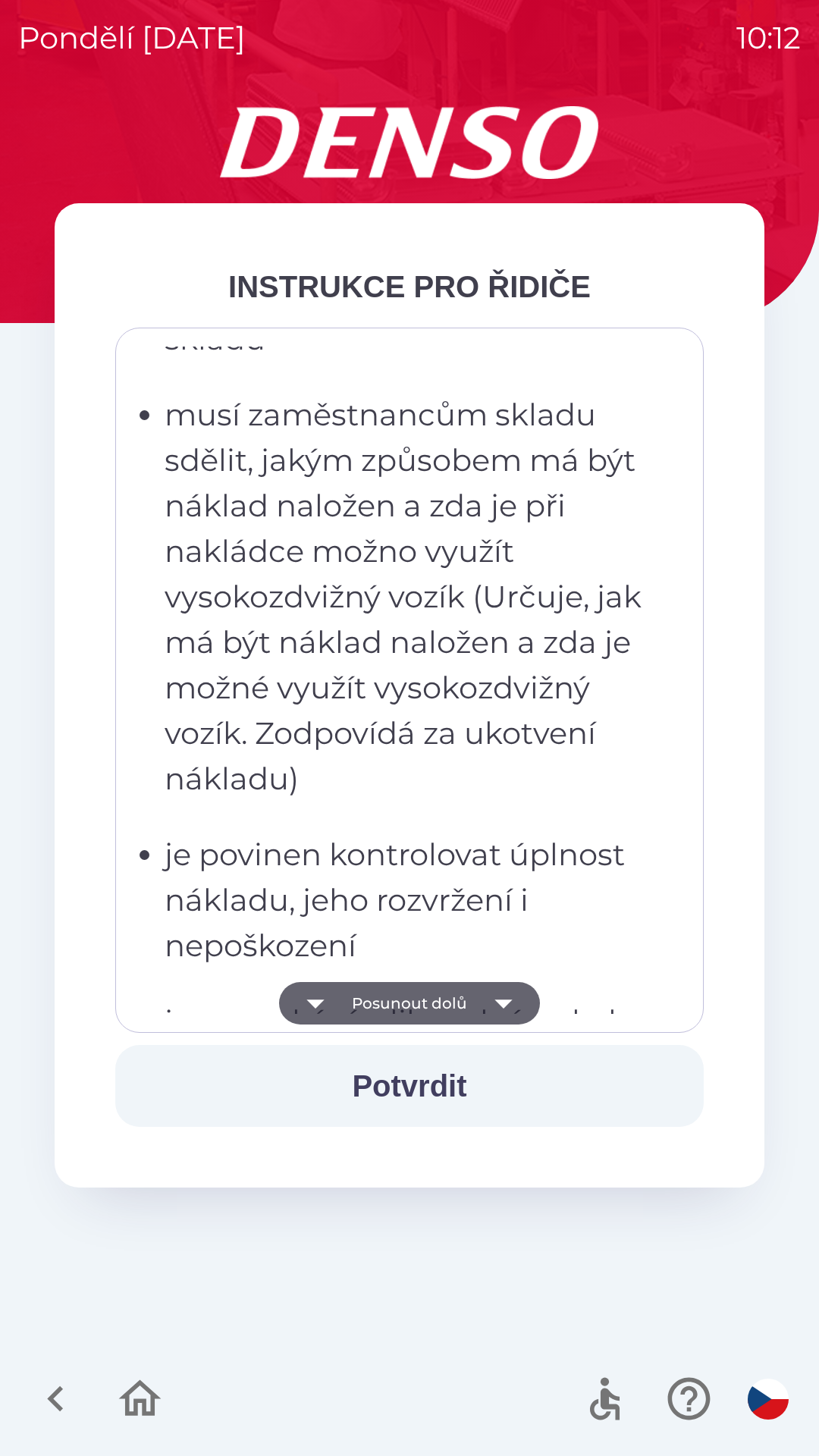
click at [386, 998] on button "Posunout dolů" at bounding box center [410, 1003] width 261 height 42
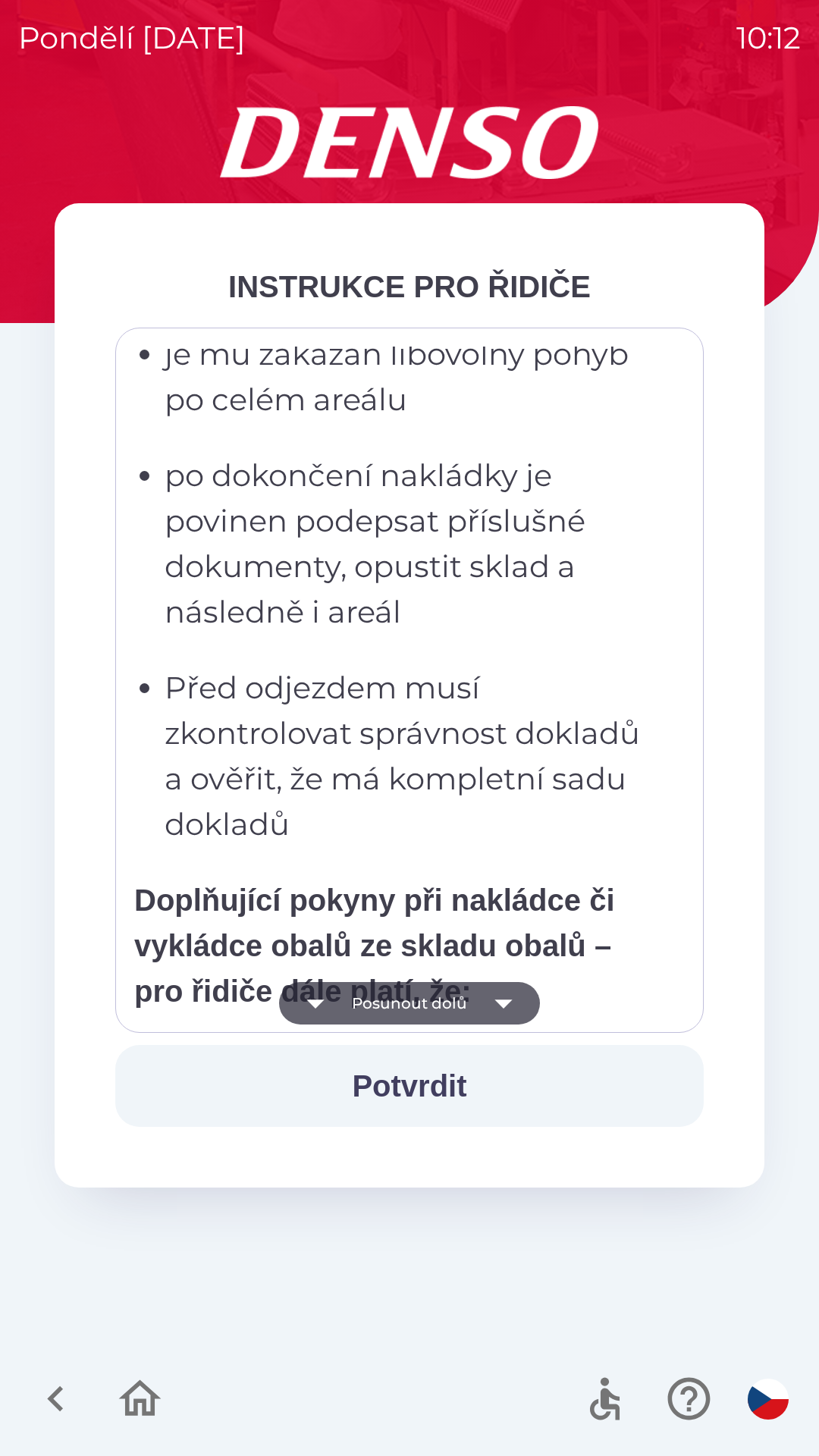
click at [359, 1009] on button "Posunout dolů" at bounding box center [410, 1003] width 261 height 42
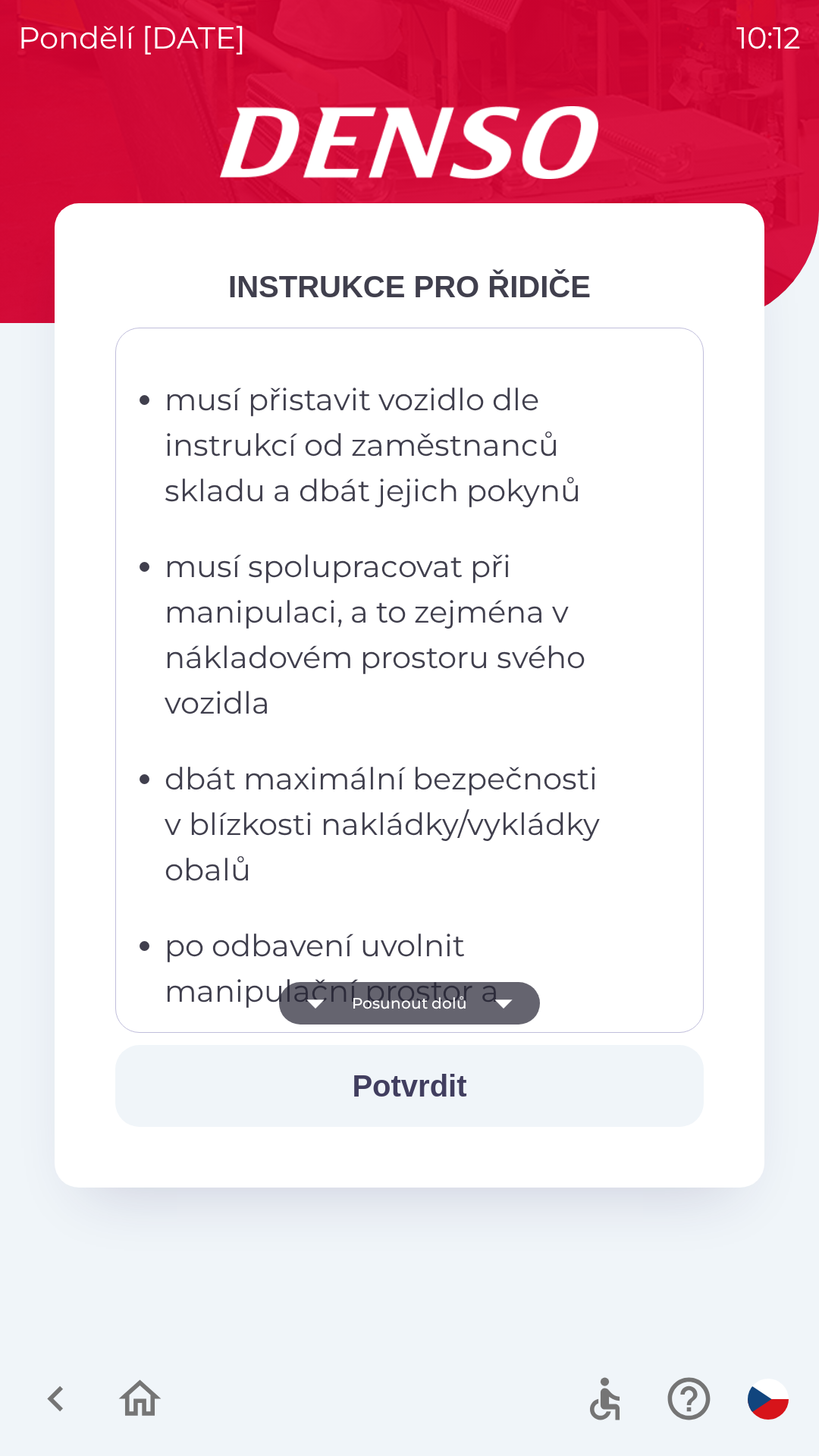
click at [384, 1002] on button "Posunout dolů" at bounding box center [410, 1003] width 261 height 42
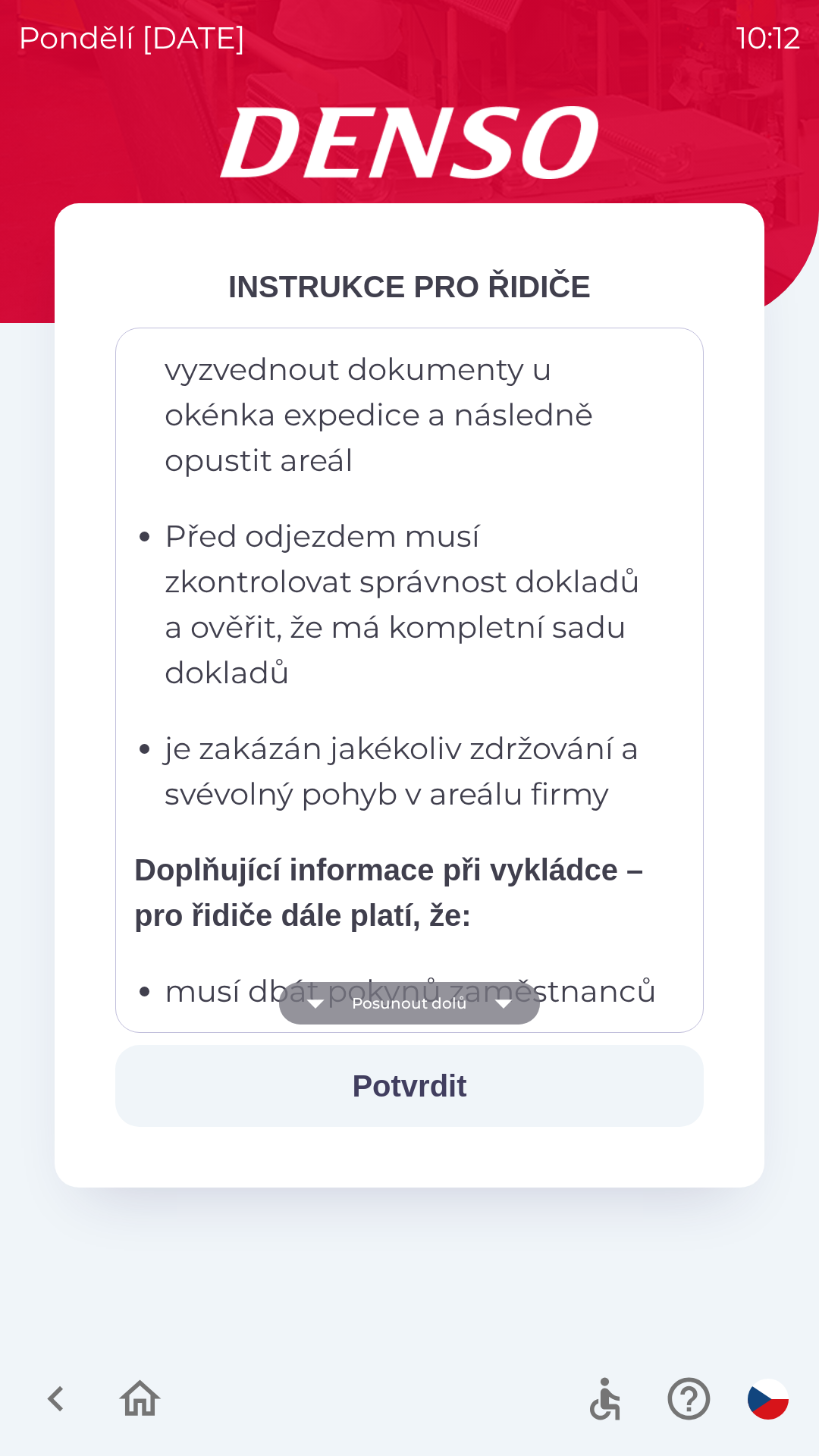
click at [404, 1004] on button "Posunout dolů" at bounding box center [410, 1003] width 261 height 42
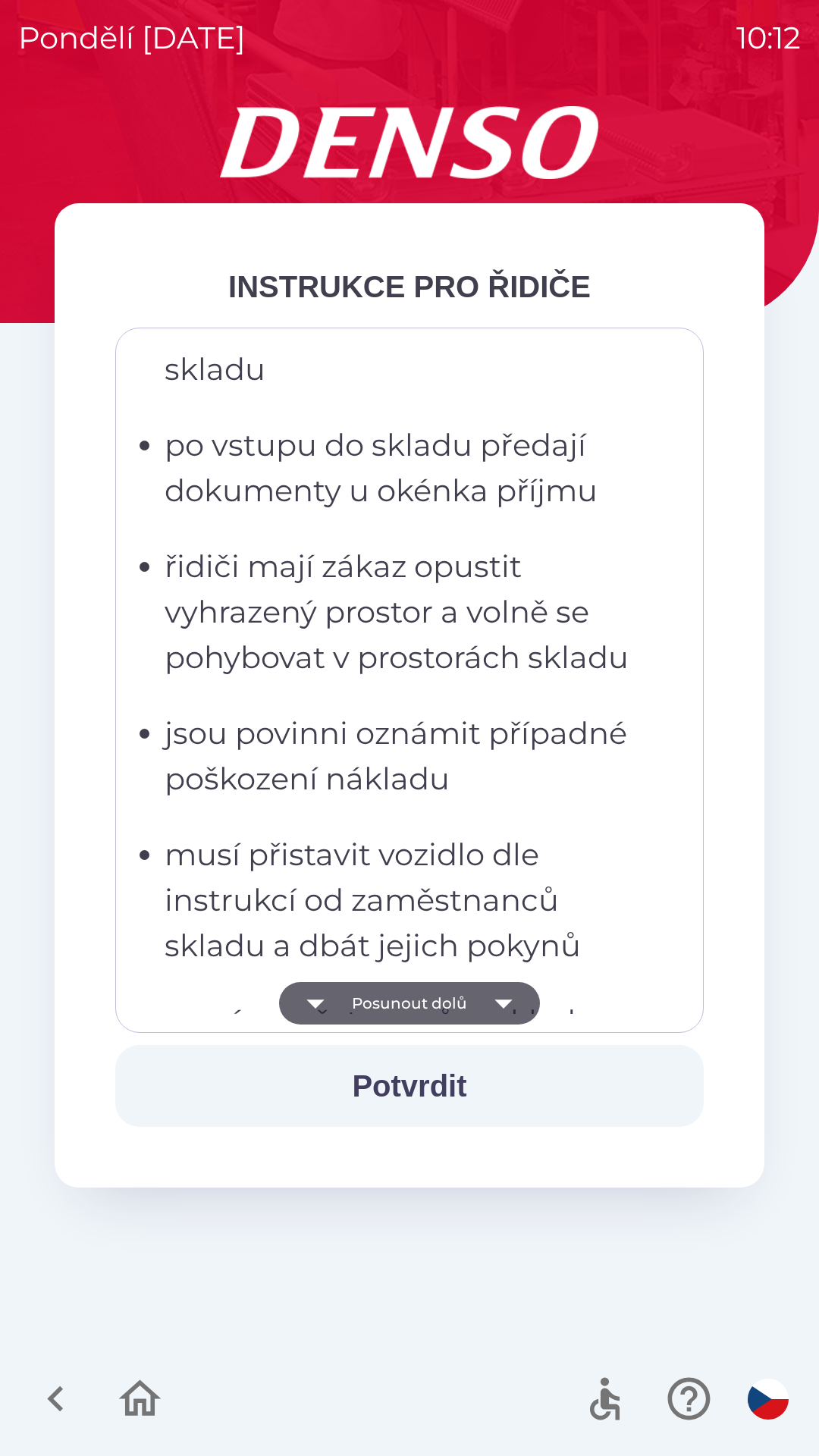
click at [393, 1002] on button "Posunout dolů" at bounding box center [410, 1003] width 261 height 42
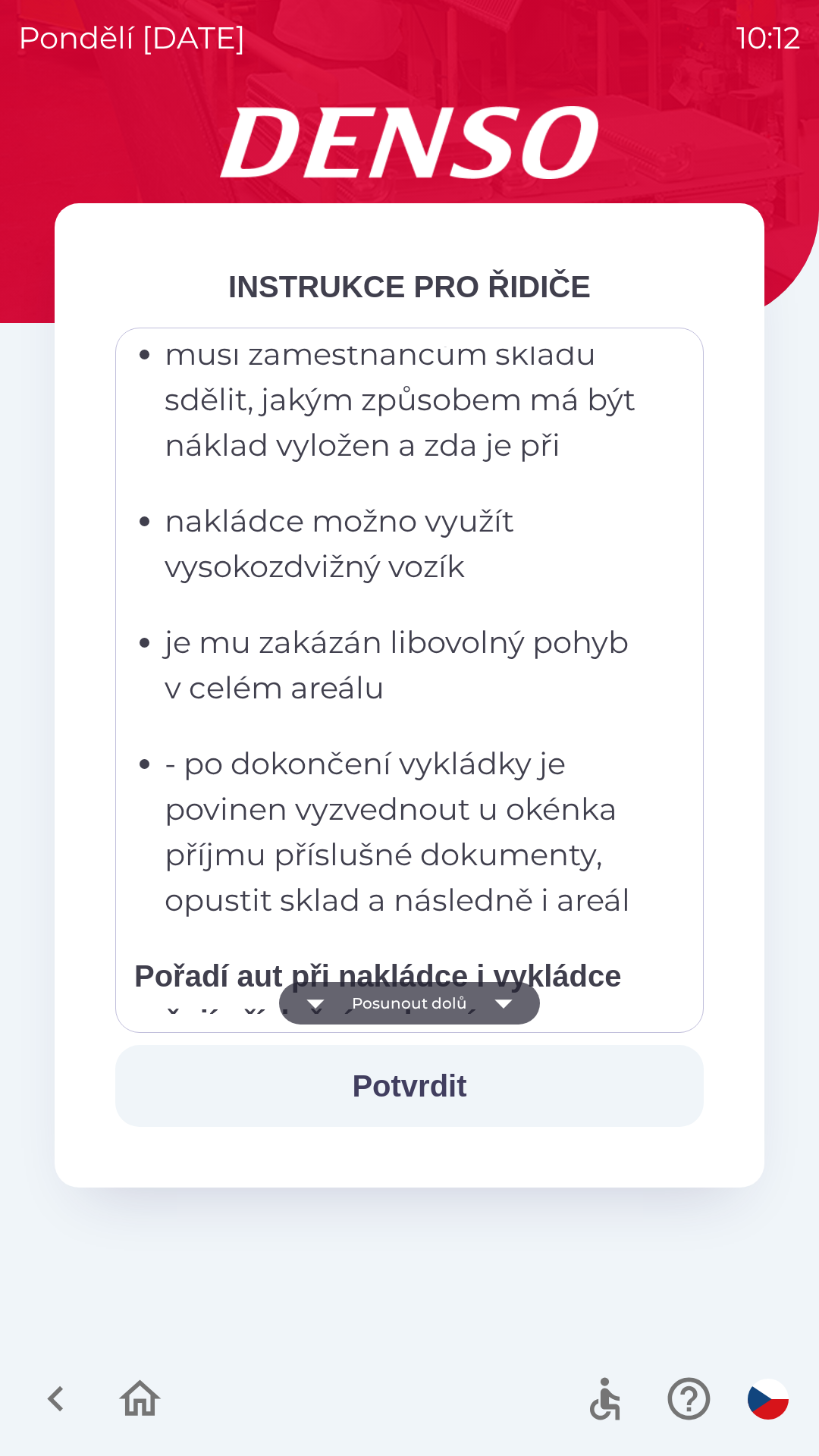
click at [391, 998] on button "Posunout dolů" at bounding box center [410, 1003] width 261 height 42
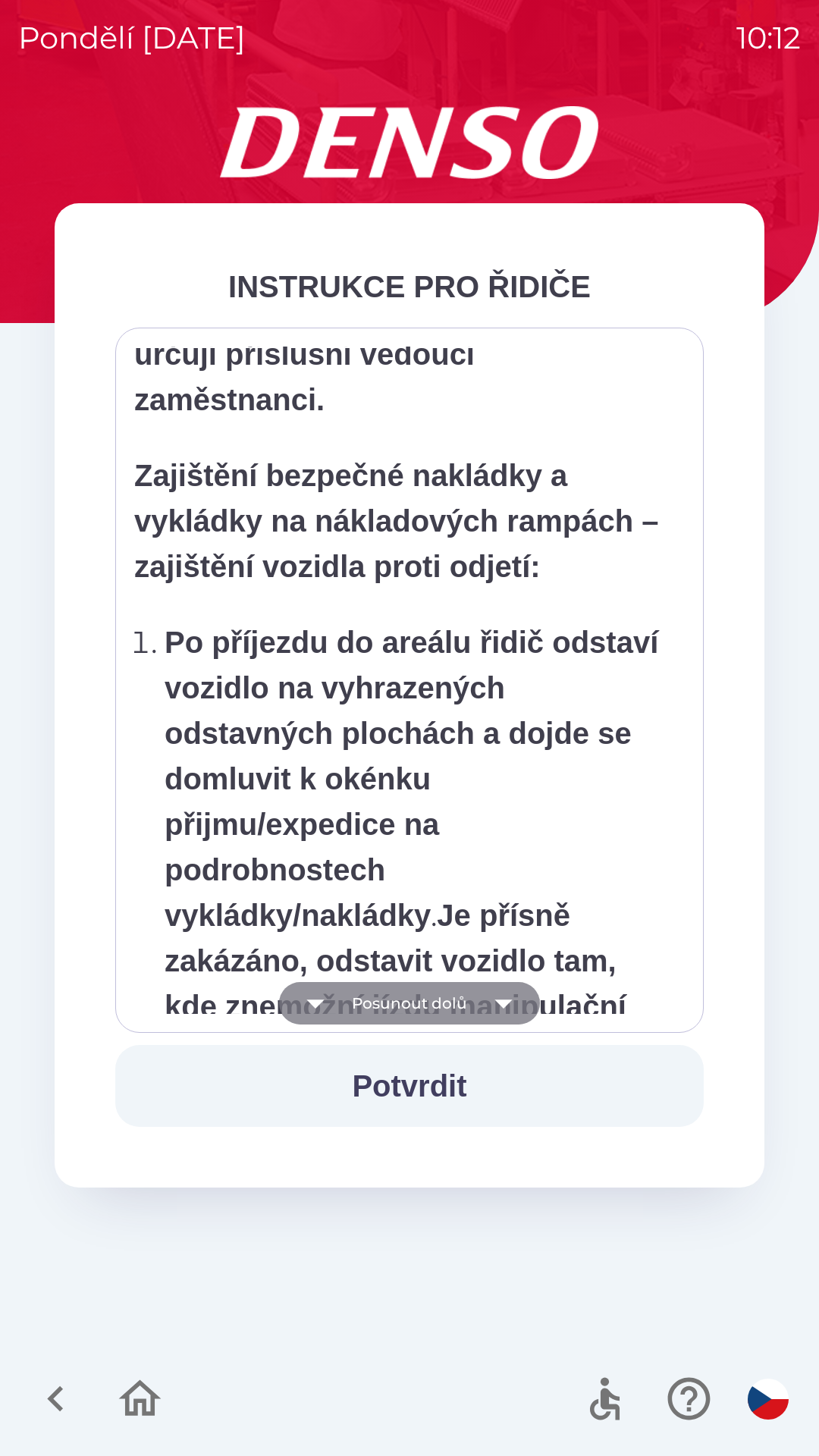
click at [399, 1006] on button "Posunout dolů" at bounding box center [410, 1003] width 261 height 42
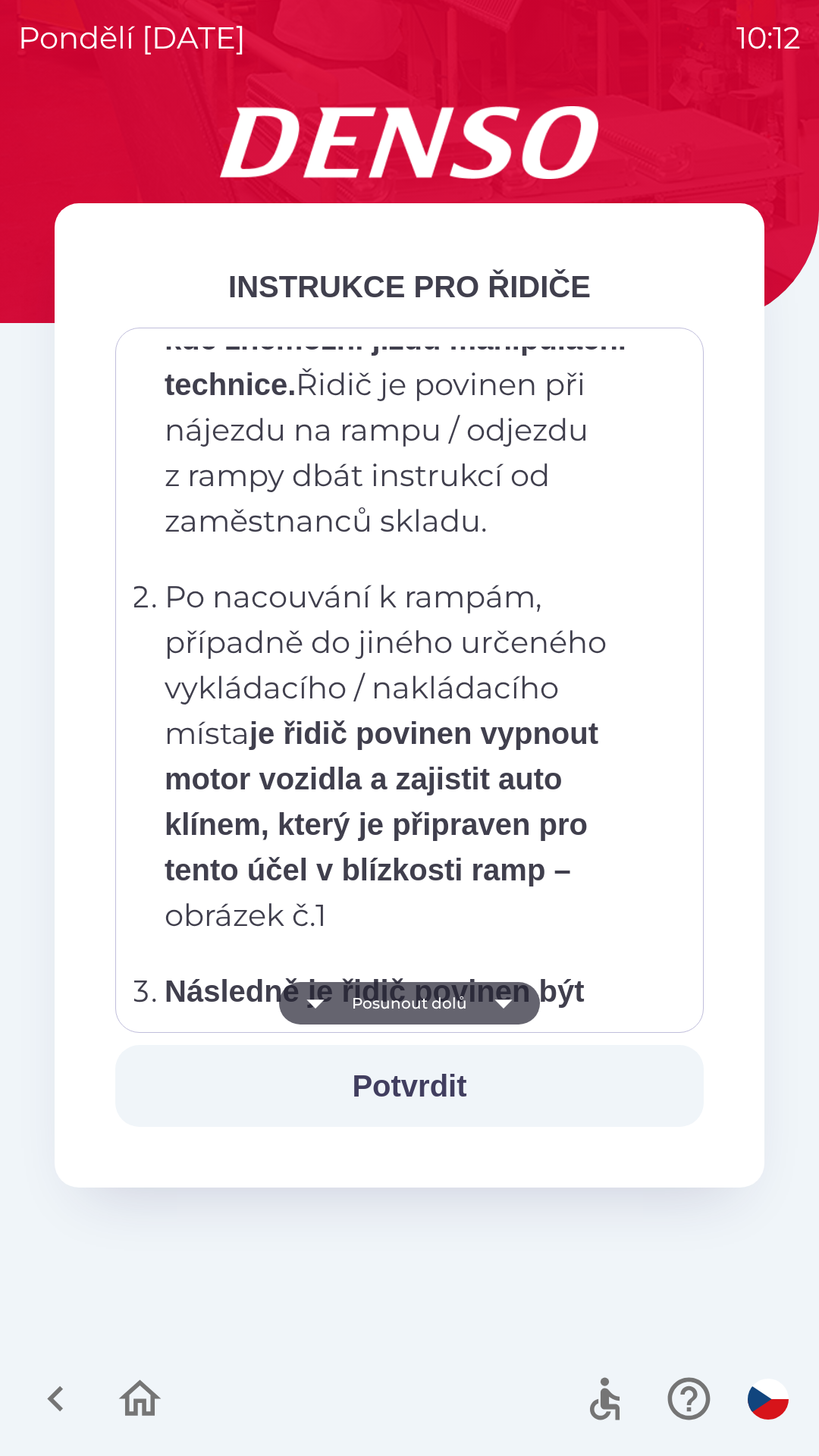
click at [401, 999] on button "Posunout dolů" at bounding box center [410, 1003] width 261 height 42
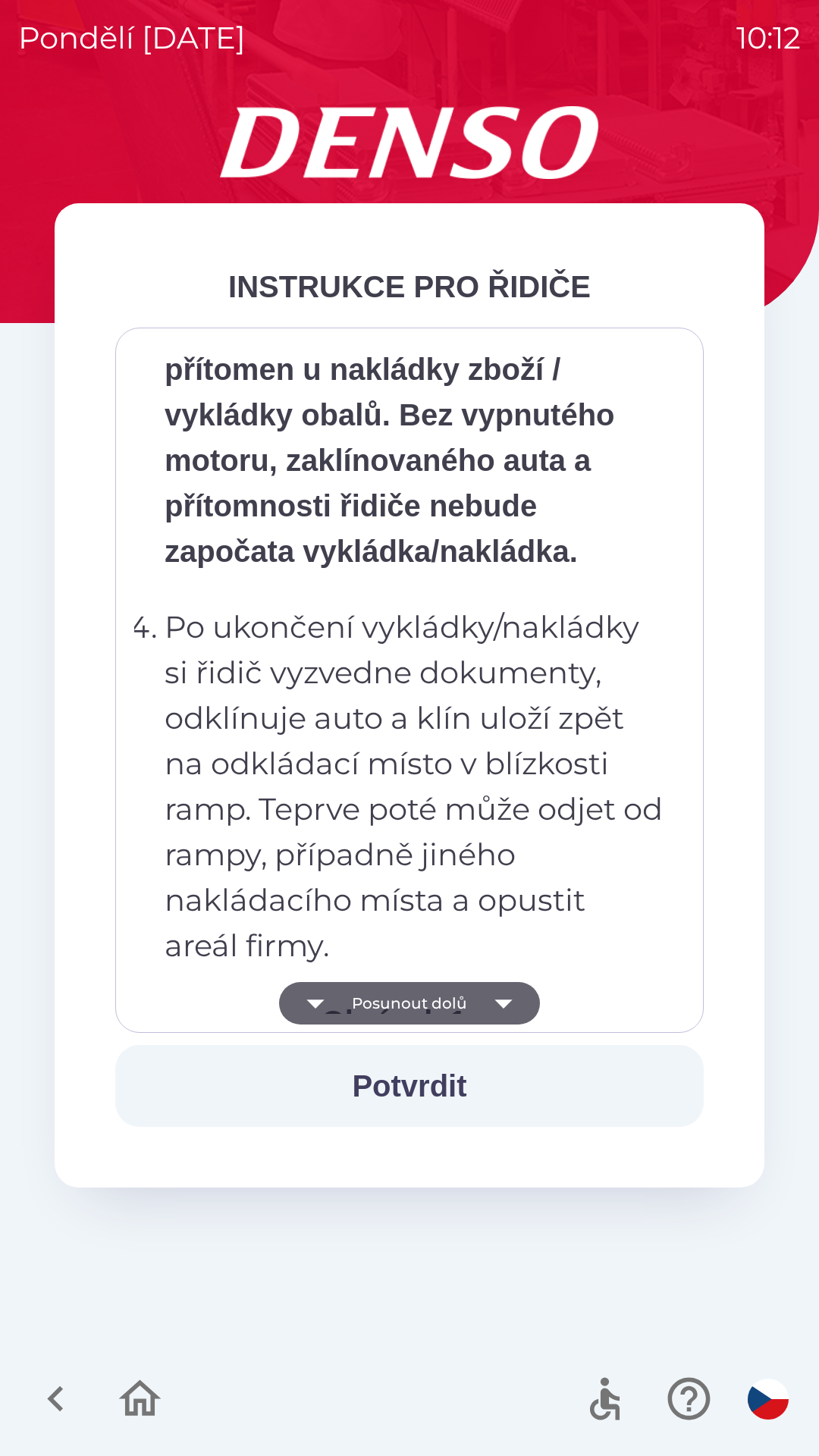
click at [407, 1002] on button "Posunout dolů" at bounding box center [410, 1003] width 261 height 42
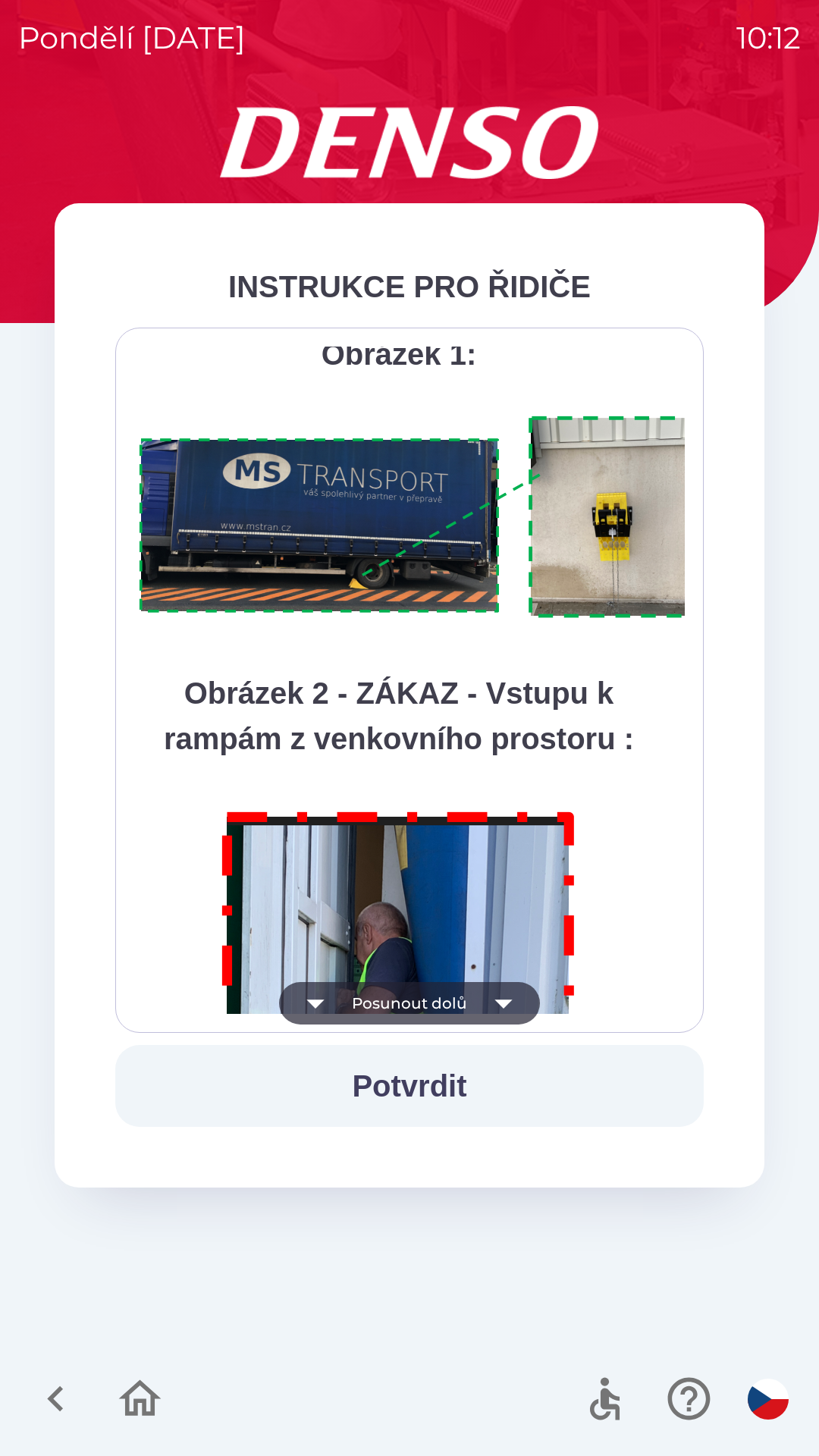
click at [408, 994] on button "Posunout dolů" at bounding box center [410, 1003] width 261 height 42
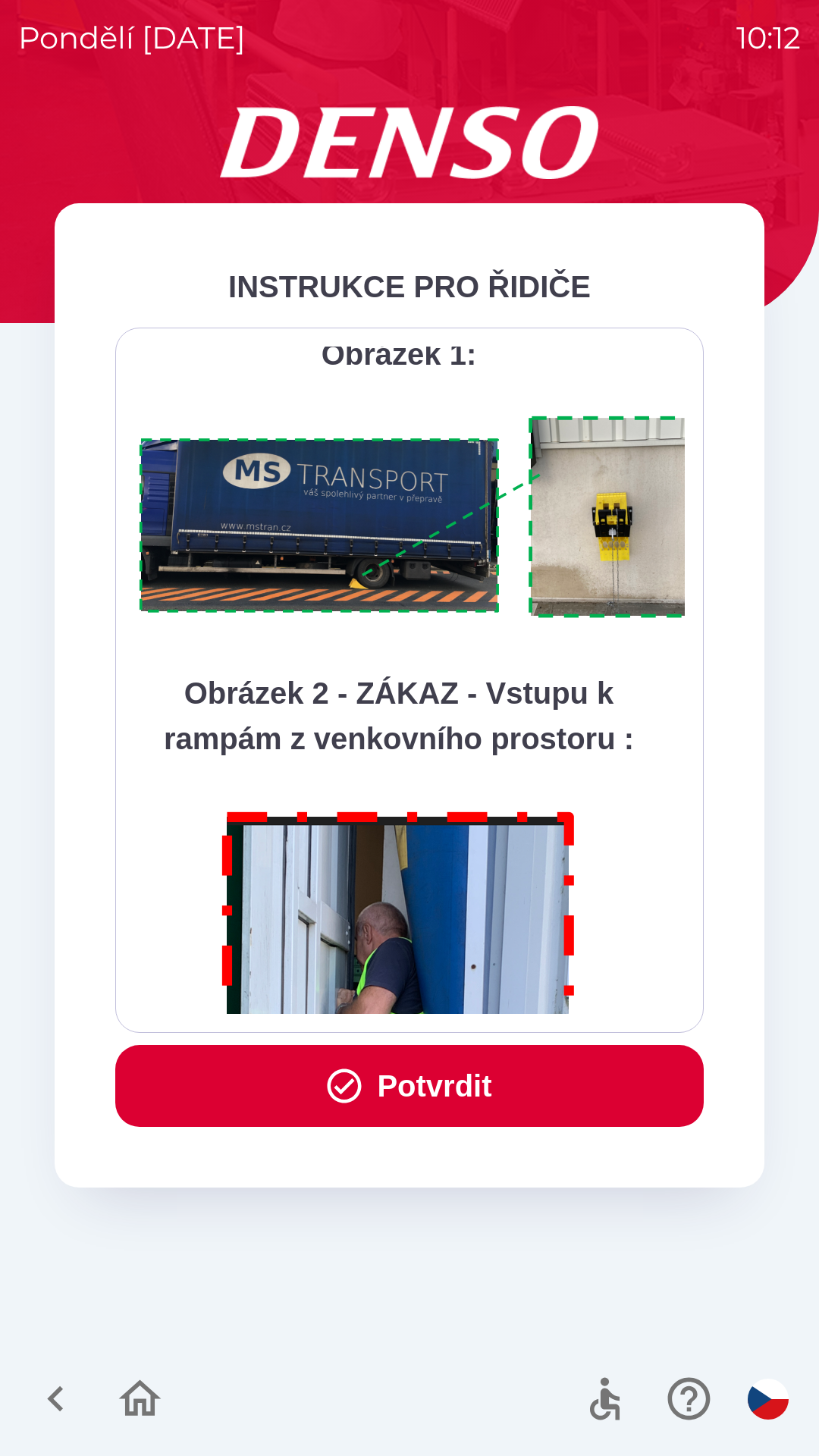
scroll to position [8521, 0]
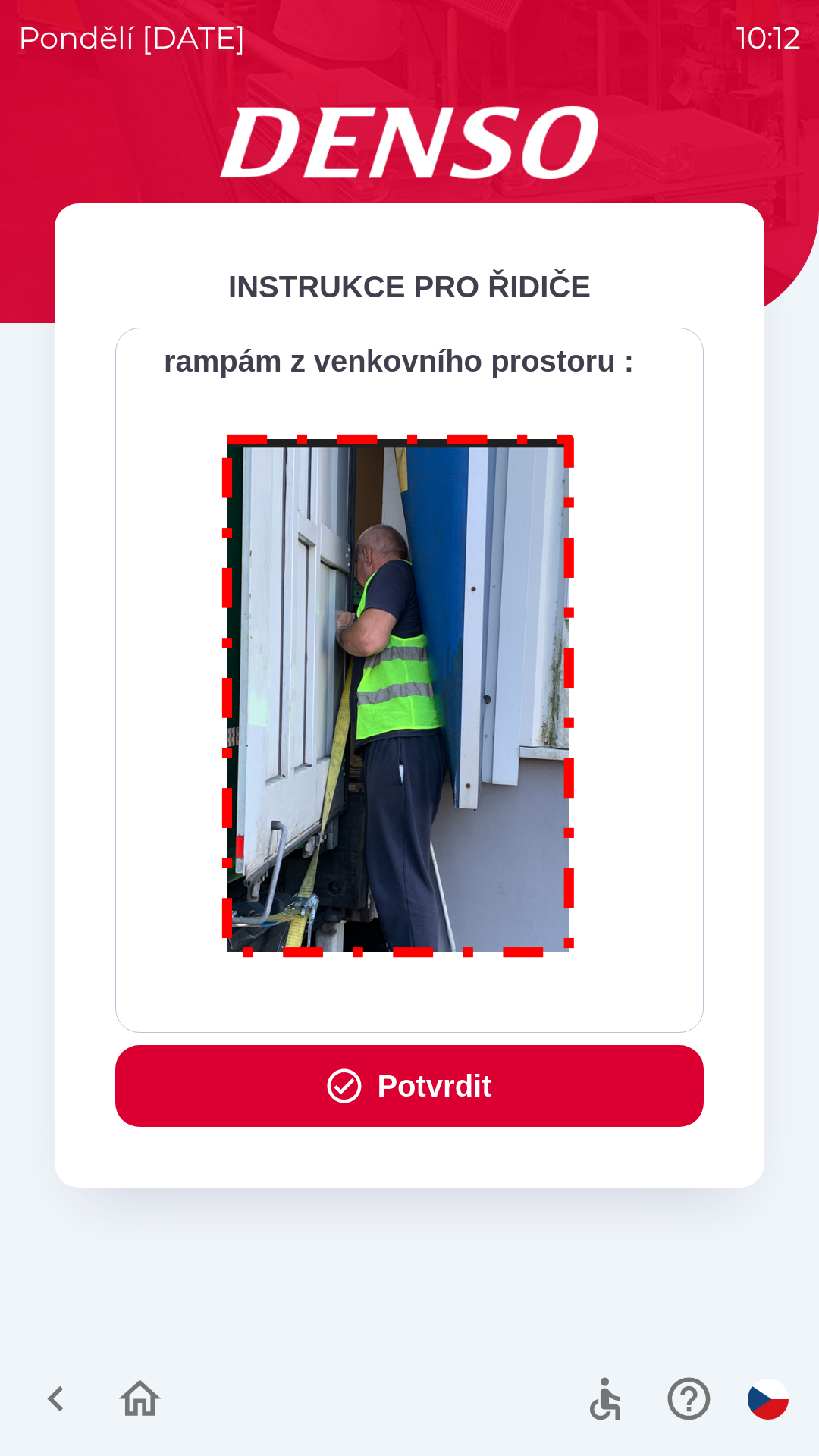
click at [435, 1075] on button "Potvrdit" at bounding box center [410, 1085] width 589 height 82
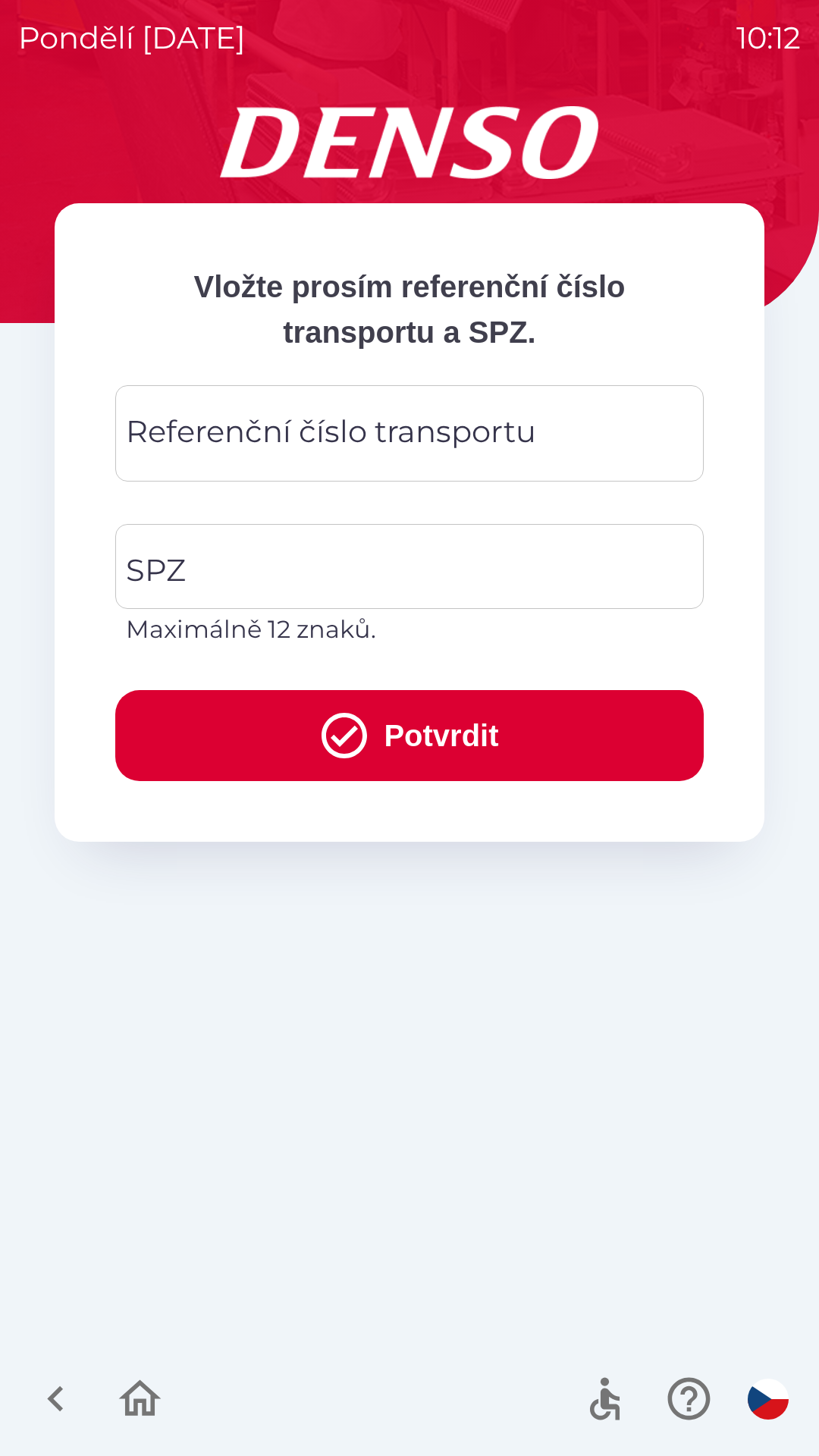
click at [151, 423] on div "Referenční číslo transportu Referenční číslo transportu" at bounding box center [410, 433] width 589 height 96
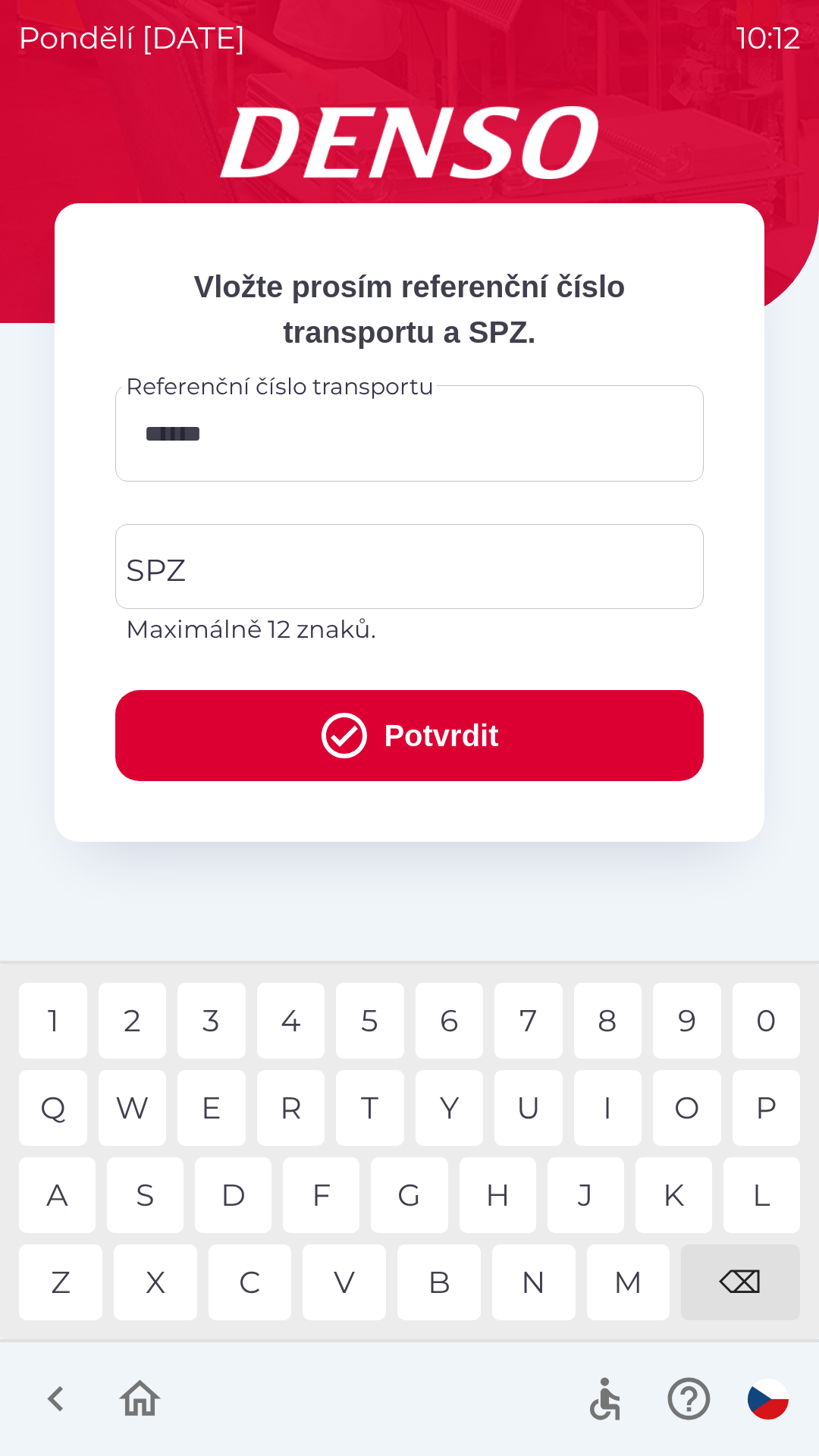
type input "*******"
click at [696, 1021] on div "9" at bounding box center [687, 1020] width 68 height 76
click at [160, 555] on div "SPZ SPZ Maximálně 12 znaků." at bounding box center [410, 585] width 589 height 124
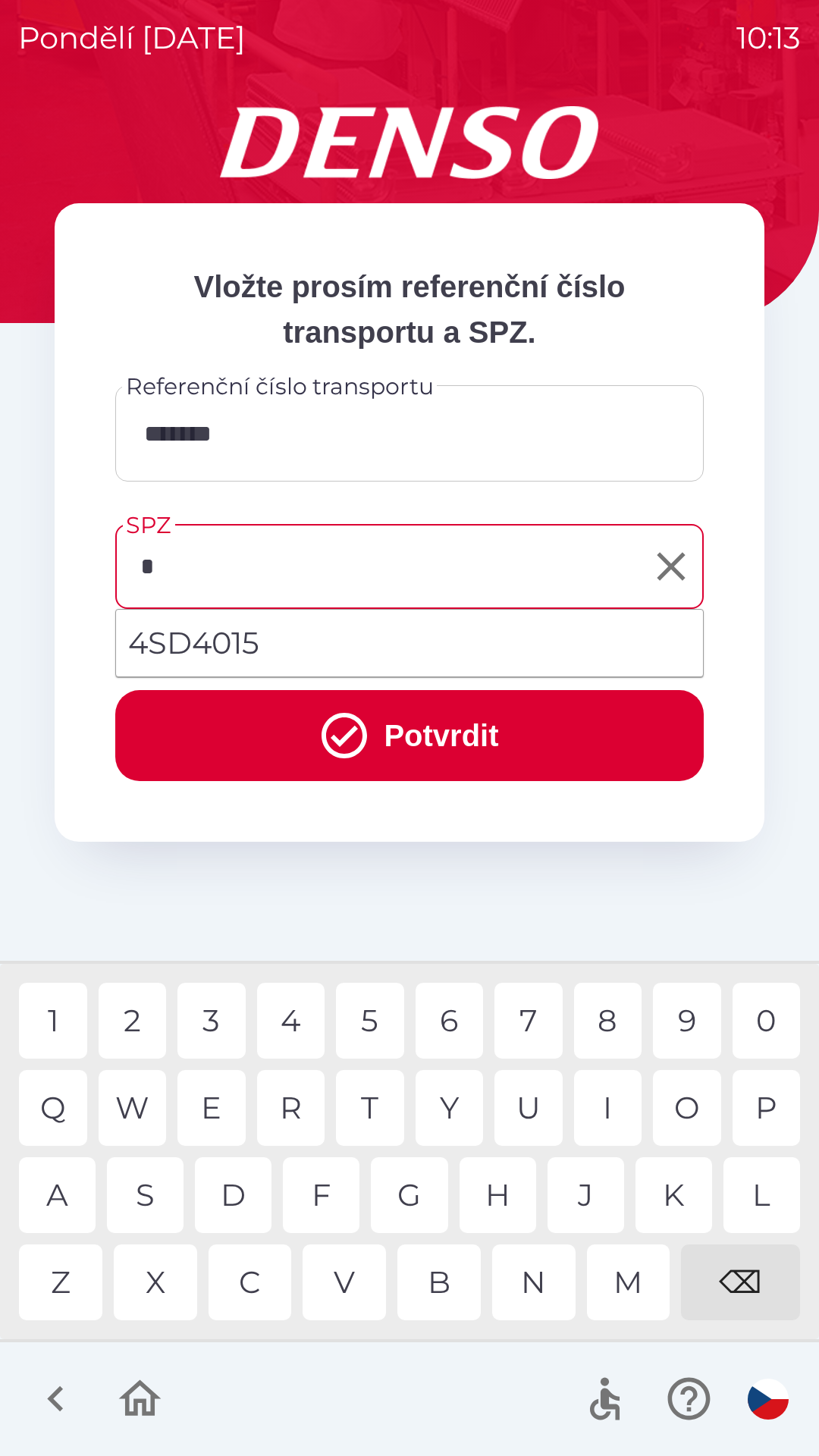
click at [295, 1016] on div "4" at bounding box center [291, 1020] width 68 height 76
click at [137, 1208] on div "S" at bounding box center [145, 1195] width 77 height 76
click at [250, 1195] on div "D" at bounding box center [233, 1195] width 77 height 76
click at [777, 1019] on div "0" at bounding box center [766, 1020] width 68 height 76
type input "*******"
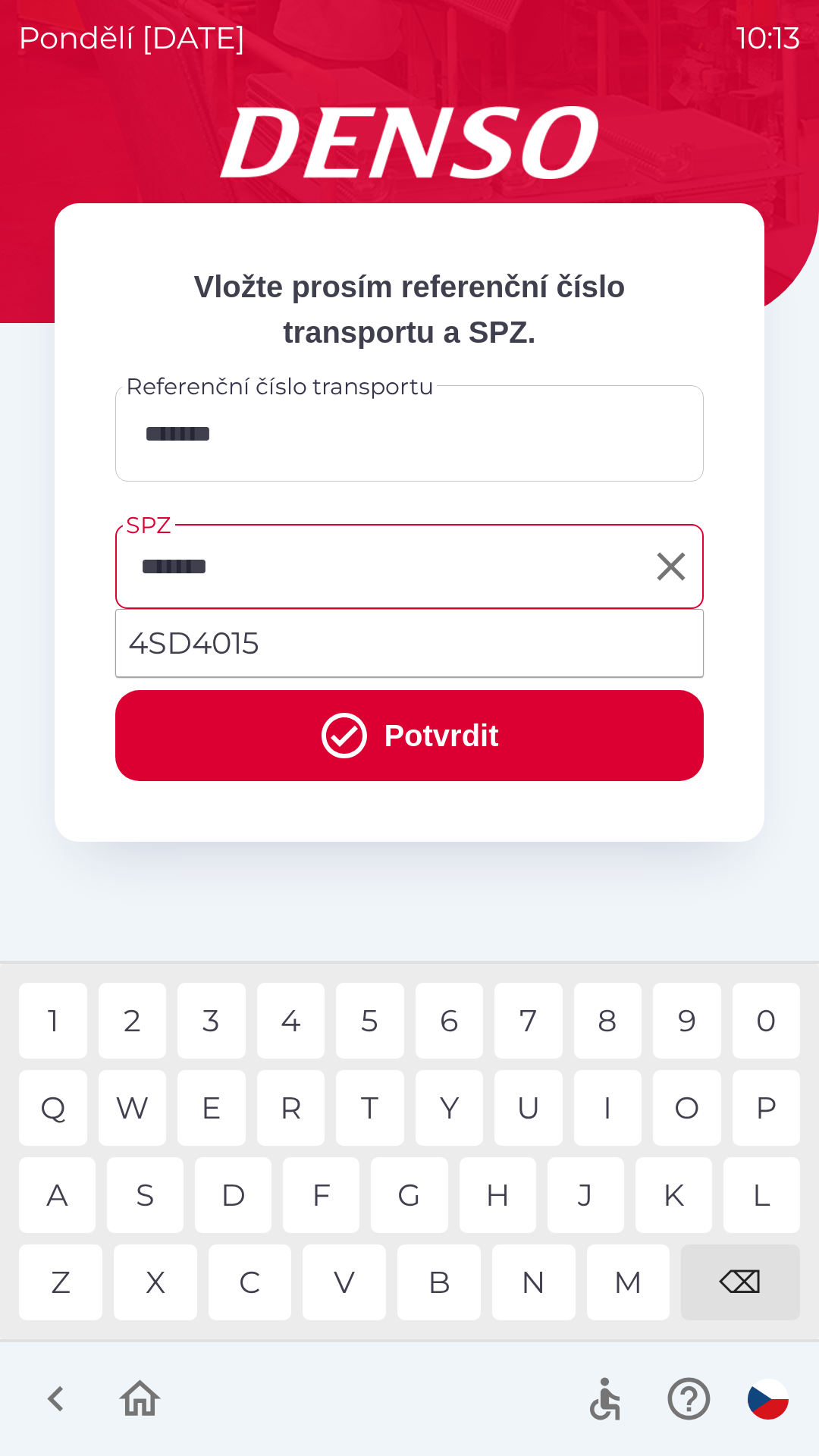
click at [247, 636] on li "4SD4015" at bounding box center [409, 642] width 587 height 55
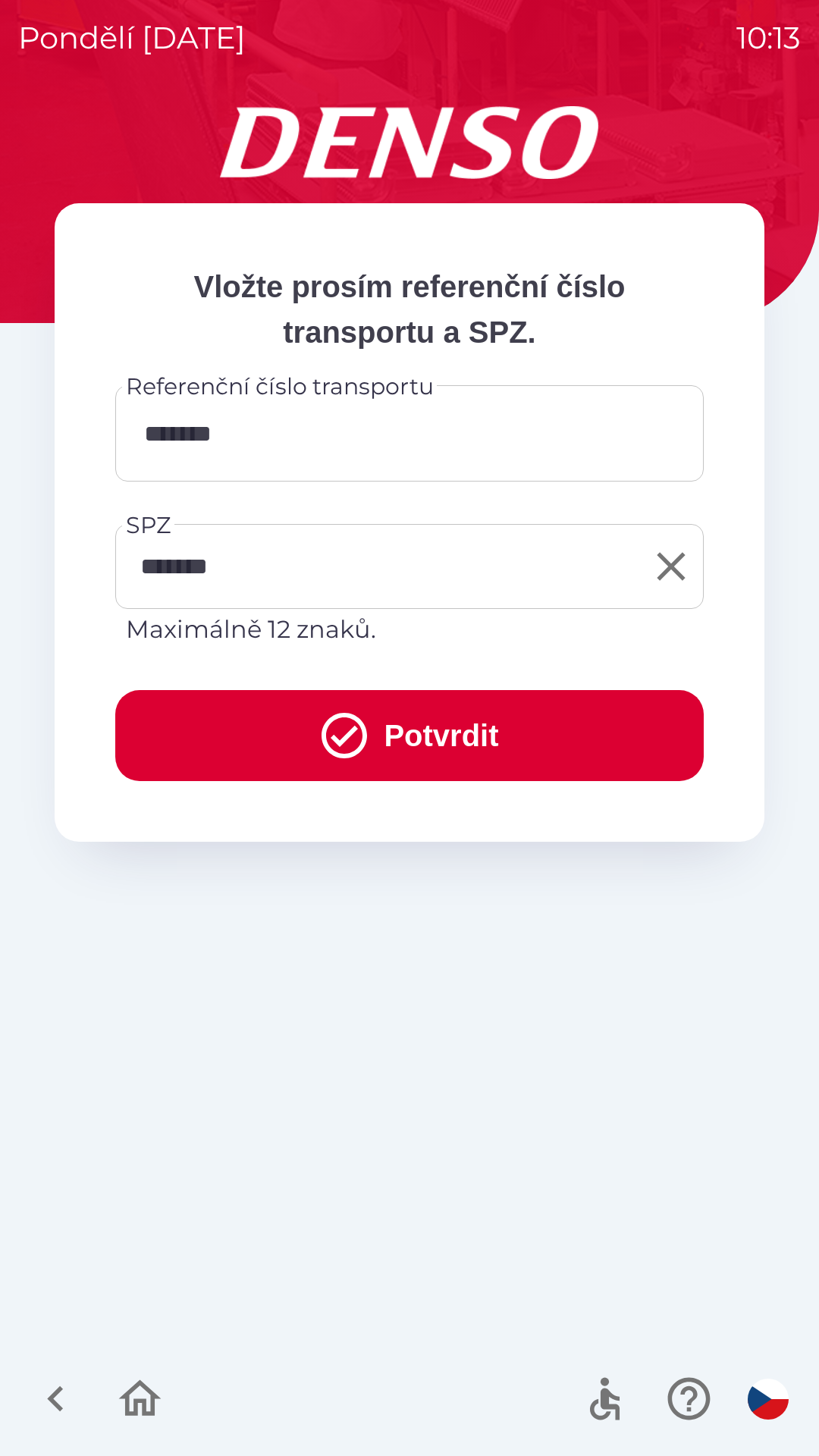
click at [440, 722] on button "Potvrdit" at bounding box center [410, 735] width 589 height 91
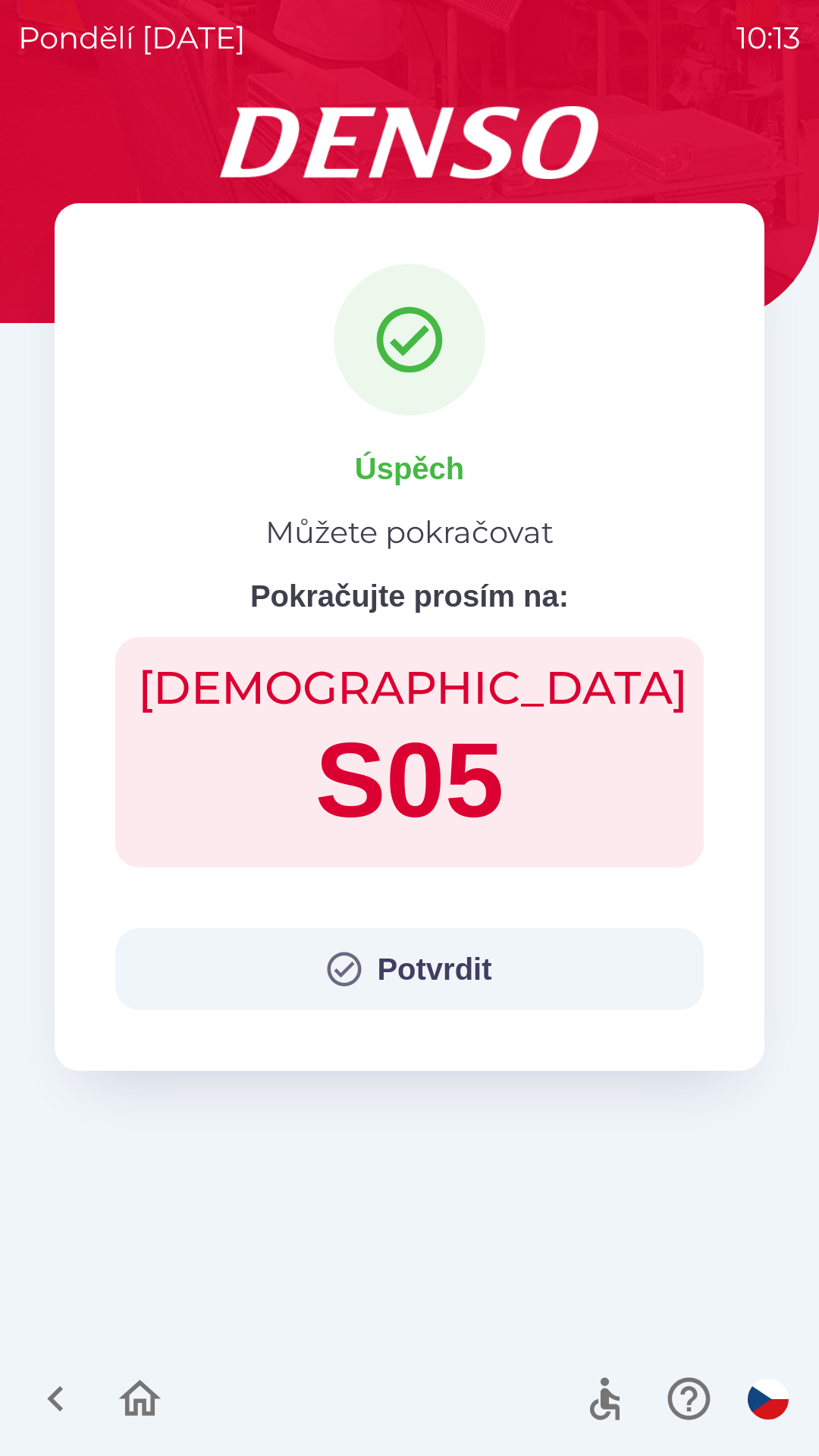
click at [436, 959] on button "Potvrdit" at bounding box center [410, 969] width 589 height 82
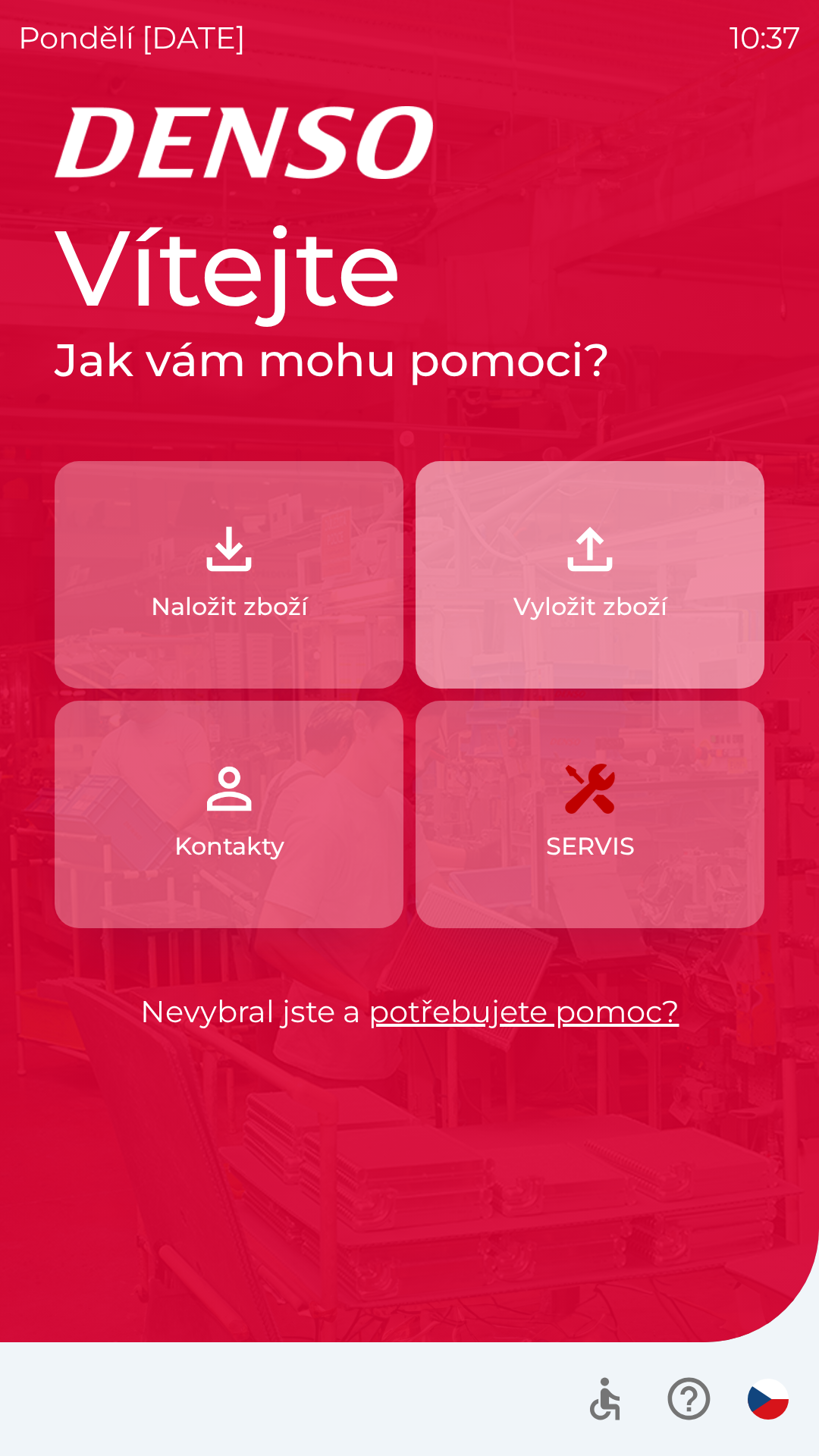
click at [654, 609] on p "Vyložit zboží" at bounding box center [589, 607] width 154 height 37
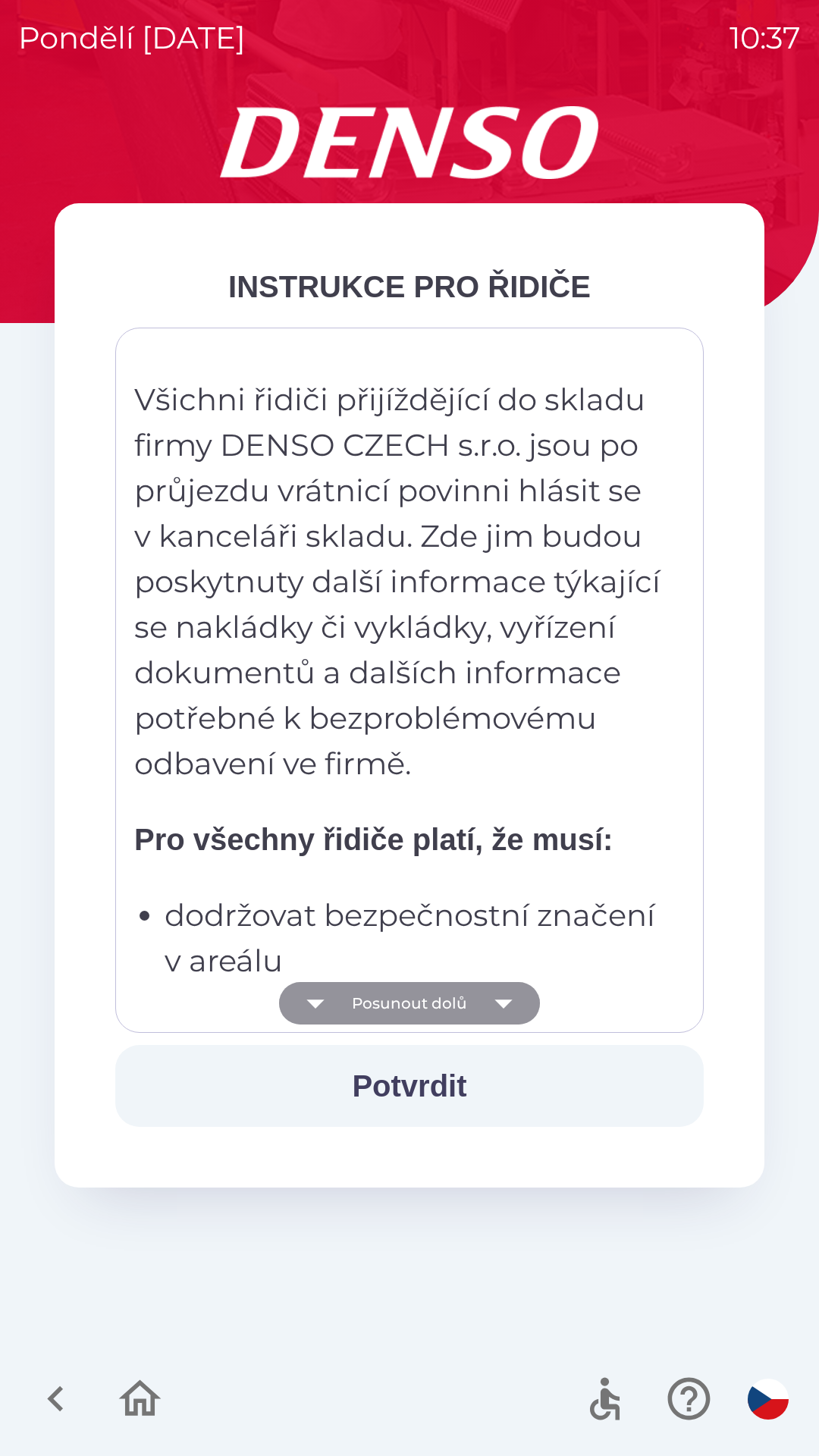
click at [507, 1008] on icon "button" at bounding box center [503, 1003] width 42 height 42
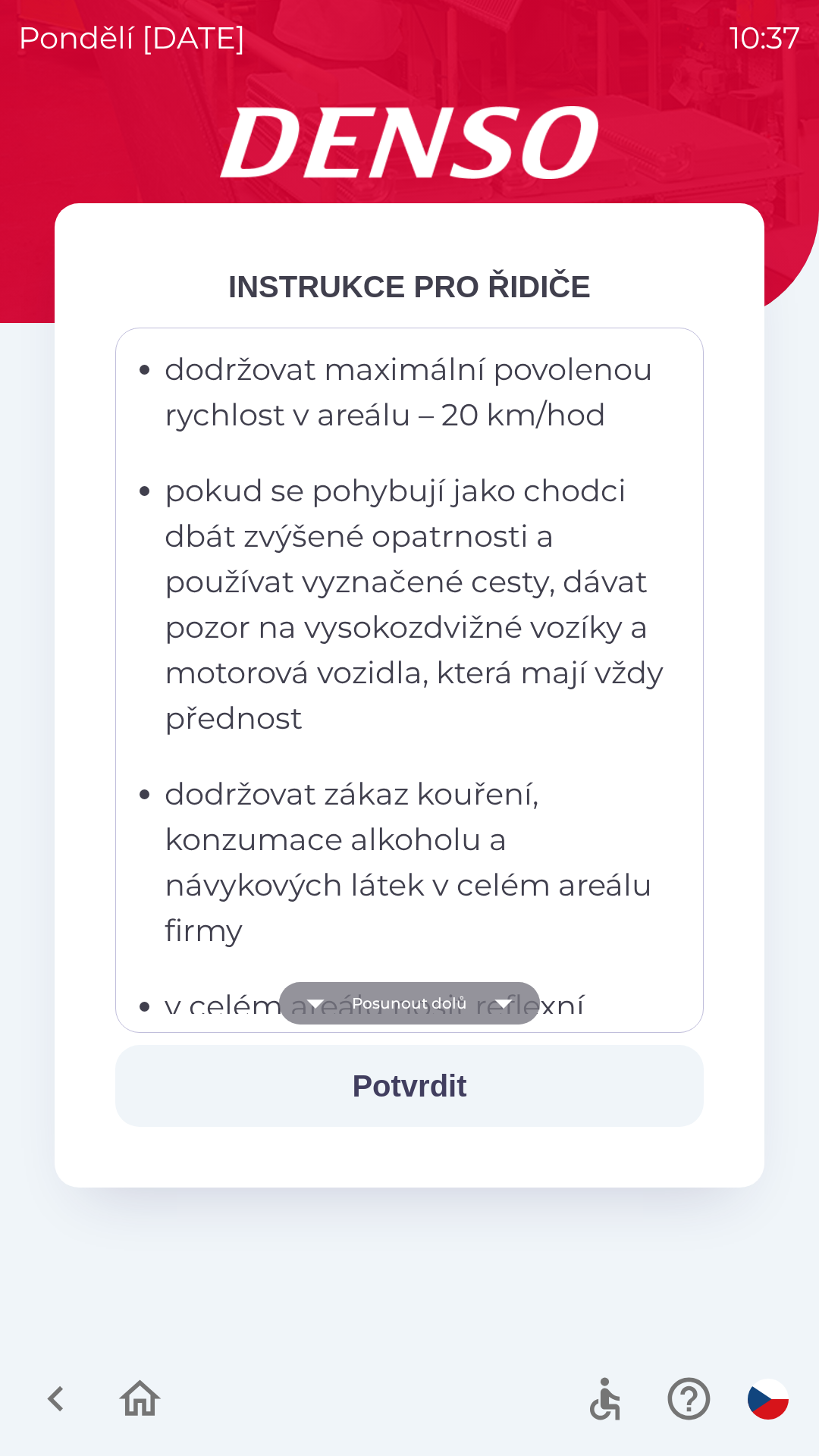
click at [511, 1016] on icon "button" at bounding box center [503, 1003] width 42 height 42
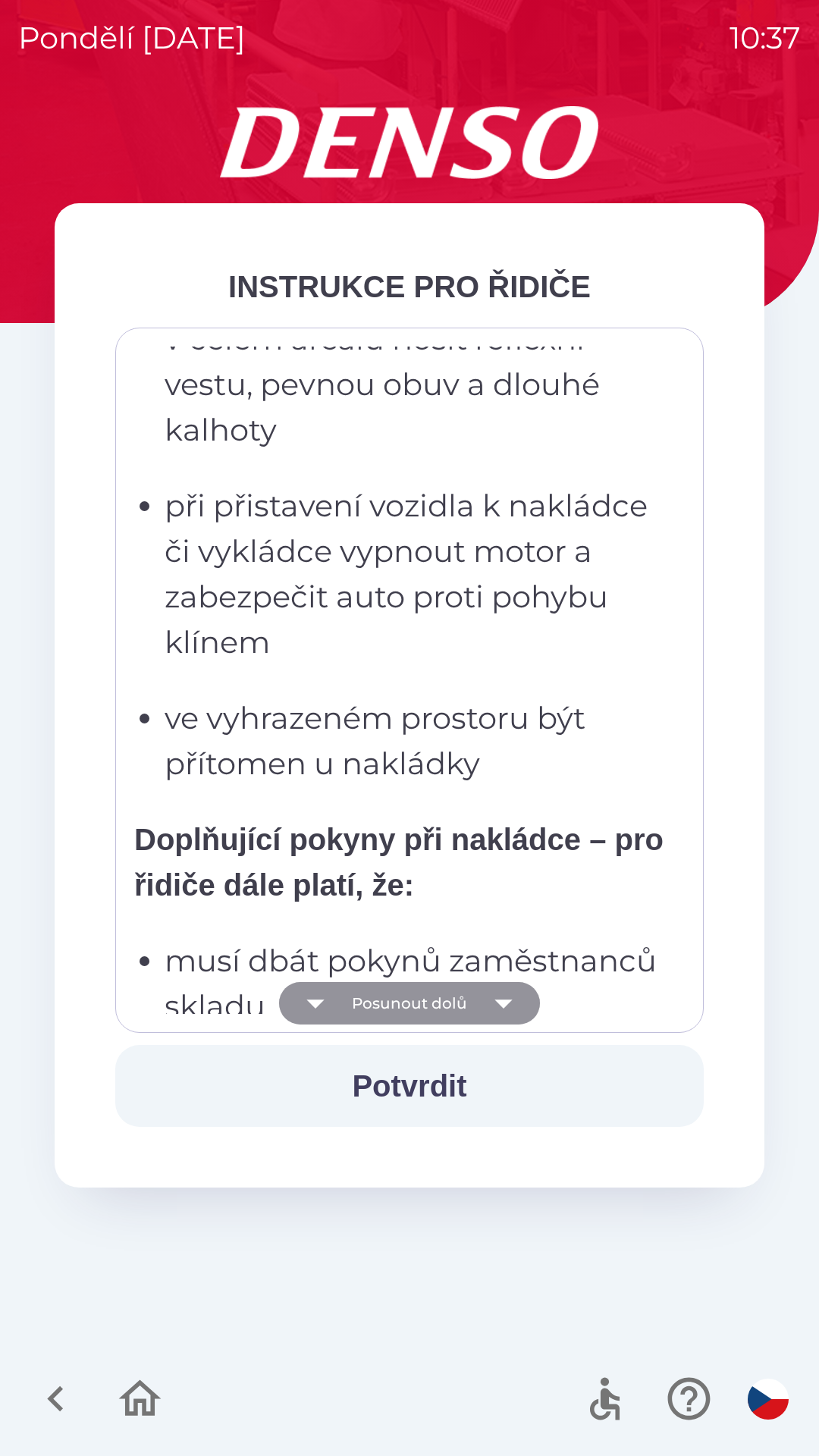
click at [510, 1006] on icon "button" at bounding box center [503, 1003] width 42 height 42
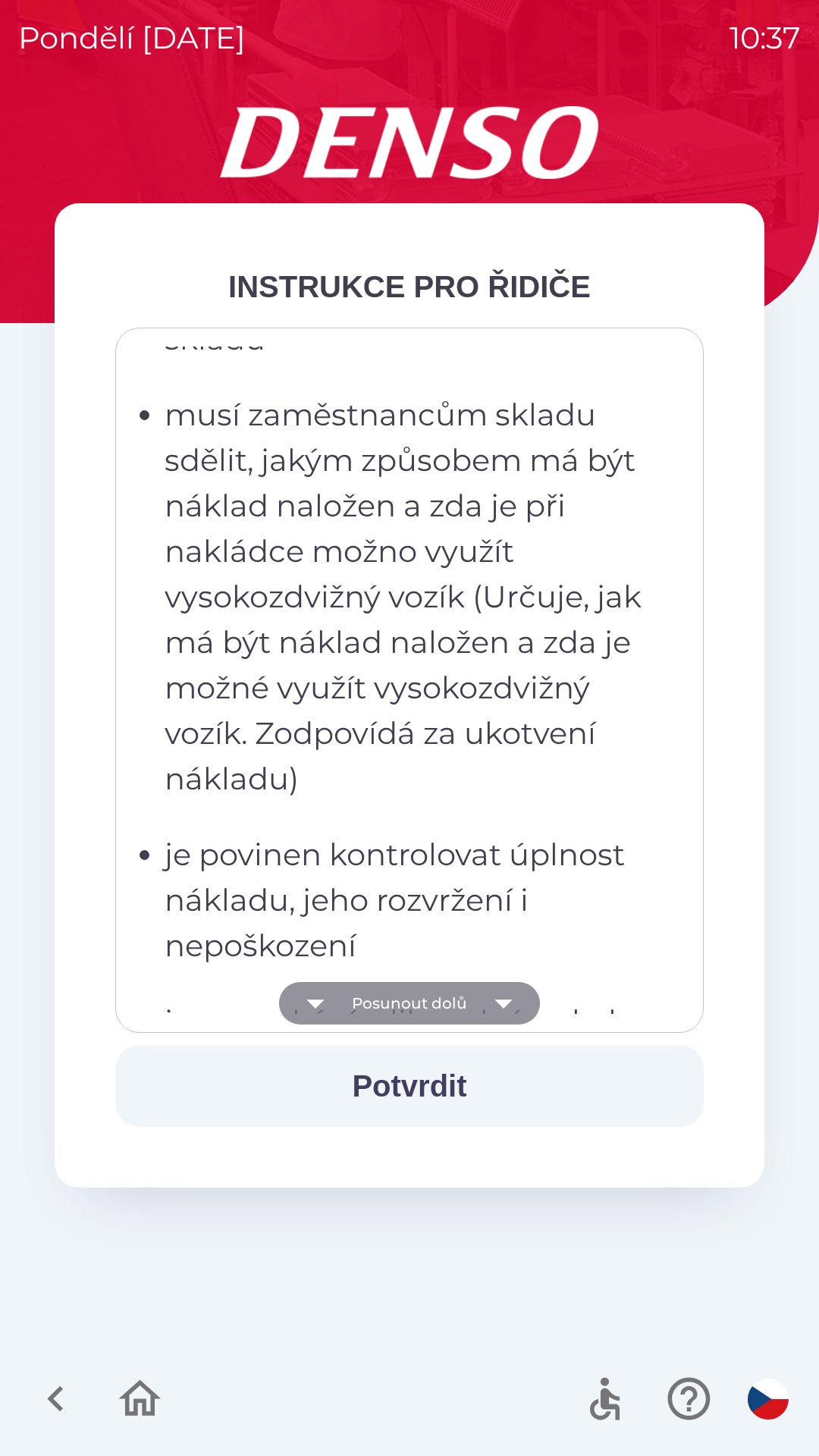
click at [510, 1013] on icon "button" at bounding box center [503, 1003] width 42 height 42
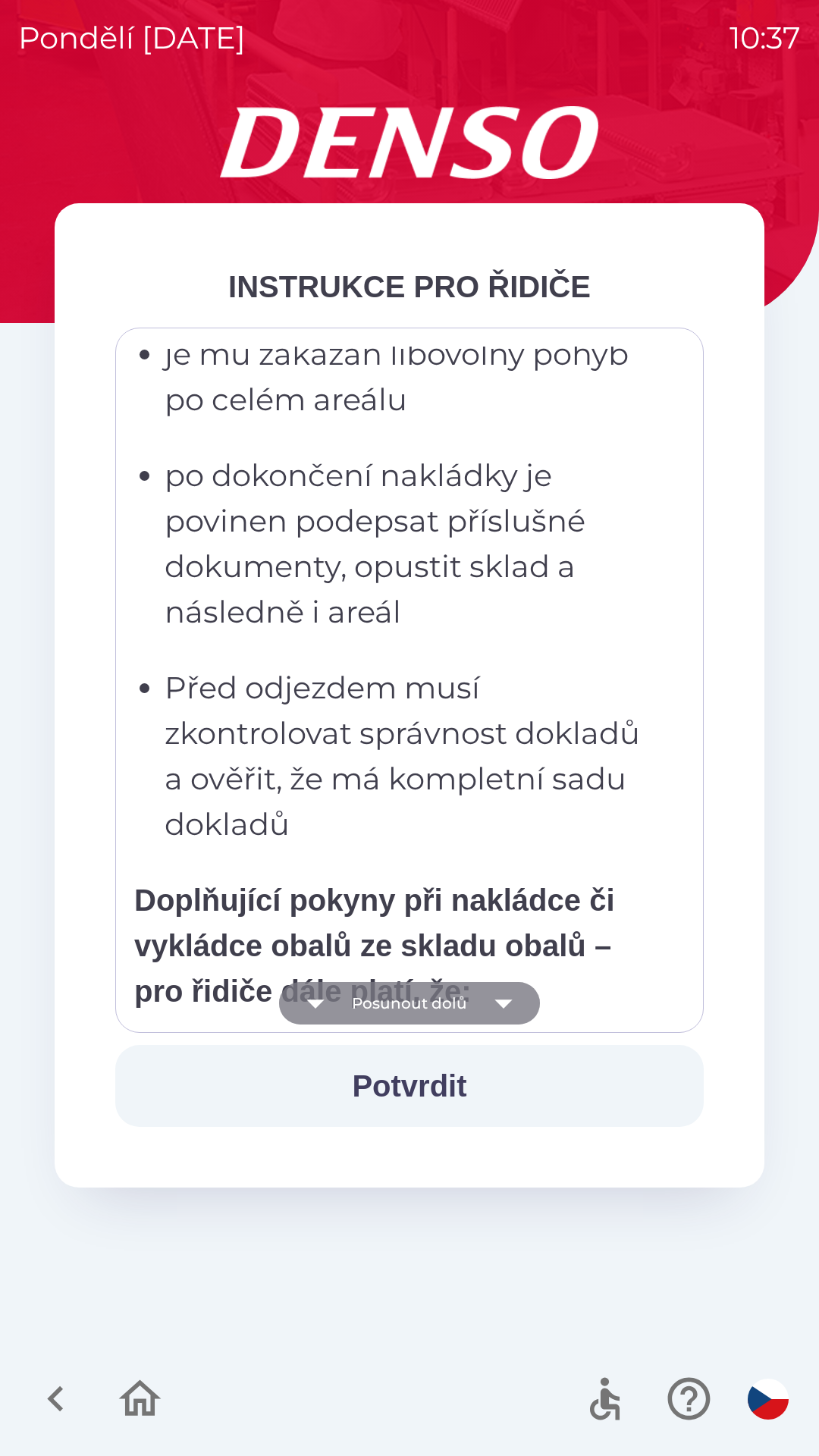
click at [505, 1006] on icon "button" at bounding box center [503, 1003] width 42 height 42
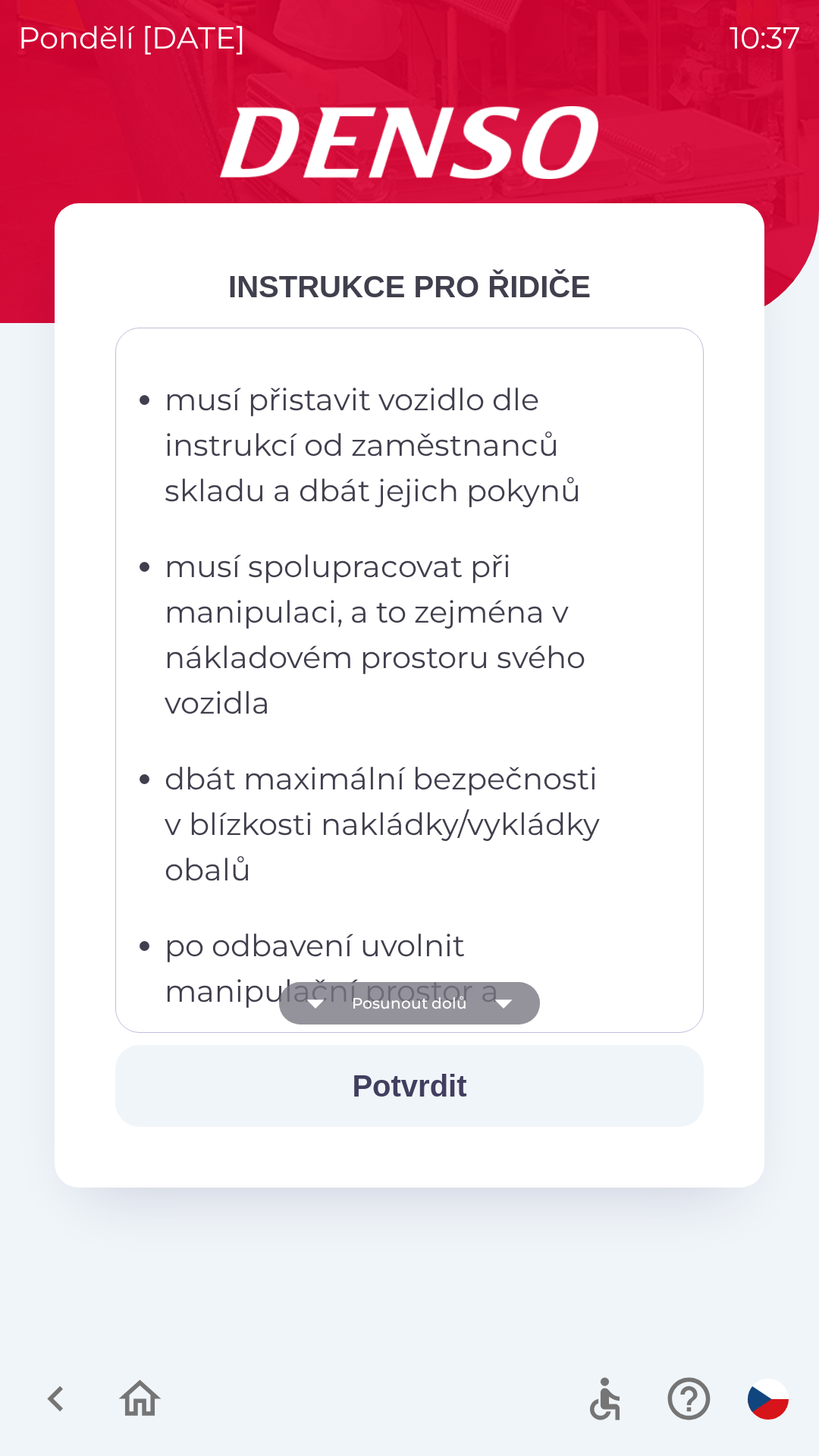
click at [506, 1002] on icon "button" at bounding box center [502, 1003] width 17 height 9
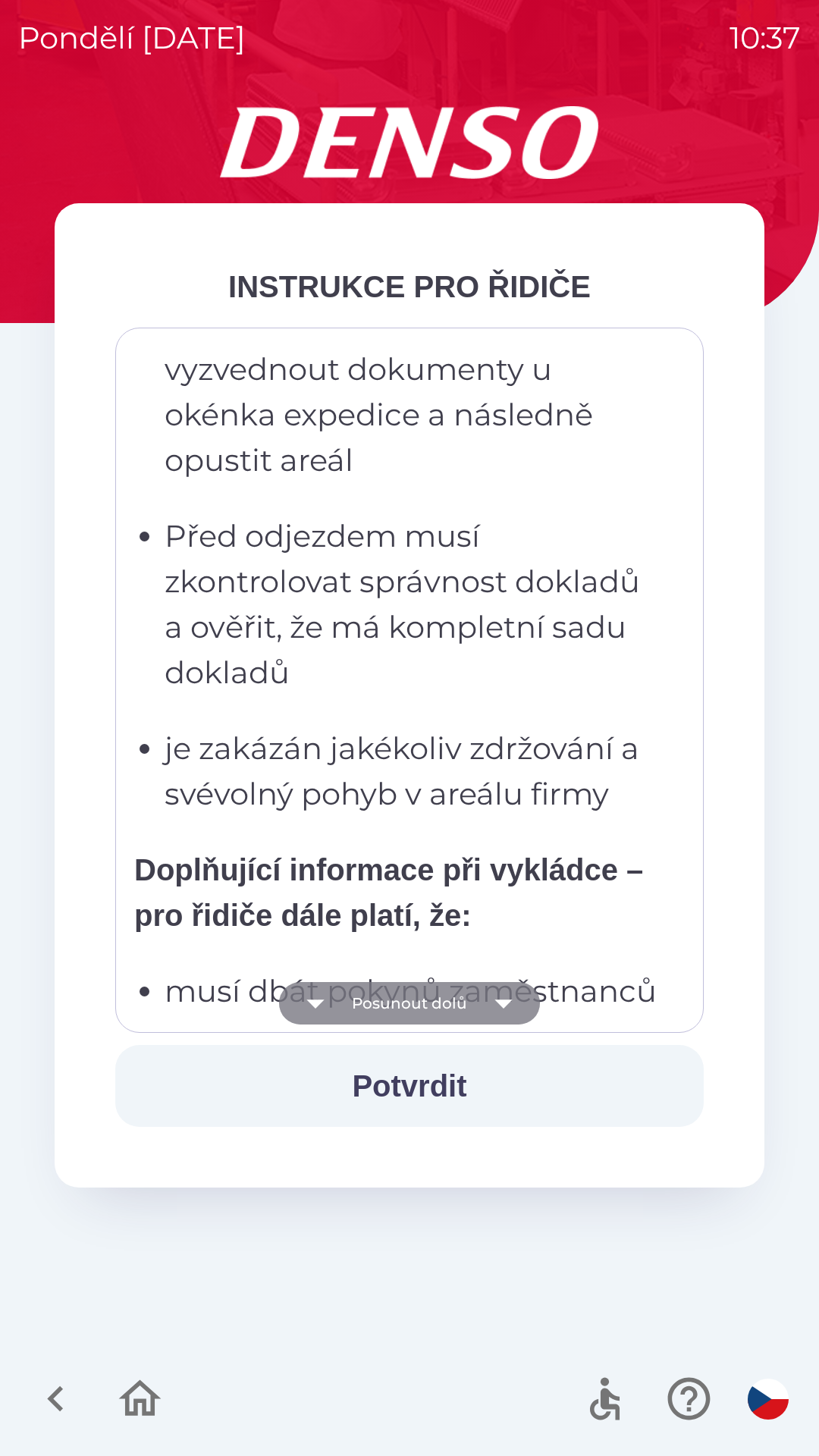
click at [506, 1009] on icon "button" at bounding box center [503, 1003] width 42 height 42
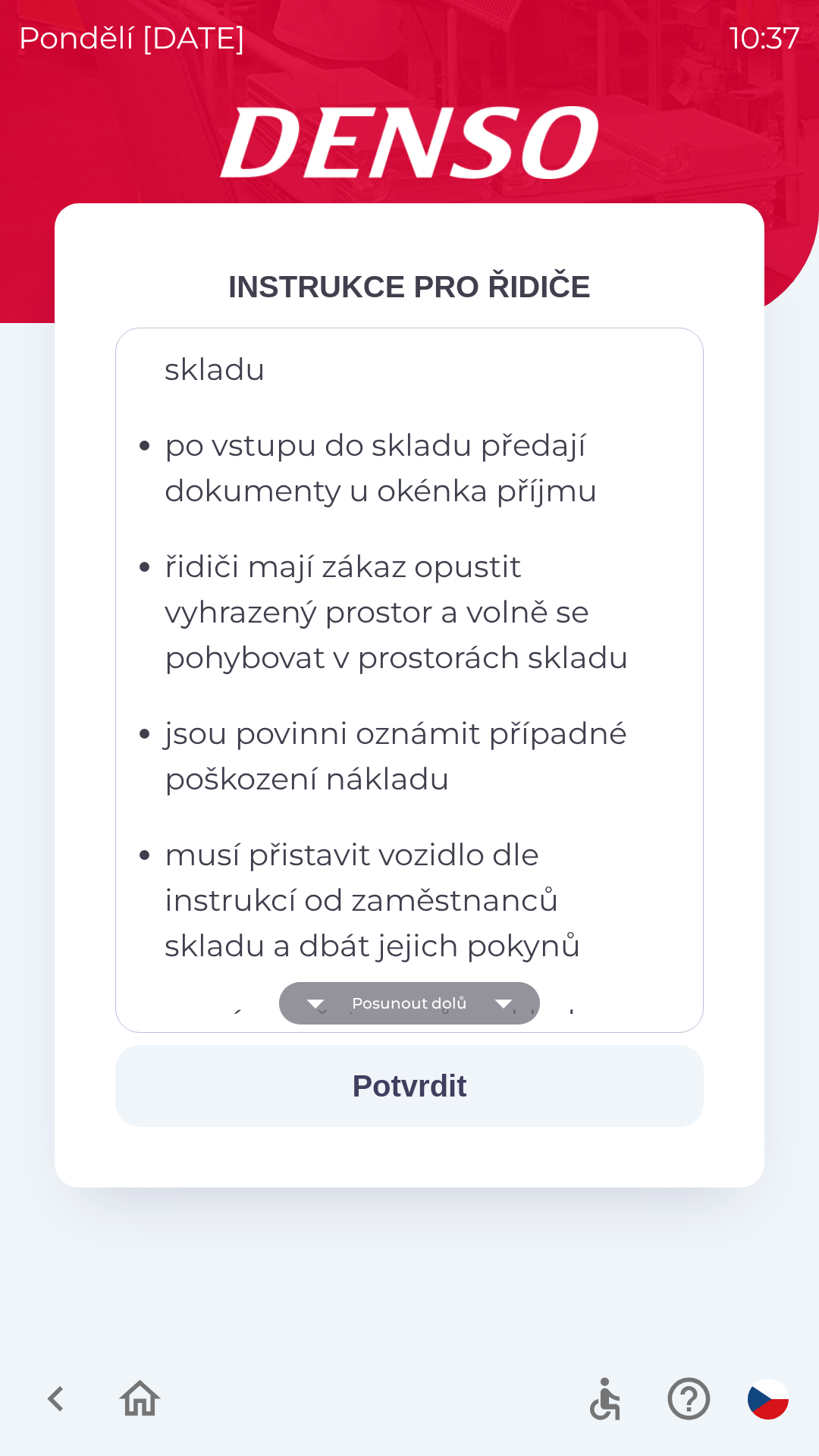
click at [501, 1006] on icon "button" at bounding box center [502, 1003] width 17 height 9
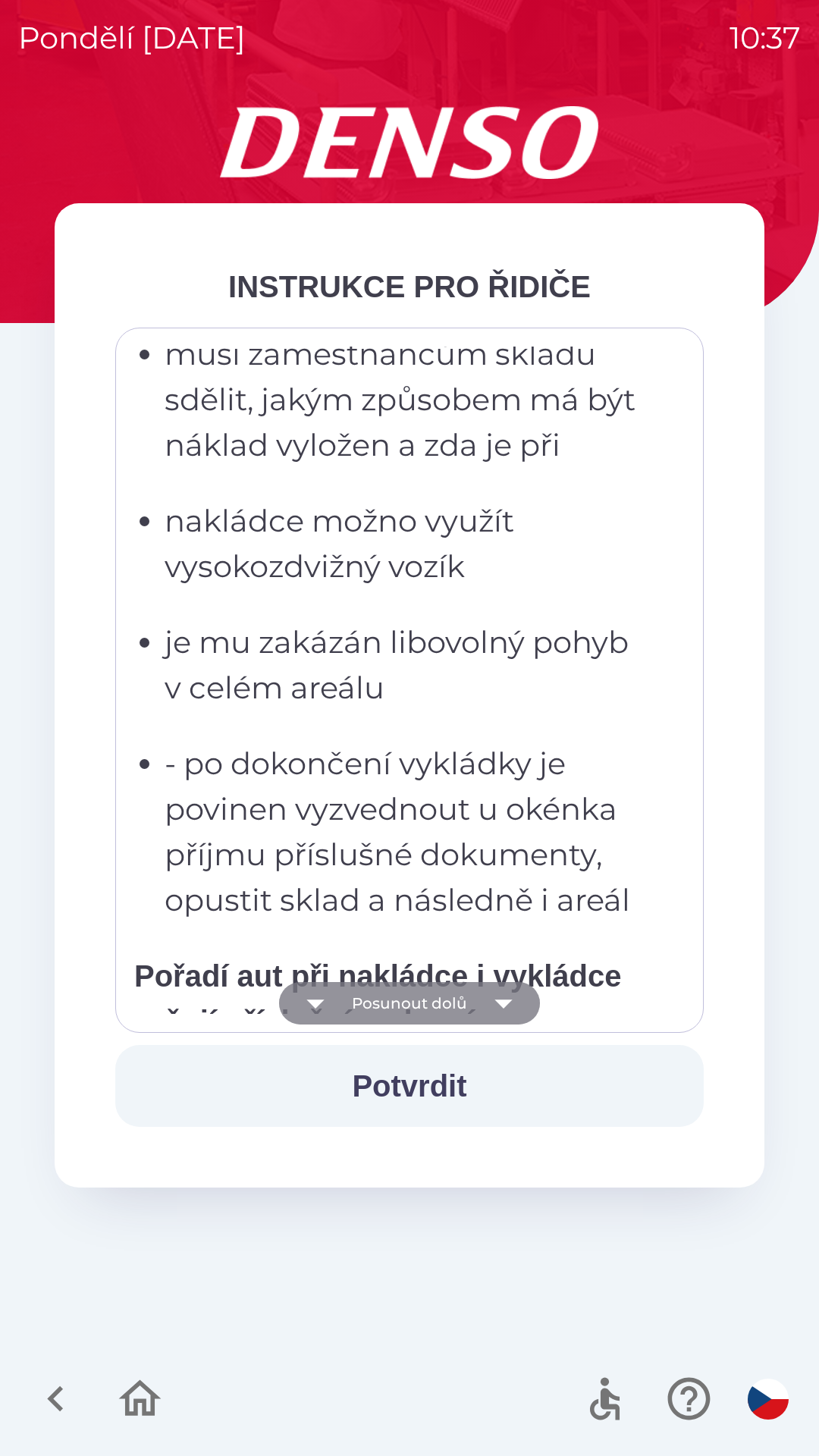
click at [504, 1005] on icon "button" at bounding box center [502, 1003] width 17 height 9
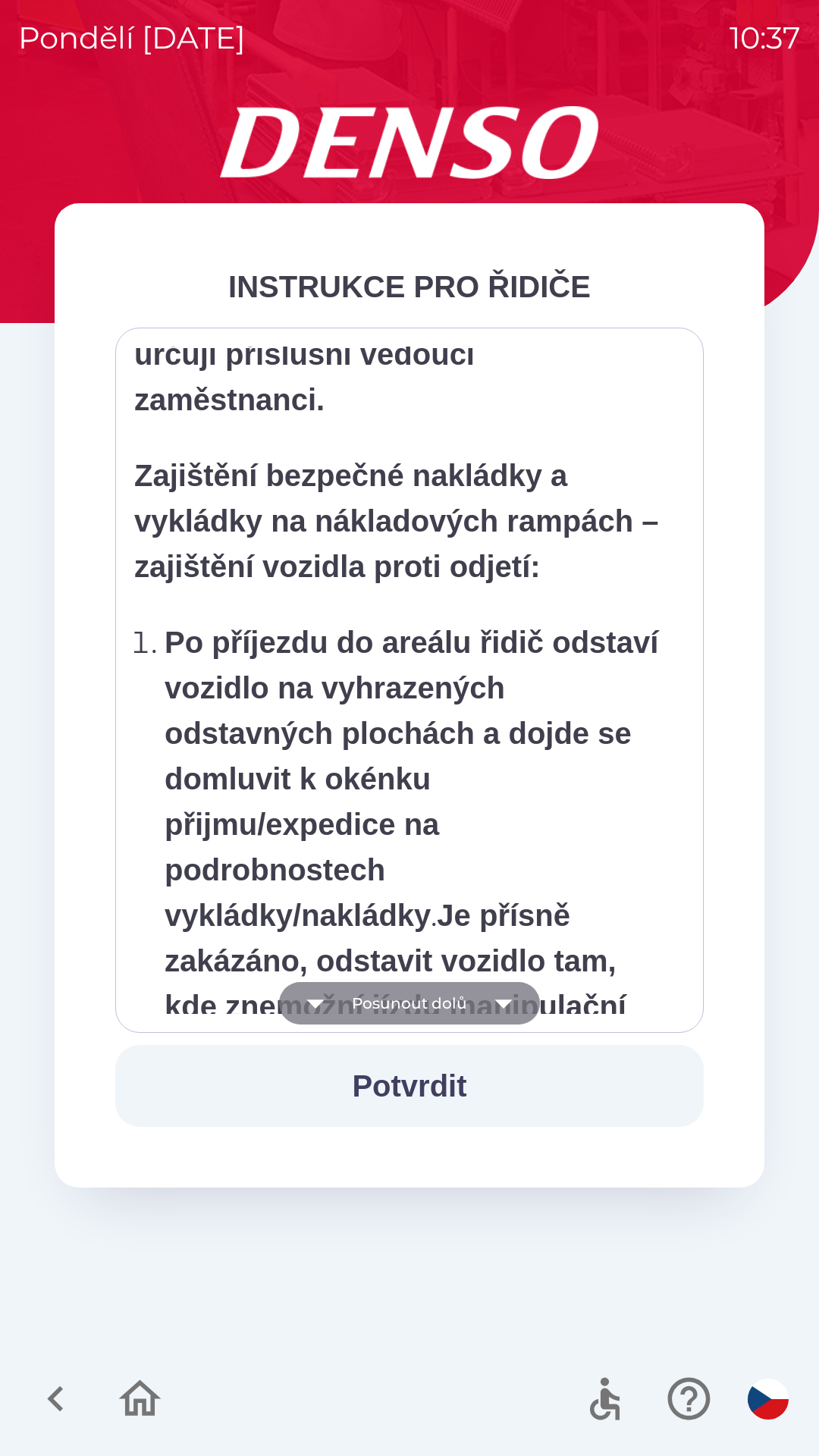
click at [502, 1005] on icon "button" at bounding box center [502, 1003] width 17 height 9
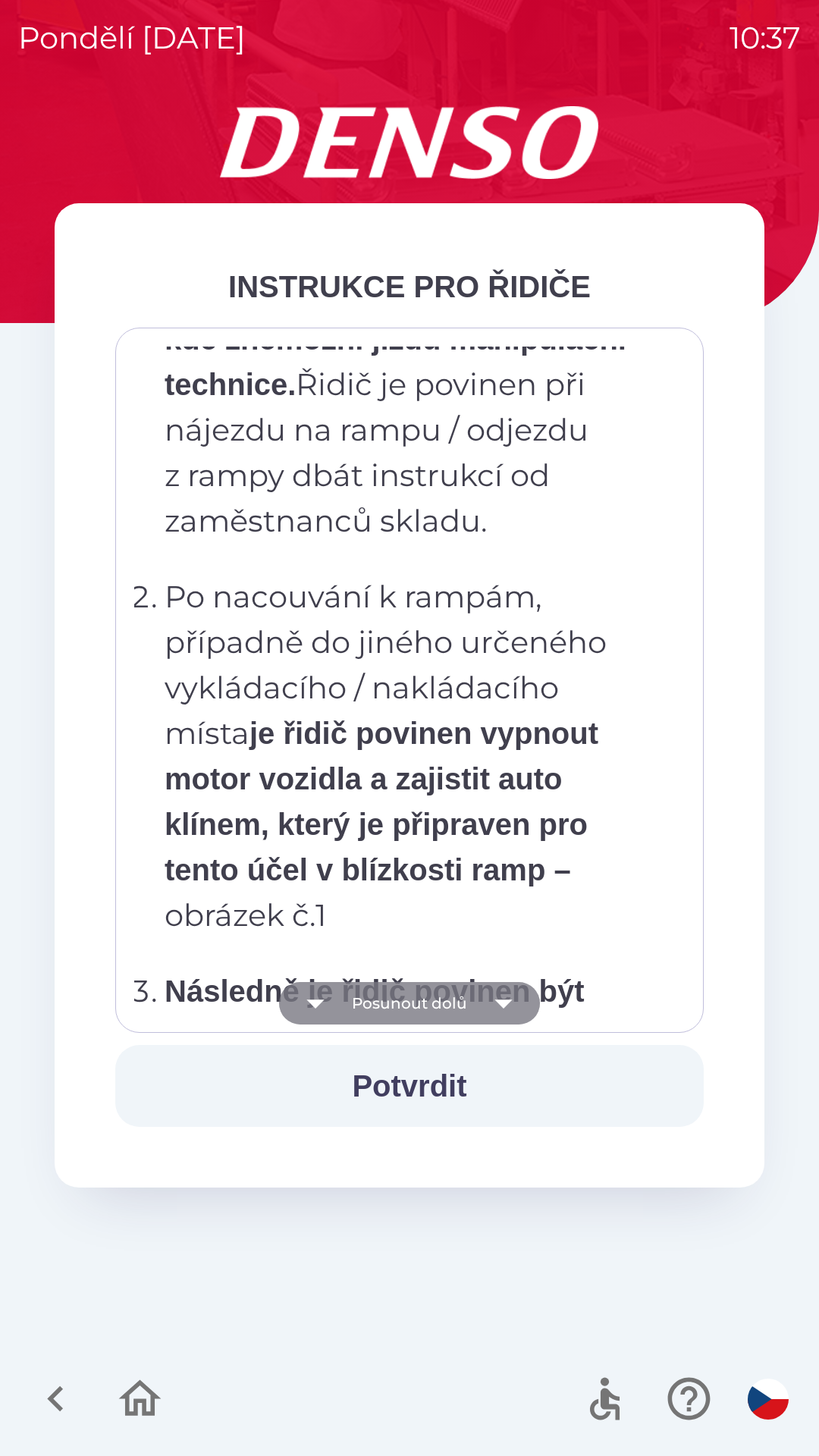
click at [501, 1005] on icon "button" at bounding box center [502, 1003] width 17 height 9
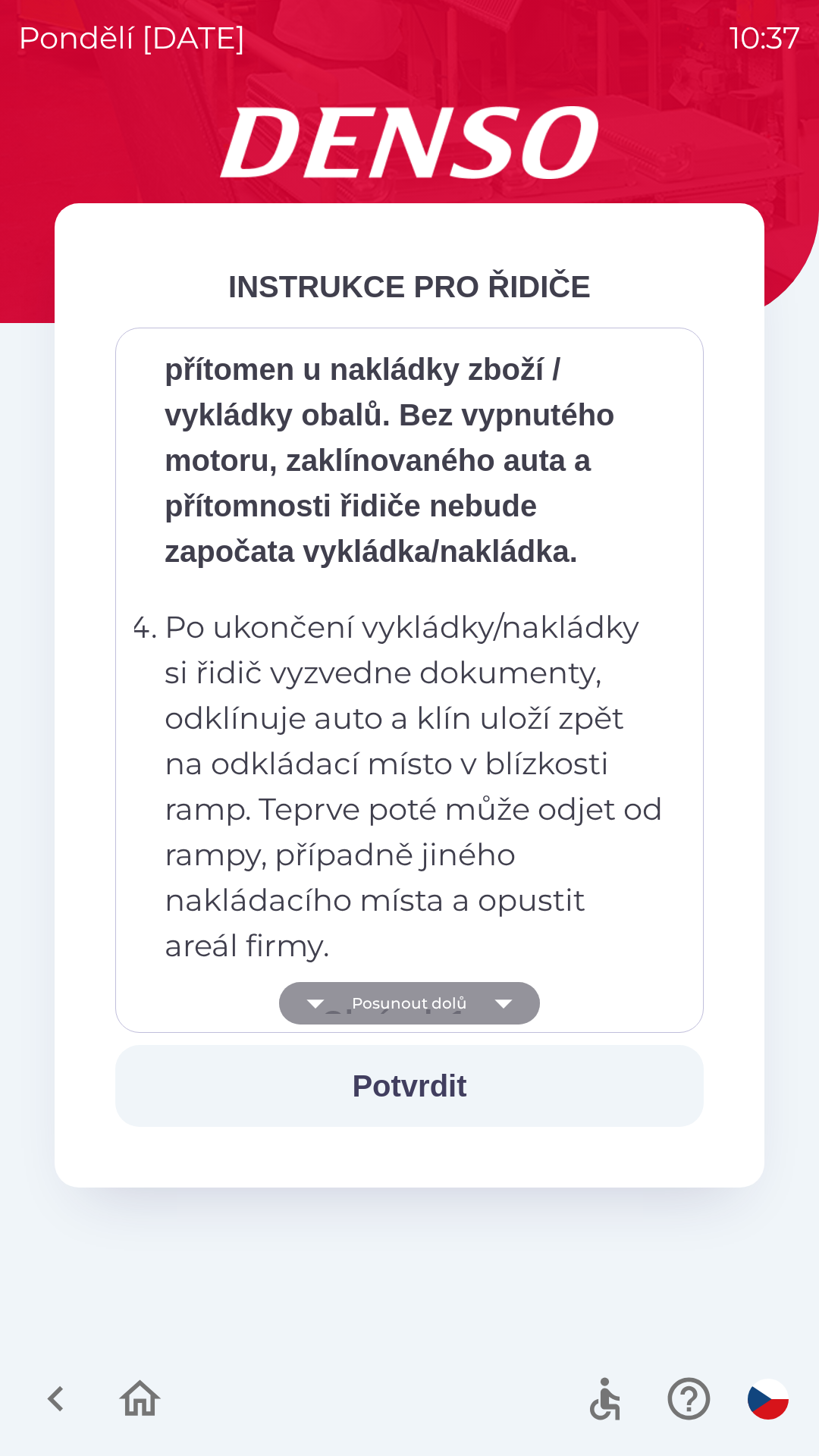
click at [501, 1006] on icon "button" at bounding box center [502, 1003] width 17 height 9
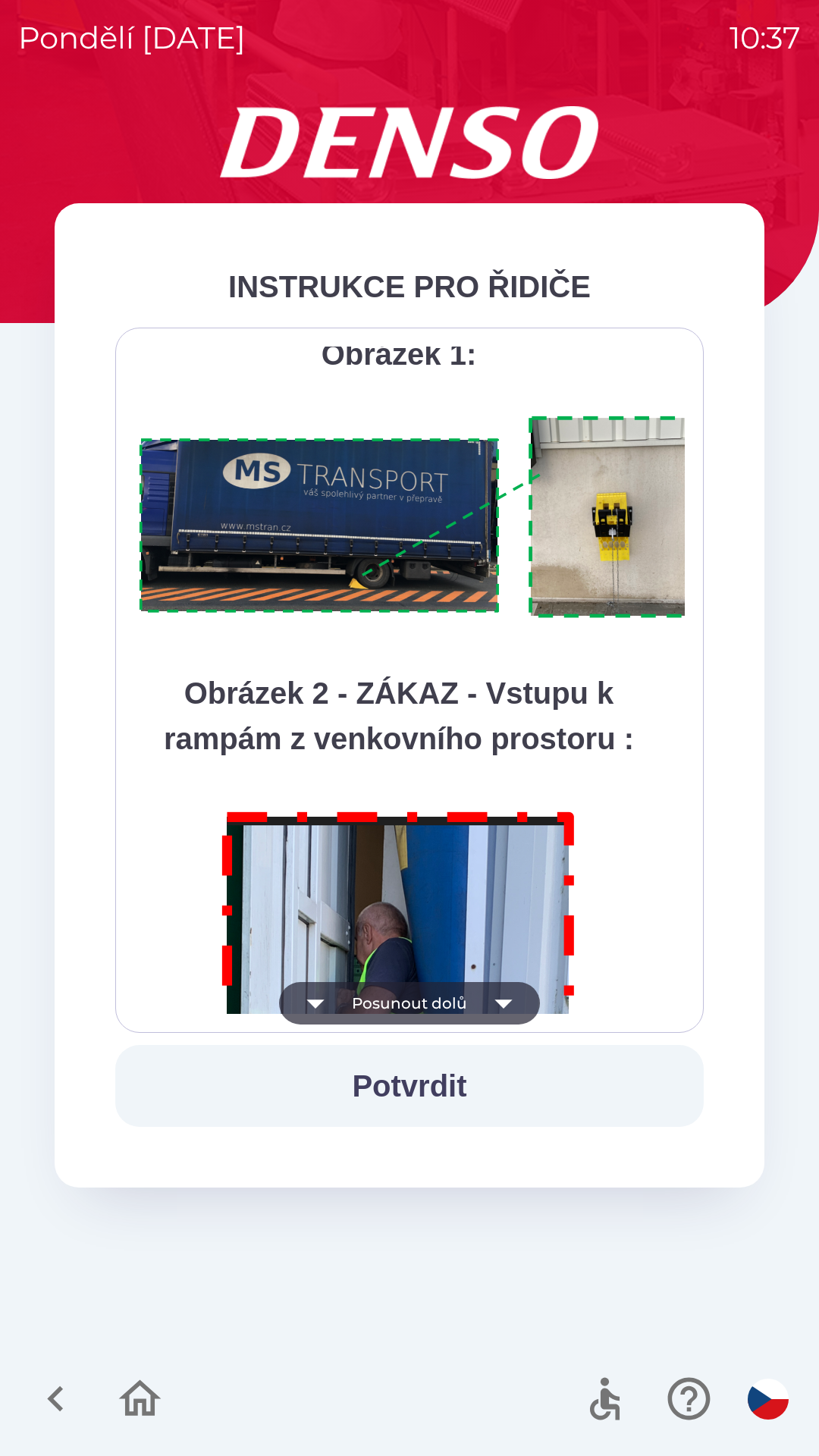
click at [506, 1012] on icon "button" at bounding box center [503, 1003] width 42 height 42
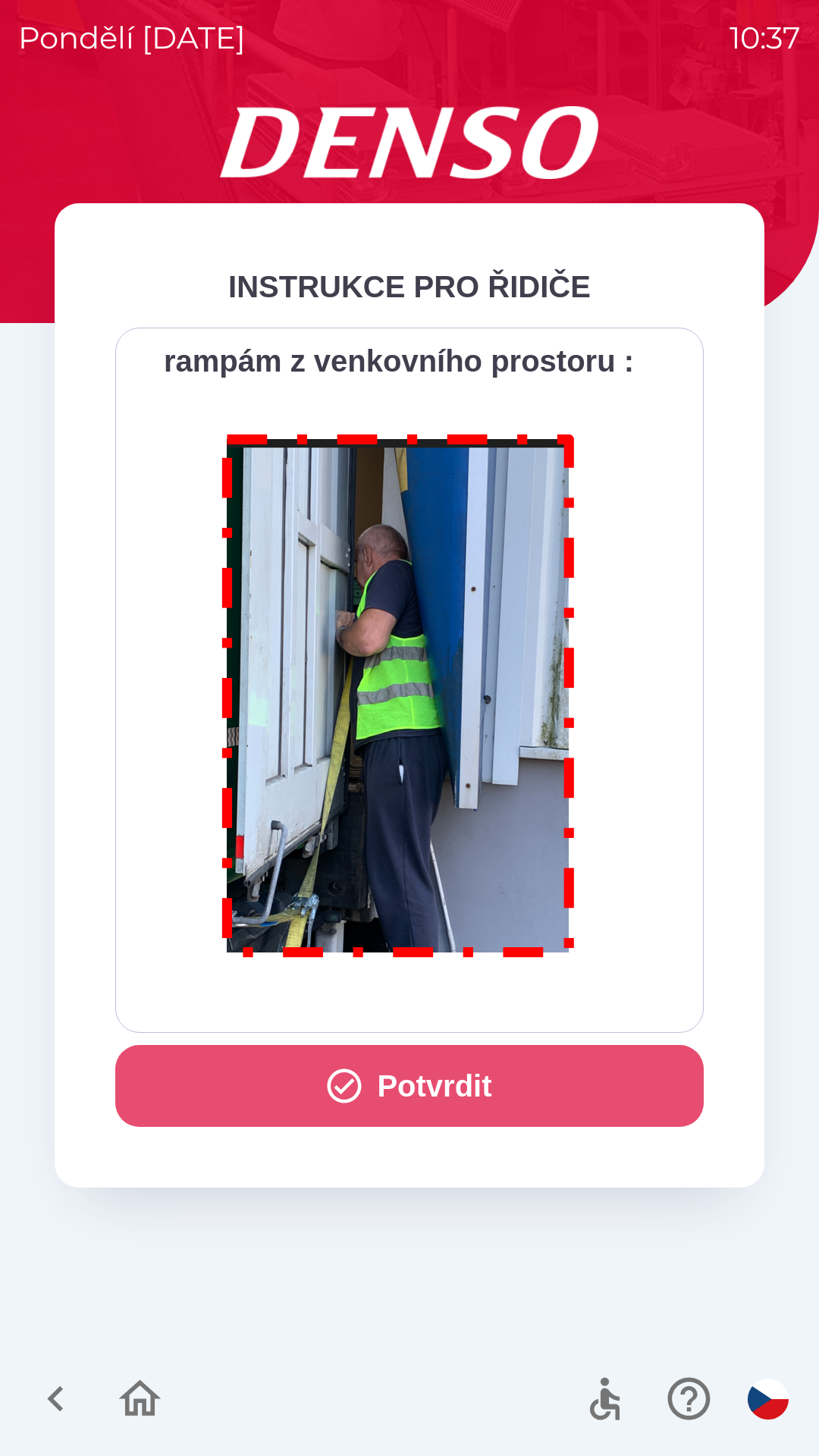
click at [483, 1090] on button "Potvrdit" at bounding box center [410, 1085] width 589 height 82
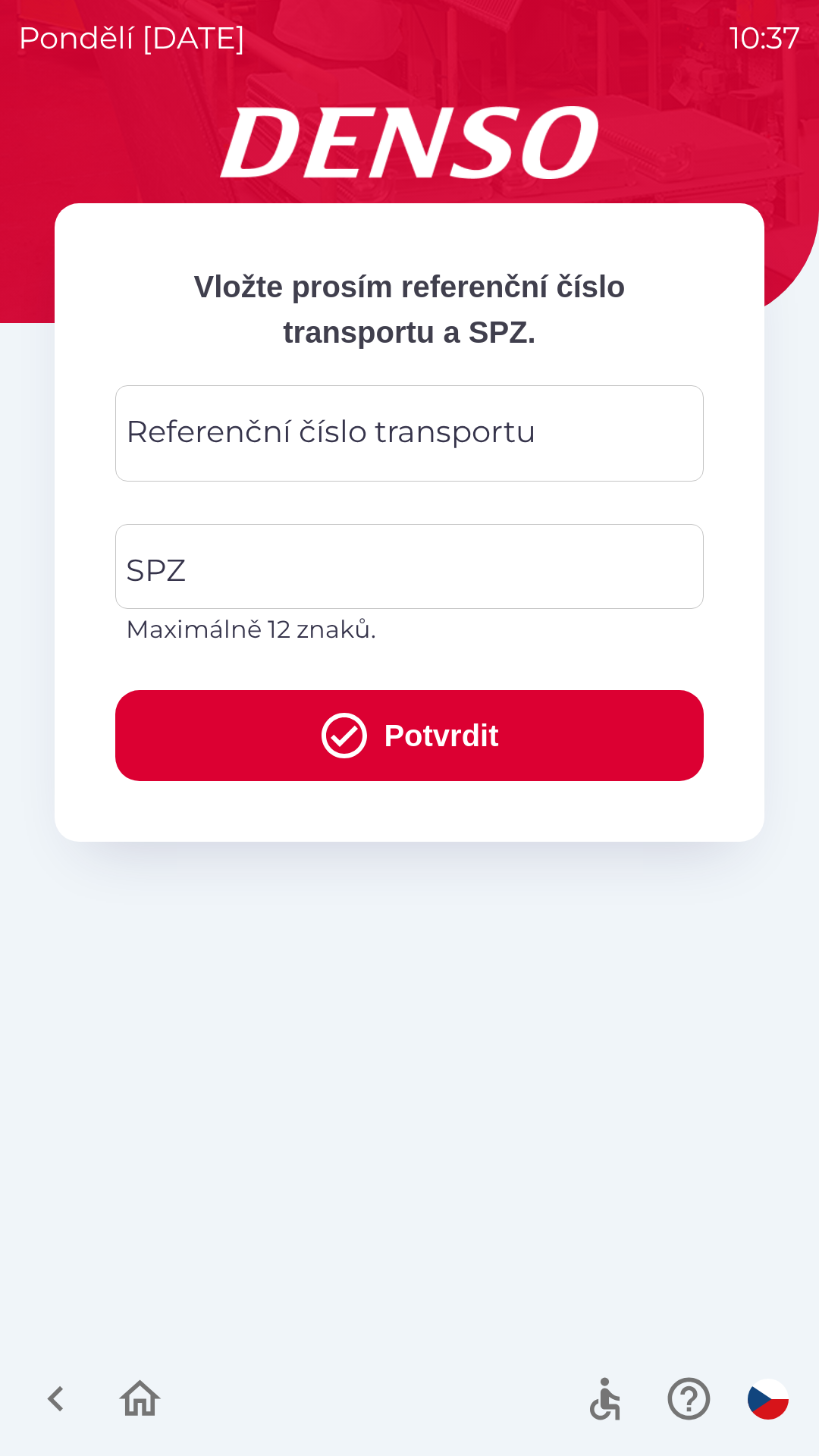
click at [320, 434] on div "Referenční číslo transportu Referenční číslo transportu" at bounding box center [410, 433] width 589 height 96
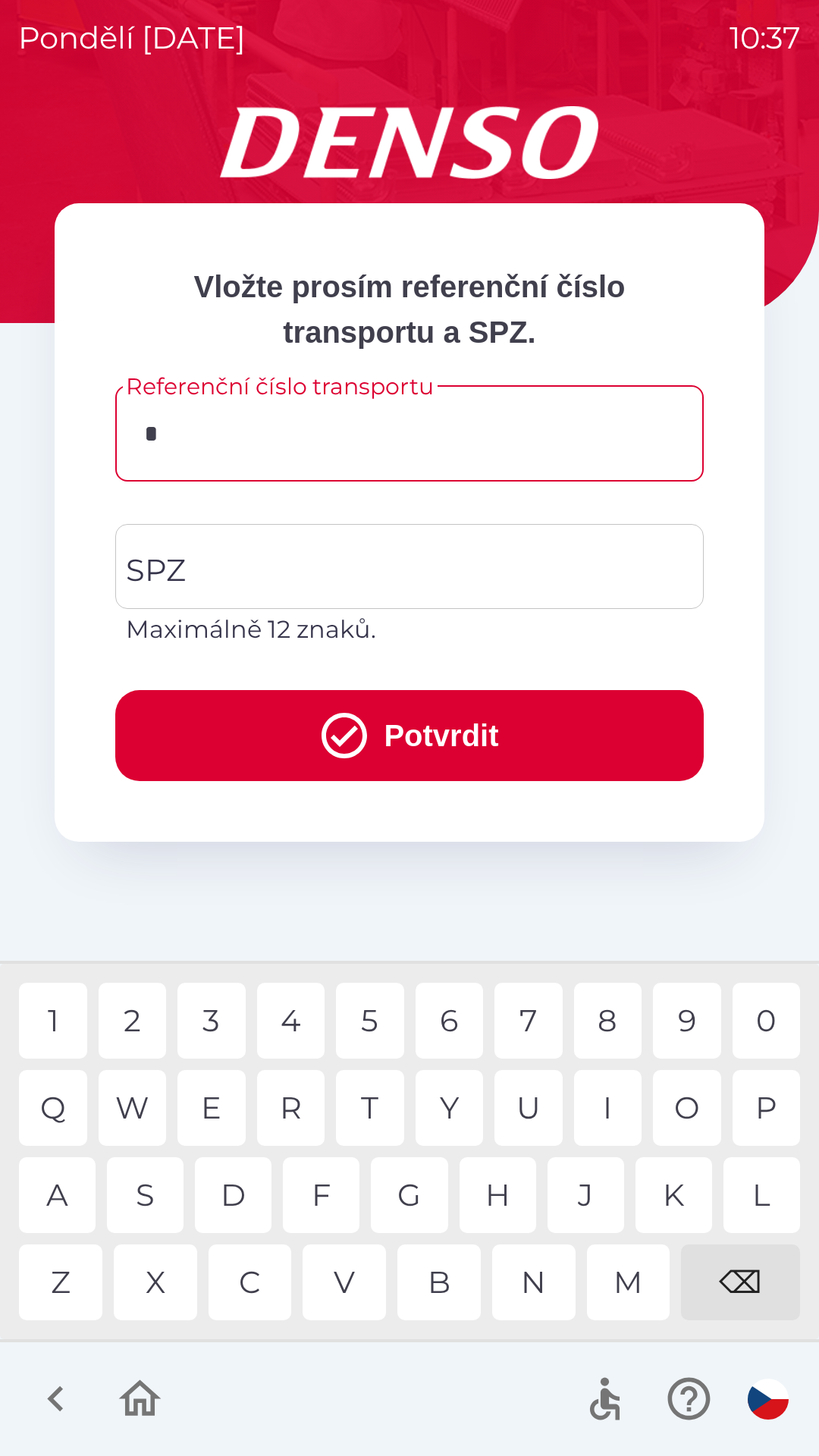
click at [72, 1280] on div "Z" at bounding box center [60, 1282] width 83 height 76
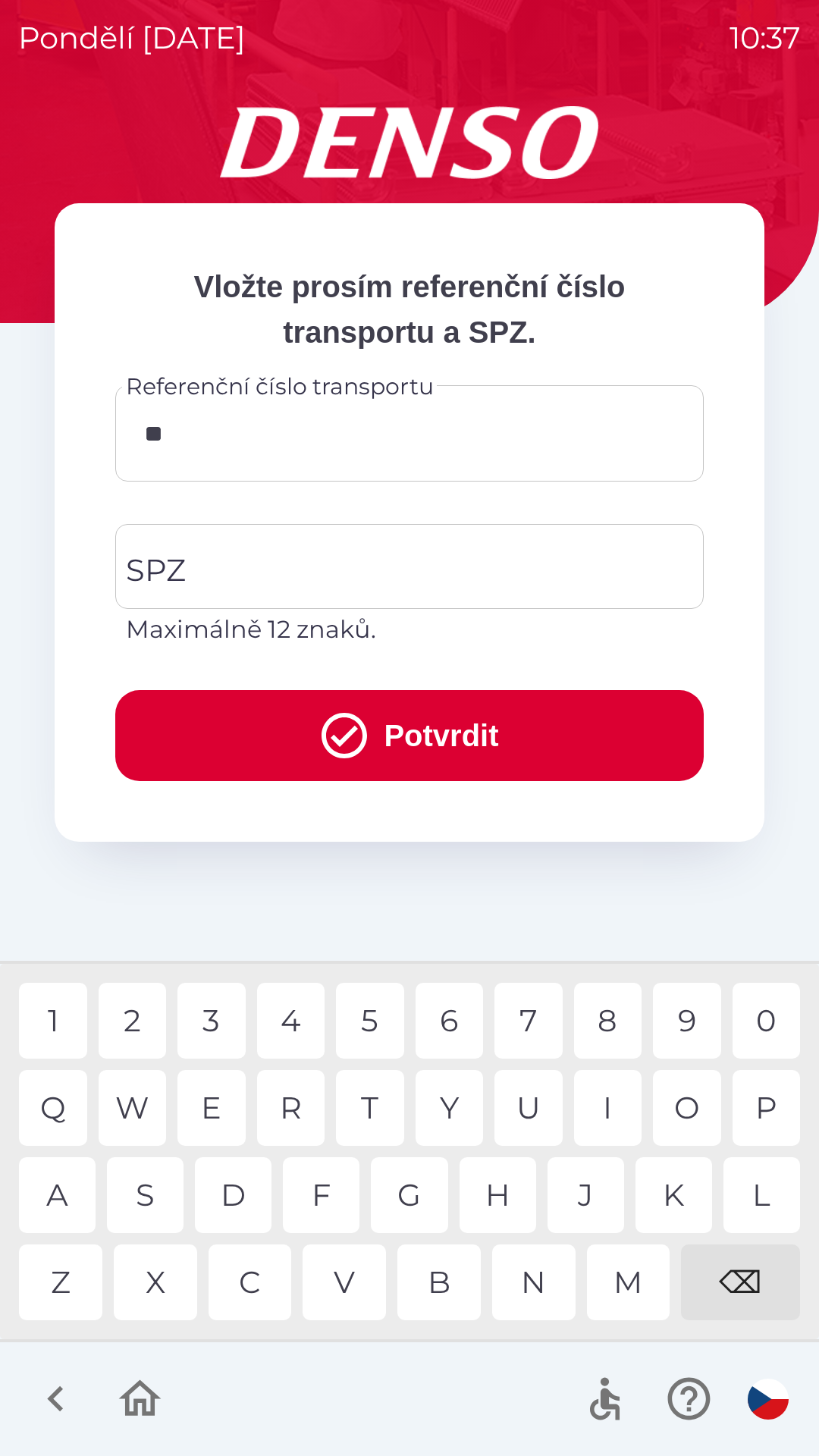
click at [770, 1018] on div "0" at bounding box center [766, 1020] width 68 height 76
click at [50, 1011] on div "1" at bounding box center [53, 1020] width 68 height 76
click at [770, 1018] on div "0" at bounding box center [766, 1020] width 68 height 76
click at [685, 1021] on div "9" at bounding box center [687, 1020] width 68 height 76
type input "*******"
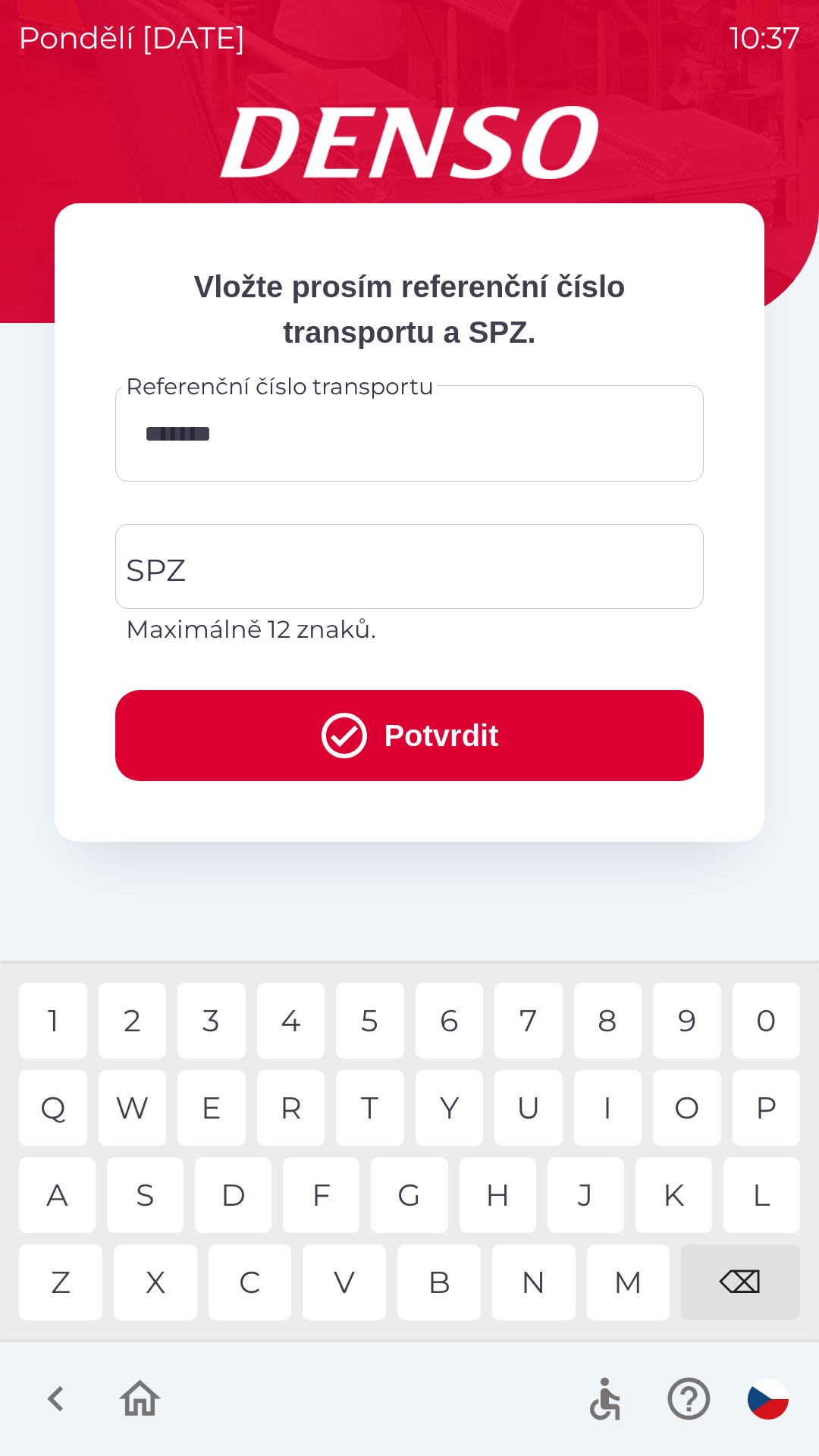
click at [139, 1024] on div "2" at bounding box center [133, 1020] width 68 height 76
click at [212, 564] on input "SPZ" at bounding box center [398, 567] width 552 height 72
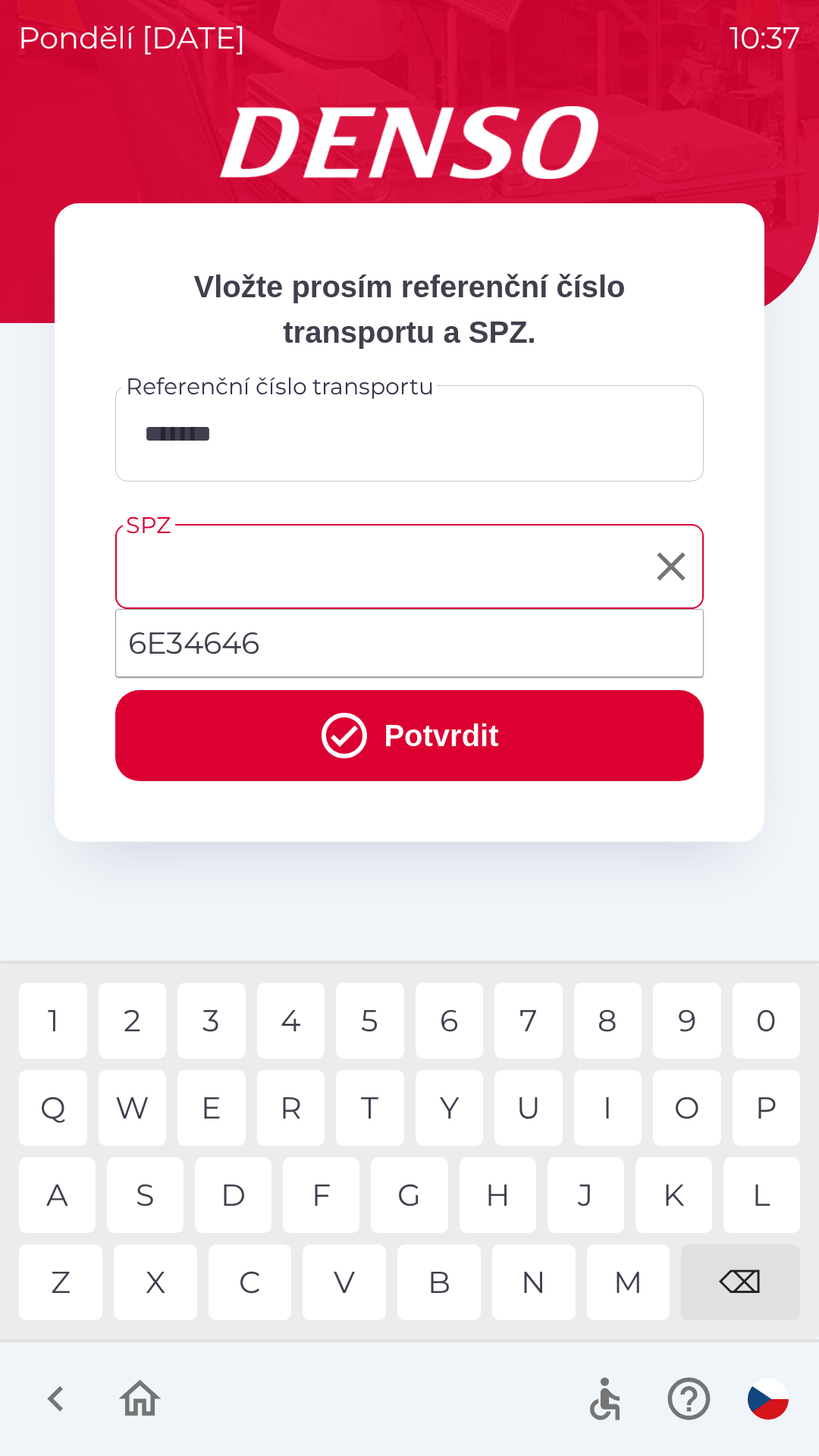
click at [226, 644] on li "6E34646" at bounding box center [409, 642] width 587 height 55
type input "*******"
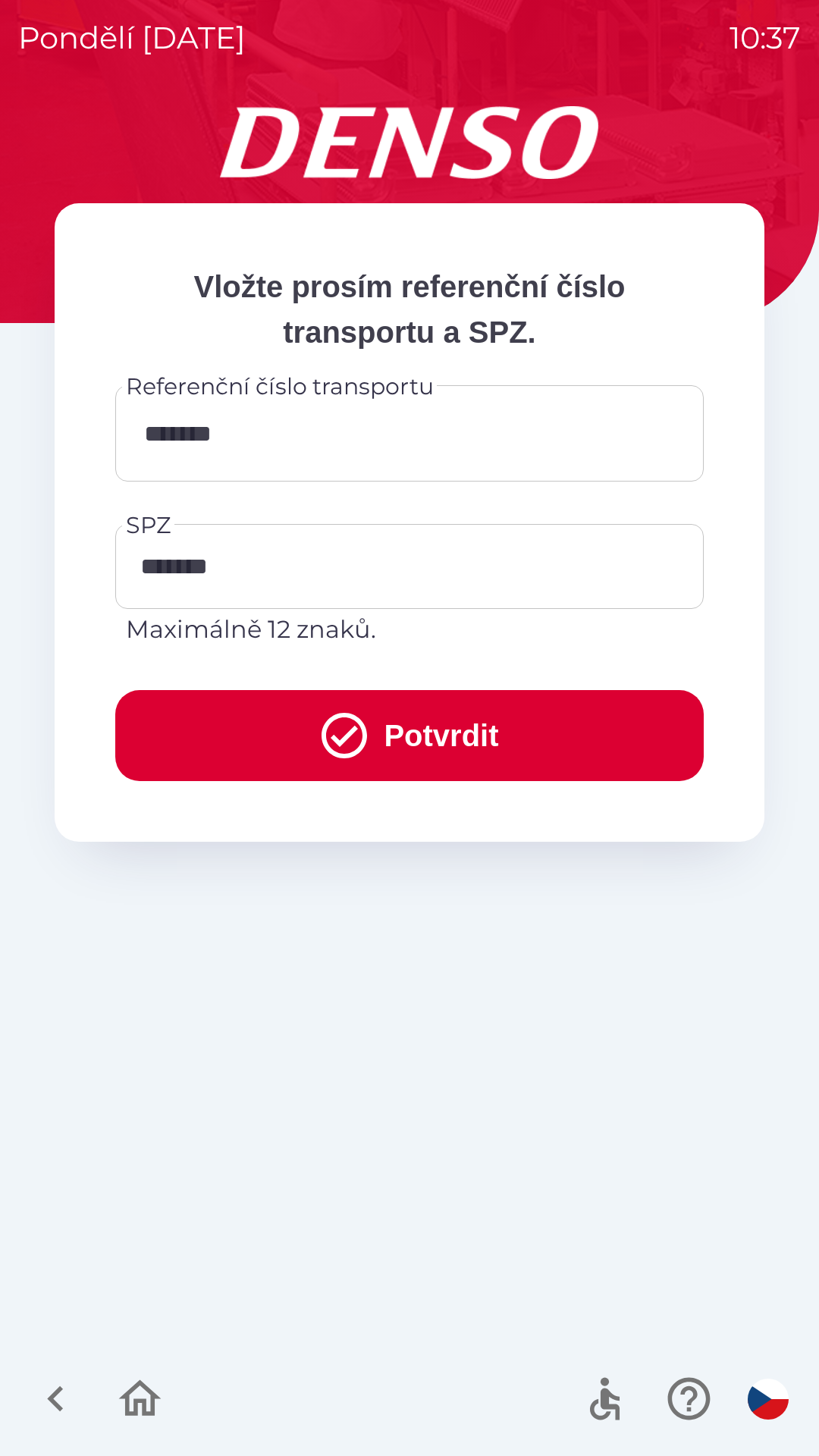
click at [351, 724] on icon "submit" at bounding box center [344, 735] width 55 height 55
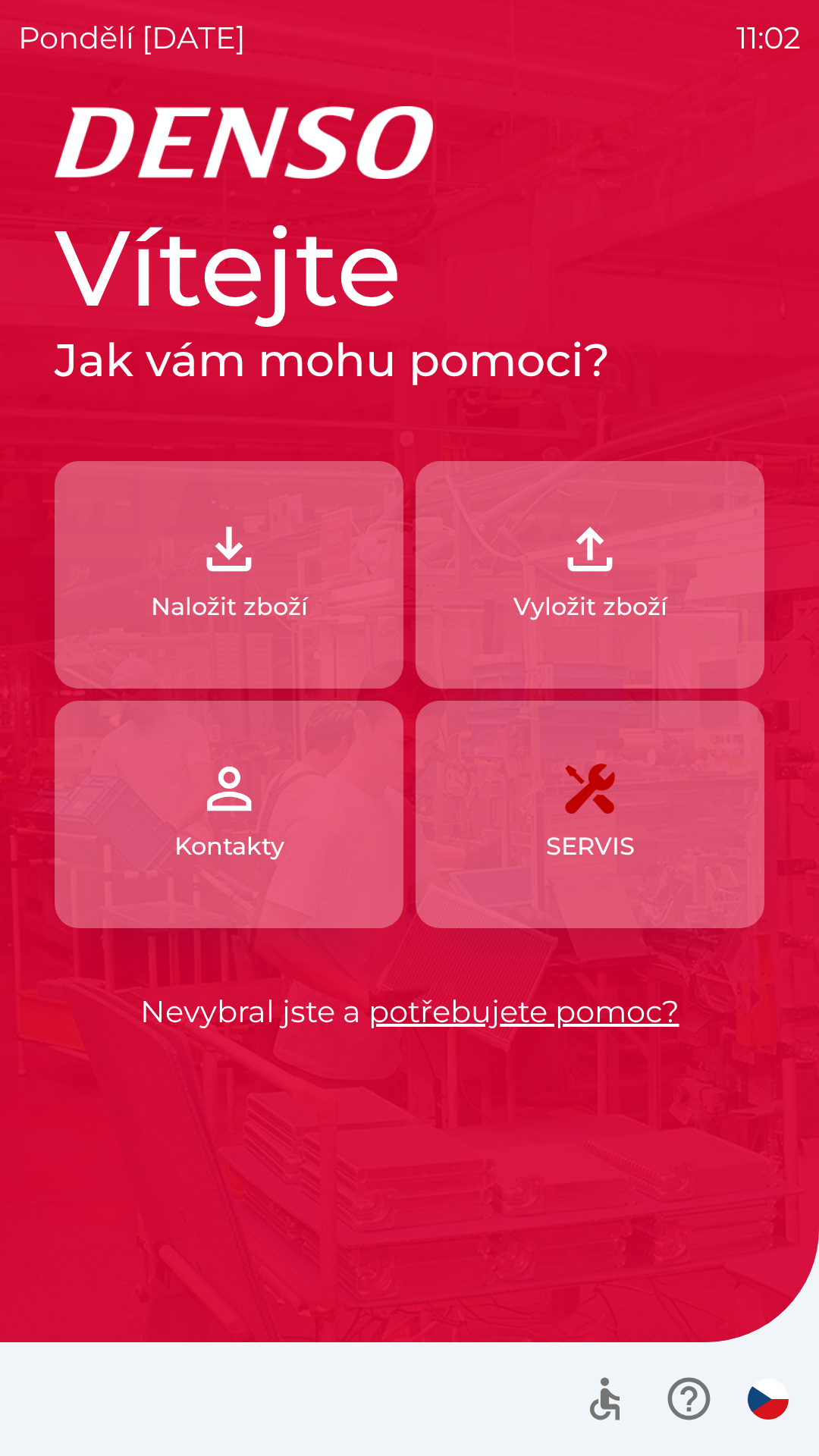
click at [308, 642] on button "Naložit zboží" at bounding box center [229, 574] width 348 height 227
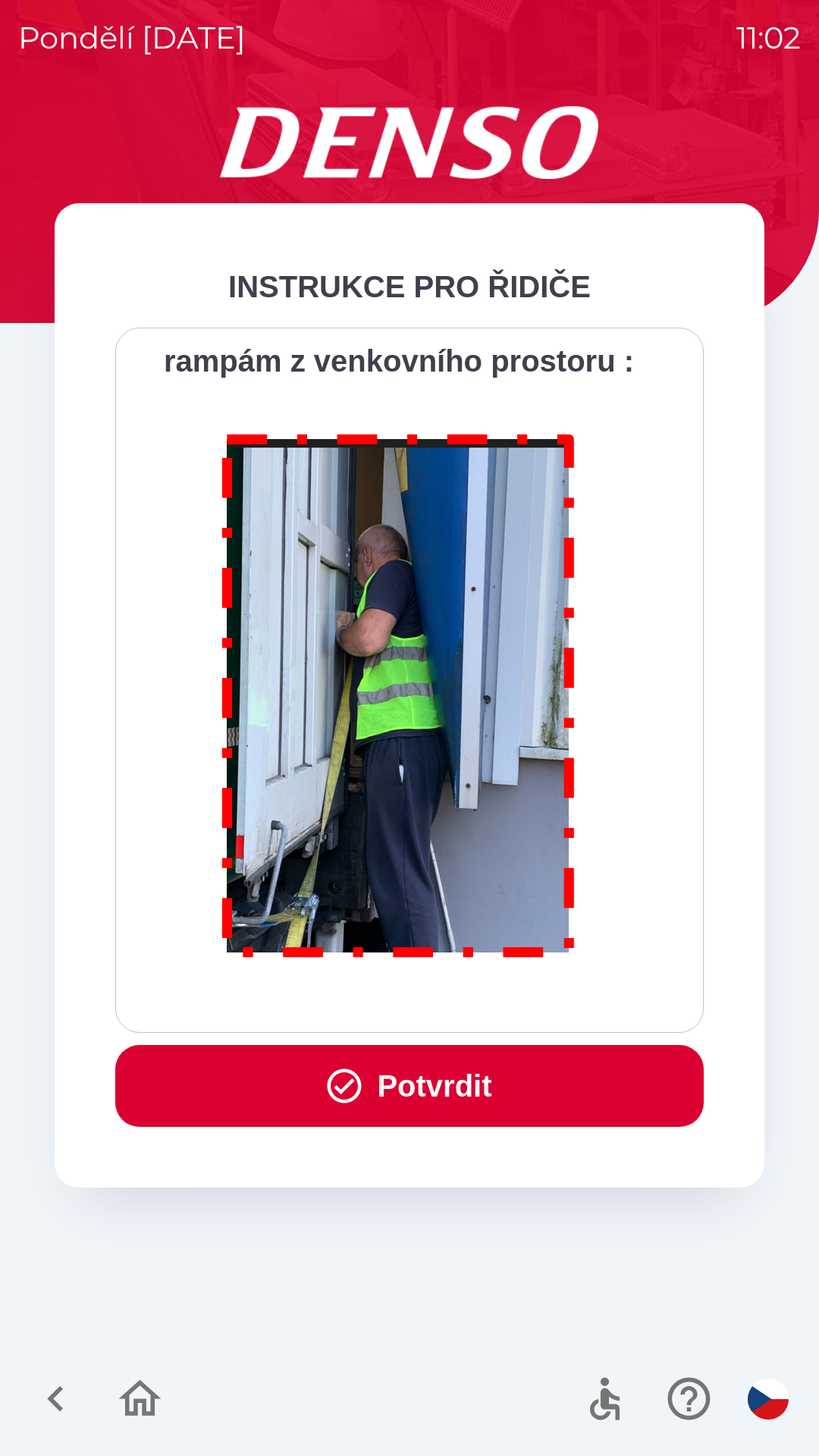
scroll to position [8521, 0]
click at [447, 1096] on button "Potvrdit" at bounding box center [410, 1085] width 589 height 82
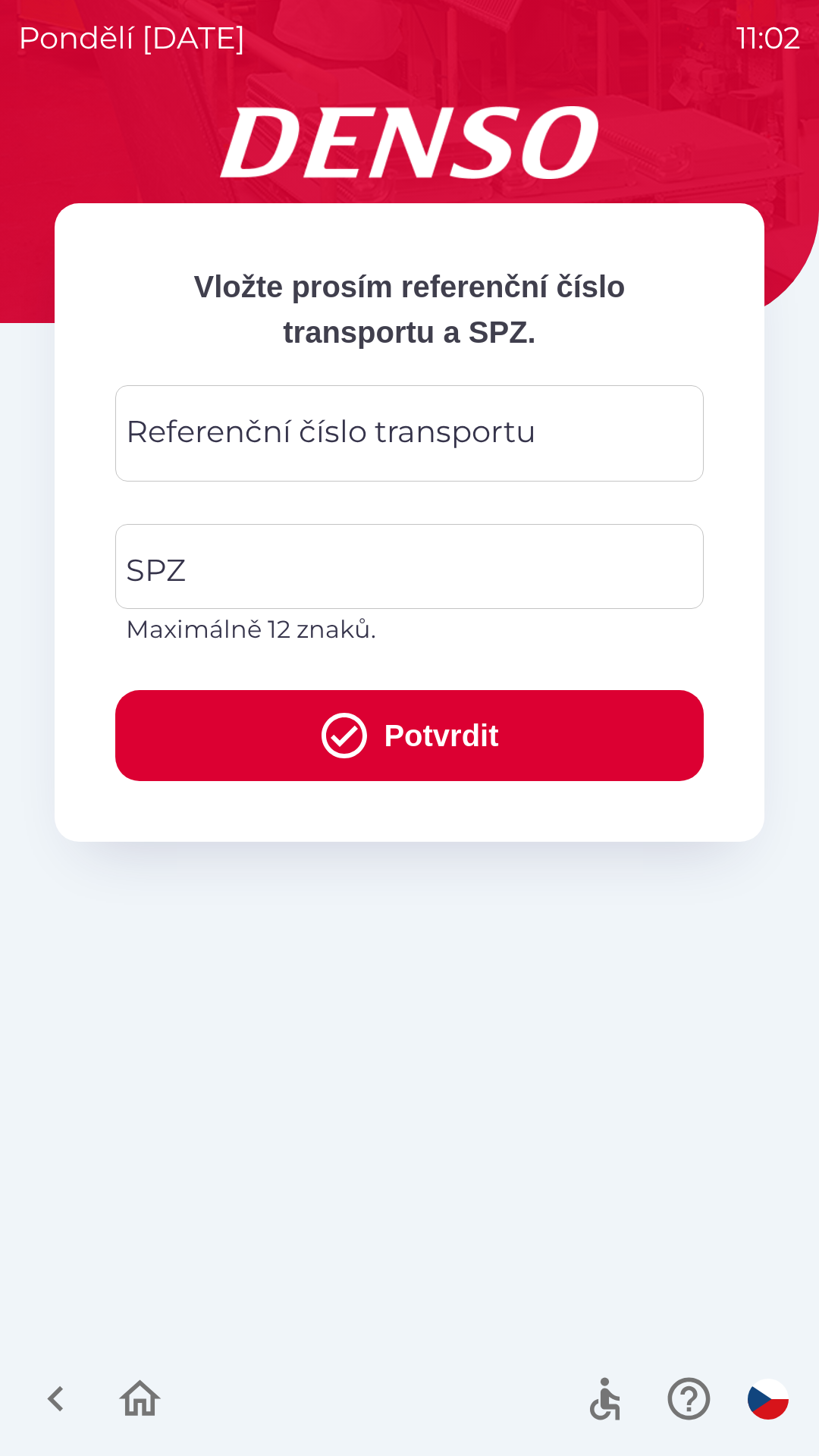
click at [379, 444] on div "Referenční číslo transportu Referenční číslo transportu" at bounding box center [410, 433] width 589 height 96
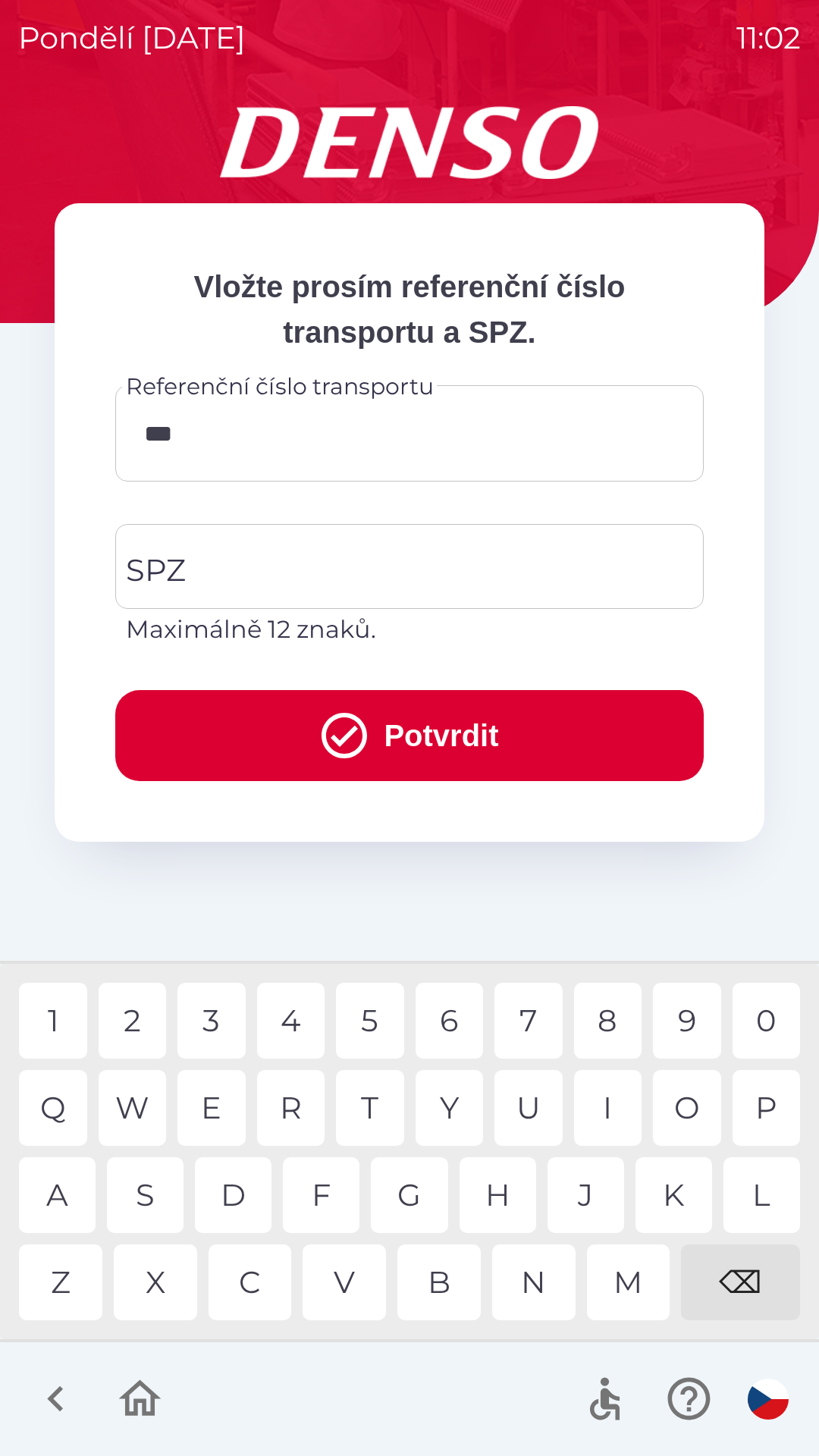
click at [445, 1022] on div "6" at bounding box center [449, 1020] width 68 height 76
click at [308, 1021] on div "4" at bounding box center [291, 1020] width 68 height 76
click at [620, 1022] on div "8" at bounding box center [608, 1020] width 68 height 76
type input "******"
click at [348, 574] on input "SPZ" at bounding box center [398, 567] width 552 height 72
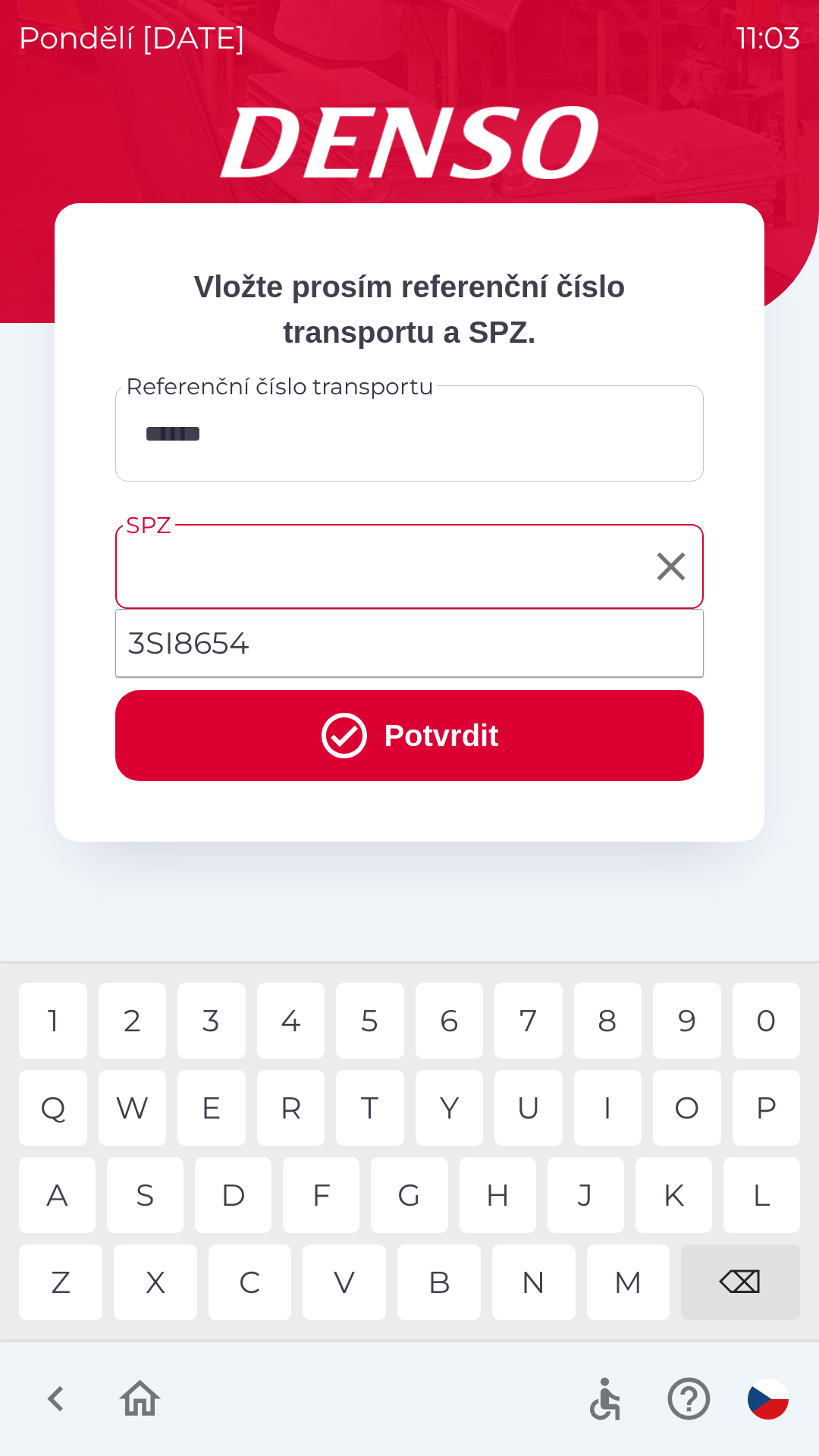
click at [316, 647] on li "3SI8654" at bounding box center [409, 642] width 587 height 55
type input "*******"
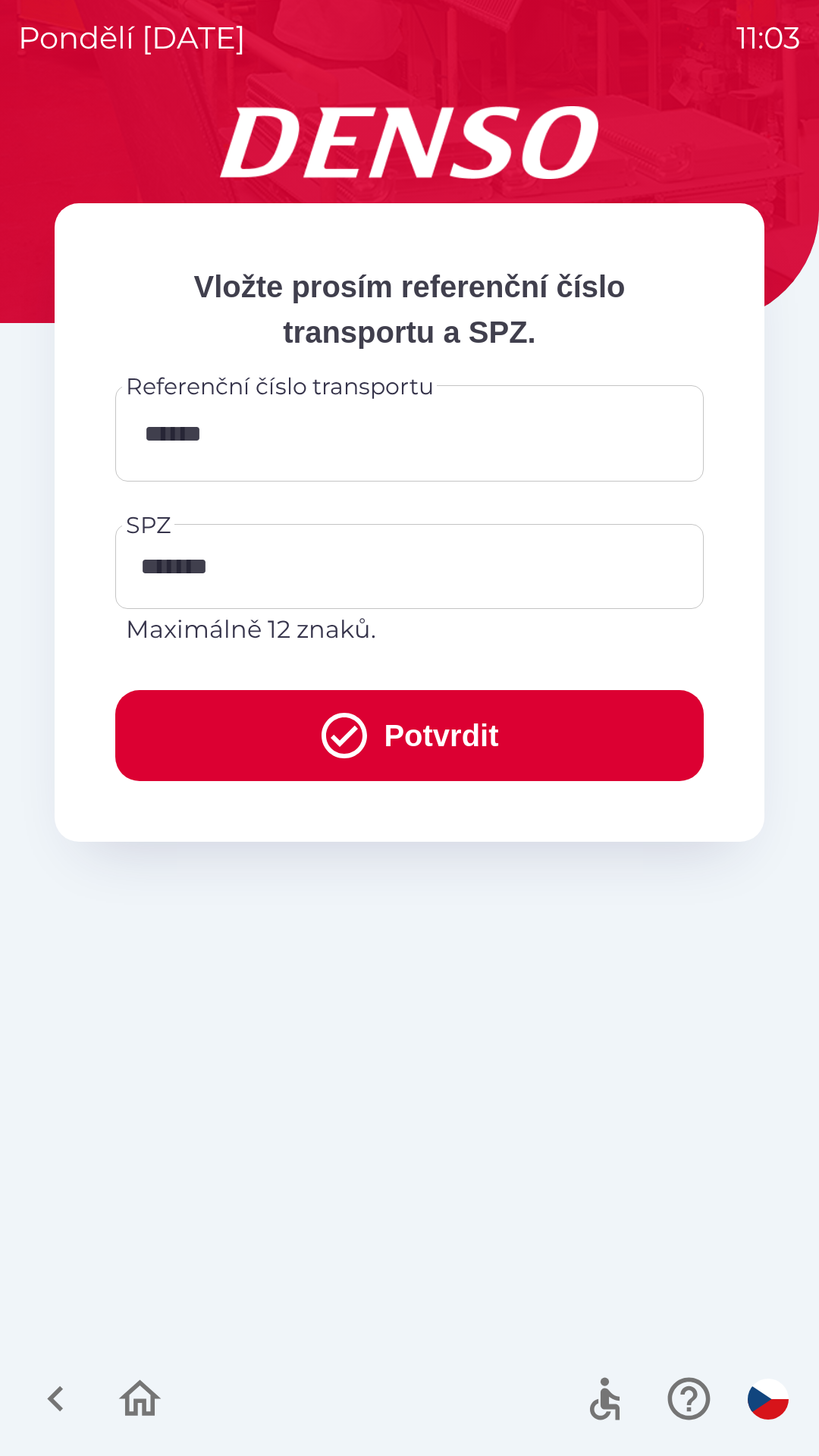
click at [448, 738] on button "Potvrdit" at bounding box center [410, 735] width 589 height 91
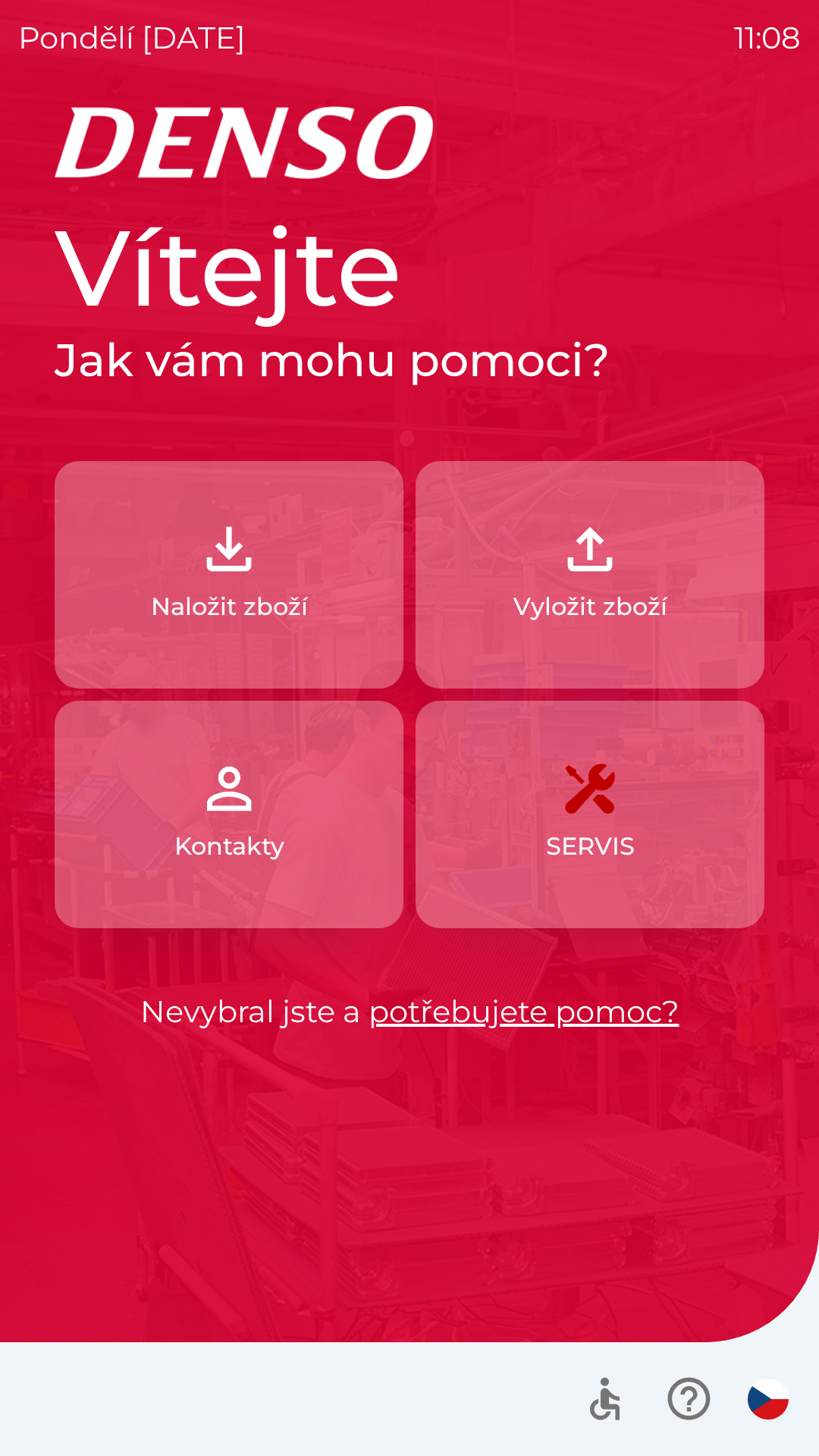
click at [274, 589] on p "Naložit zboží" at bounding box center [229, 607] width 157 height 37
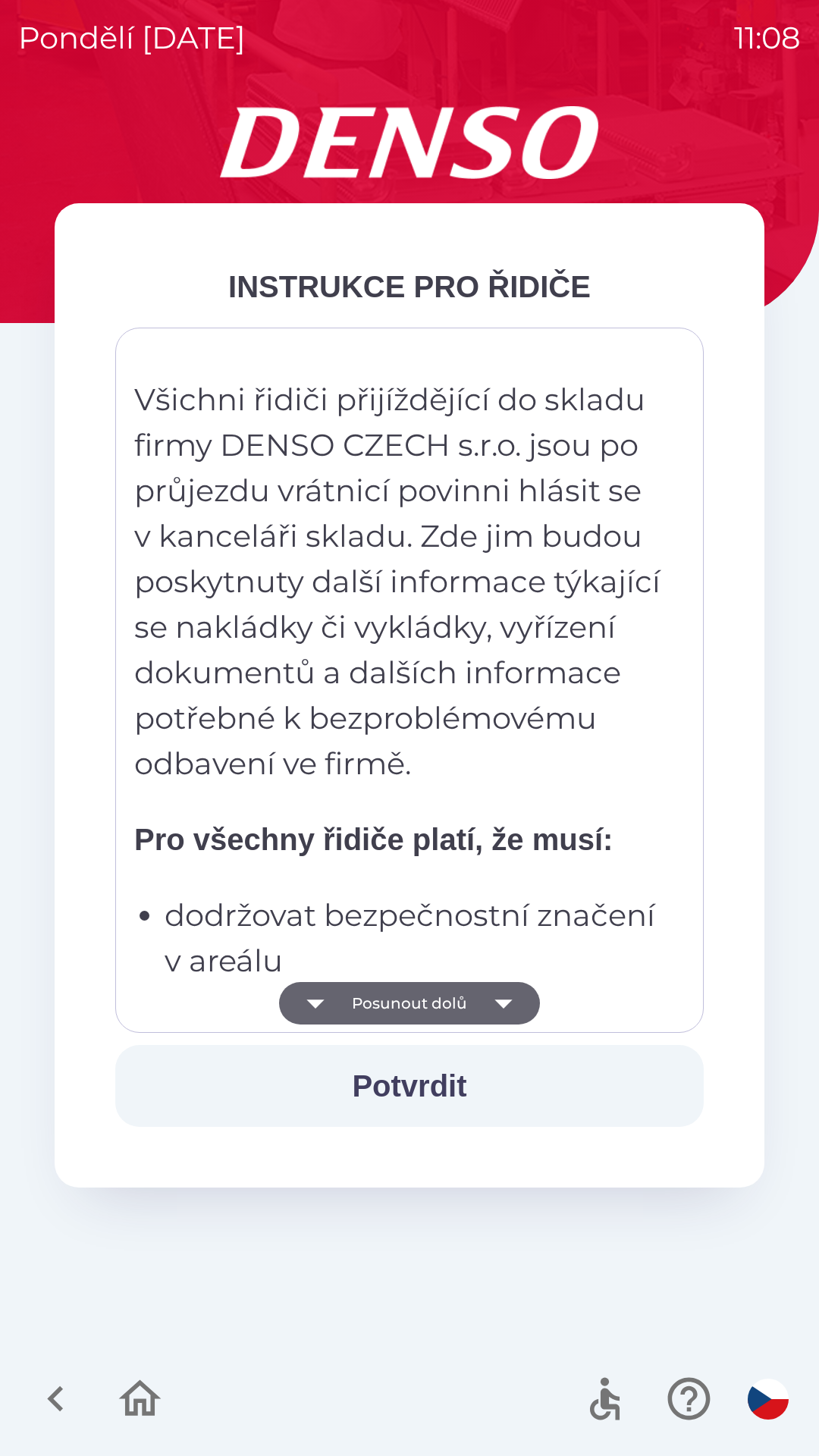
click at [479, 1003] on button "Posunout dolů" at bounding box center [410, 1003] width 261 height 42
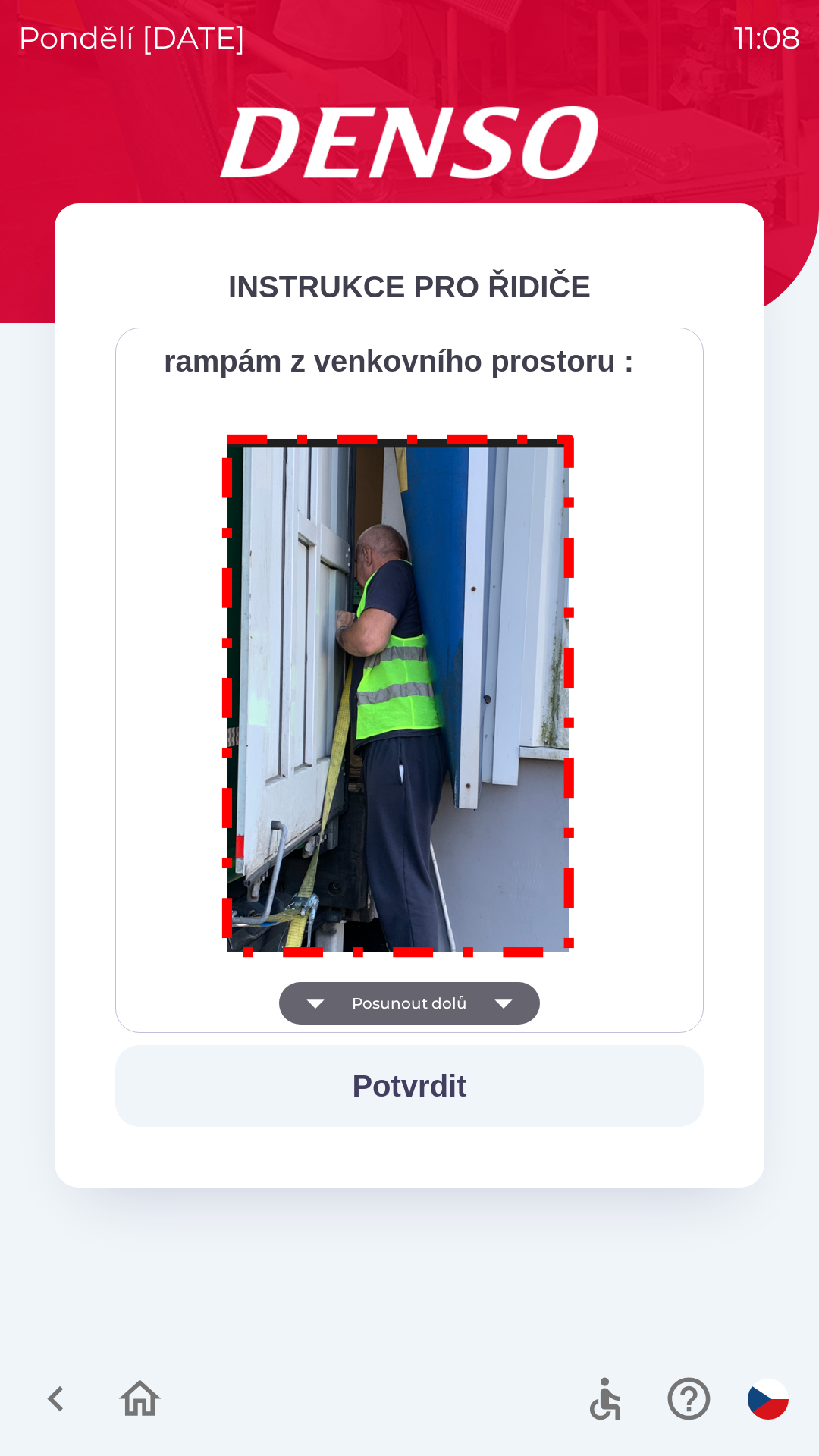
scroll to position [8521, 0]
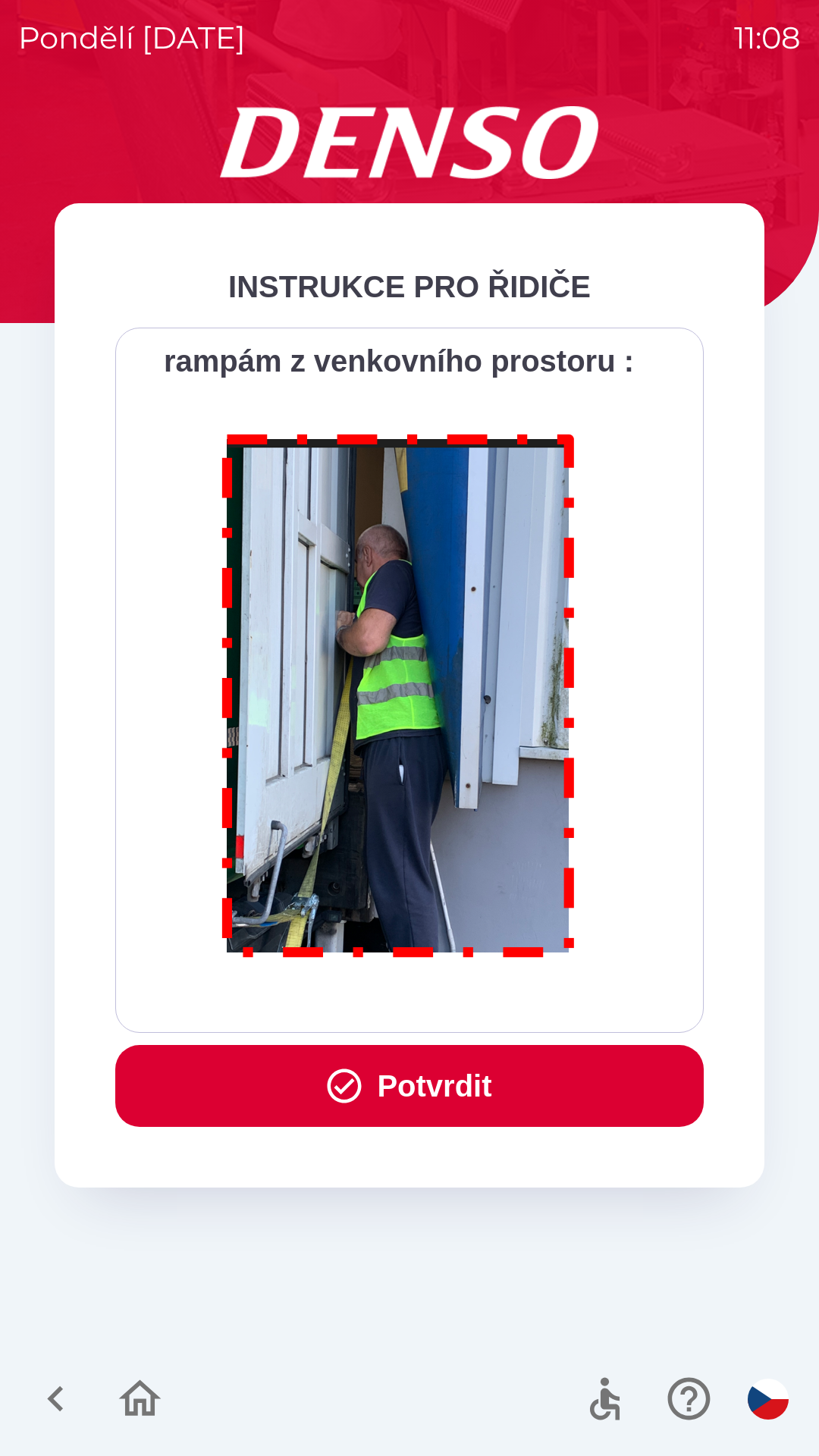
click at [493, 1085] on button "Potvrdit" at bounding box center [410, 1085] width 589 height 82
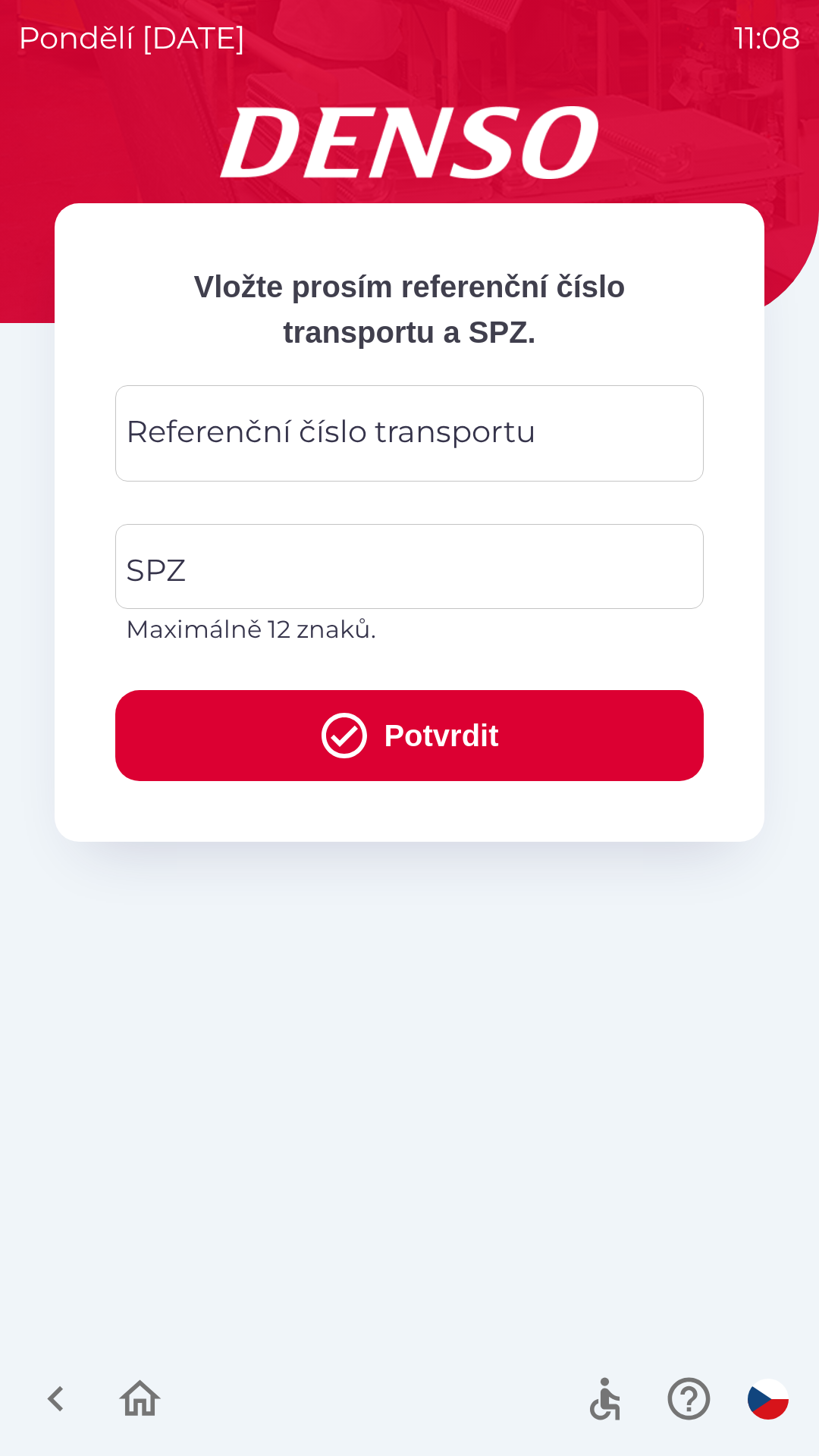
click at [479, 440] on div "Referenční číslo transportu Referenční číslo transportu" at bounding box center [410, 433] width 589 height 96
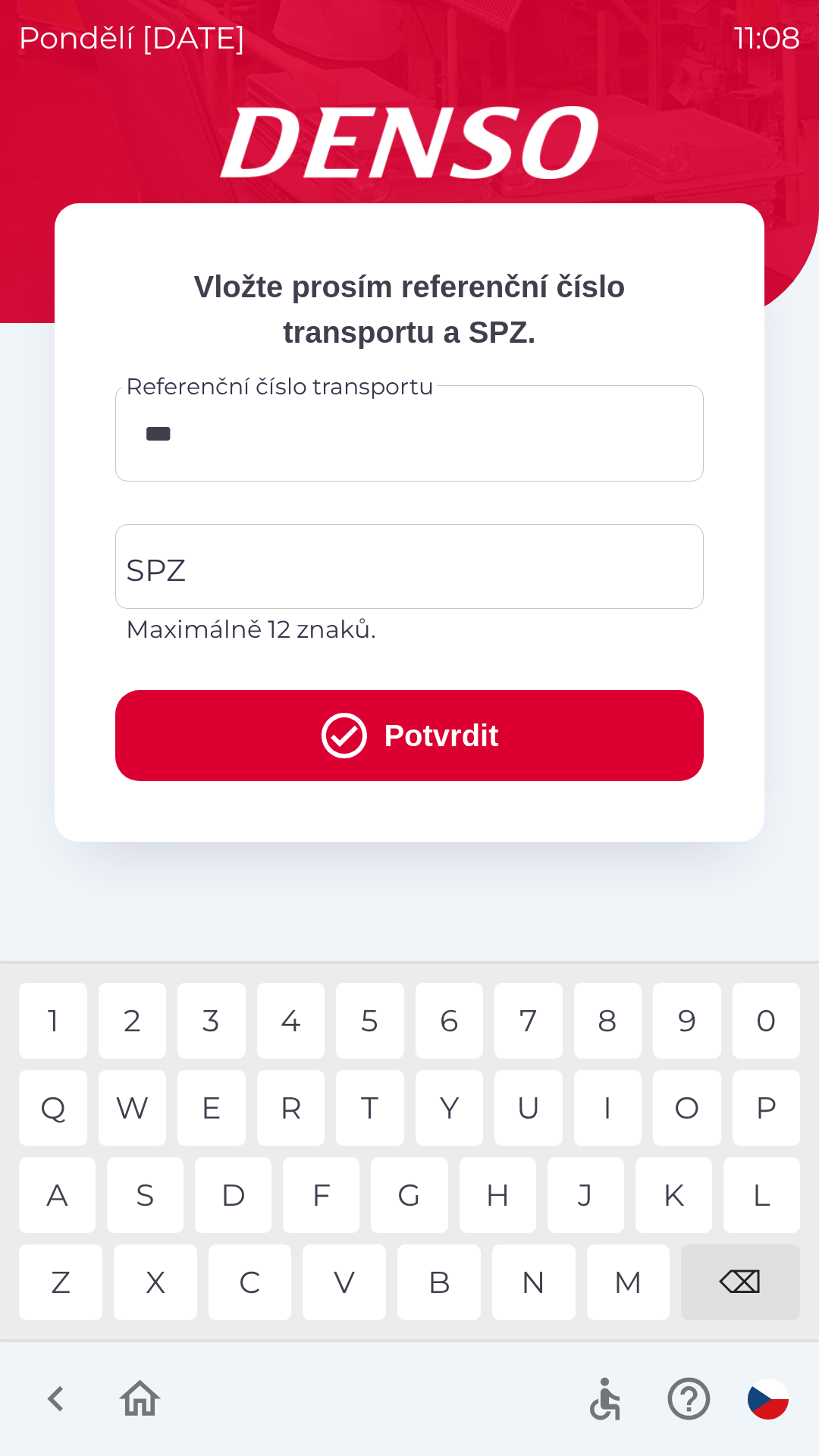
click at [457, 1031] on div "6" at bounding box center [449, 1020] width 68 height 76
click at [527, 1019] on div "7" at bounding box center [528, 1020] width 68 height 76
type input "******"
click at [314, 576] on input "SPZ" at bounding box center [398, 567] width 552 height 72
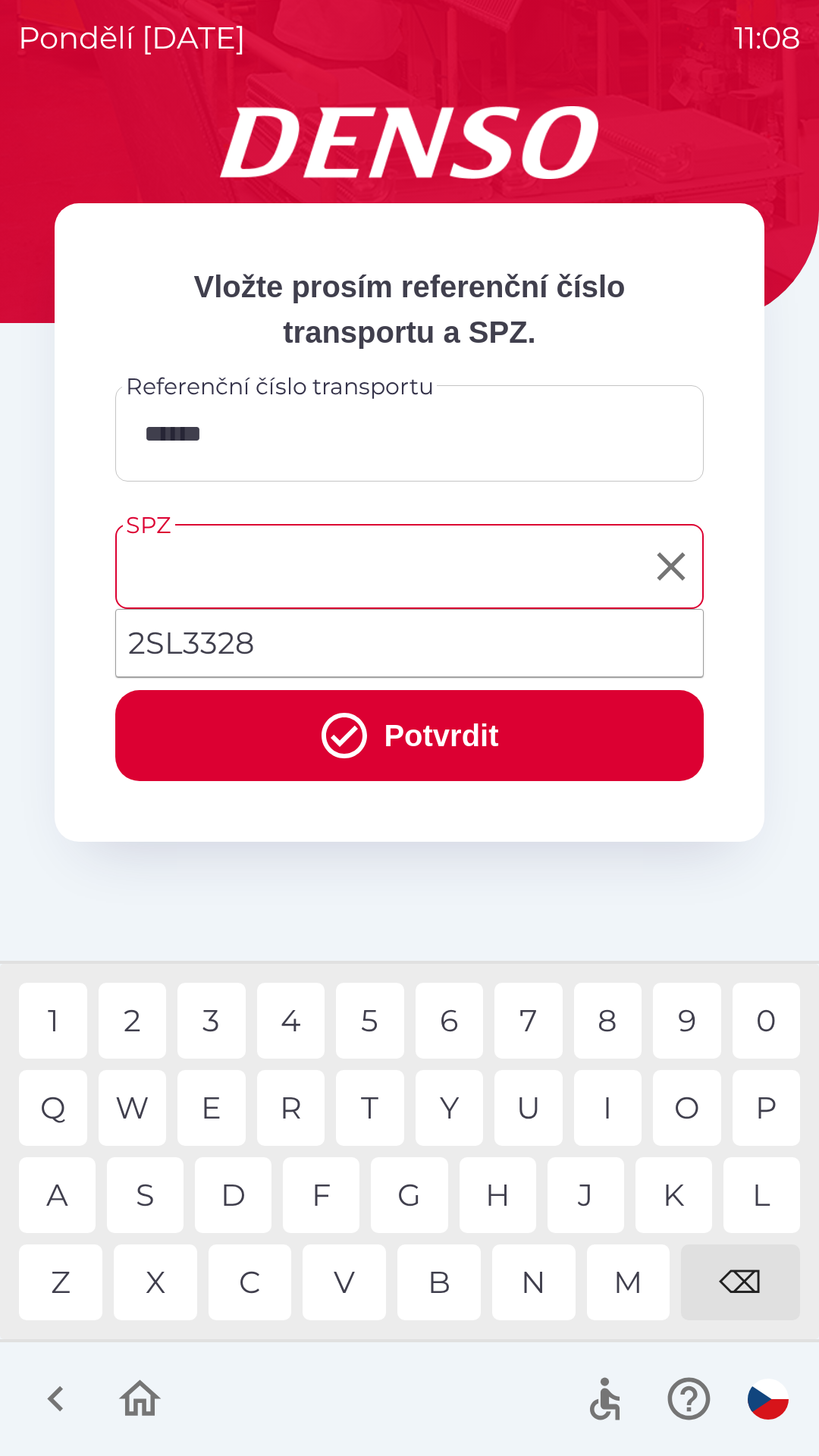
click at [242, 635] on li "2SL3328" at bounding box center [409, 642] width 587 height 55
type input "*******"
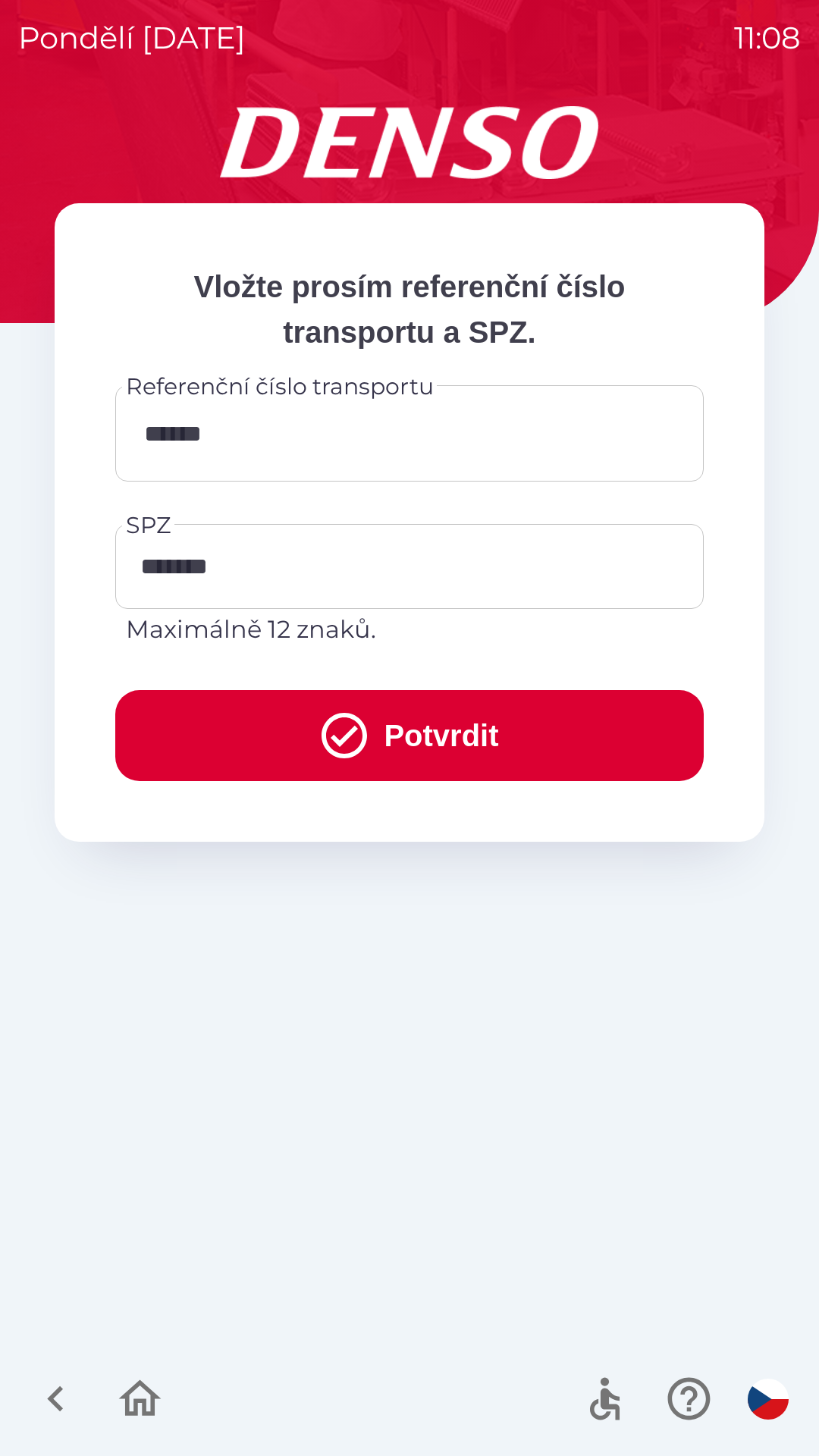
click at [317, 726] on icon "submit" at bounding box center [344, 735] width 55 height 55
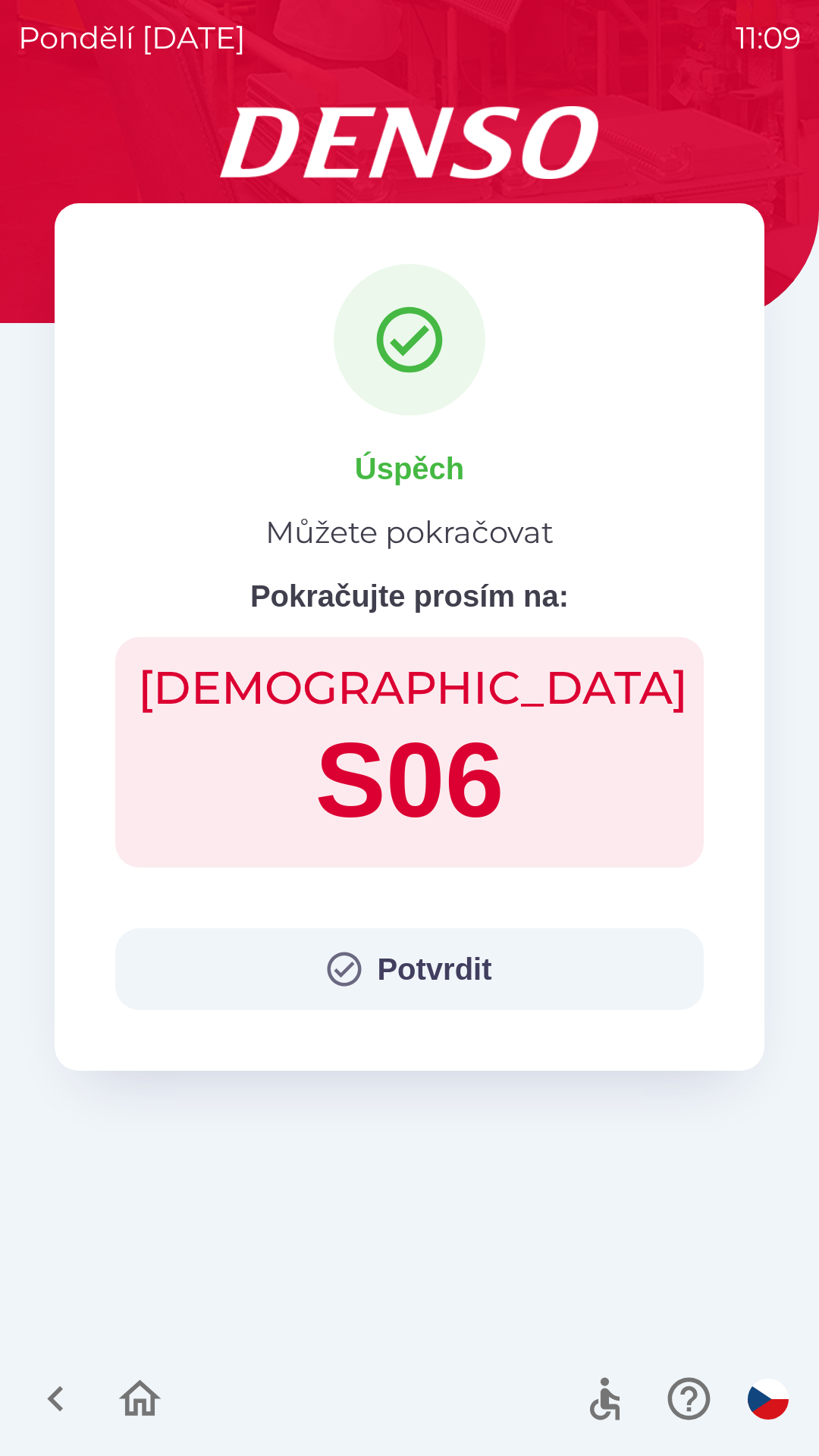
click at [379, 961] on button "Potvrdit" at bounding box center [410, 969] width 589 height 82
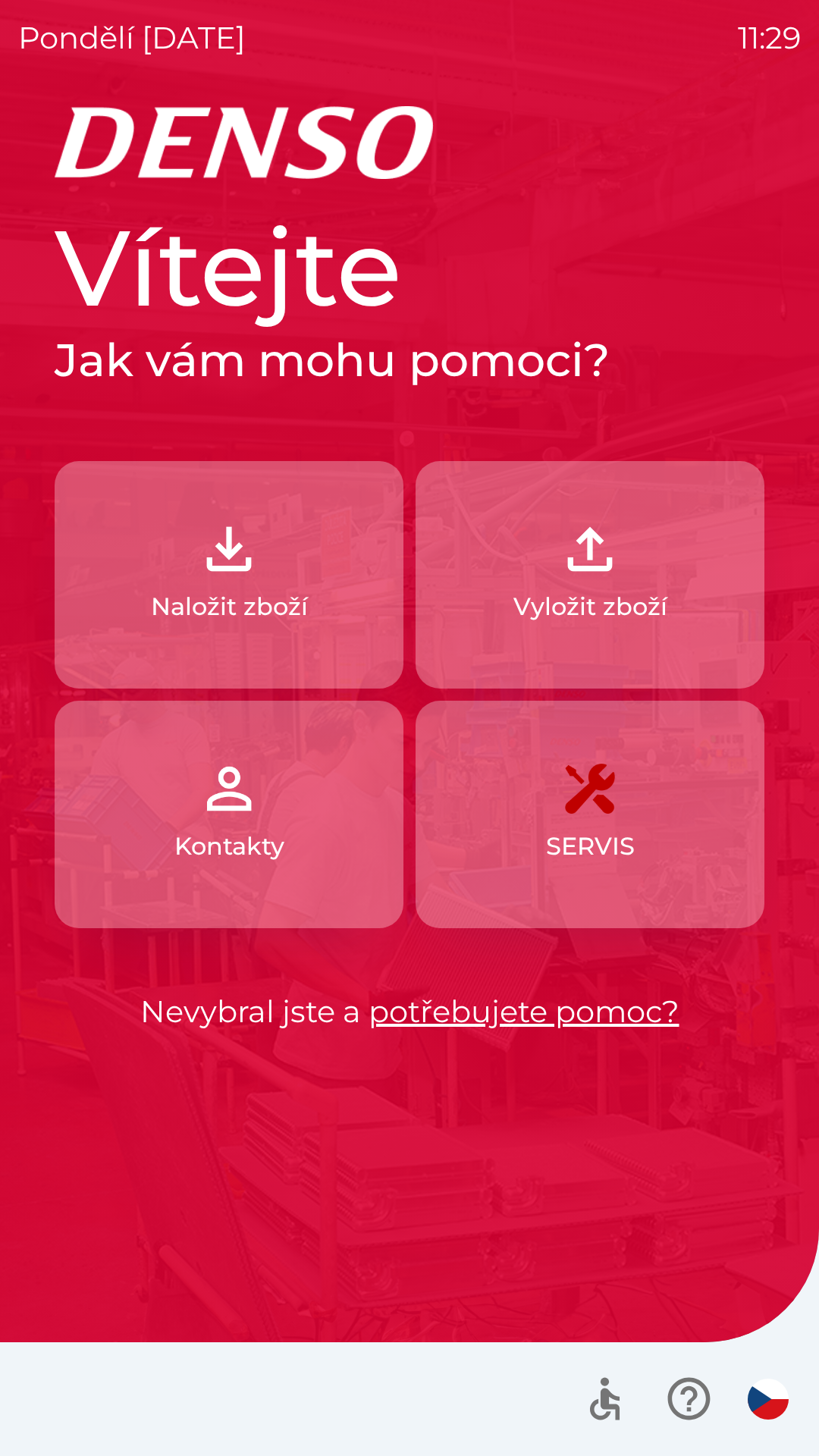
click at [265, 579] on button "Naložit zboží" at bounding box center [229, 574] width 348 height 227
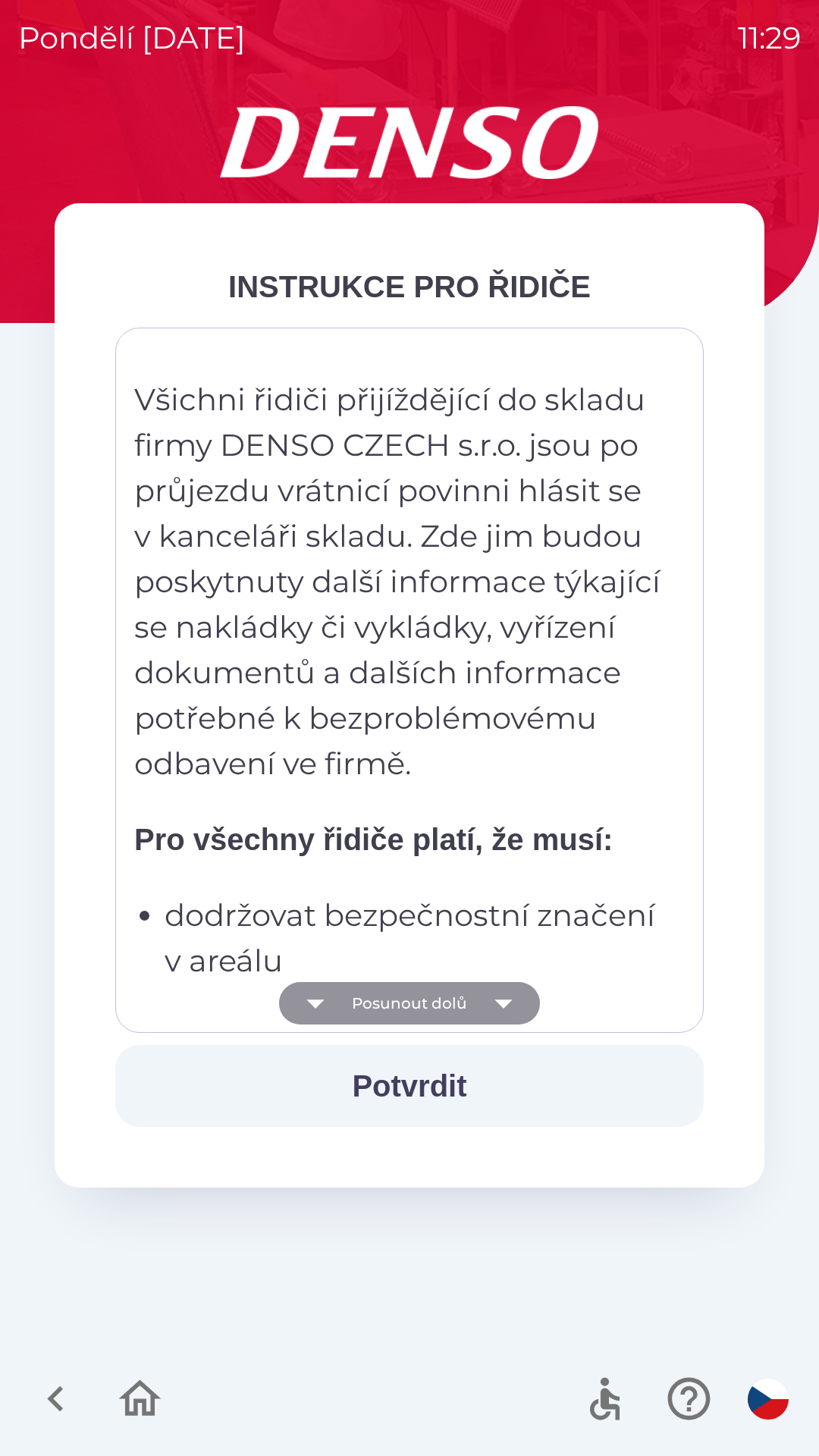
click at [448, 1014] on button "Posunout dolů" at bounding box center [410, 1003] width 261 height 42
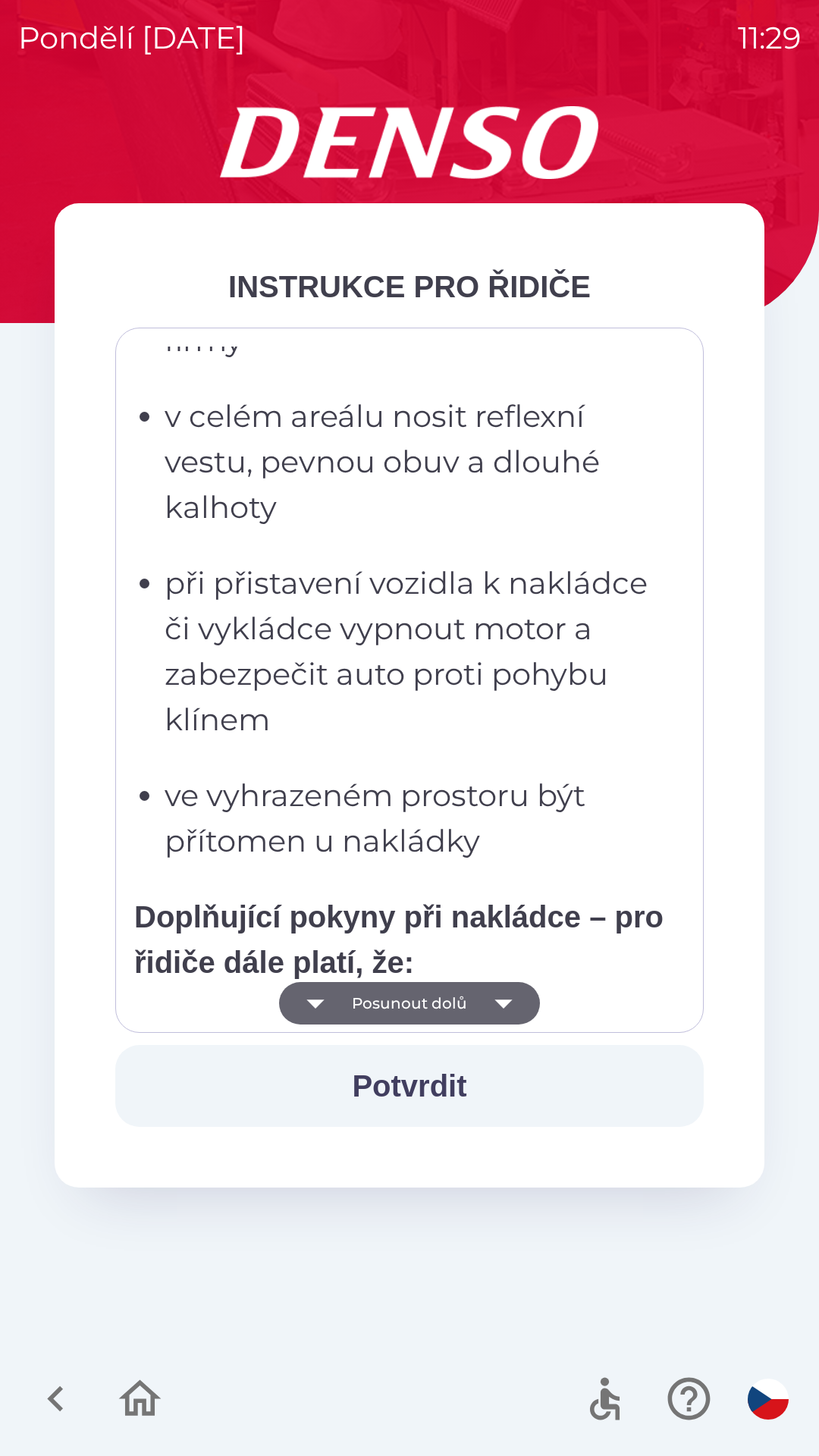
scroll to position [2024, 0]
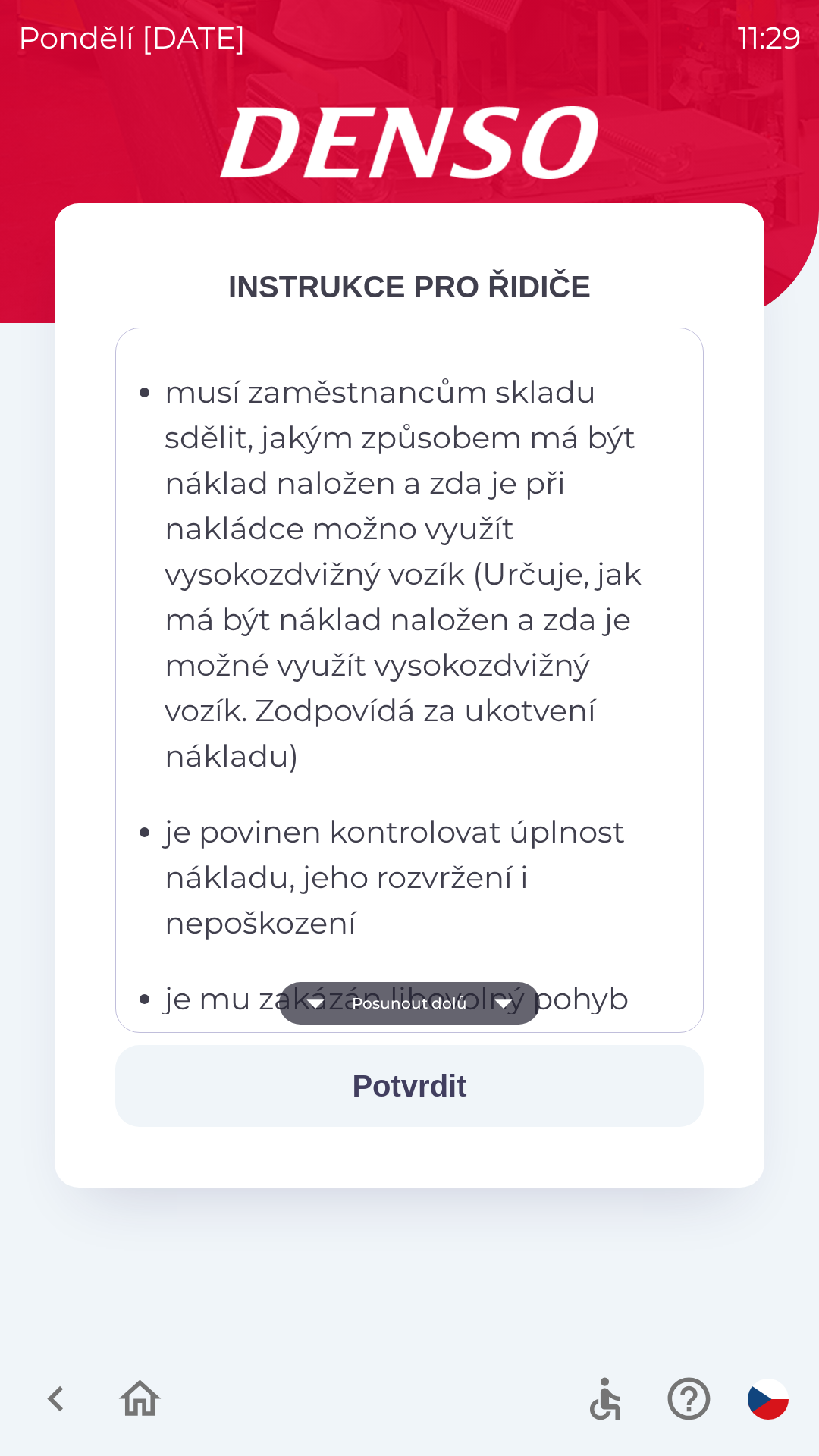
click at [479, 831] on p "je povinen kontrolovat úplnost nákladu, jeho rozvržení i nepoškození" at bounding box center [414, 877] width 499 height 137
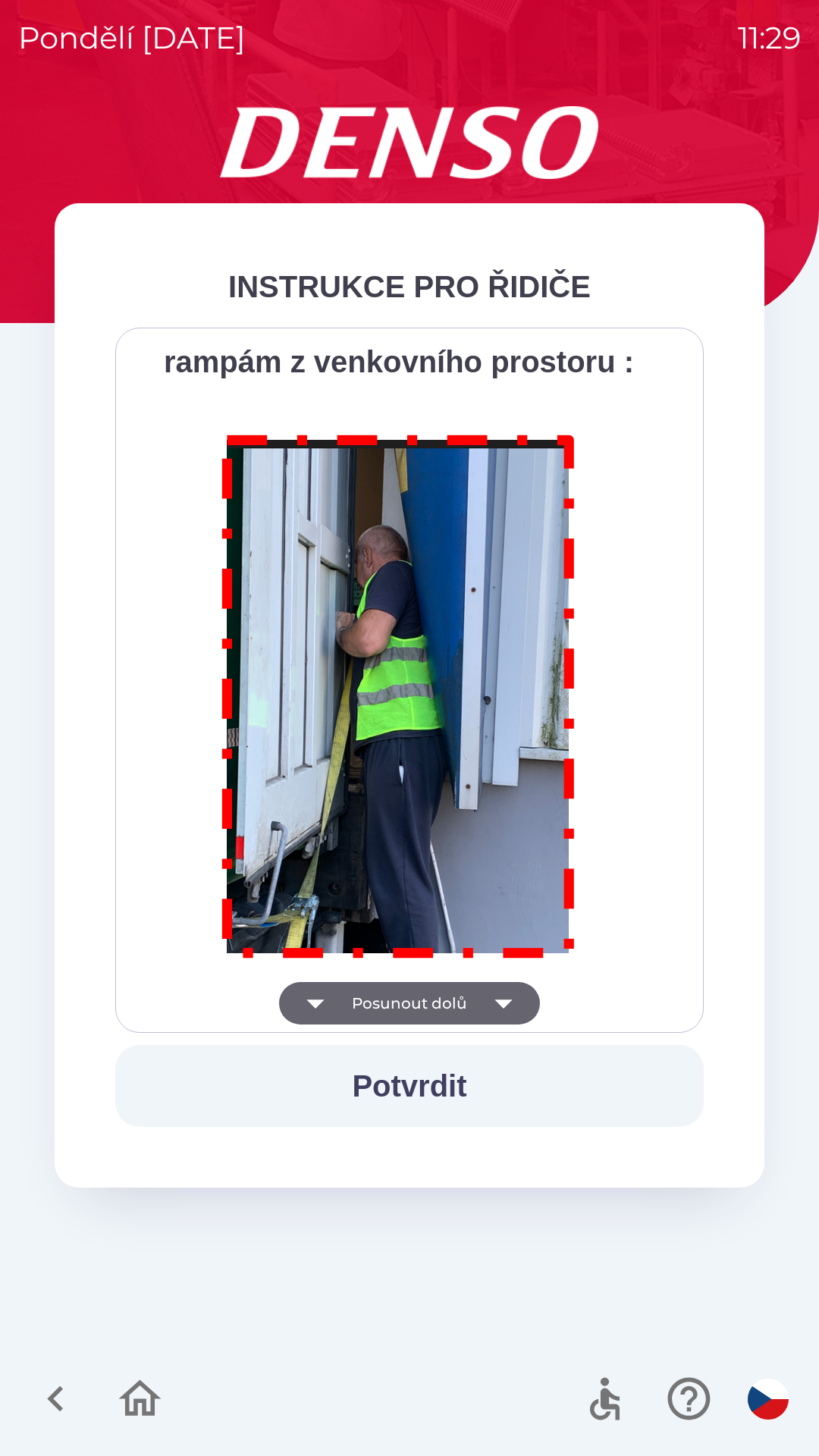
scroll to position [8521, 0]
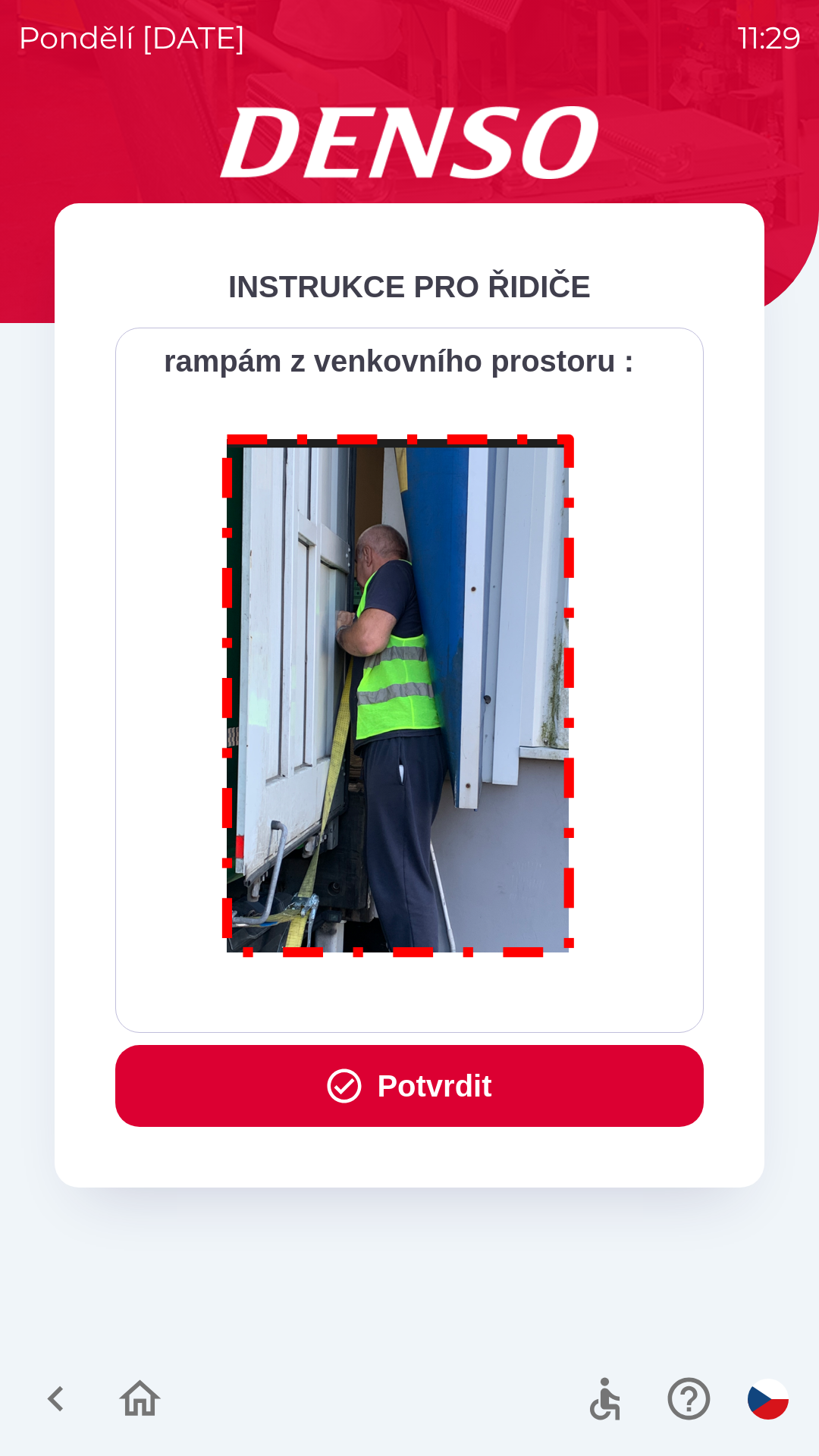
click at [445, 1067] on button "Potvrdit" at bounding box center [410, 1085] width 589 height 82
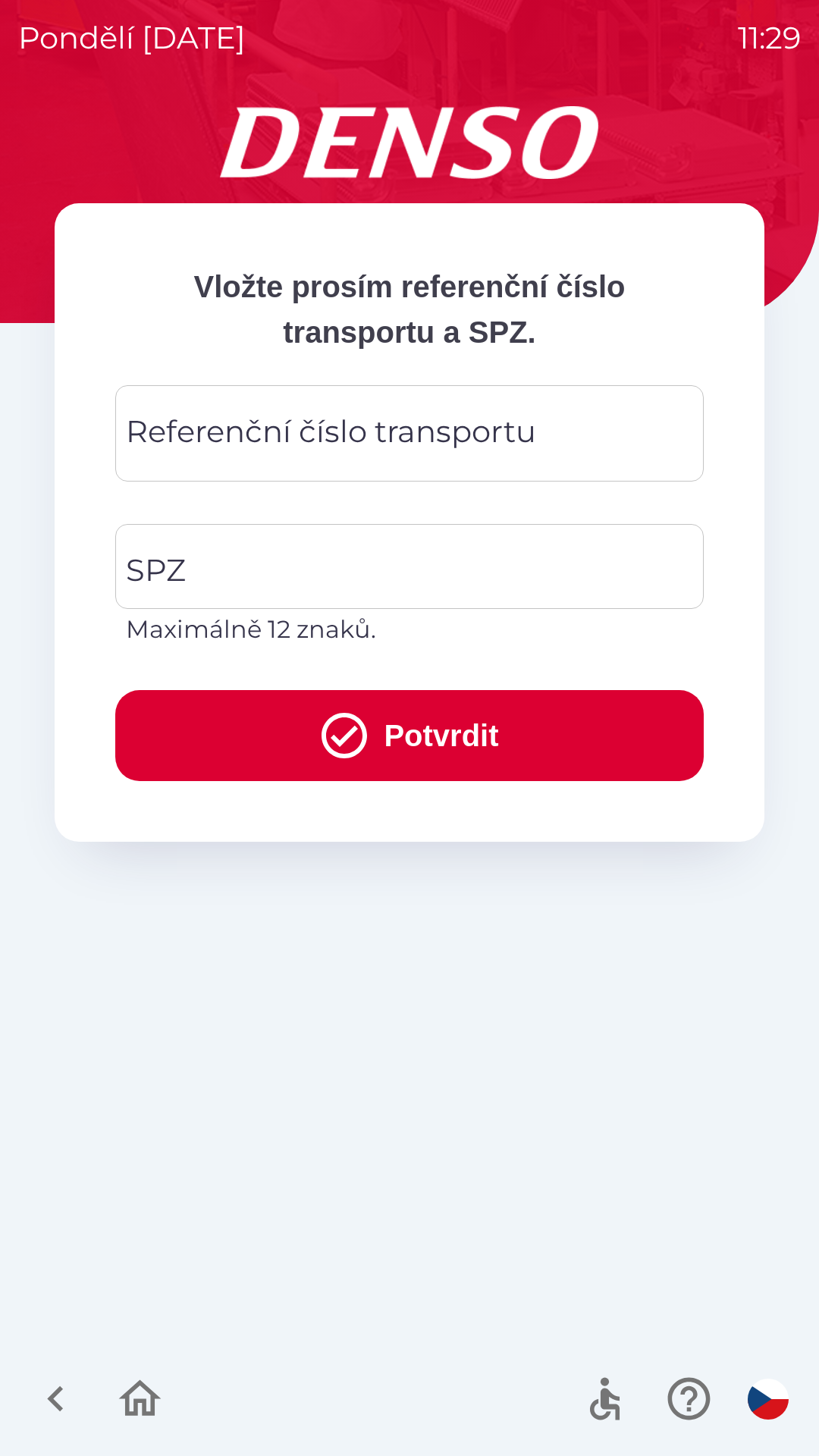
click at [422, 436] on div "Referenční číslo transportu Referenční číslo transportu" at bounding box center [410, 433] width 589 height 96
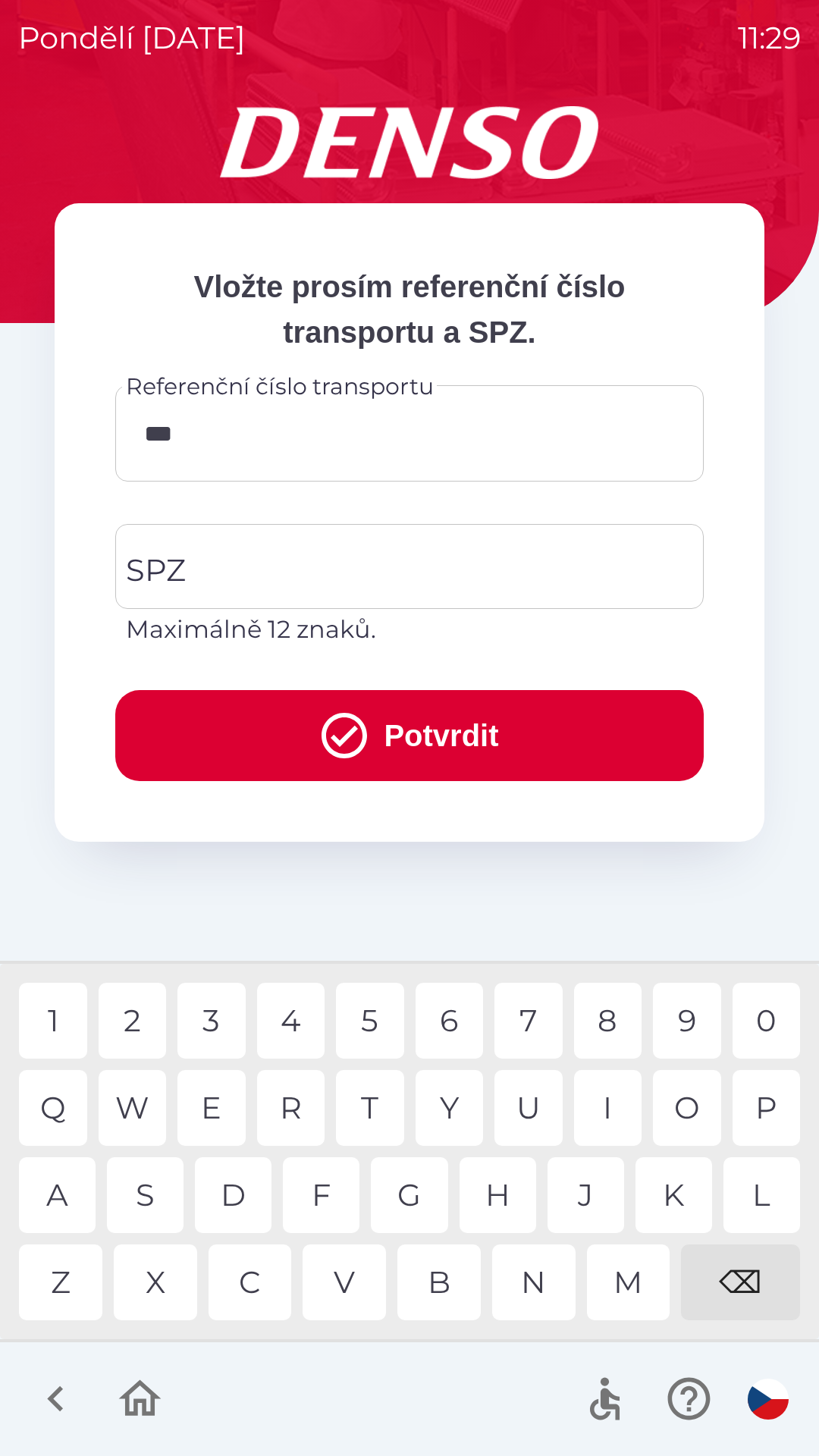
click at [443, 1023] on div "6" at bounding box center [449, 1020] width 68 height 76
click at [529, 1015] on div "7" at bounding box center [528, 1020] width 68 height 76
click at [452, 1010] on div "6" at bounding box center [449, 1020] width 68 height 76
type input "******"
click at [204, 1015] on div "3" at bounding box center [212, 1020] width 68 height 76
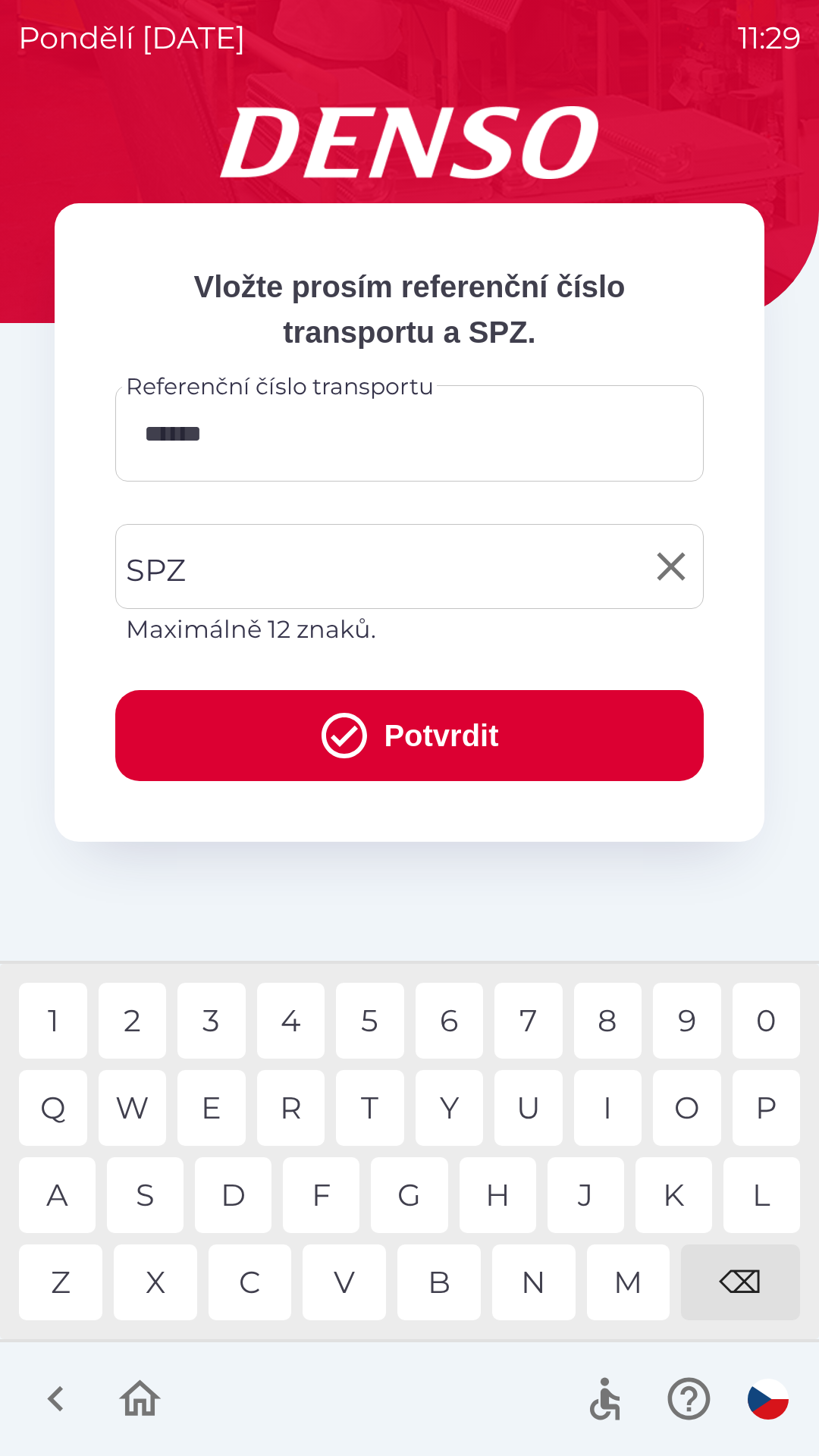
click at [354, 550] on input "SPZ" at bounding box center [398, 567] width 552 height 72
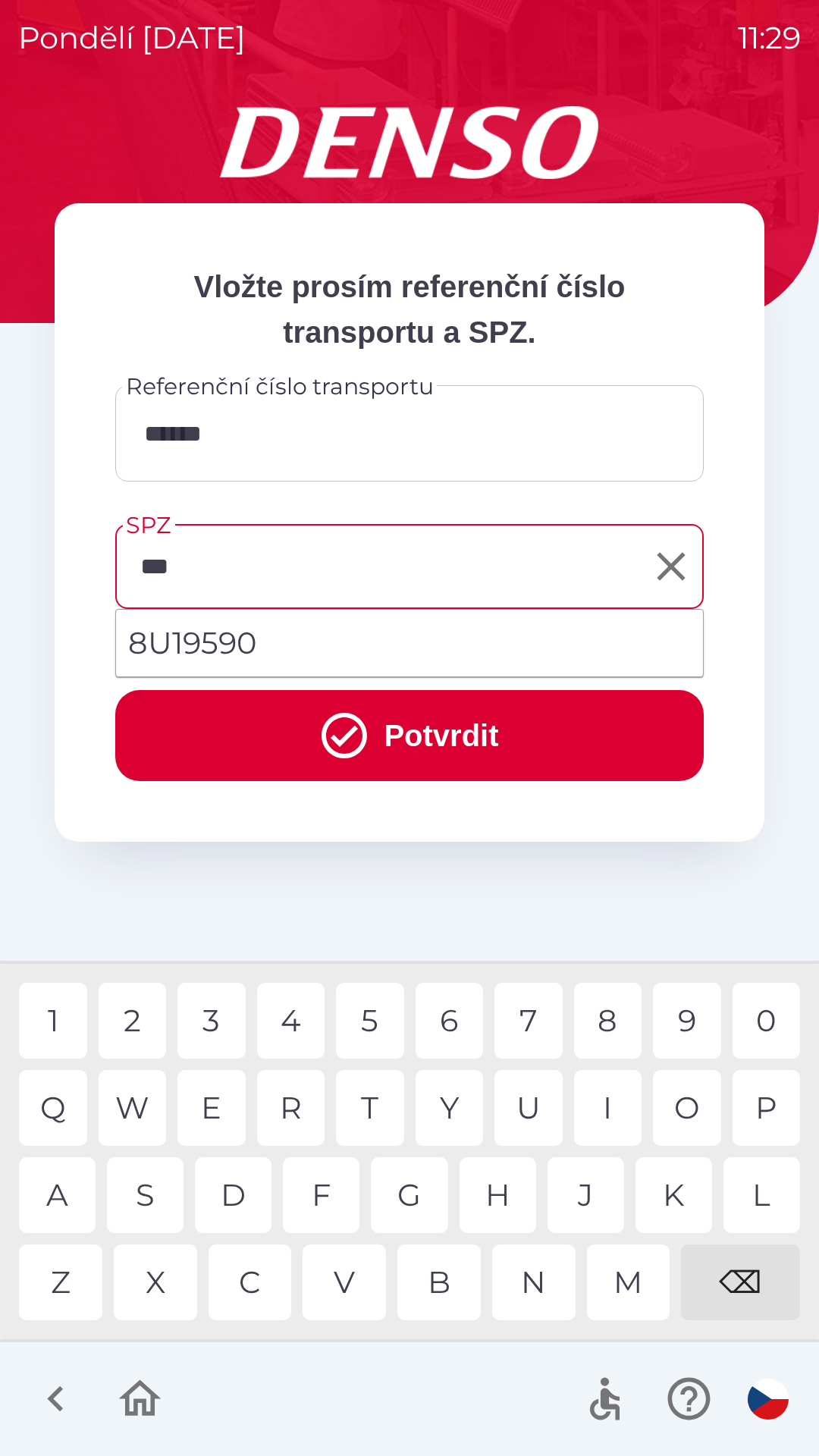
click at [46, 1005] on div "1" at bounding box center [53, 1020] width 68 height 76
click at [693, 1012] on div "9" at bounding box center [687, 1020] width 68 height 76
click at [368, 1028] on div "5" at bounding box center [370, 1020] width 68 height 76
click at [695, 1027] on div "9" at bounding box center [687, 1020] width 68 height 76
type input "*******"
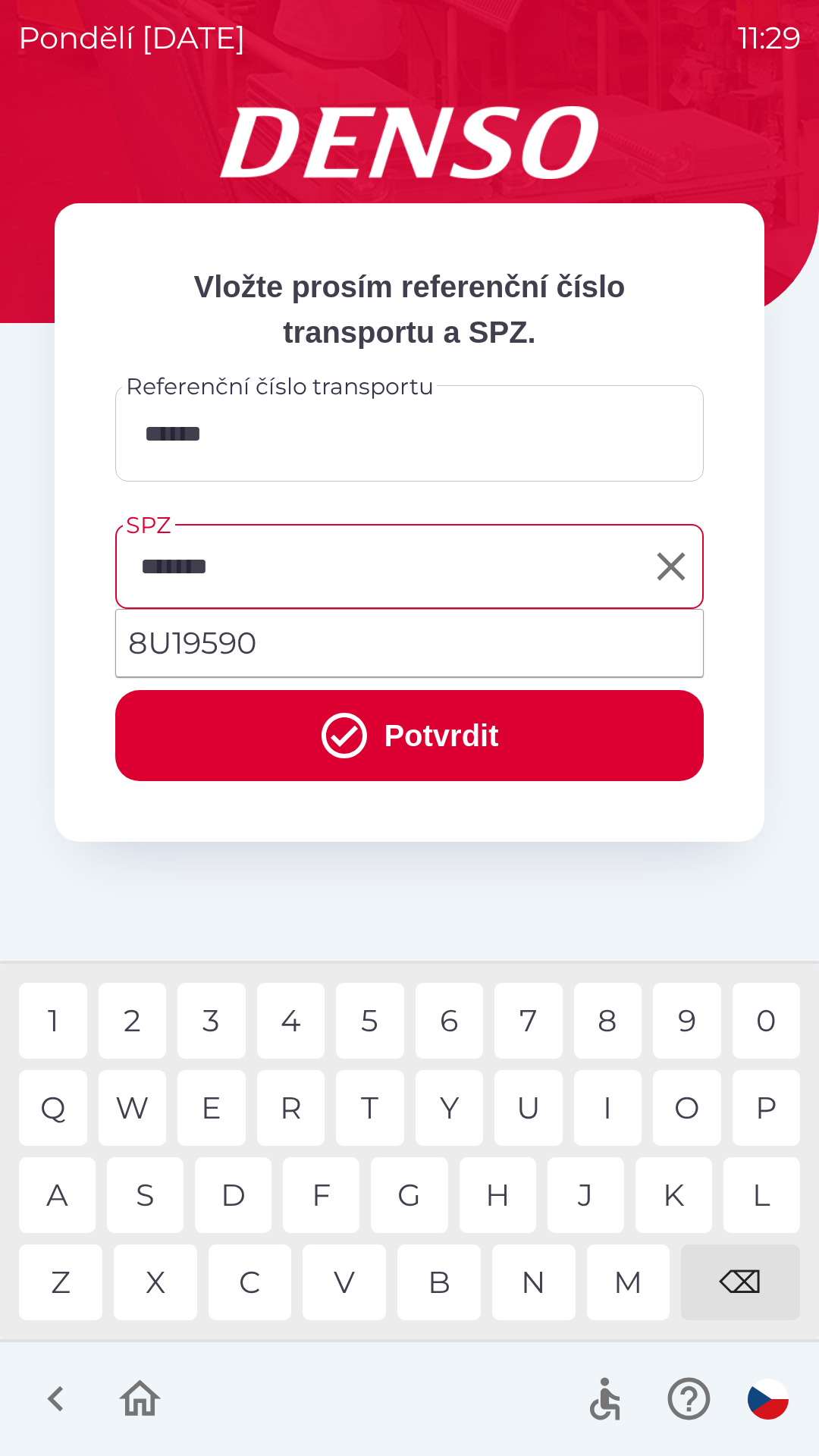
click at [780, 1020] on div "0" at bounding box center [766, 1020] width 68 height 76
click at [527, 720] on button "Potvrdit" at bounding box center [410, 735] width 589 height 91
